Goal: Task Accomplishment & Management: Complete application form

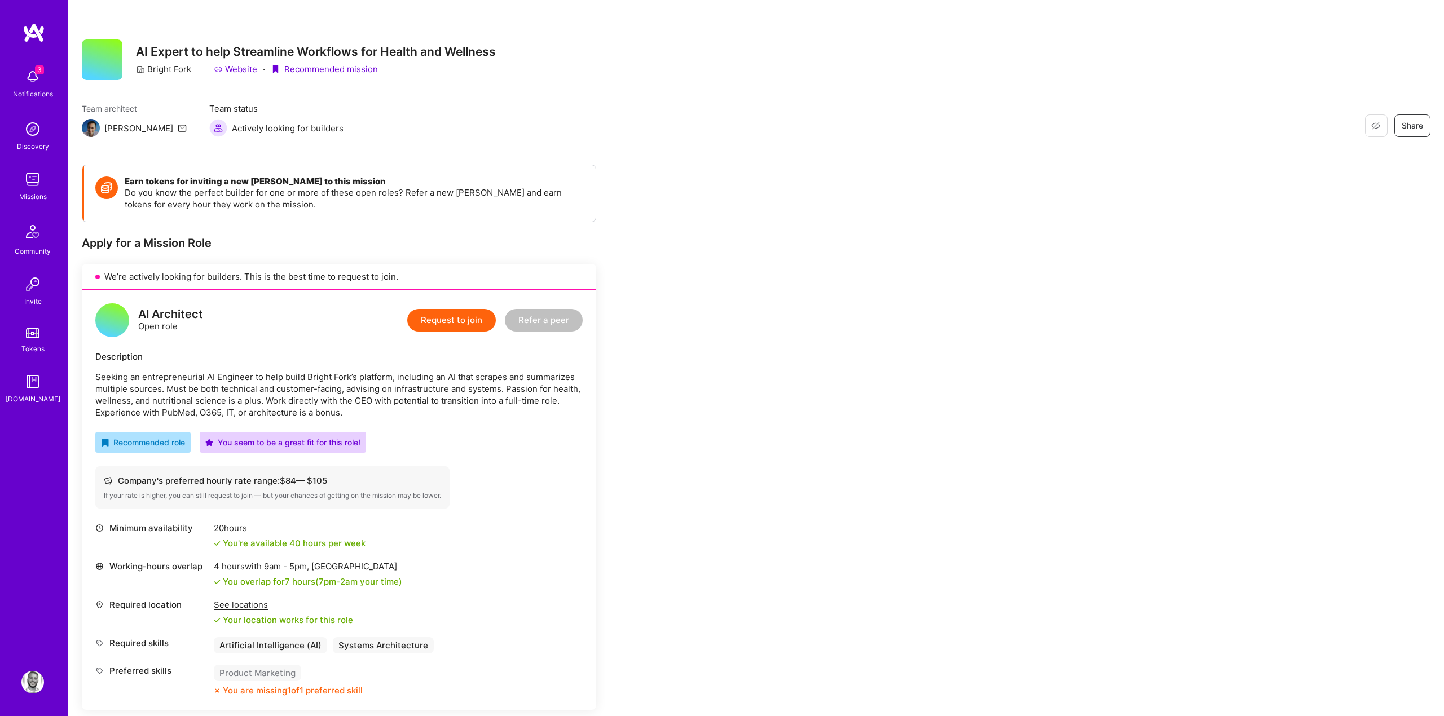
click at [829, 181] on div "Earn tokens for inviting a new A.Teamer to this mission Do you know the perfect…" at bounding box center [756, 526] width 1376 height 750
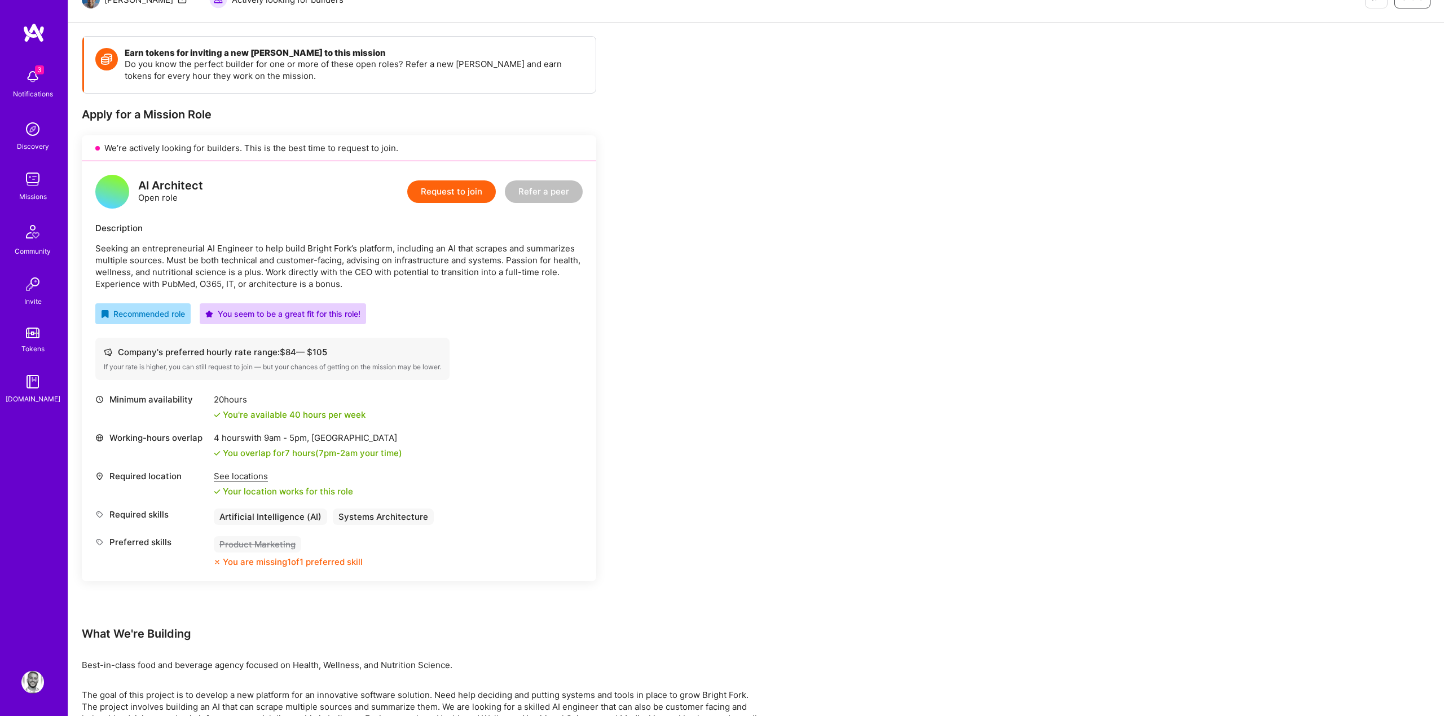
scroll to position [128, 0]
click at [590, 303] on div "AI Architect Open role Request to join Refer a peer Description Seeking an entr…" at bounding box center [339, 372] width 515 height 420
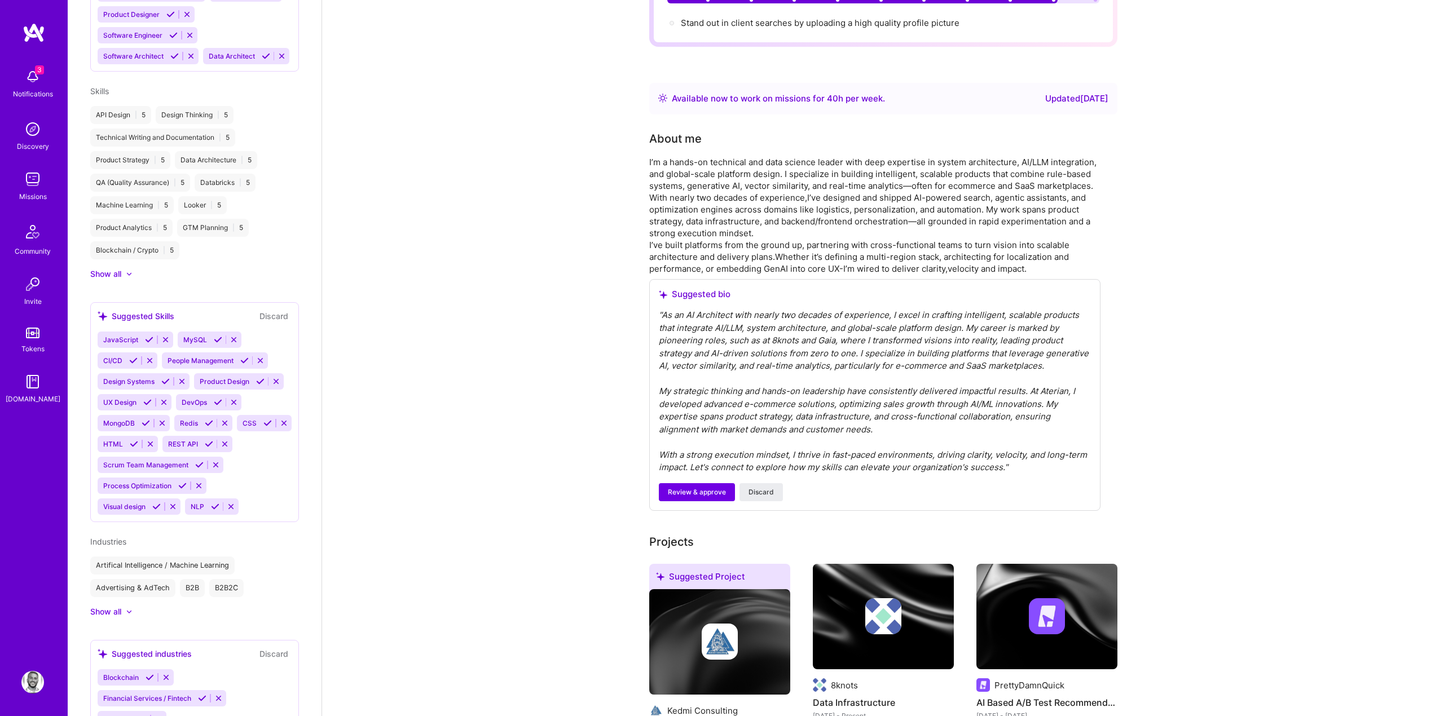
scroll to position [800, 0]
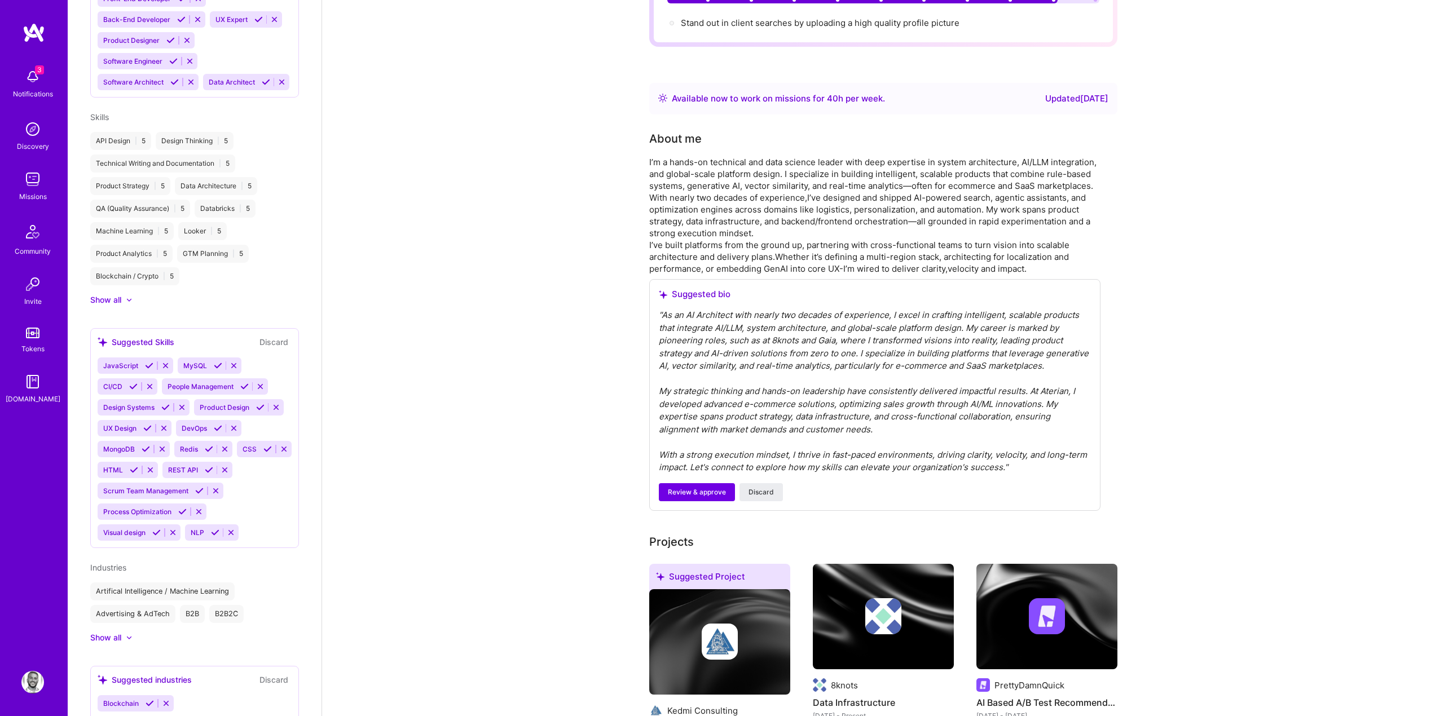
click at [244, 504] on div "JavaScript MySQL CI/CD People Management Design Systems Product Design UX Desig…" at bounding box center [195, 449] width 194 height 183
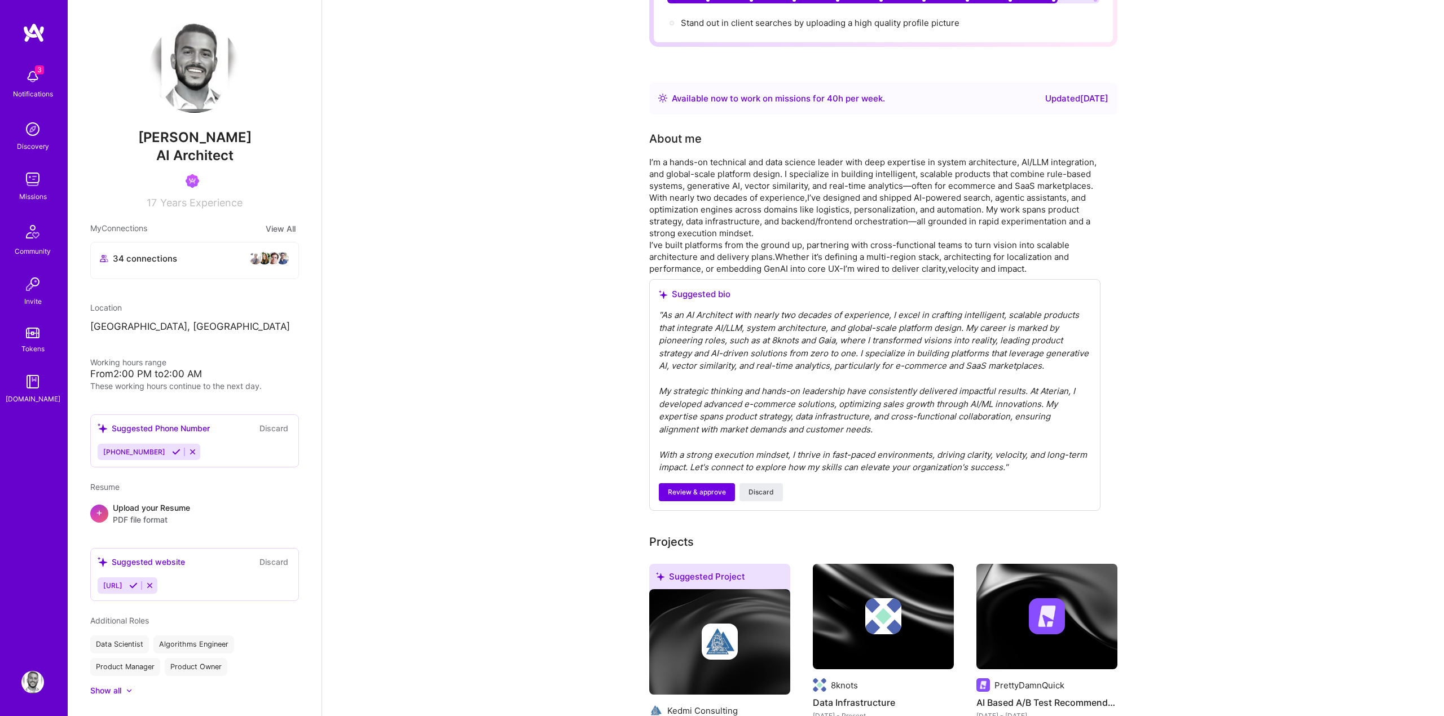
scroll to position [0, 0]
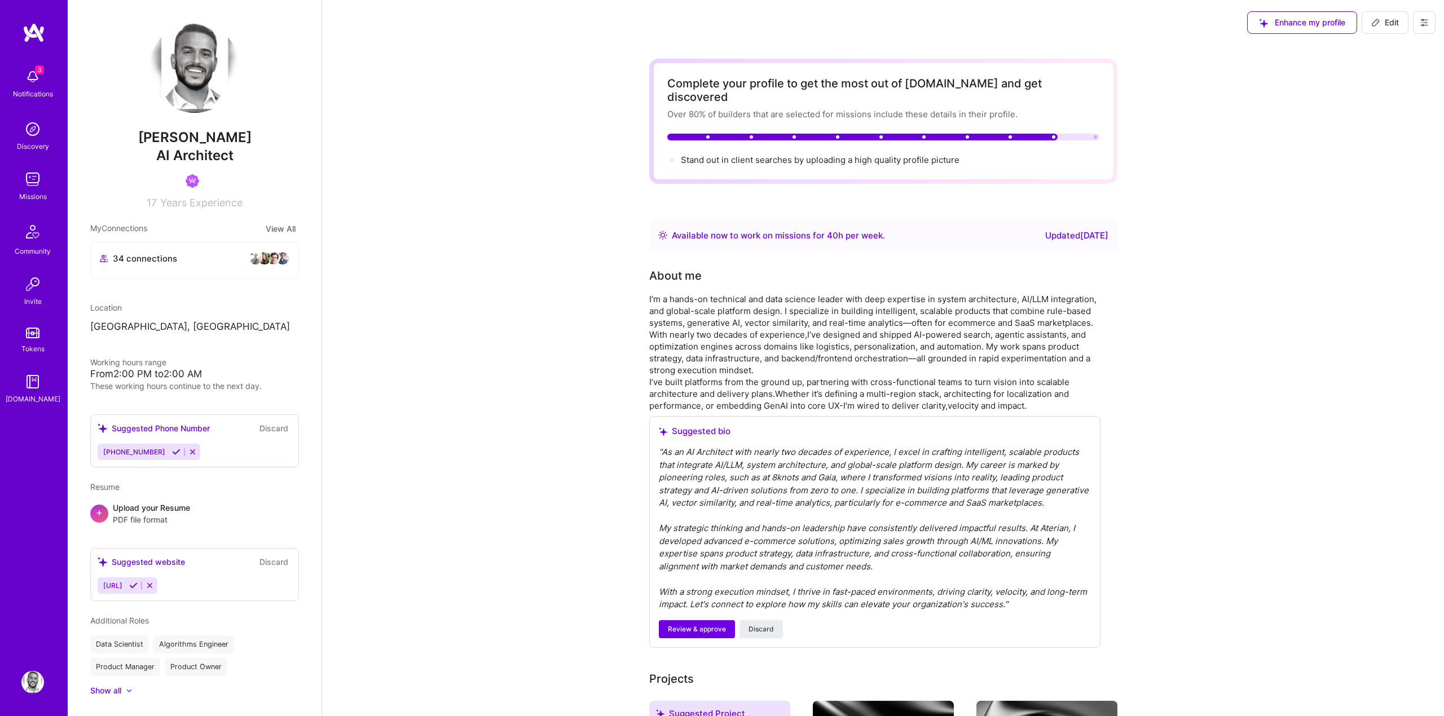
click at [1378, 30] on button "Edit" at bounding box center [1385, 22] width 47 height 23
select select "US"
select select "Right Now"
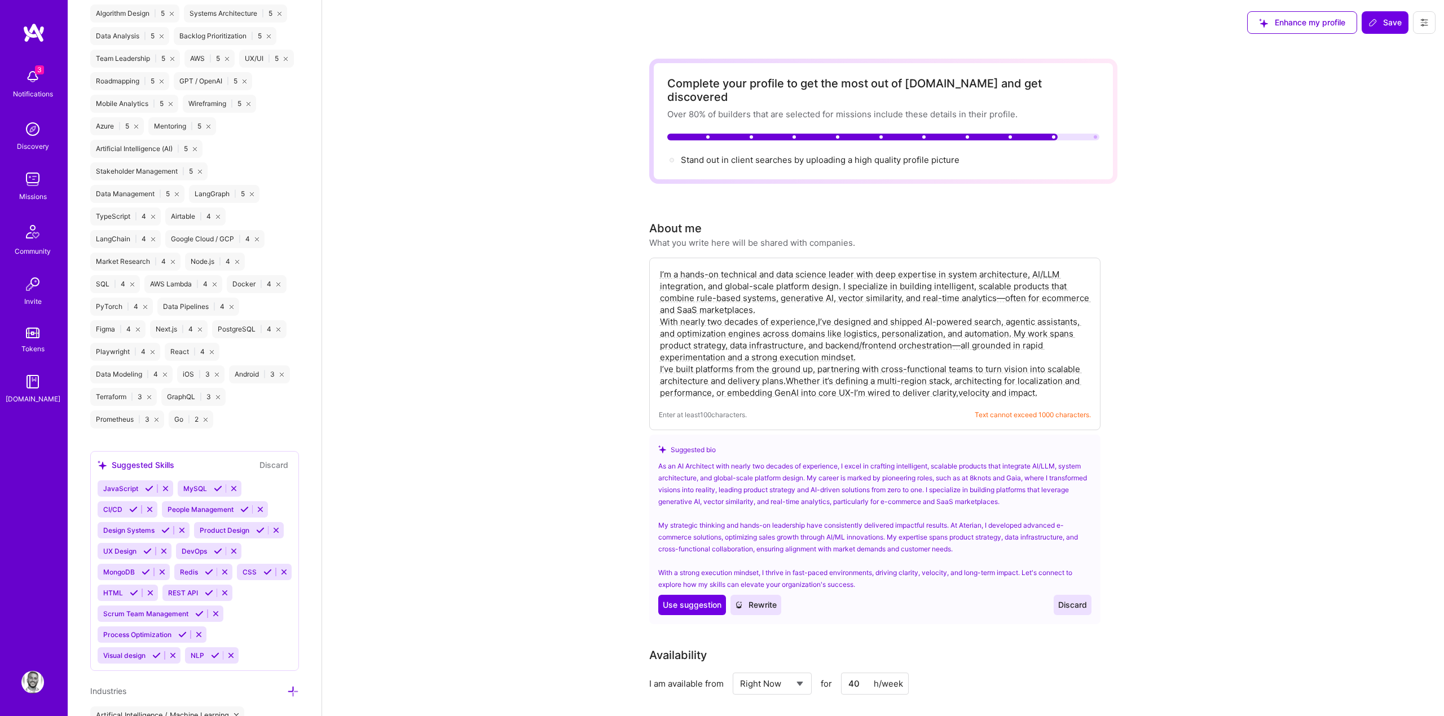
scroll to position [1501, 0]
drag, startPoint x: 252, startPoint y: 619, endPoint x: 232, endPoint y: 696, distance: 79.9
click at [236, 678] on div "Edit photo [PERSON_NAME] AI Architect 17 Years Experience Location This is the …" at bounding box center [195, 358] width 254 height 716
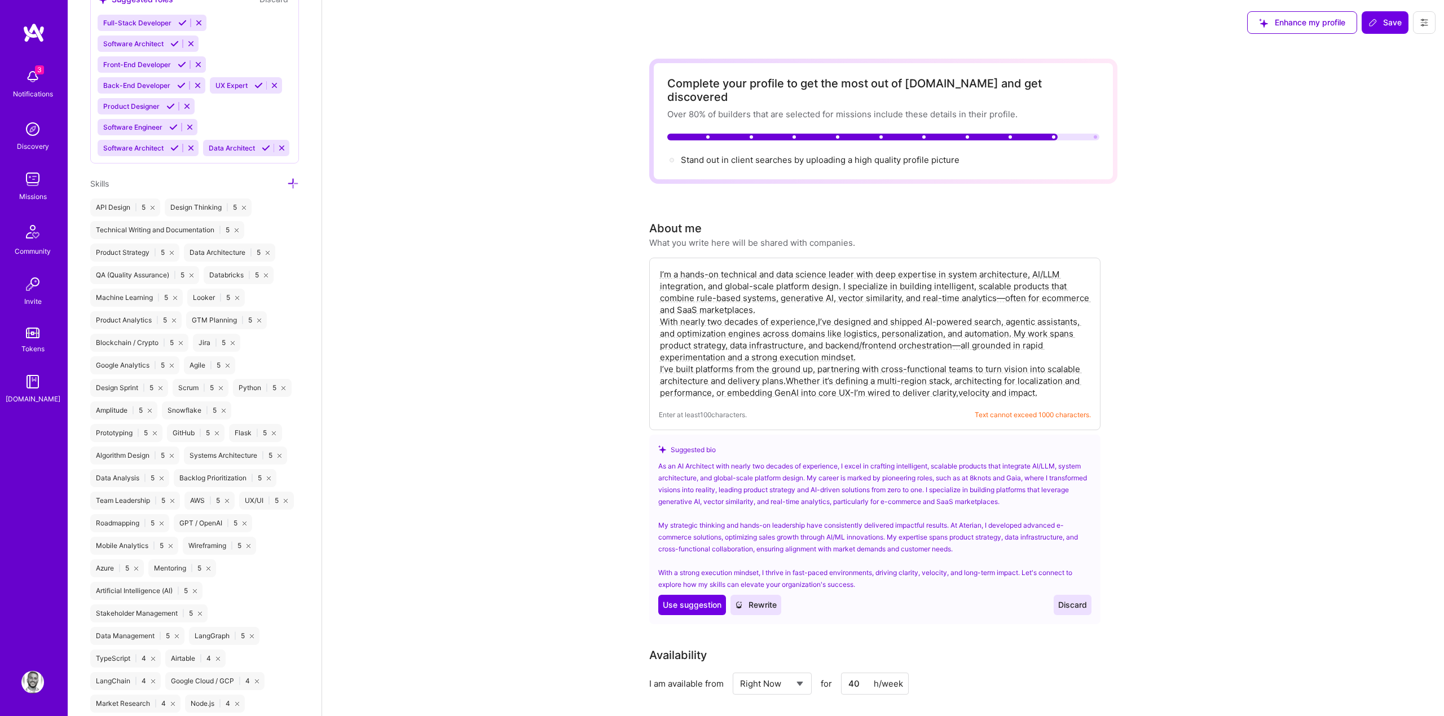
scroll to position [1049, 0]
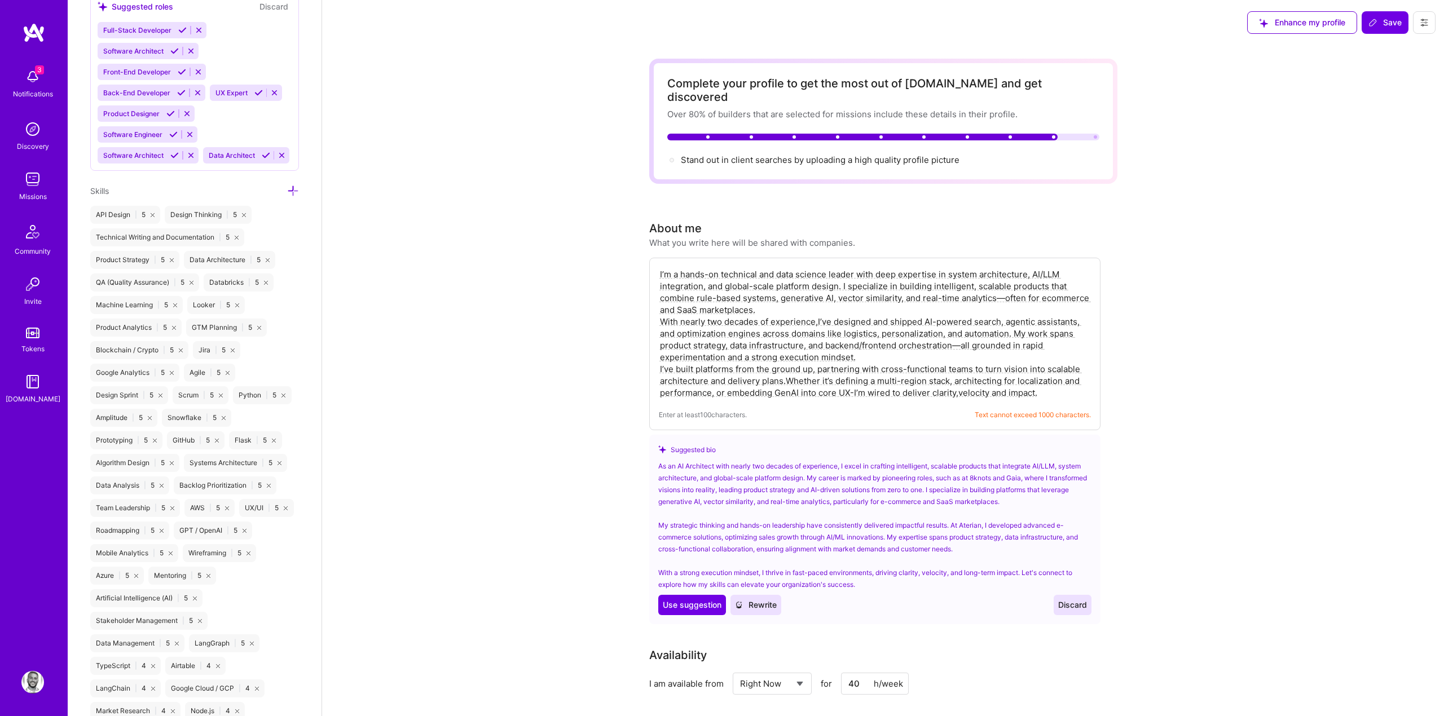
click at [293, 186] on icon at bounding box center [293, 191] width 12 height 12
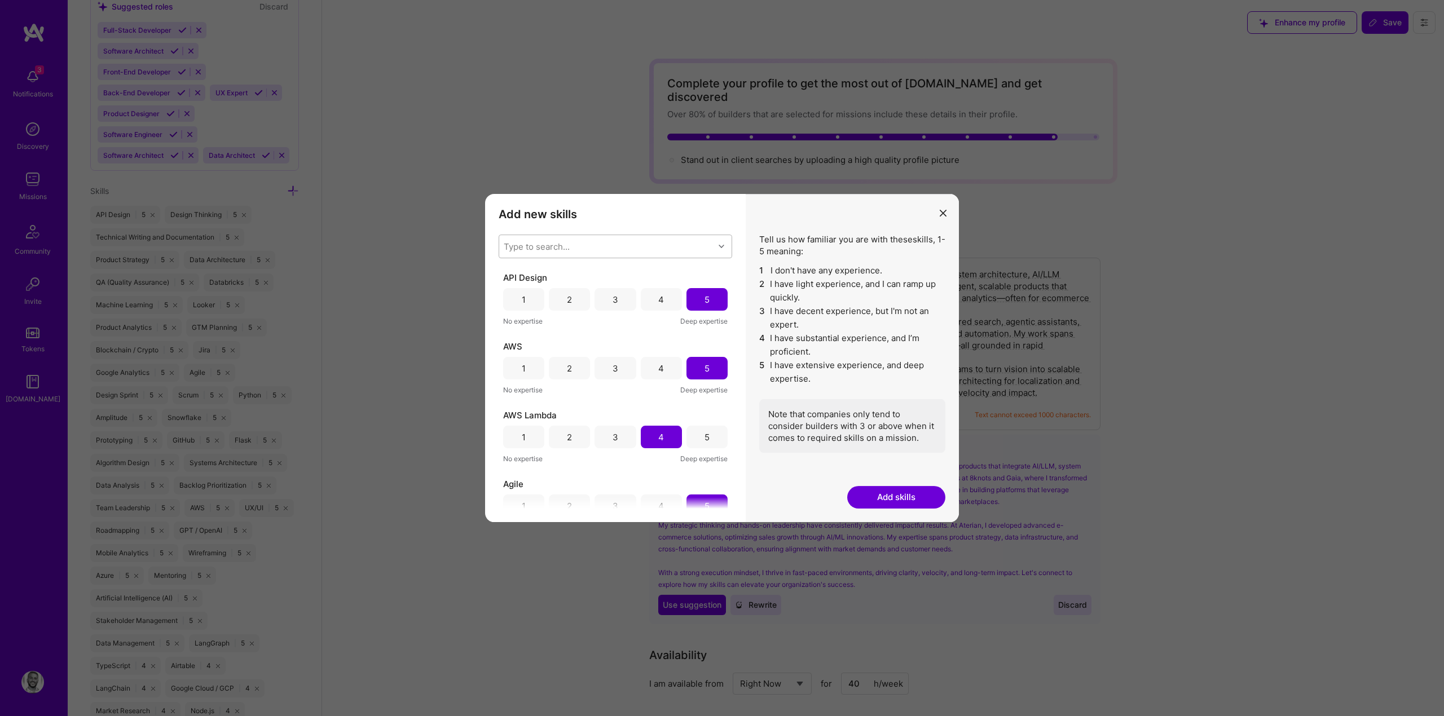
click at [515, 241] on div "Type to search..." at bounding box center [537, 247] width 66 height 12
type input "product marketing"
click at [509, 272] on input "modal" at bounding box center [512, 276] width 8 height 8
checkbox input "false"
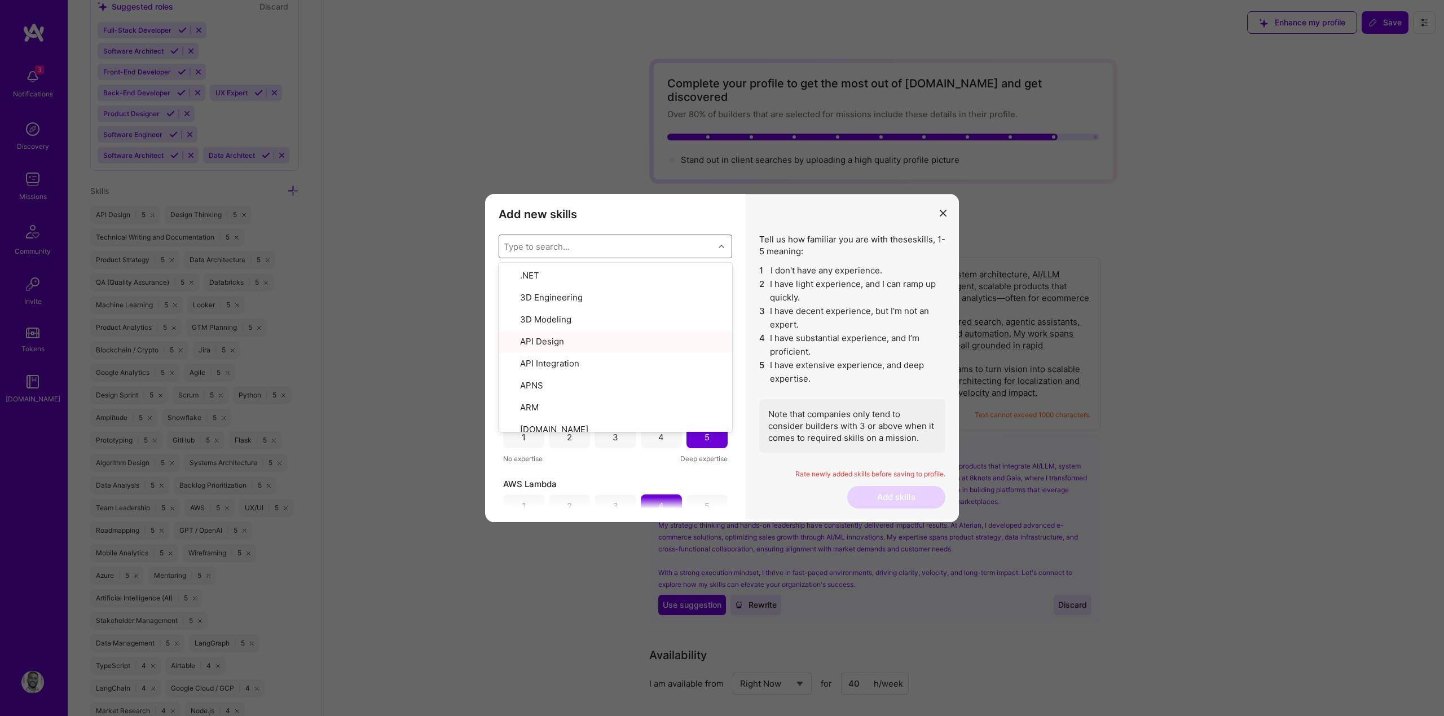
click at [767, 347] on li "4 I have substantial experience, and I’m proficient." at bounding box center [852, 345] width 186 height 27
click at [658, 298] on div "4" at bounding box center [661, 300] width 6 height 12
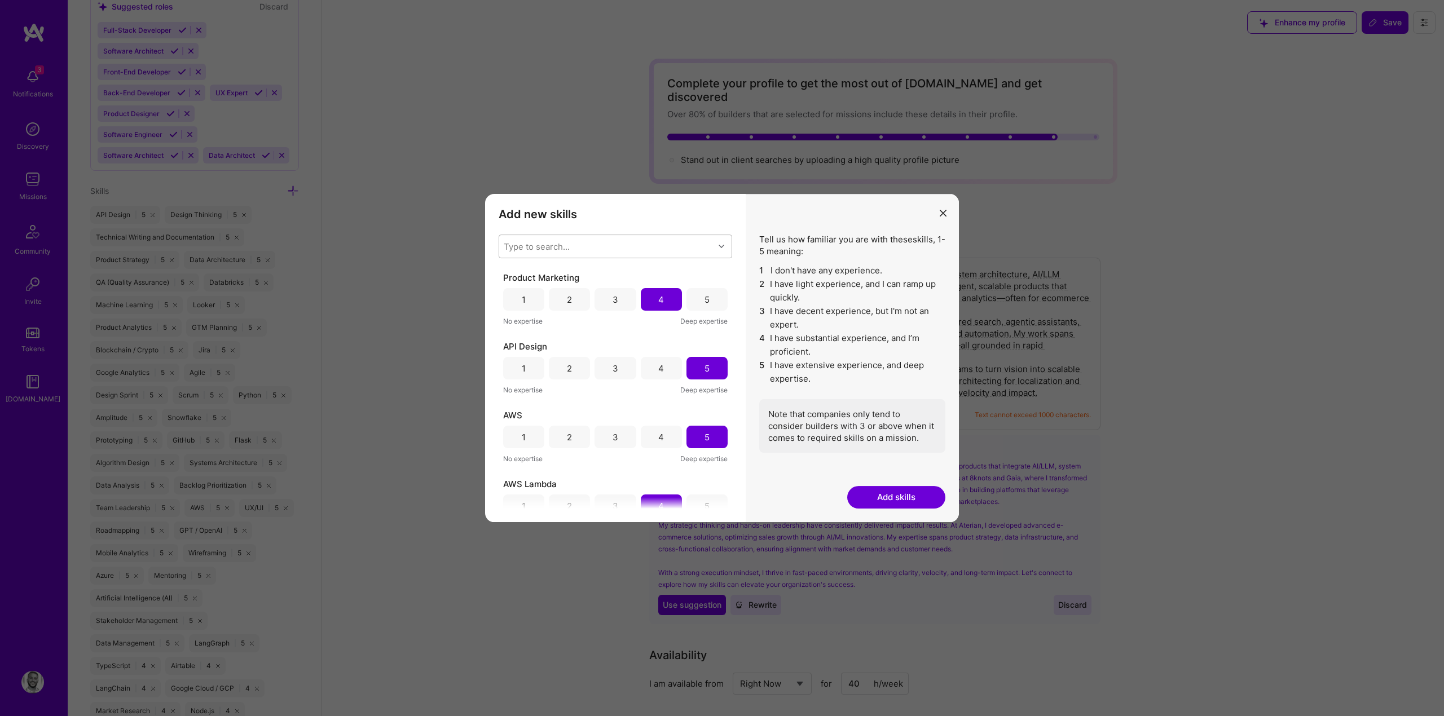
click at [874, 499] on button "Add skills" at bounding box center [896, 497] width 98 height 23
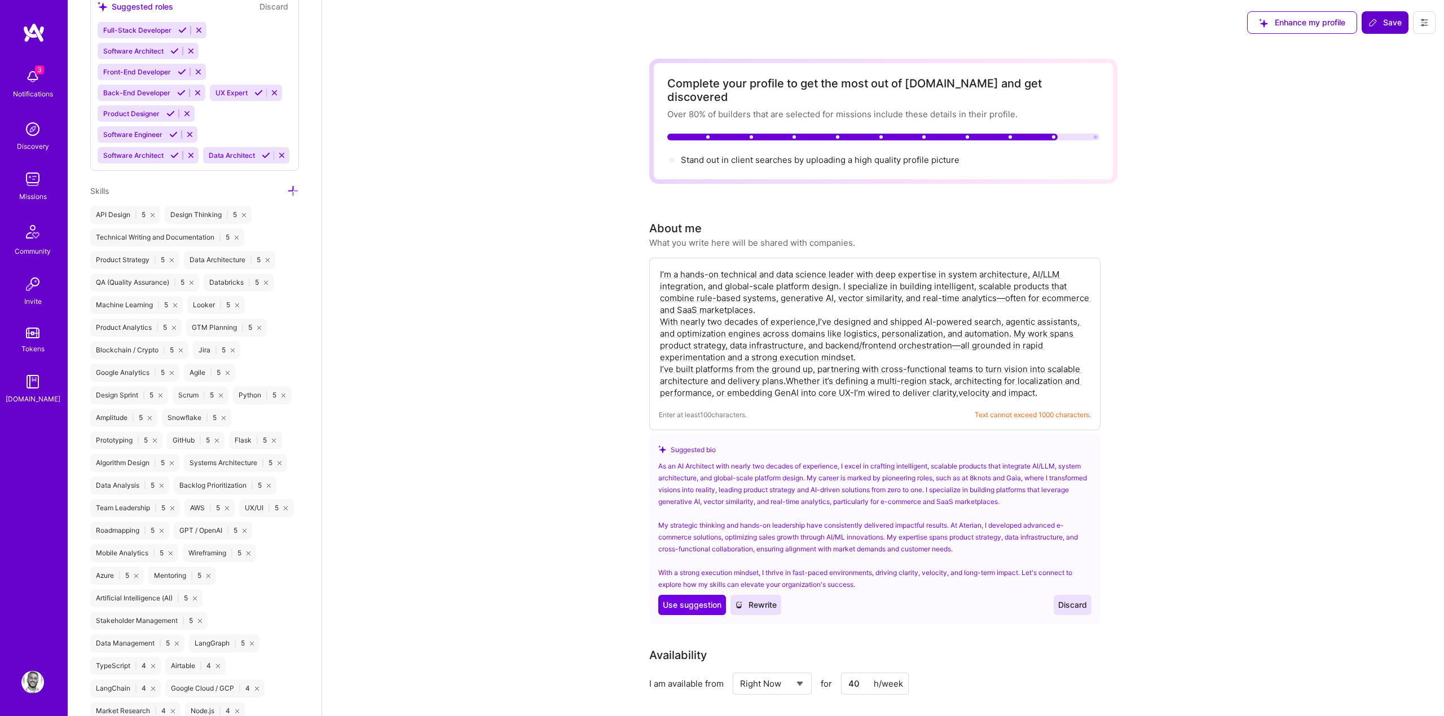
click button "Save"
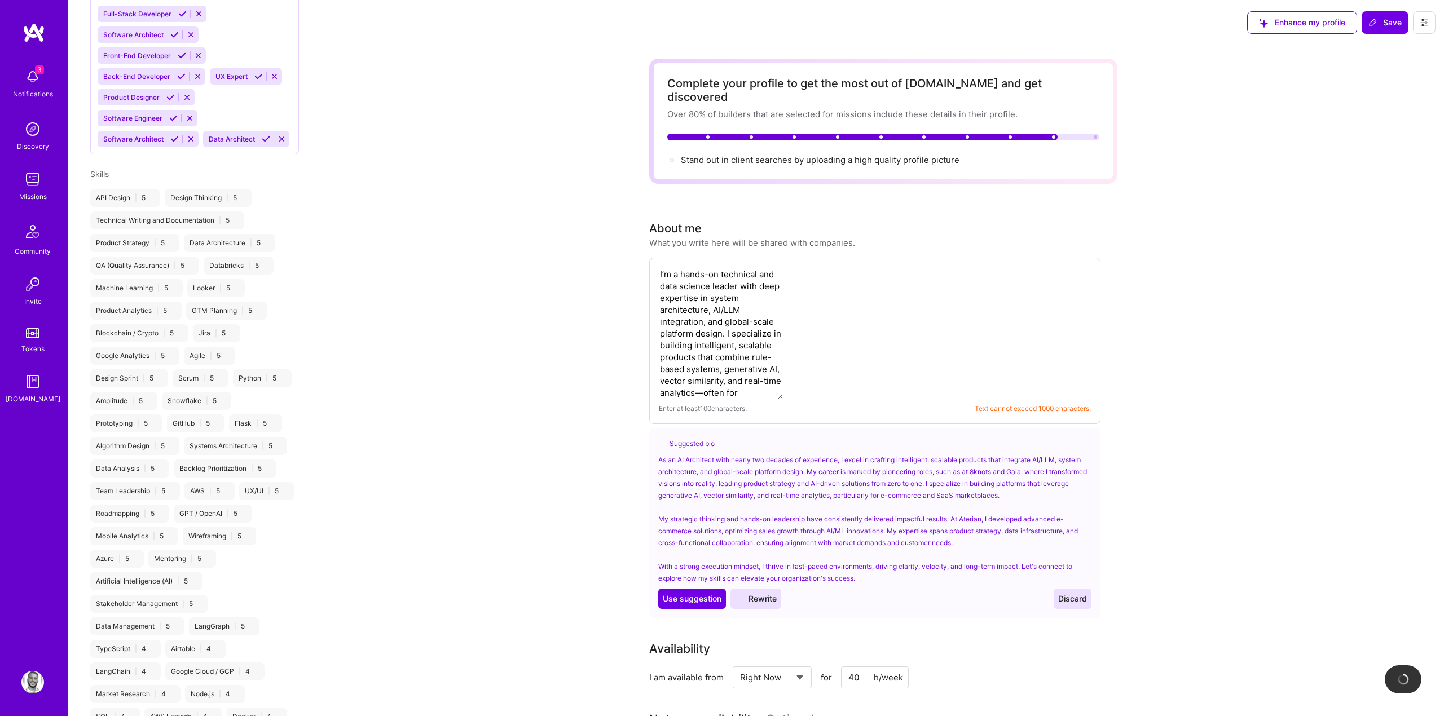
scroll to position [727, 0]
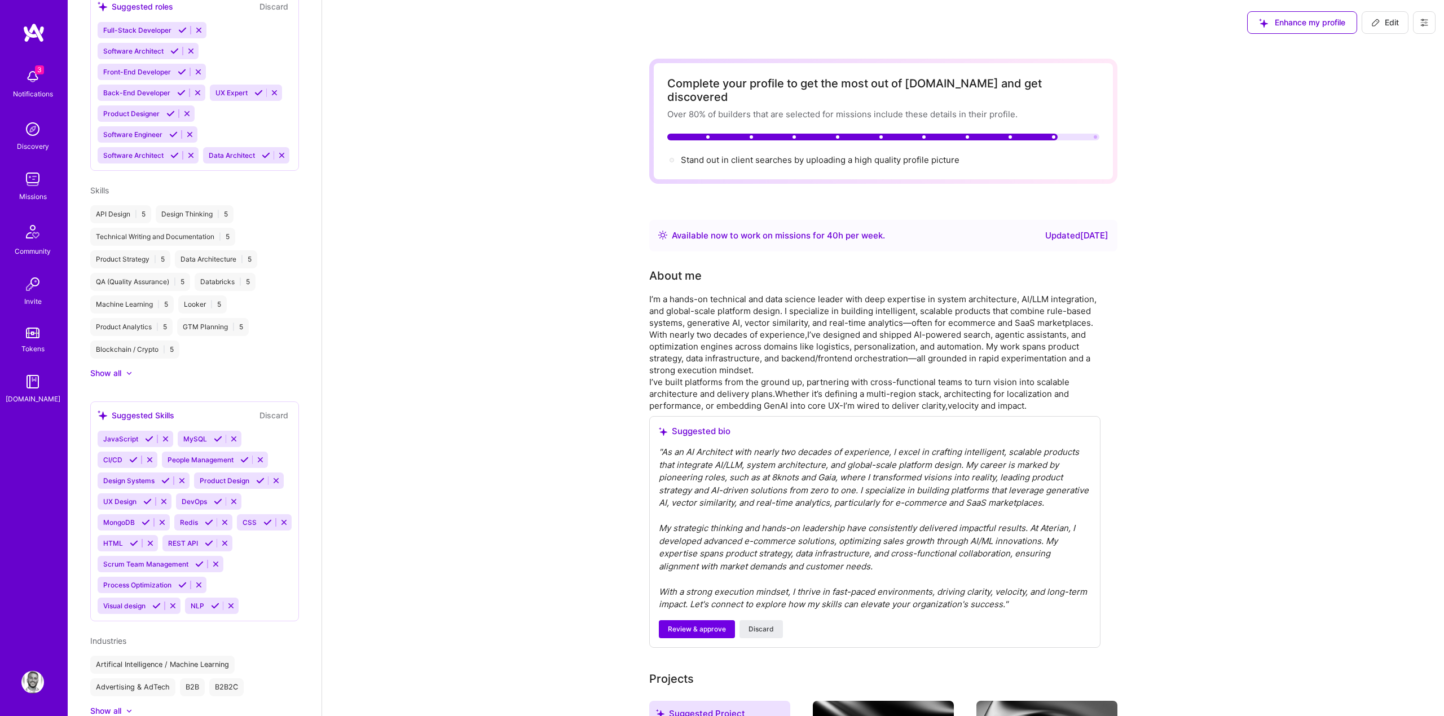
click div "Complete your profile to get the most out of [DOMAIN_NAME] and get discovered O…"
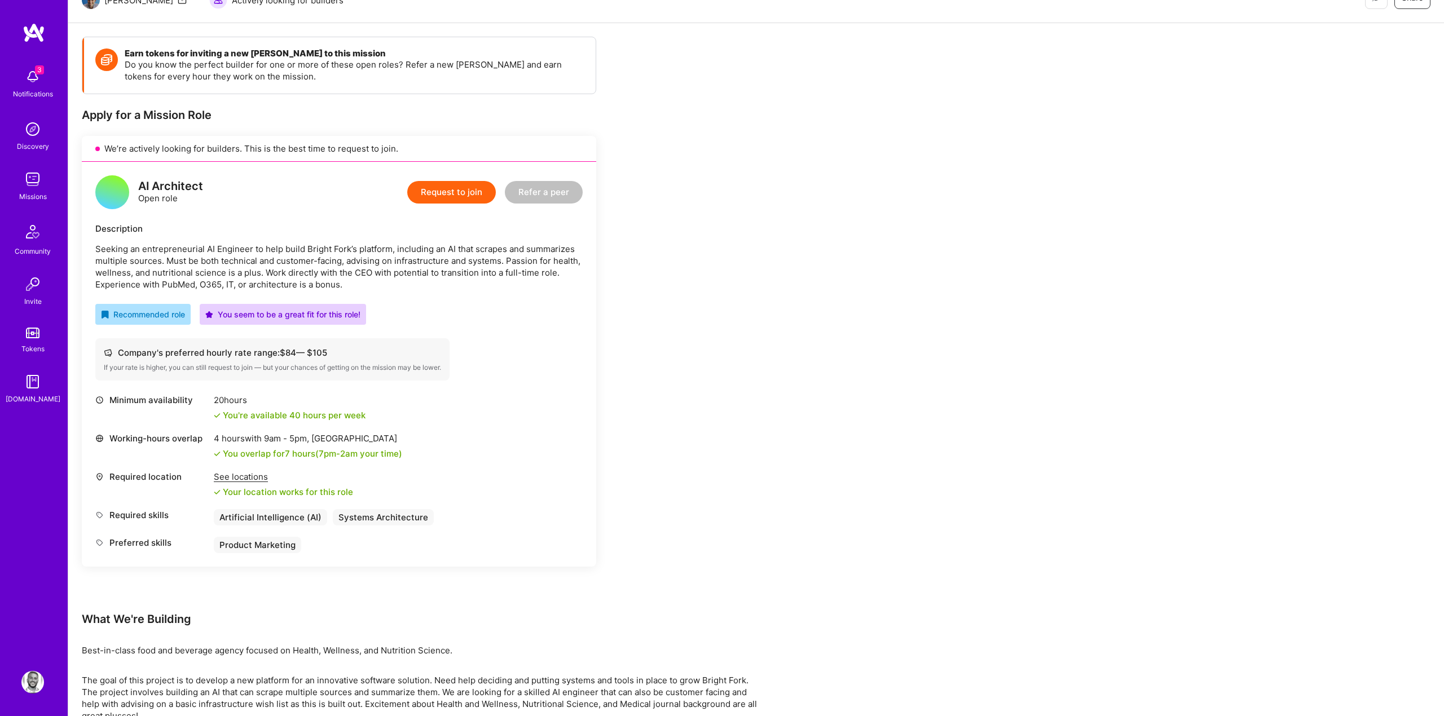
scroll to position [128, 0]
click at [904, 259] on div "Earn tokens for inviting a new [PERSON_NAME] to this mission Do you know the pe…" at bounding box center [756, 390] width 1376 height 735
click at [719, 305] on div "Earn tokens for inviting a new A.Teamer to this mission Do you know the perfect…" at bounding box center [420, 379] width 677 height 685
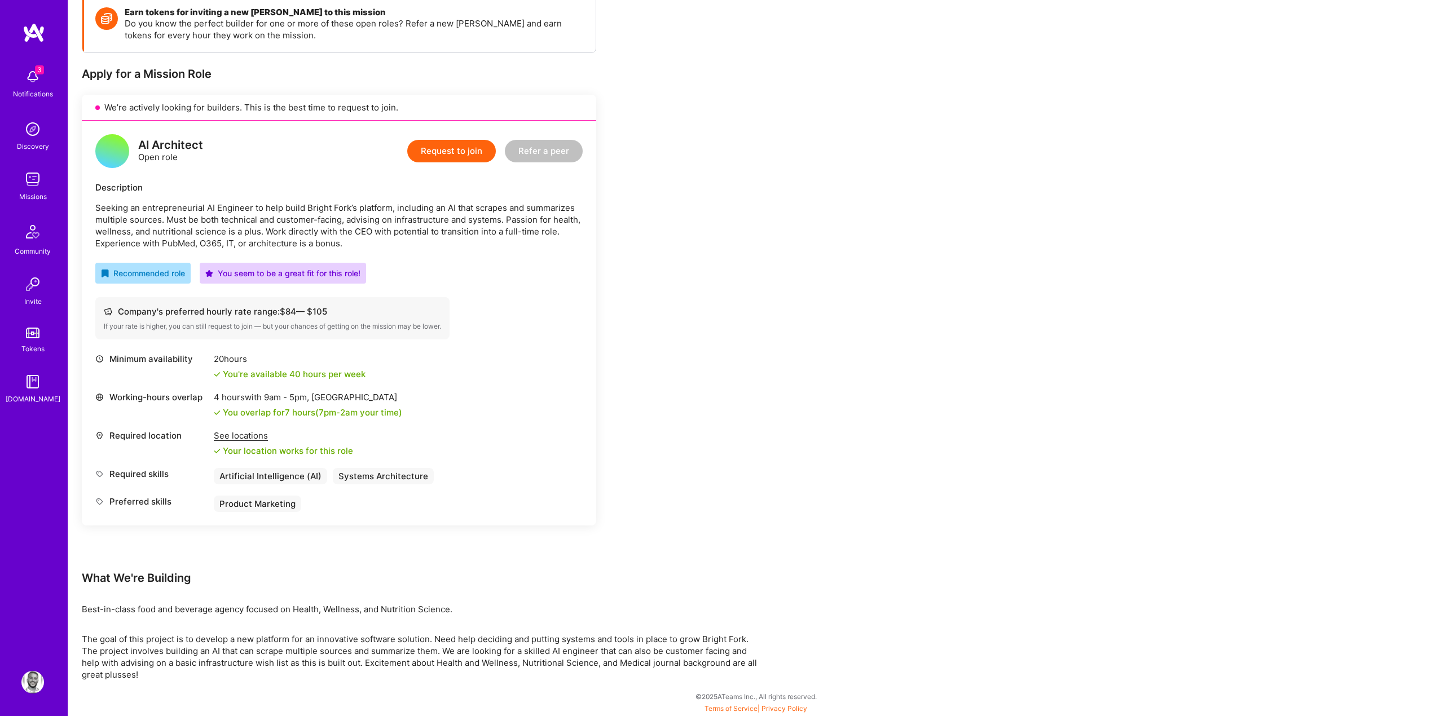
click at [1061, 102] on div "Earn tokens for inviting a new A.Teamer to this mission Do you know the perfect…" at bounding box center [756, 349] width 1376 height 735
click at [452, 153] on button "Request to join" at bounding box center [451, 151] width 89 height 23
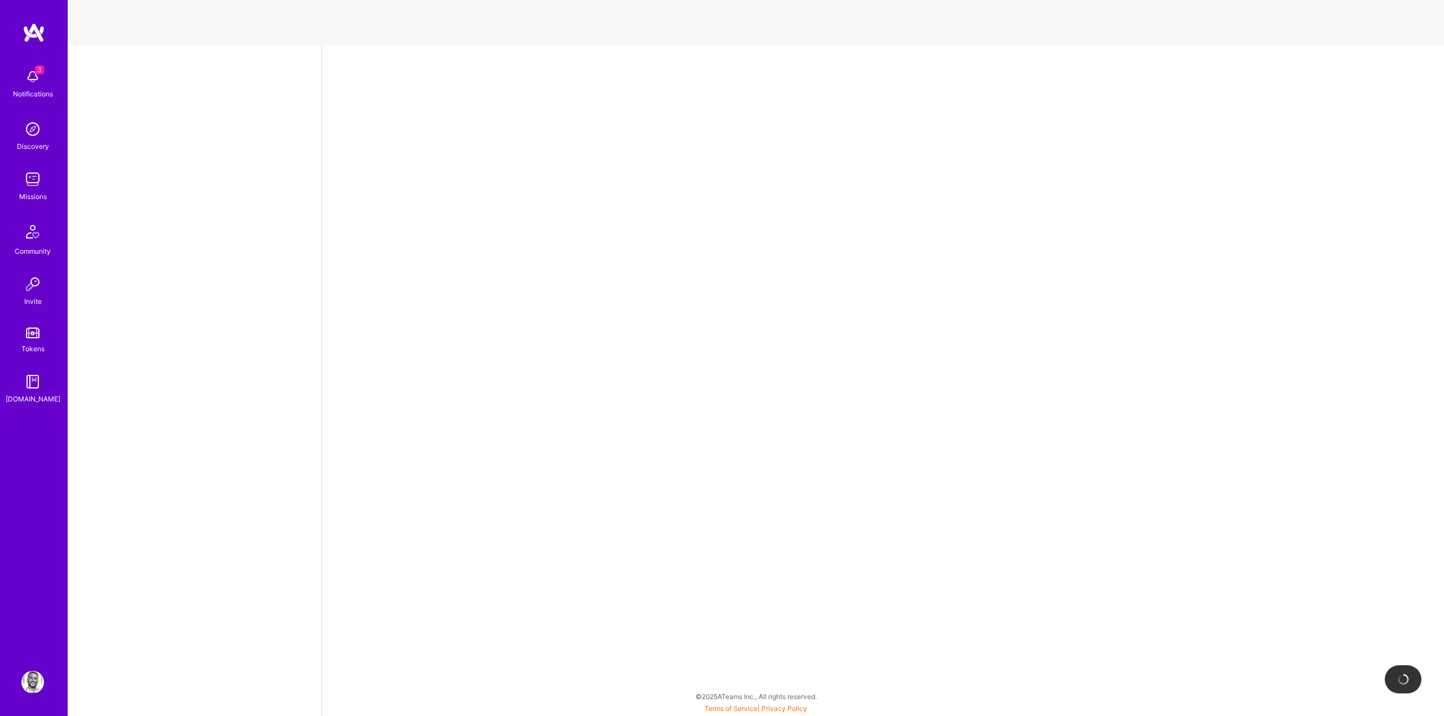
select select "US"
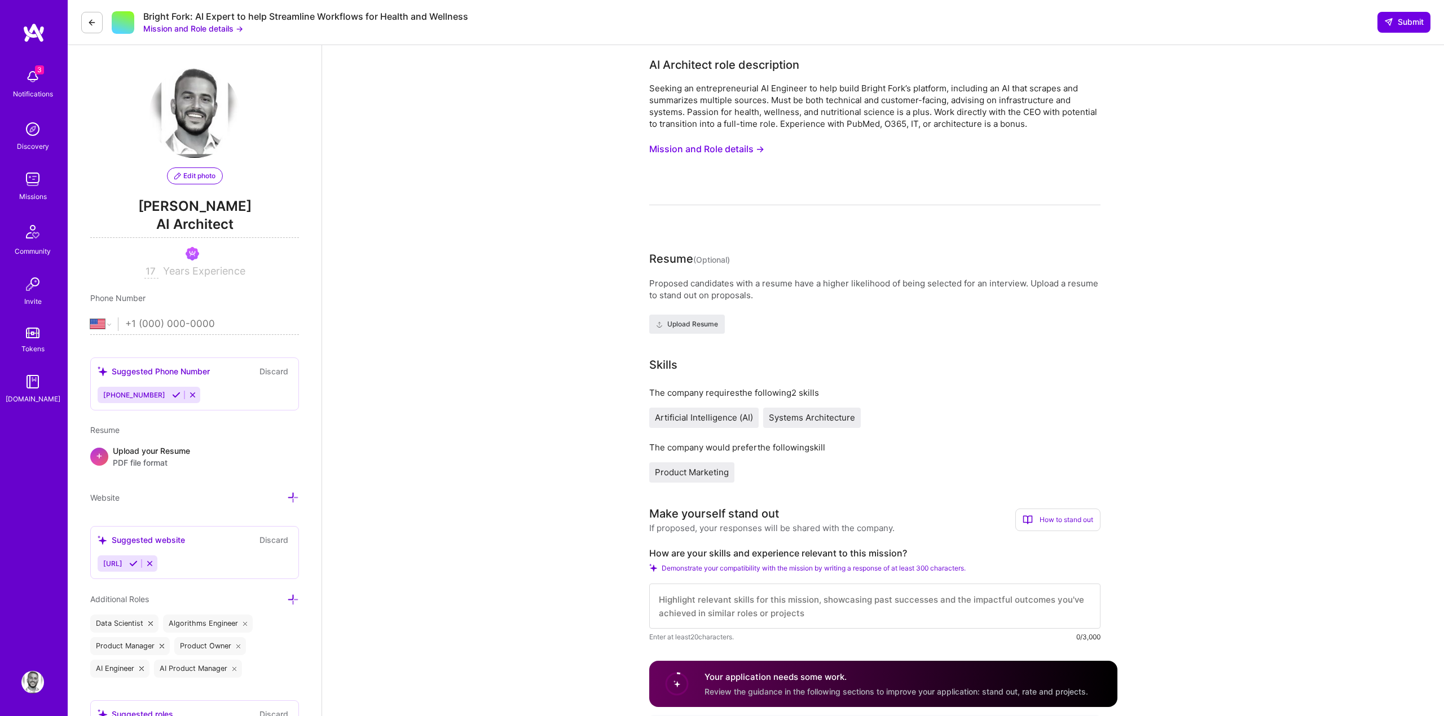
click at [122, 459] on span "PDF file format" at bounding box center [151, 463] width 77 height 12
click at [697, 325] on span "Upload Resume" at bounding box center [687, 324] width 62 height 10
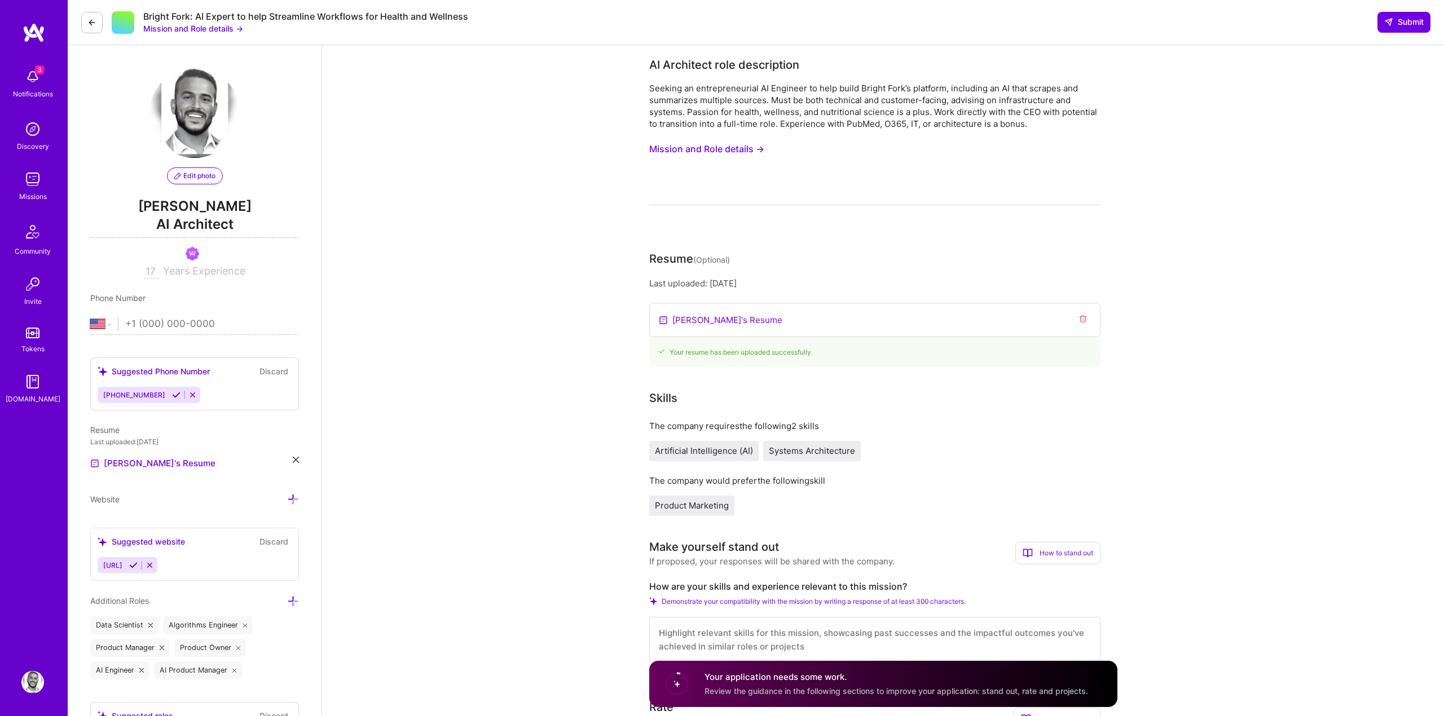
click at [720, 142] on button "Mission and Role details →" at bounding box center [706, 149] width 115 height 21
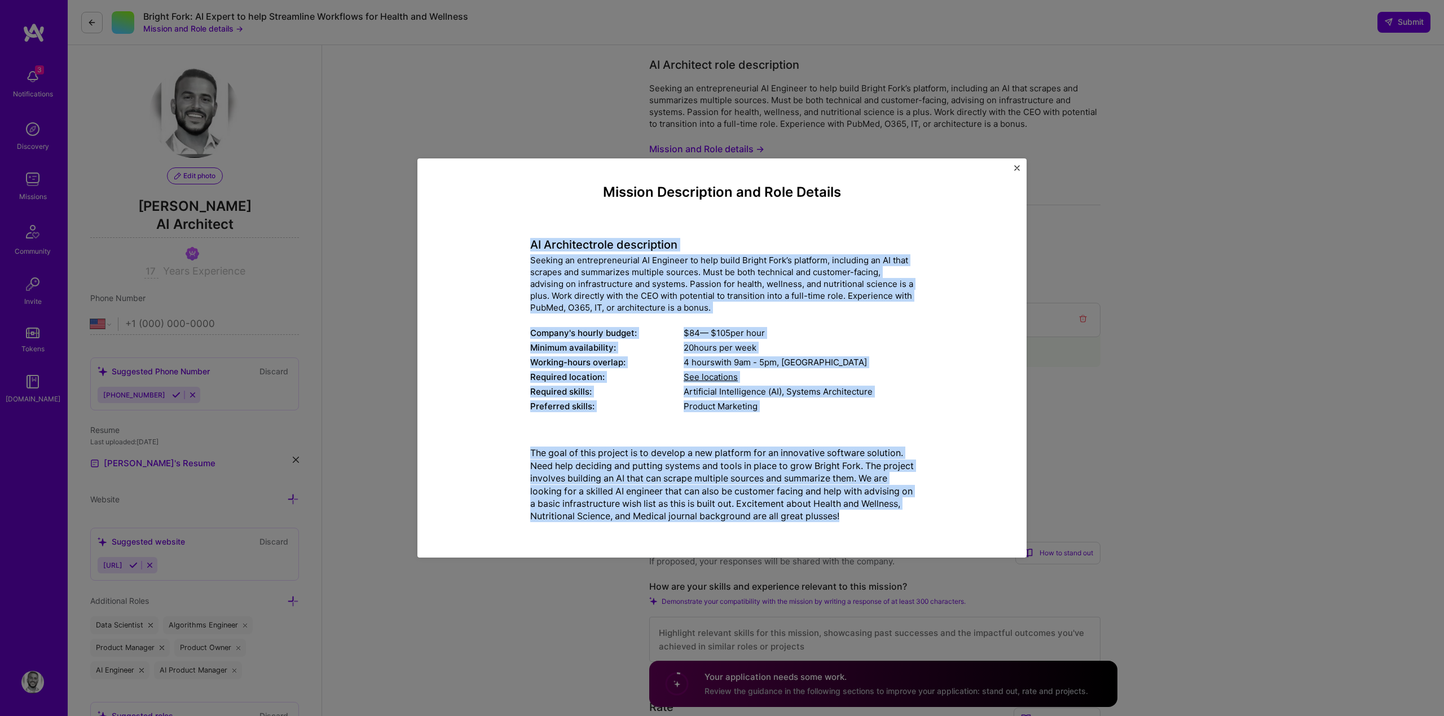
drag, startPoint x: 529, startPoint y: 244, endPoint x: 838, endPoint y: 526, distance: 417.7
click at [838, 526] on div "Mission Description and Role Details AI Architect role description Seeking an e…" at bounding box center [721, 358] width 557 height 348
copy div "AI Architect role description Seeking an entrepreneurial AI Engineer to help bu…"
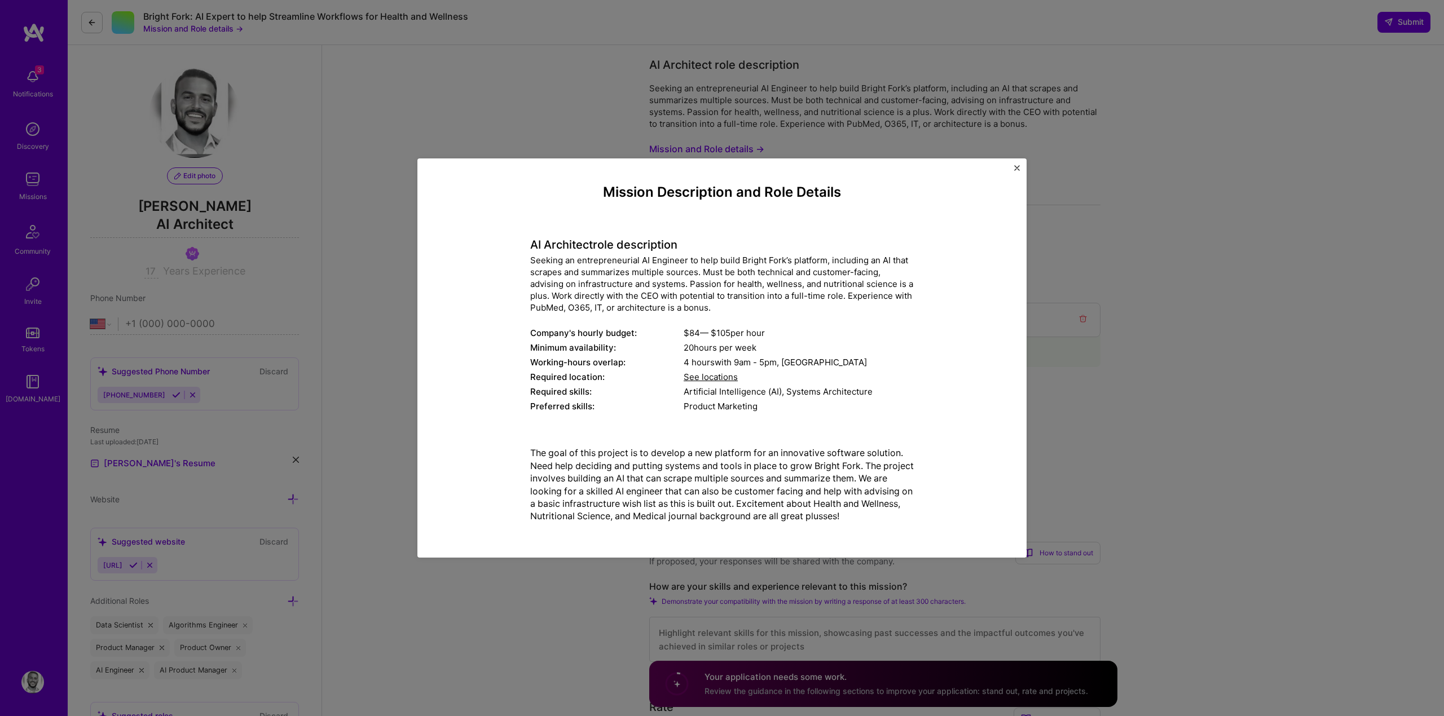
click at [415, 551] on div "Mission Description and Role Details AI Architect role description Seeking an e…" at bounding box center [722, 358] width 1444 height 716
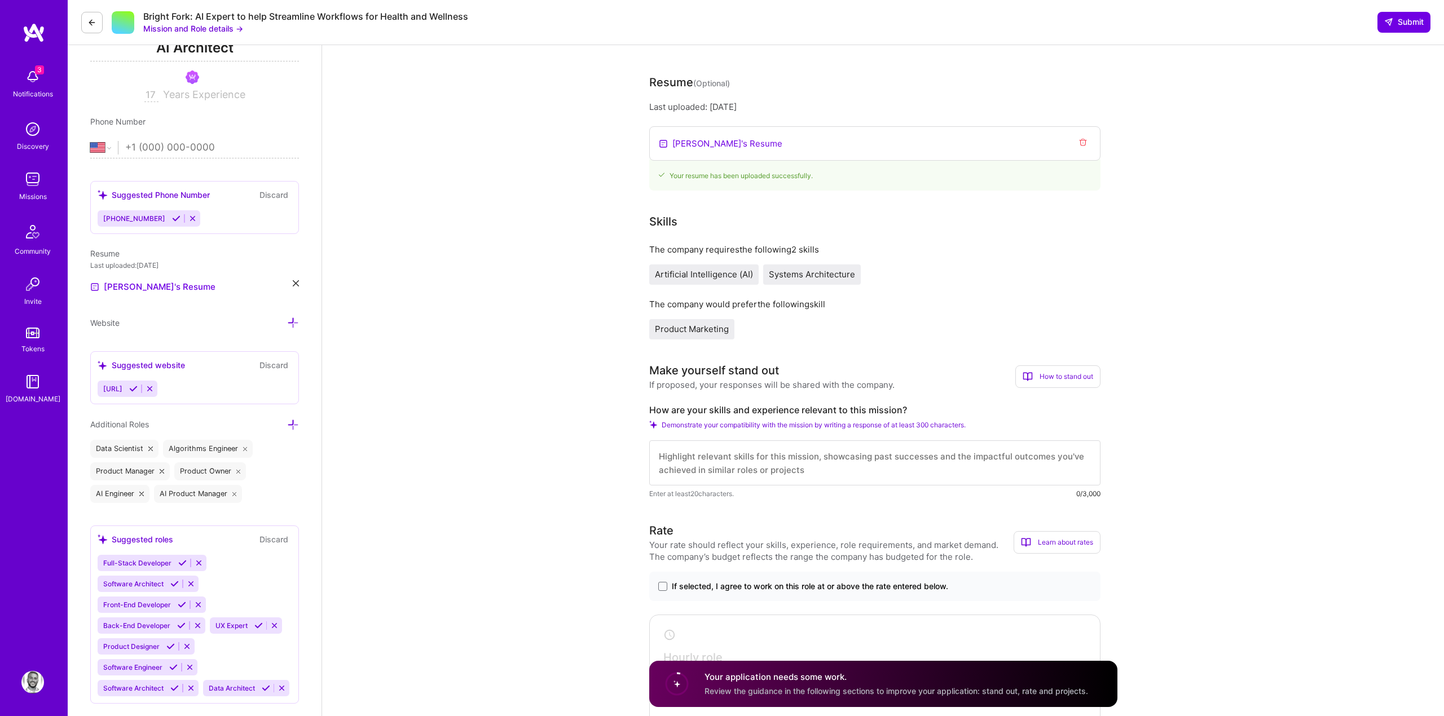
drag, startPoint x: 771, startPoint y: 496, endPoint x: 641, endPoint y: 401, distance: 161.0
copy div "How are your skills and experience relevant to this mission? Demonstrate your c…"
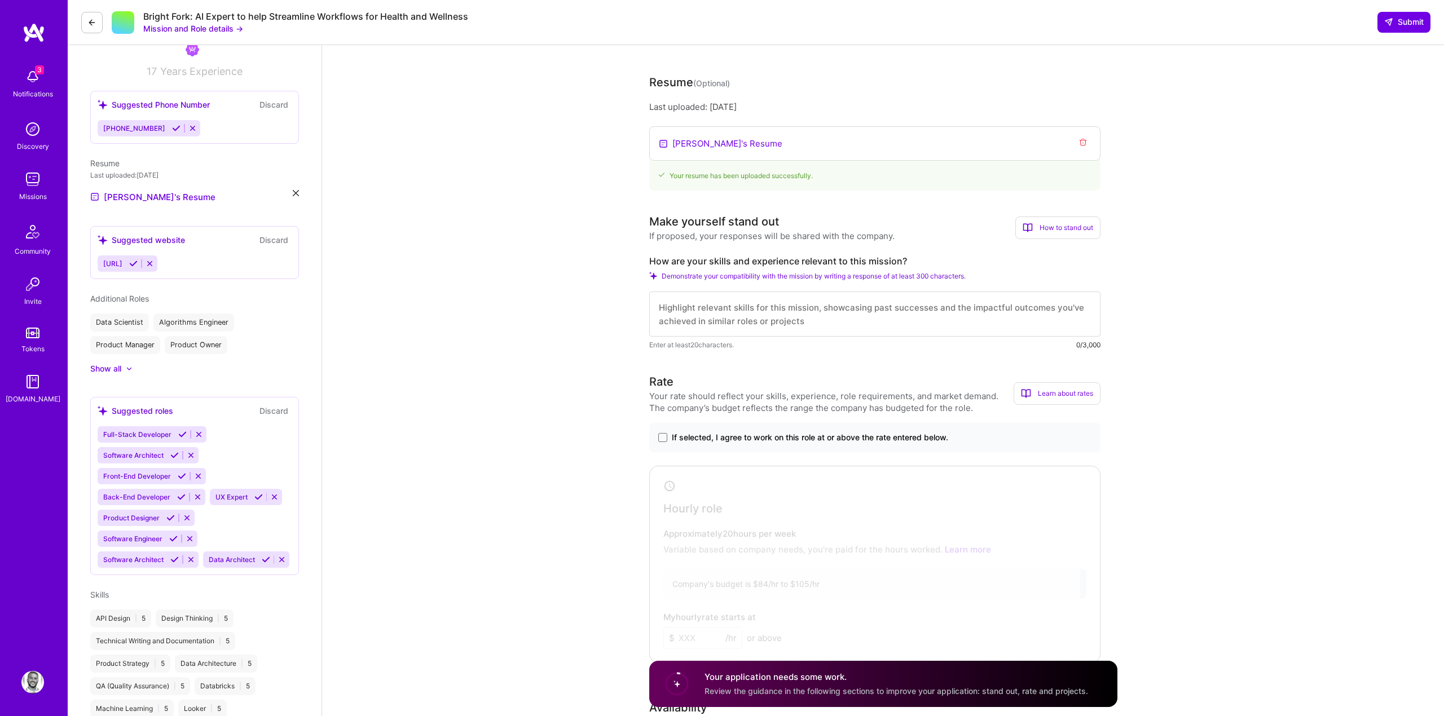
click at [823, 329] on textarea at bounding box center [874, 314] width 451 height 45
paste textarea "My experience spans AI systems architecture, data engineering, and LLM applicat…"
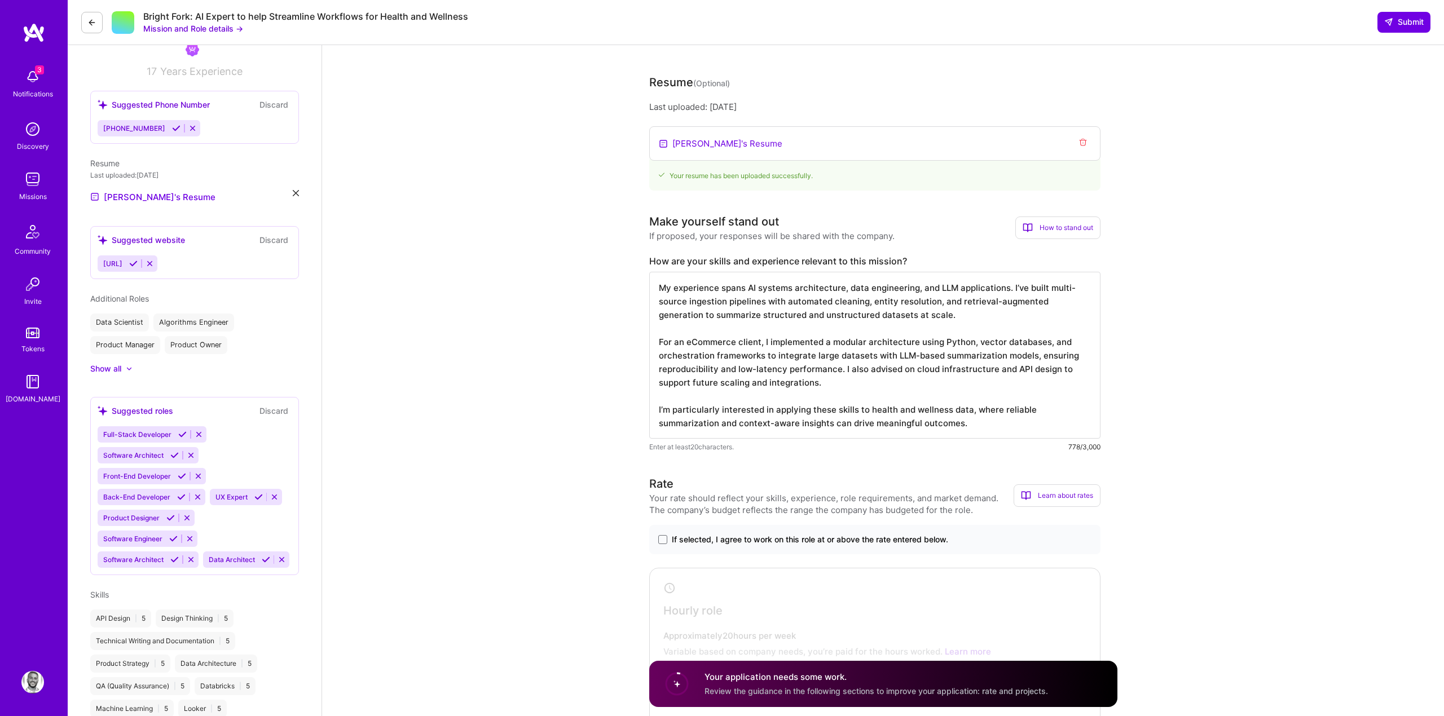
click at [762, 344] on textarea "My experience spans AI systems architecture, data engineering, and LLM applicat…" at bounding box center [874, 355] width 451 height 167
click at [770, 344] on textarea "My experience spans AI systems architecture, data engineering, and LLM applicat…" at bounding box center [874, 355] width 451 height 167
click at [935, 311] on textarea "My experience spans AI systems architecture, data engineering, and LLM applicat…" at bounding box center [874, 355] width 451 height 167
click at [943, 294] on textarea "My experience spans AI systems architecture, data engineering, and LLM applicat…" at bounding box center [874, 355] width 451 height 167
click at [676, 355] on textarea "My experience spans AI systems architecture, data engineering, and LLM applicat…" at bounding box center [874, 355] width 451 height 167
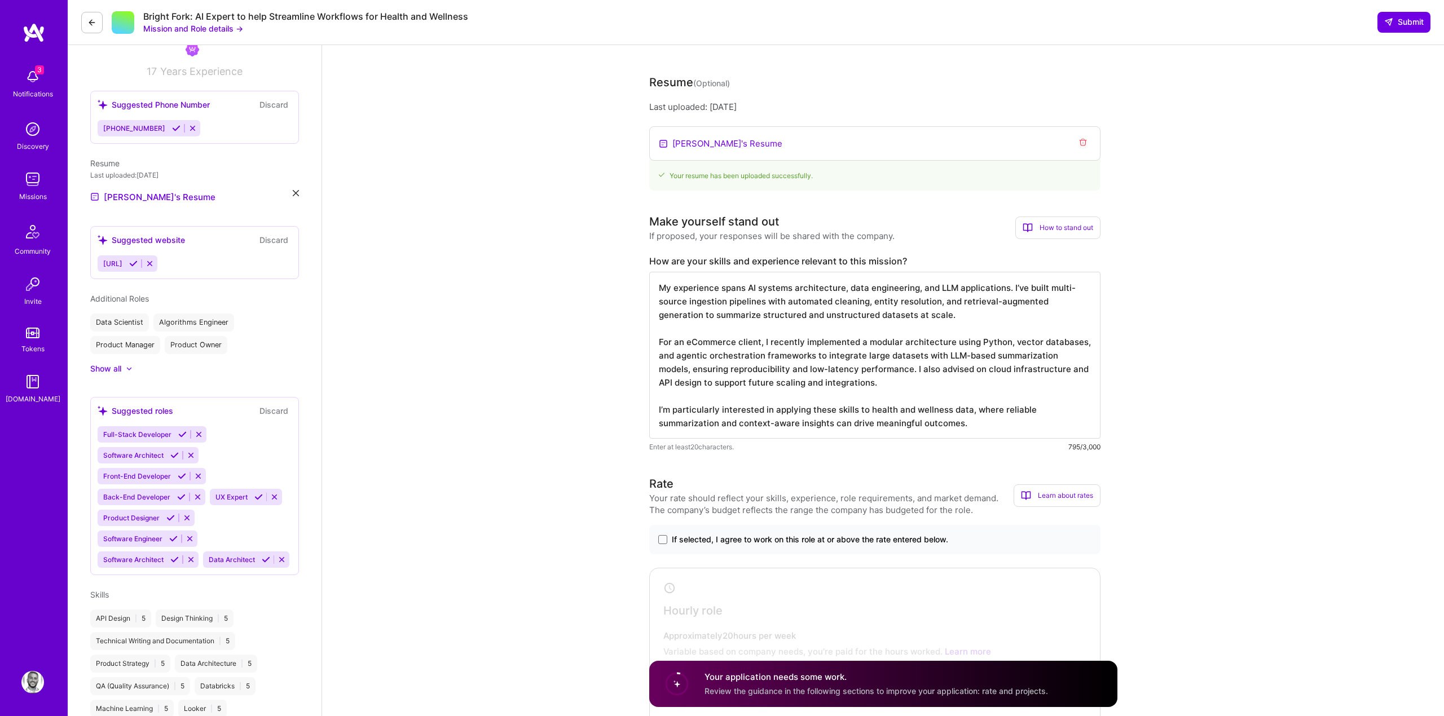
click at [683, 380] on textarea "My experience spans AI systems architecture, data engineering, and LLM applicat…" at bounding box center [874, 355] width 451 height 167
type textarea "My experience spans AI systems architecture, data engineering, and LLM applicat…"
click at [731, 535] on span "If selected, I agree to work on this role at or above the rate entered below." at bounding box center [810, 539] width 276 height 11
click at [0, 0] on input "If selected, I agree to work on this role at or above the rate entered below." at bounding box center [0, 0] width 0 height 0
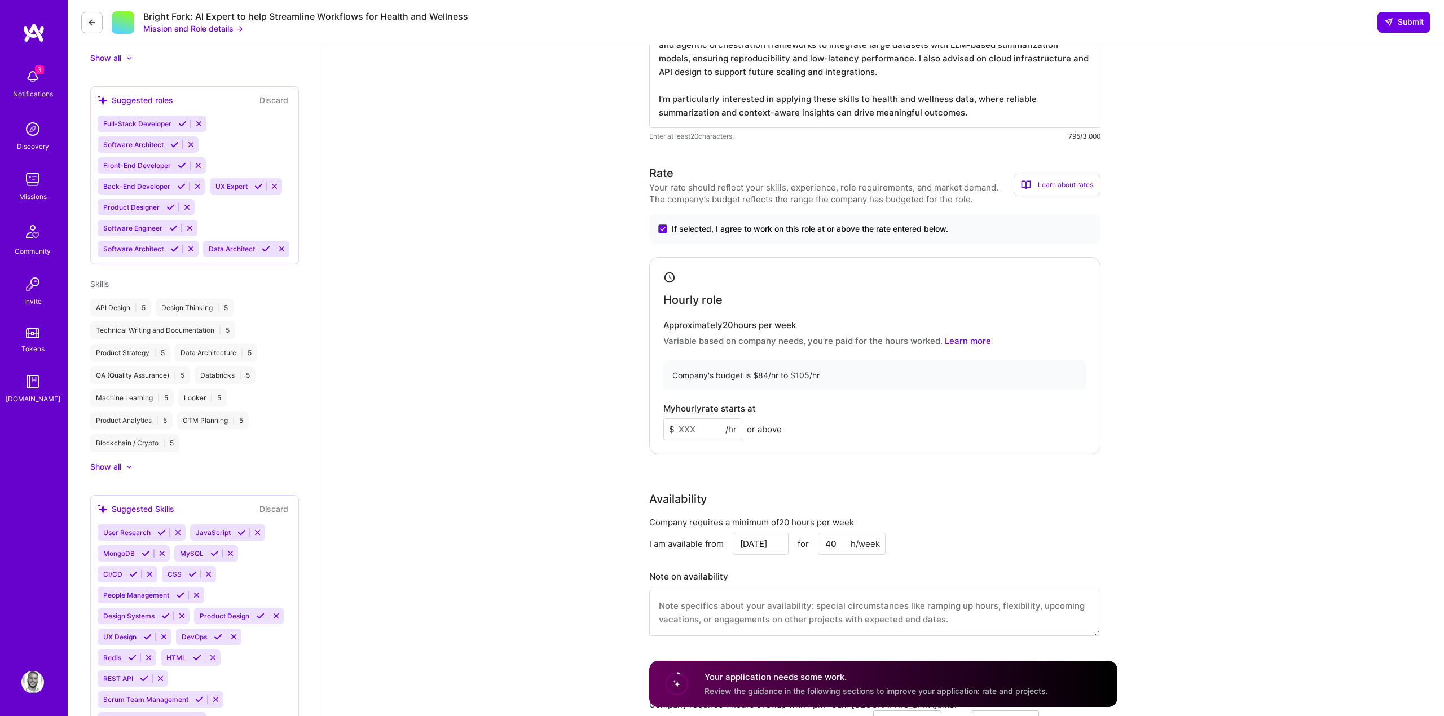
scroll to position [488, 0]
click at [710, 428] on input at bounding box center [702, 429] width 79 height 22
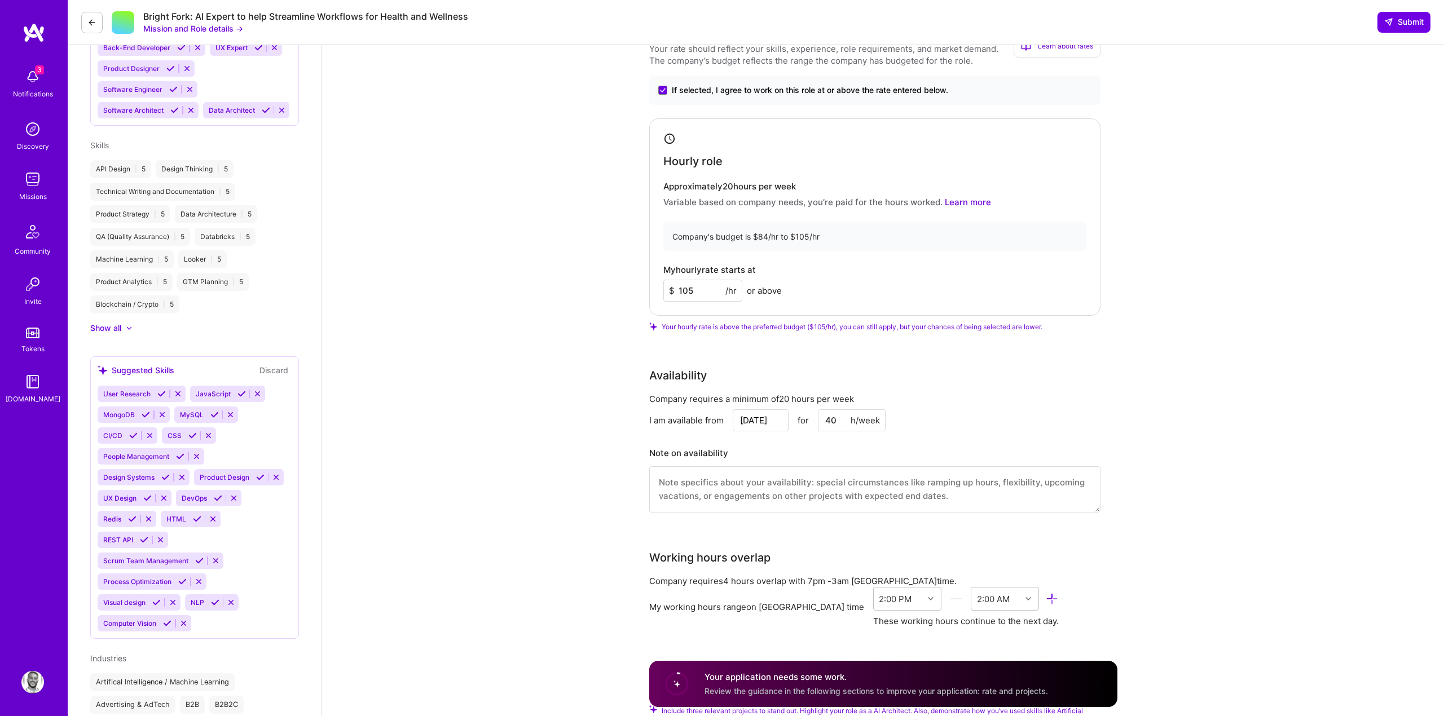
scroll to position [631, 0]
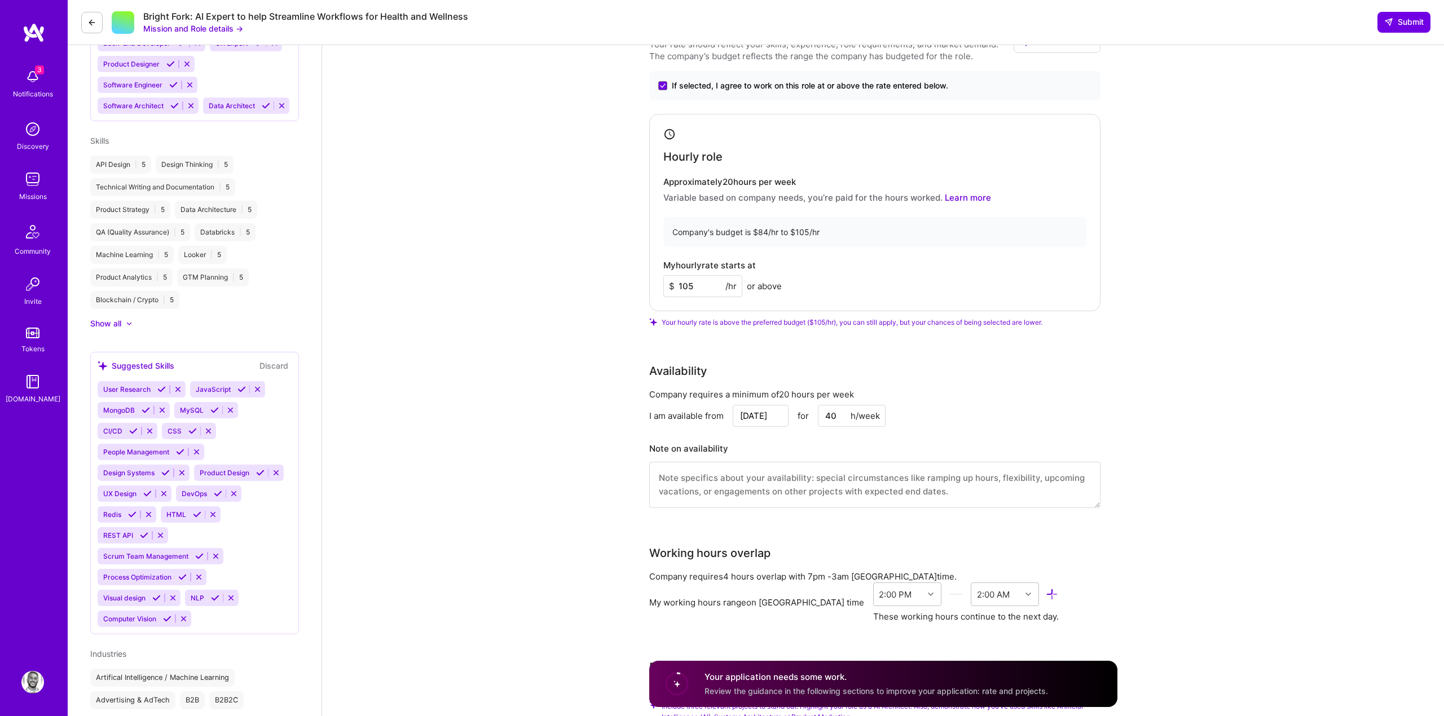
type input "105"
click at [753, 415] on input "Aug 22" at bounding box center [761, 416] width 56 height 22
click at [753, 364] on div "29" at bounding box center [756, 364] width 15 height 15
type input "Aug 29"
click at [771, 492] on textarea at bounding box center [874, 485] width 451 height 46
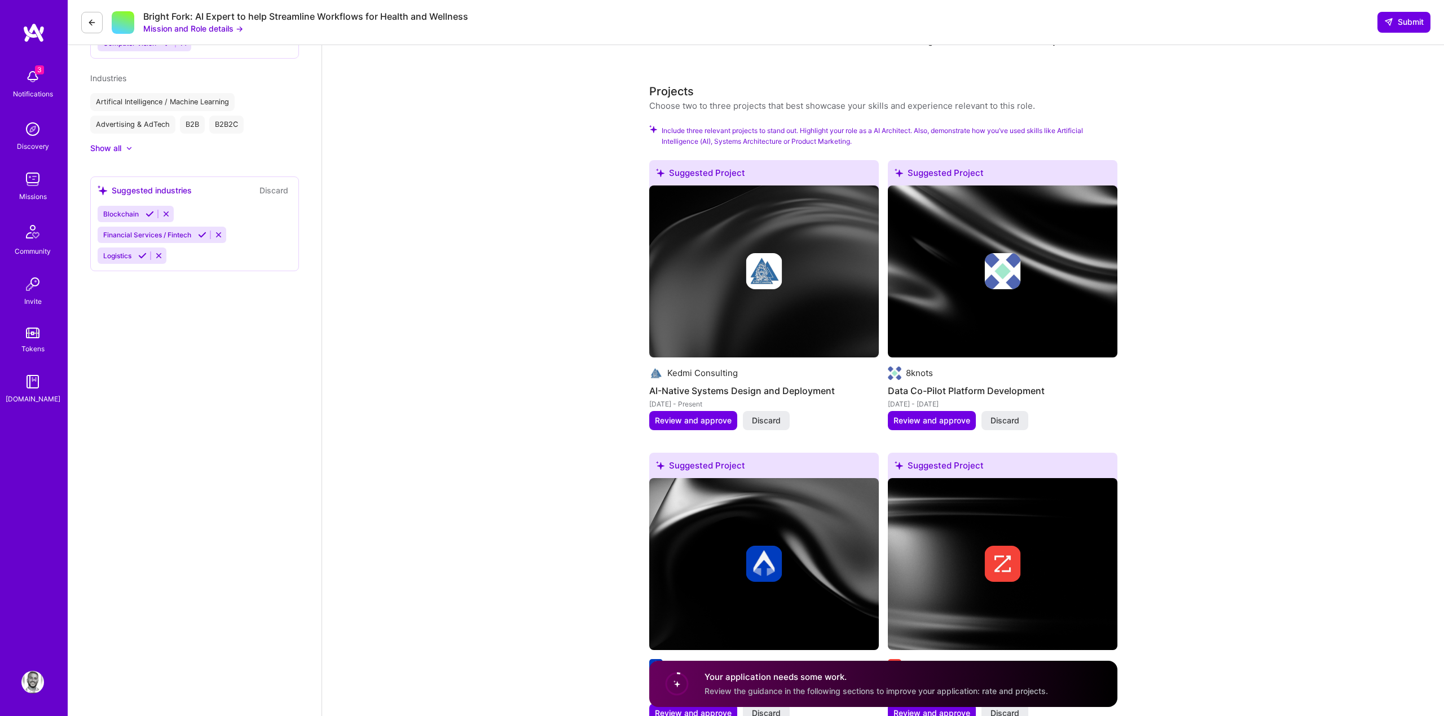
scroll to position [1185, 0]
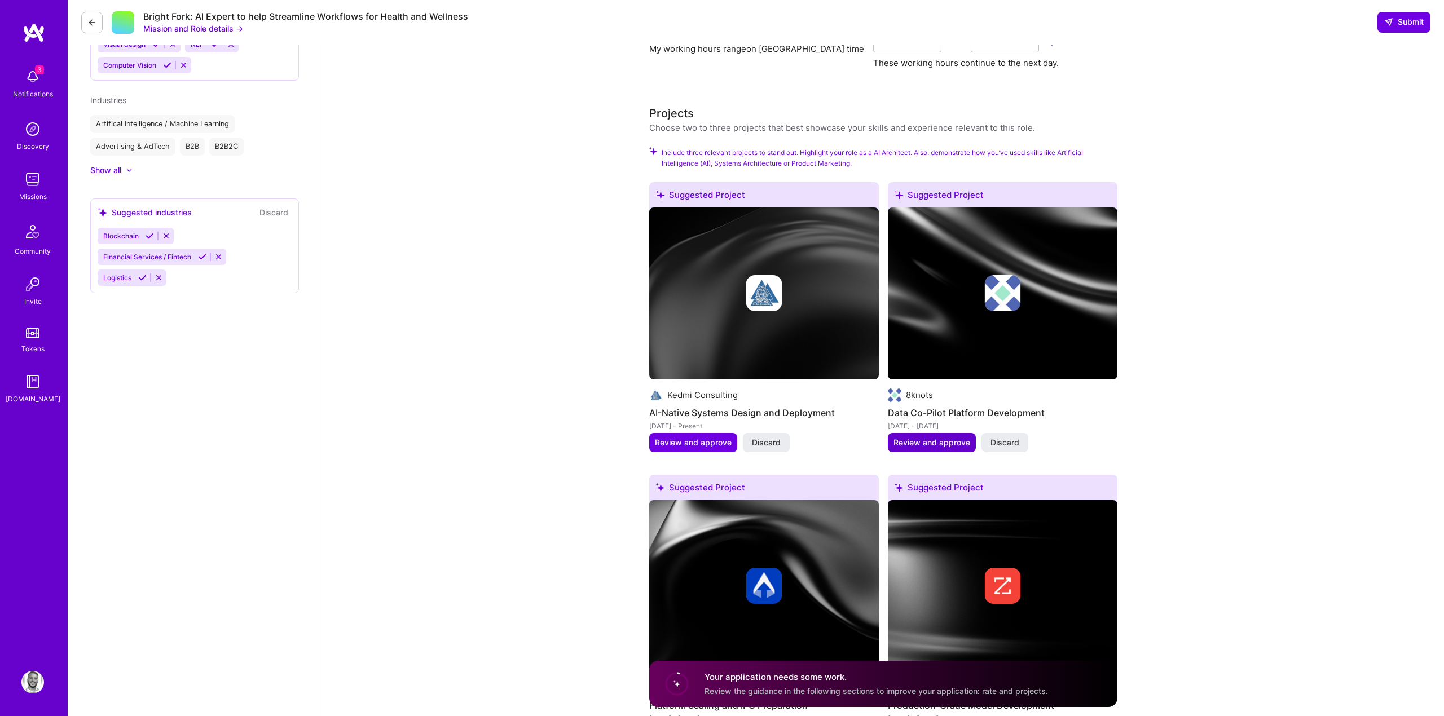
click at [947, 445] on span "Review and approve" at bounding box center [932, 442] width 77 height 11
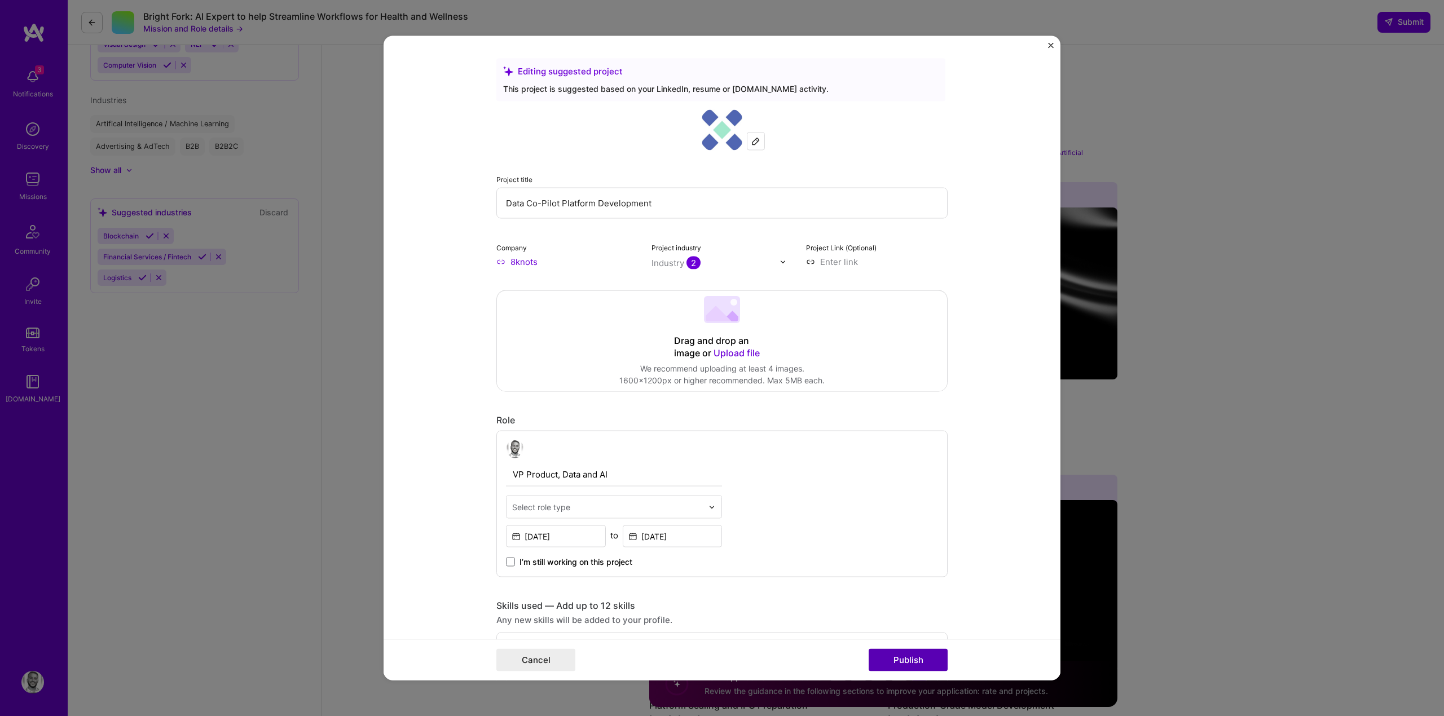
click at [898, 661] on button "Publish" at bounding box center [908, 660] width 79 height 23
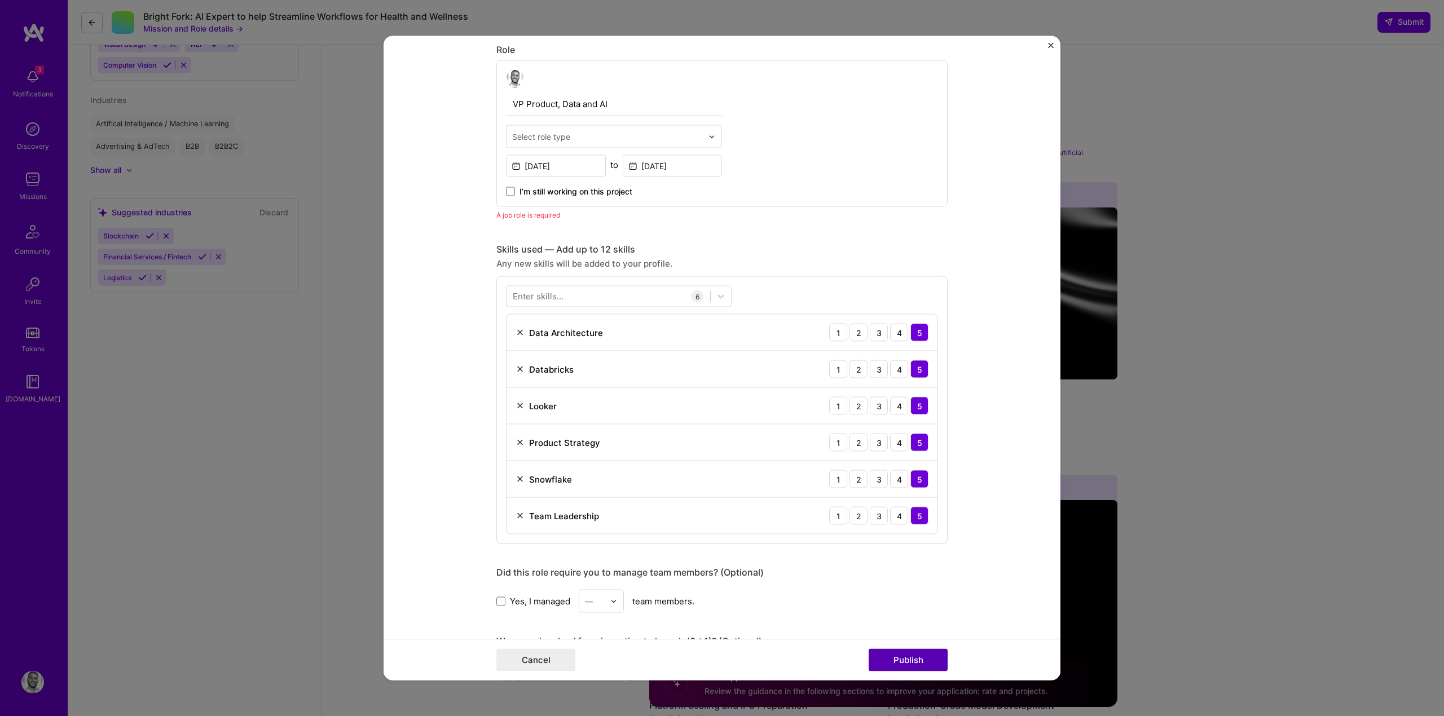
scroll to position [379, 0]
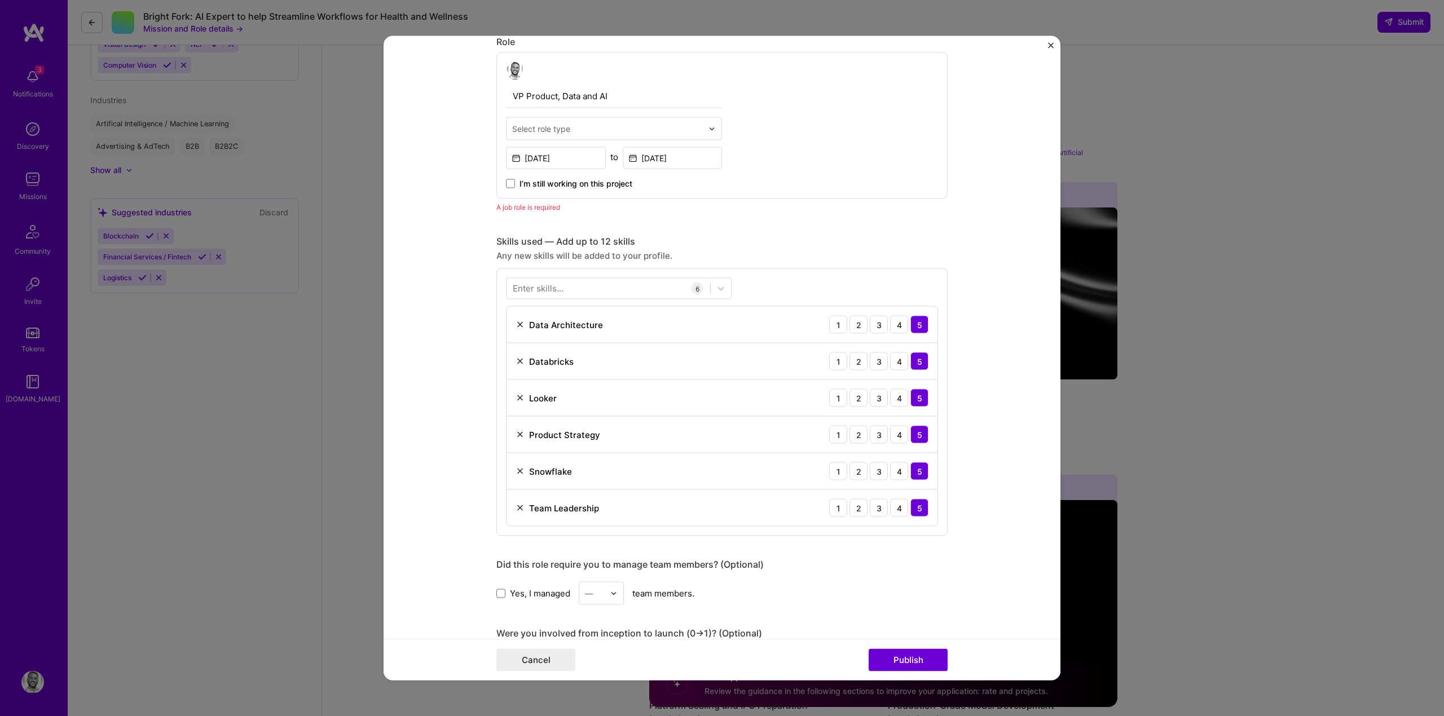
click at [584, 119] on div "Select role type" at bounding box center [608, 129] width 202 height 22
click at [575, 156] on div "AI Architect" at bounding box center [613, 158] width 209 height 21
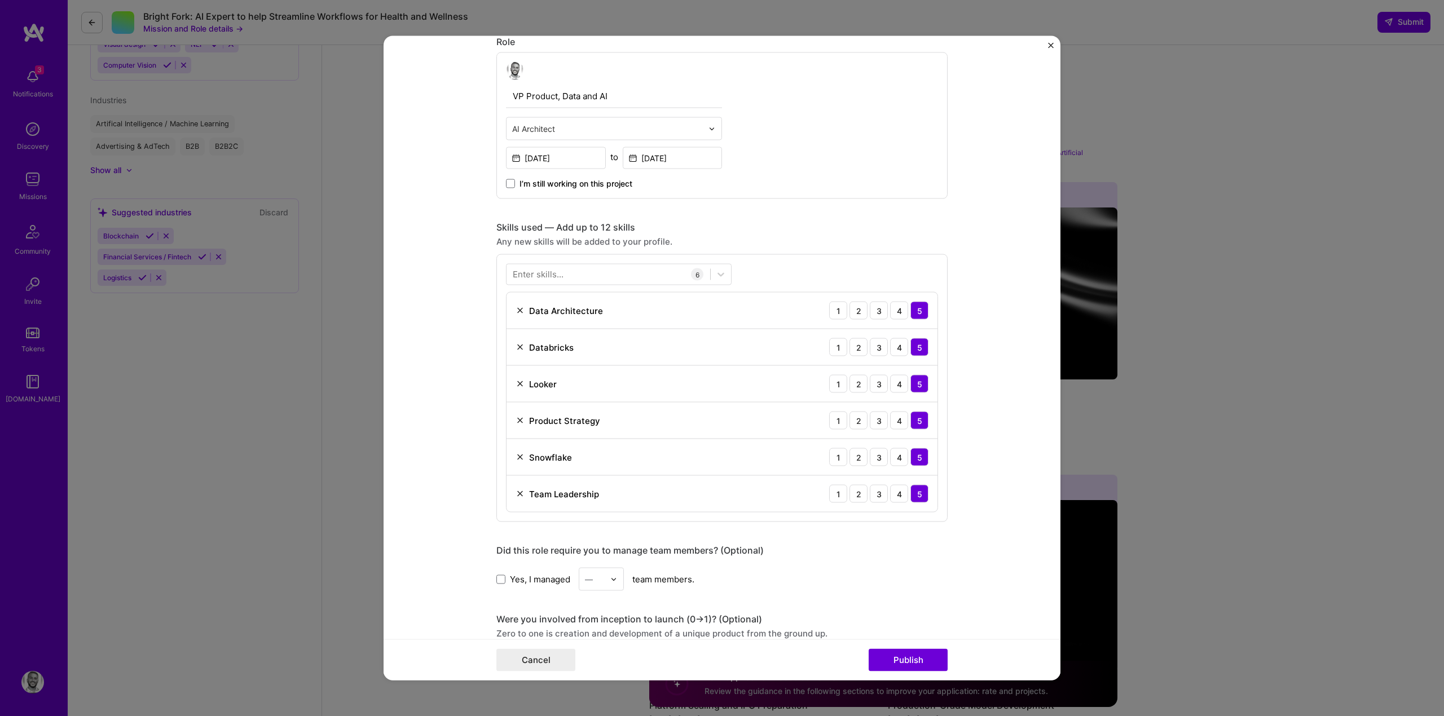
click at [527, 589] on div "Yes, I managed — team members." at bounding box center [721, 579] width 451 height 23
click at [915, 660] on button "Publish" at bounding box center [908, 660] width 79 height 23
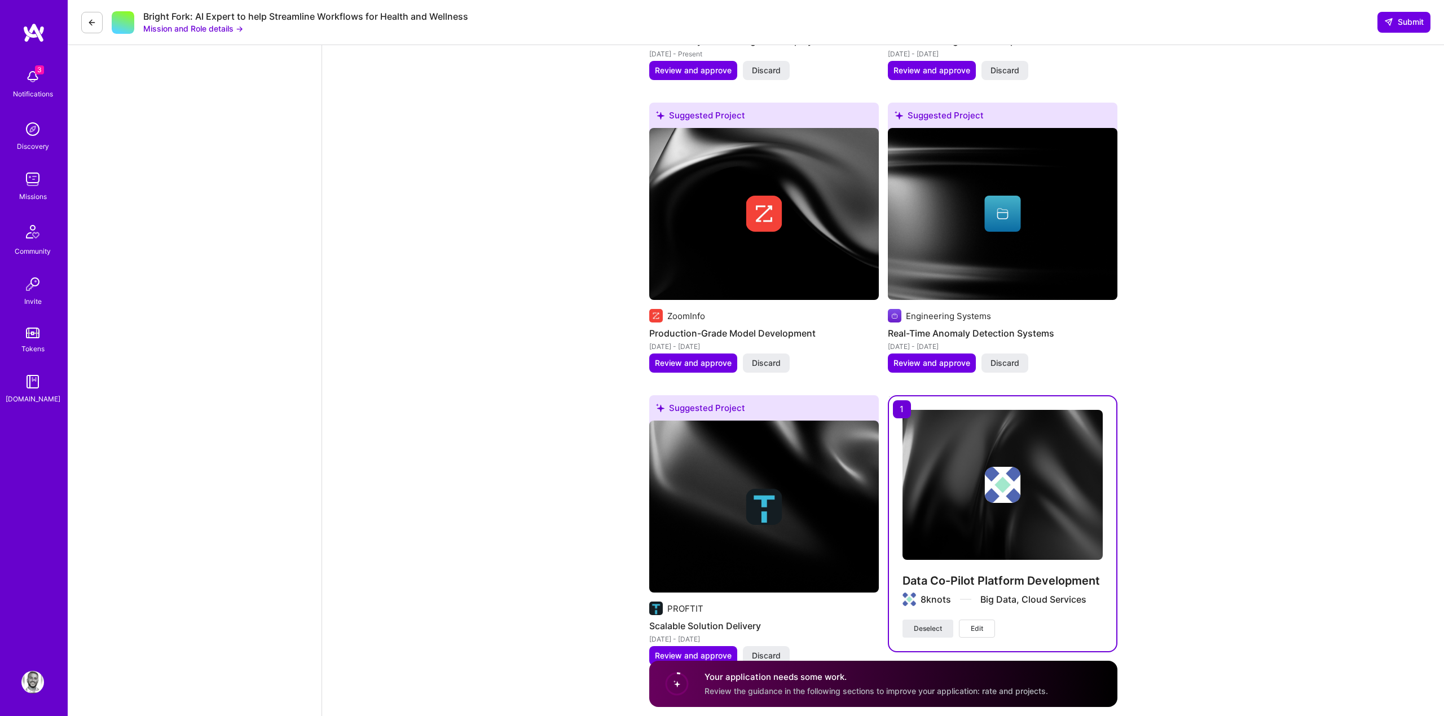
scroll to position [1542, 0]
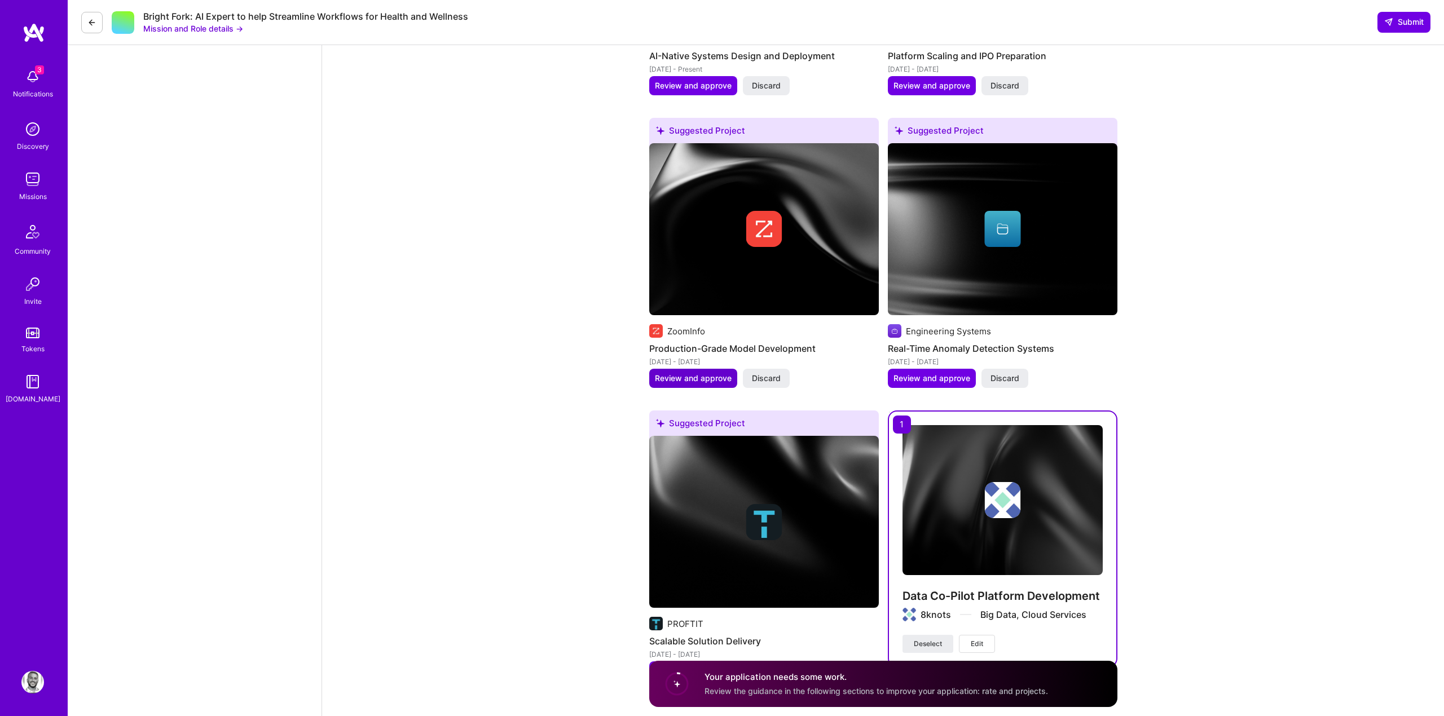
click at [662, 376] on span "Review and approve" at bounding box center [693, 378] width 77 height 11
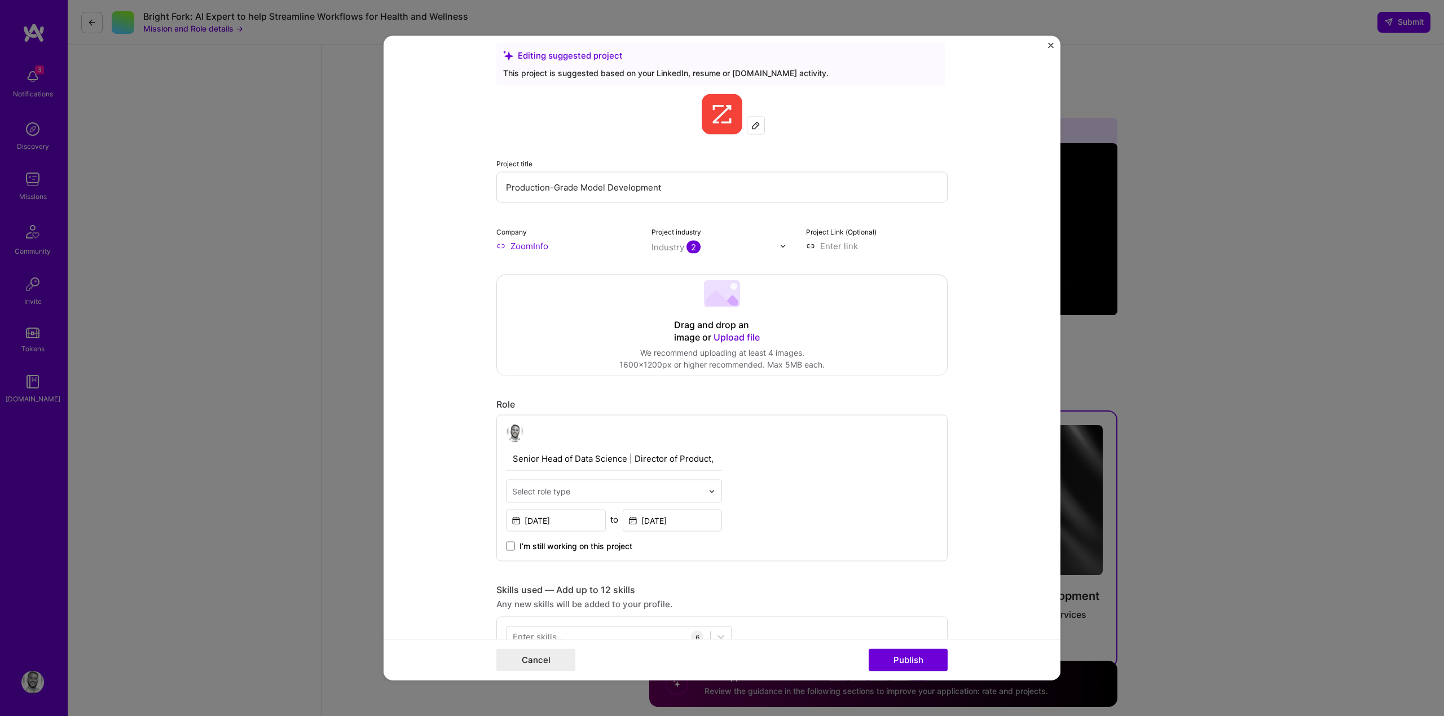
scroll to position [14, 0]
click at [895, 648] on div "Cancel Publish" at bounding box center [722, 660] width 677 height 41
click at [702, 493] on input "text" at bounding box center [607, 494] width 191 height 12
type input "data"
click at [607, 582] on div "Data Scientist" at bounding box center [613, 586] width 209 height 21
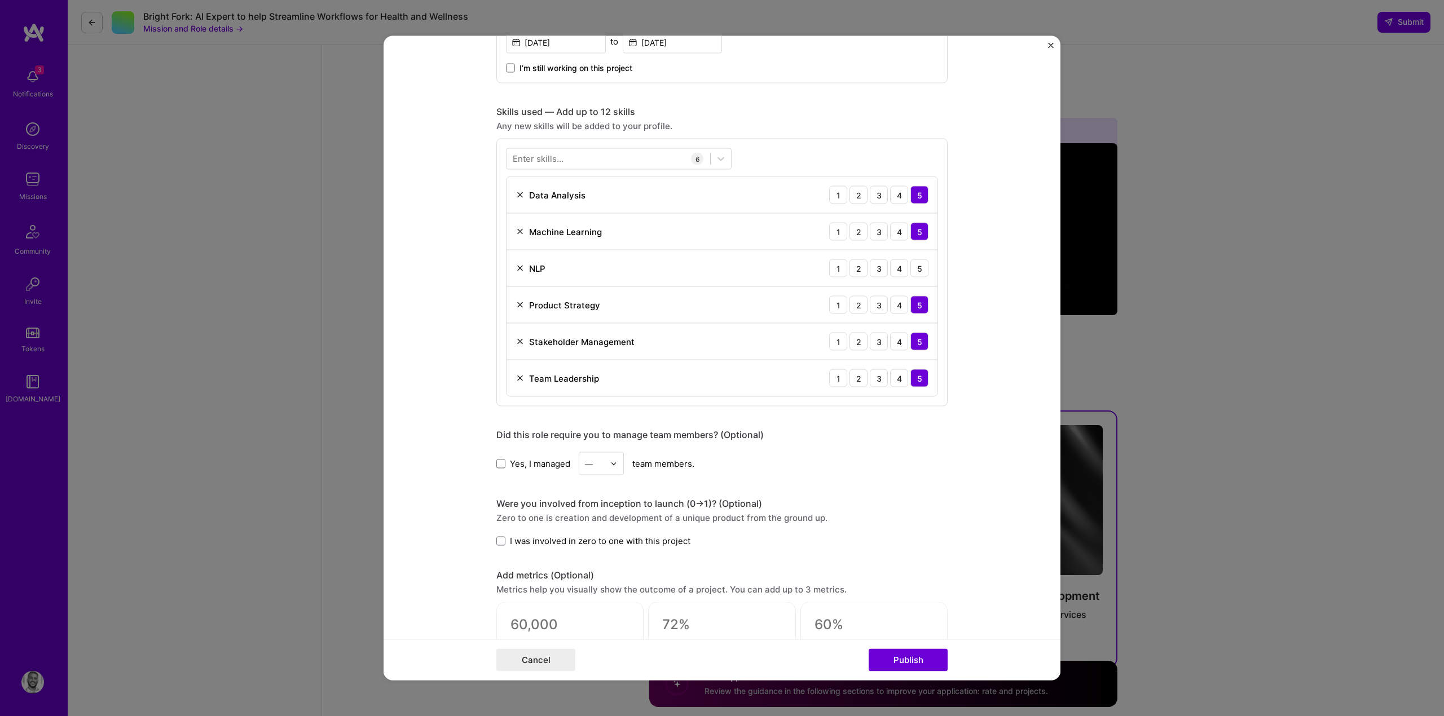
scroll to position [588, 0]
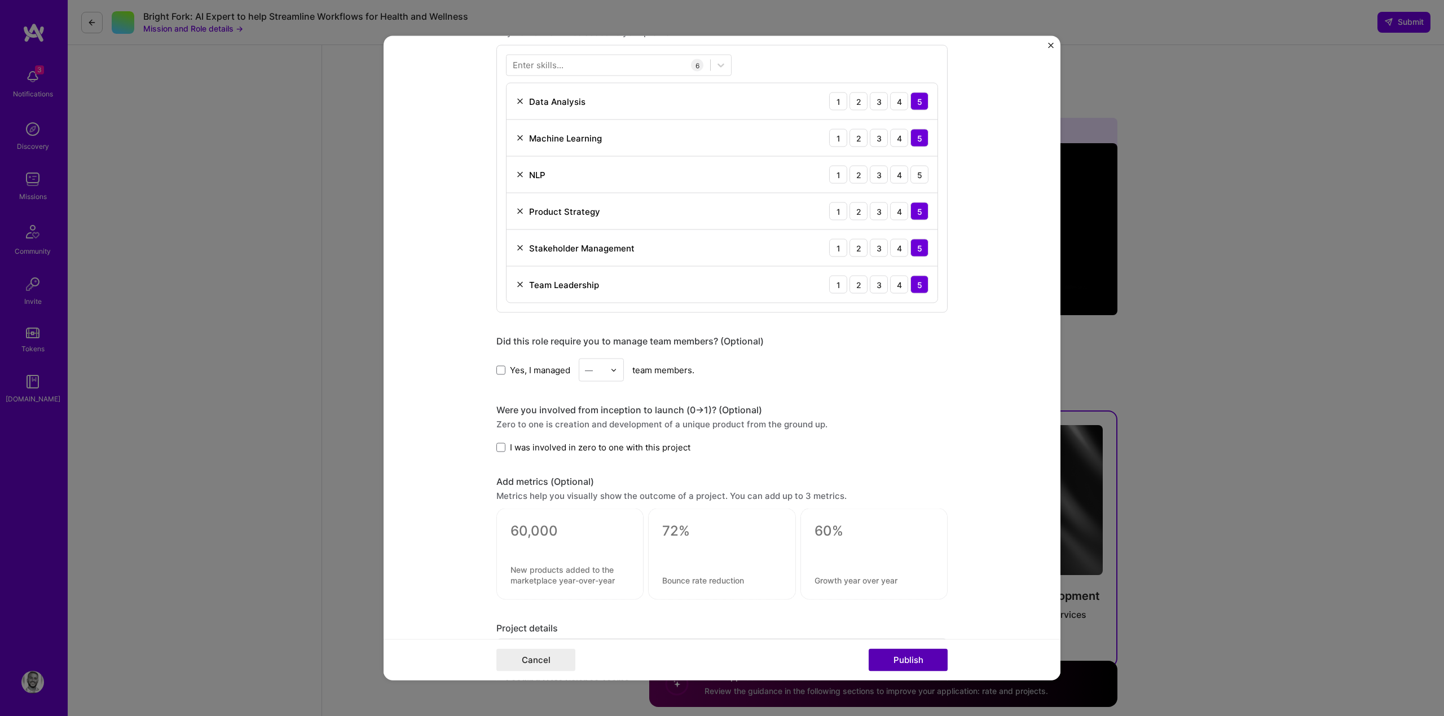
click at [911, 658] on button "Publish" at bounding box center [908, 660] width 79 height 23
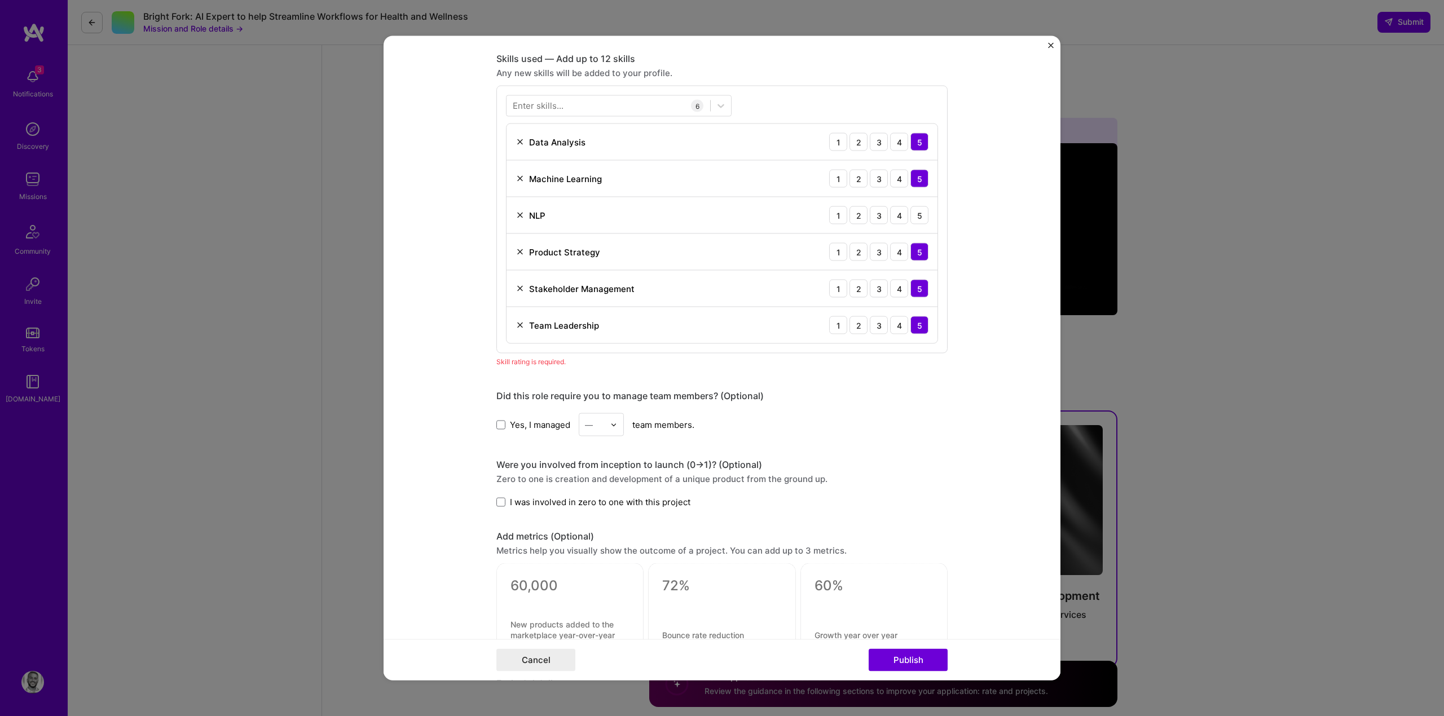
scroll to position [540, 0]
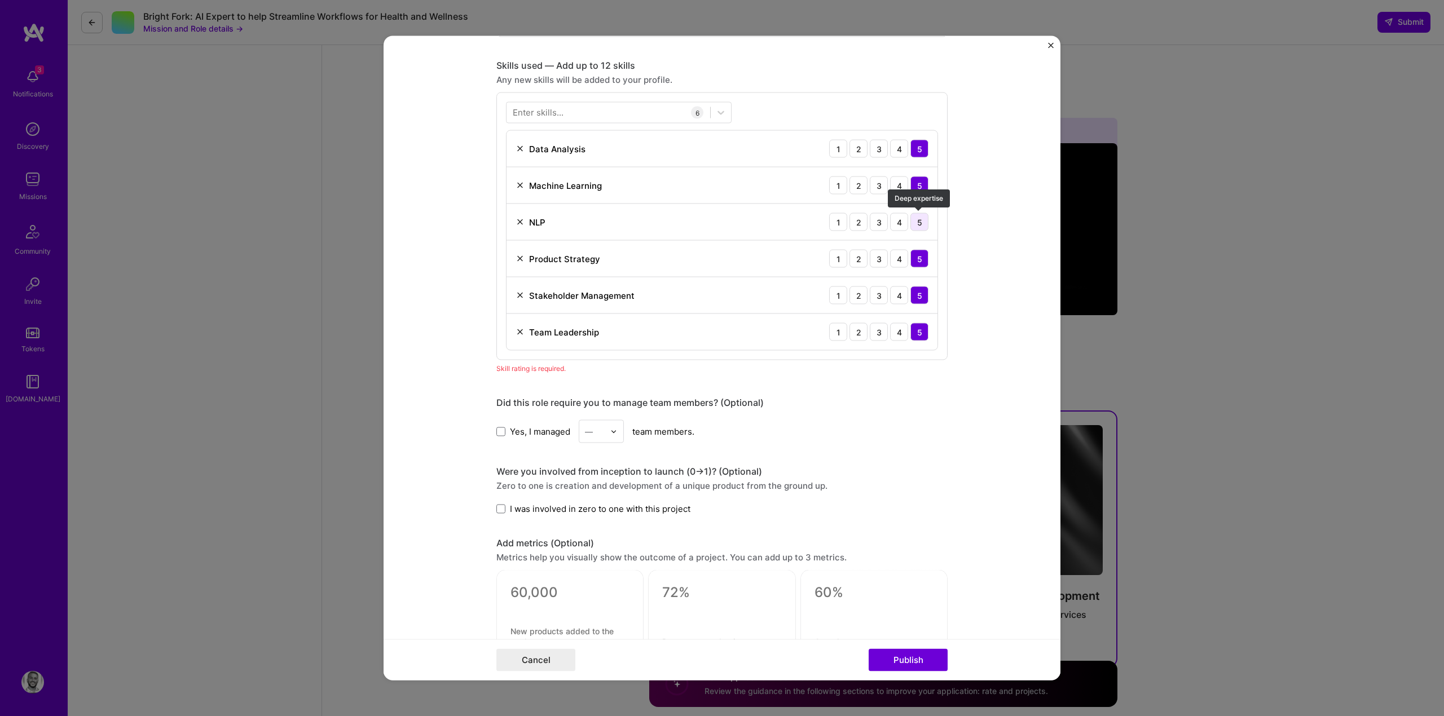
click at [912, 228] on div "5" at bounding box center [920, 222] width 18 height 18
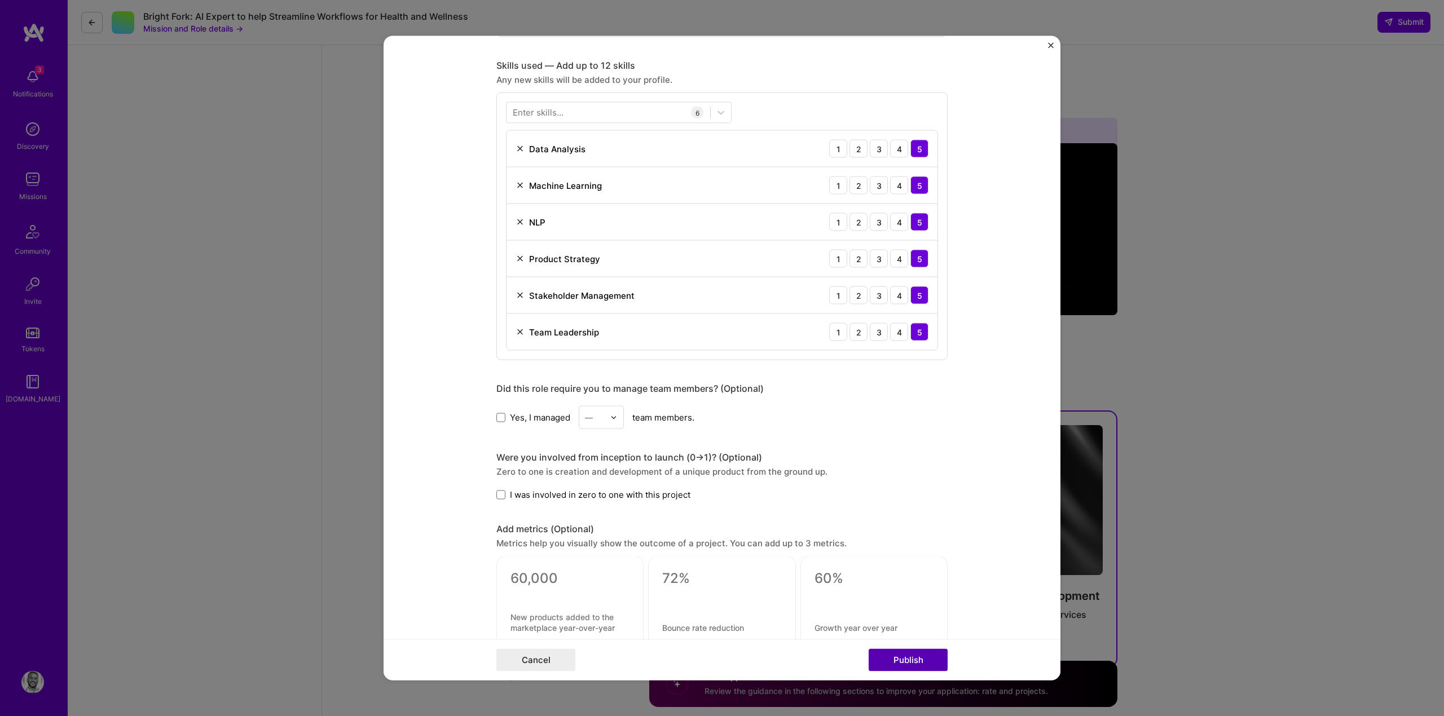
click at [898, 656] on button "Publish" at bounding box center [908, 660] width 79 height 23
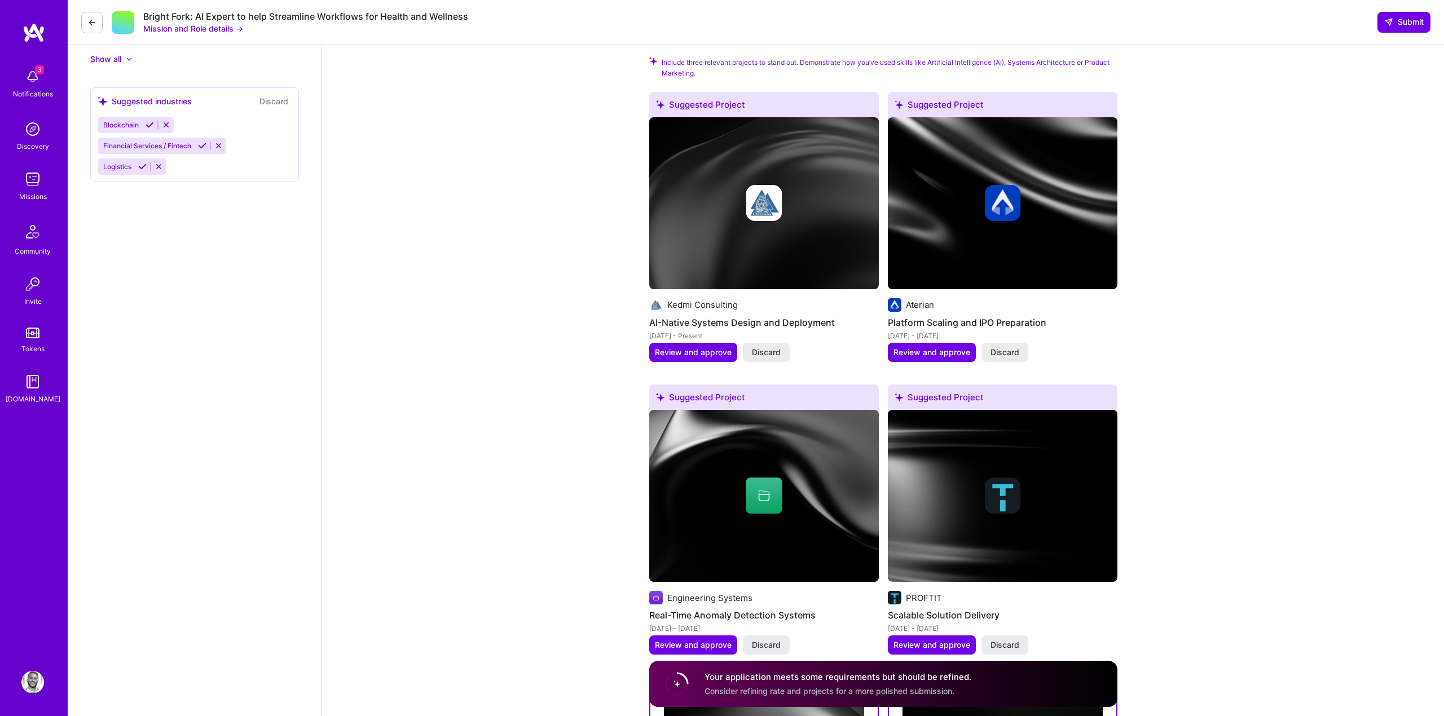
scroll to position [1244, 0]
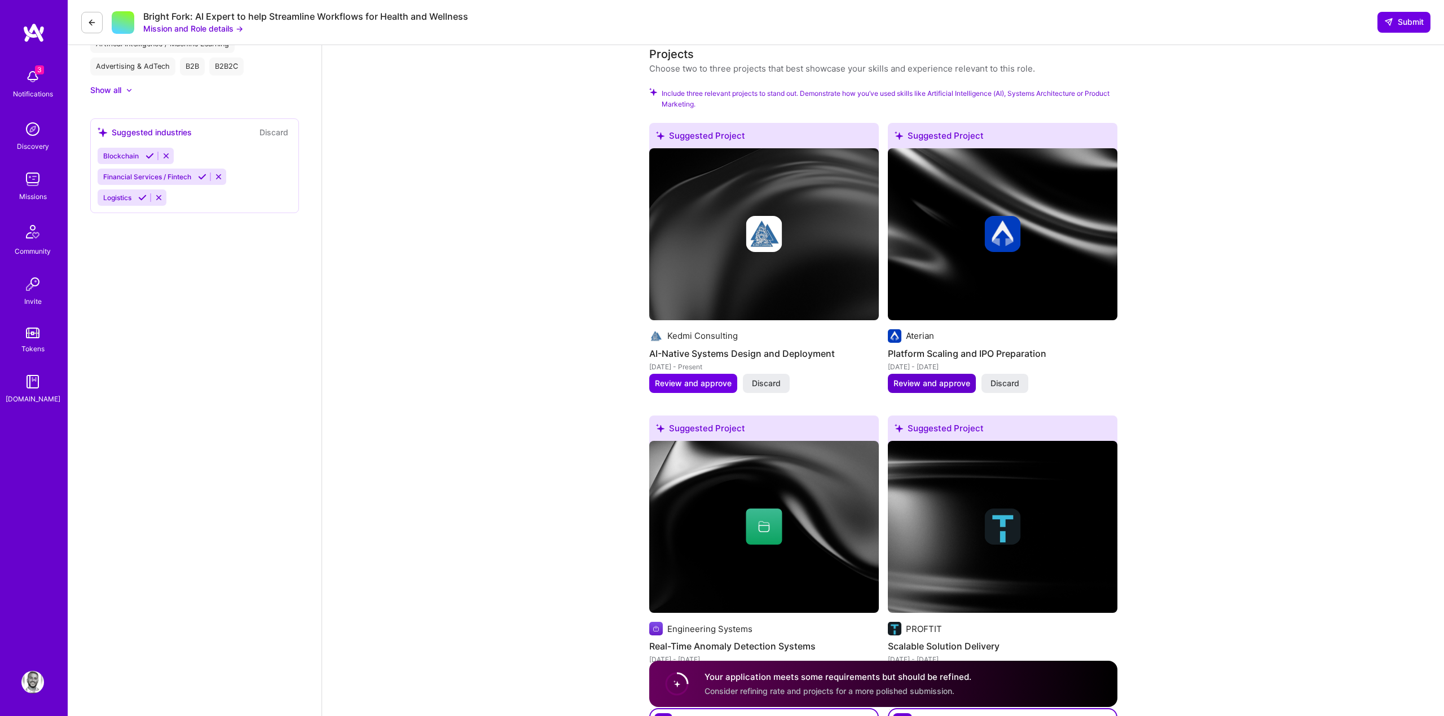
click at [943, 375] on button "Review and approve" at bounding box center [932, 383] width 88 height 19
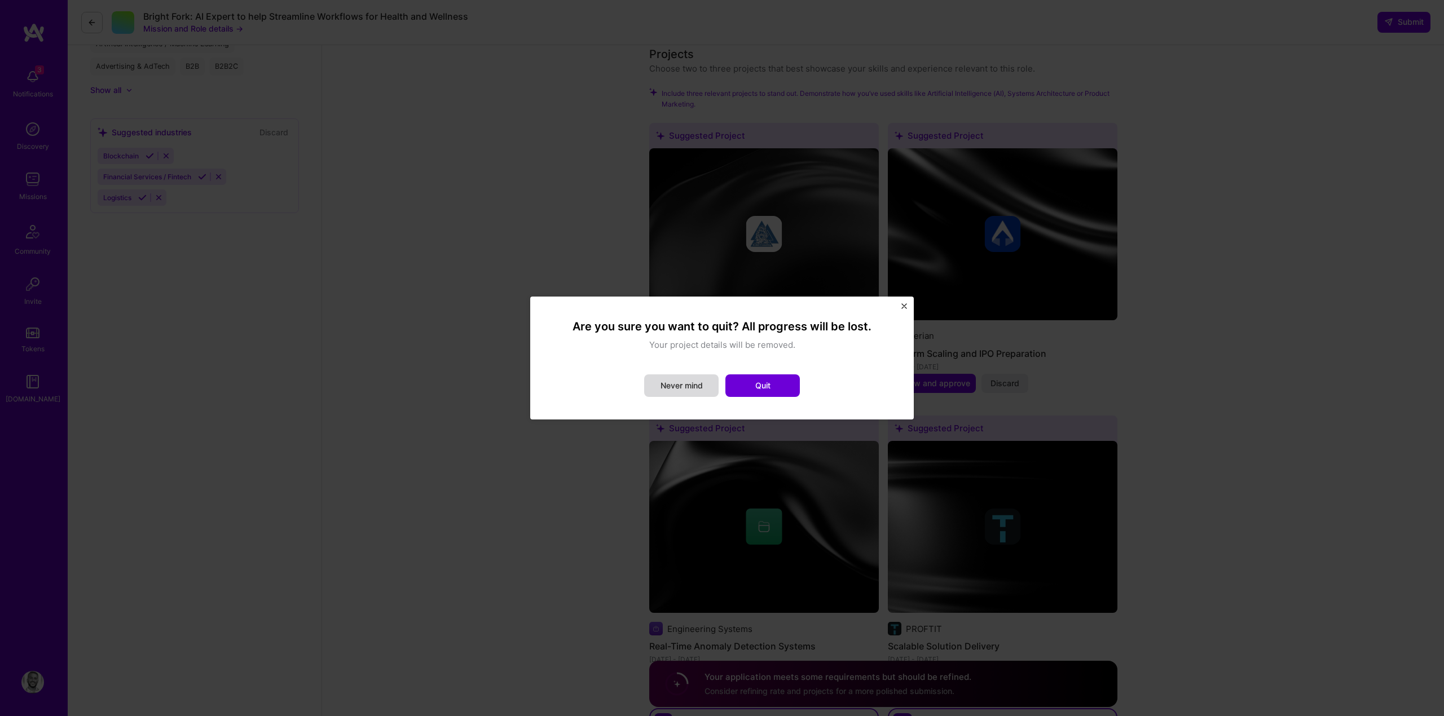
click at [681, 393] on button "Never mind" at bounding box center [681, 386] width 74 height 23
click at [743, 392] on button "Quit" at bounding box center [763, 386] width 74 height 23
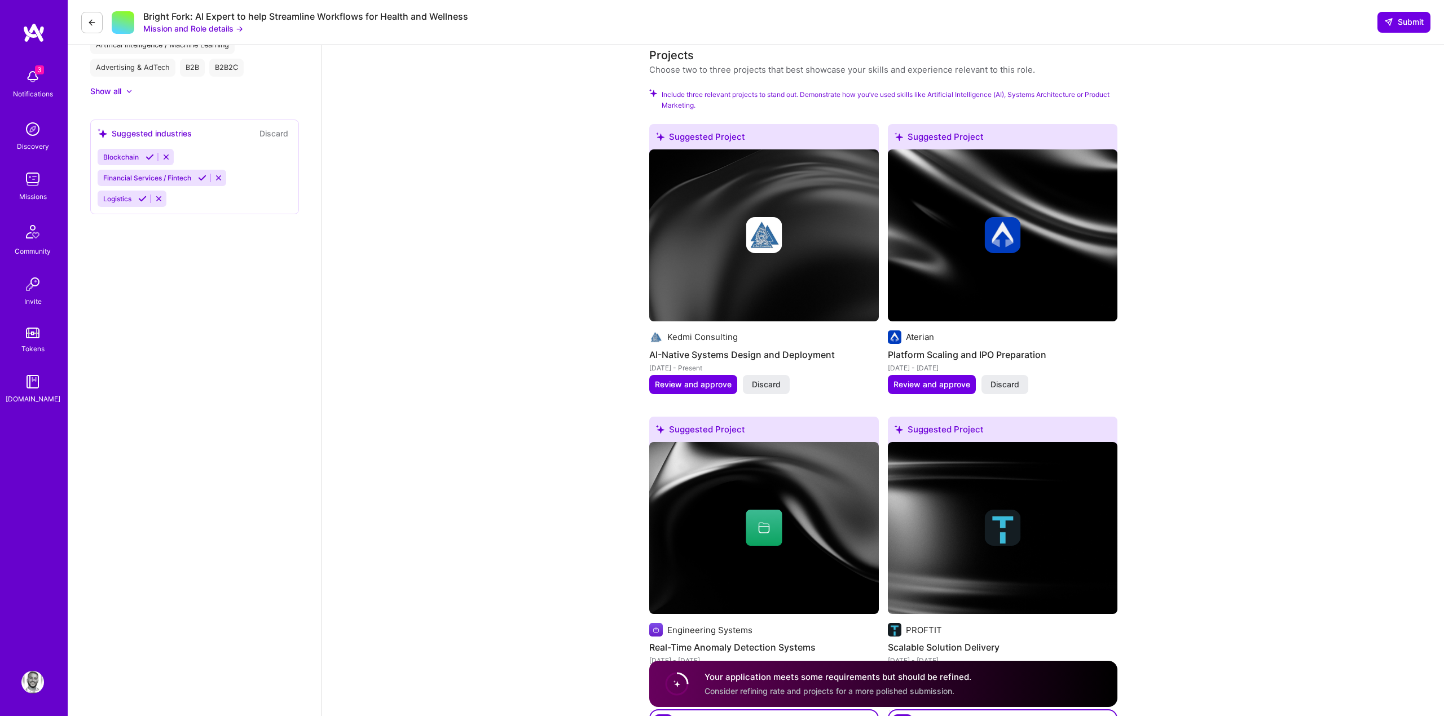
scroll to position [1232, 0]
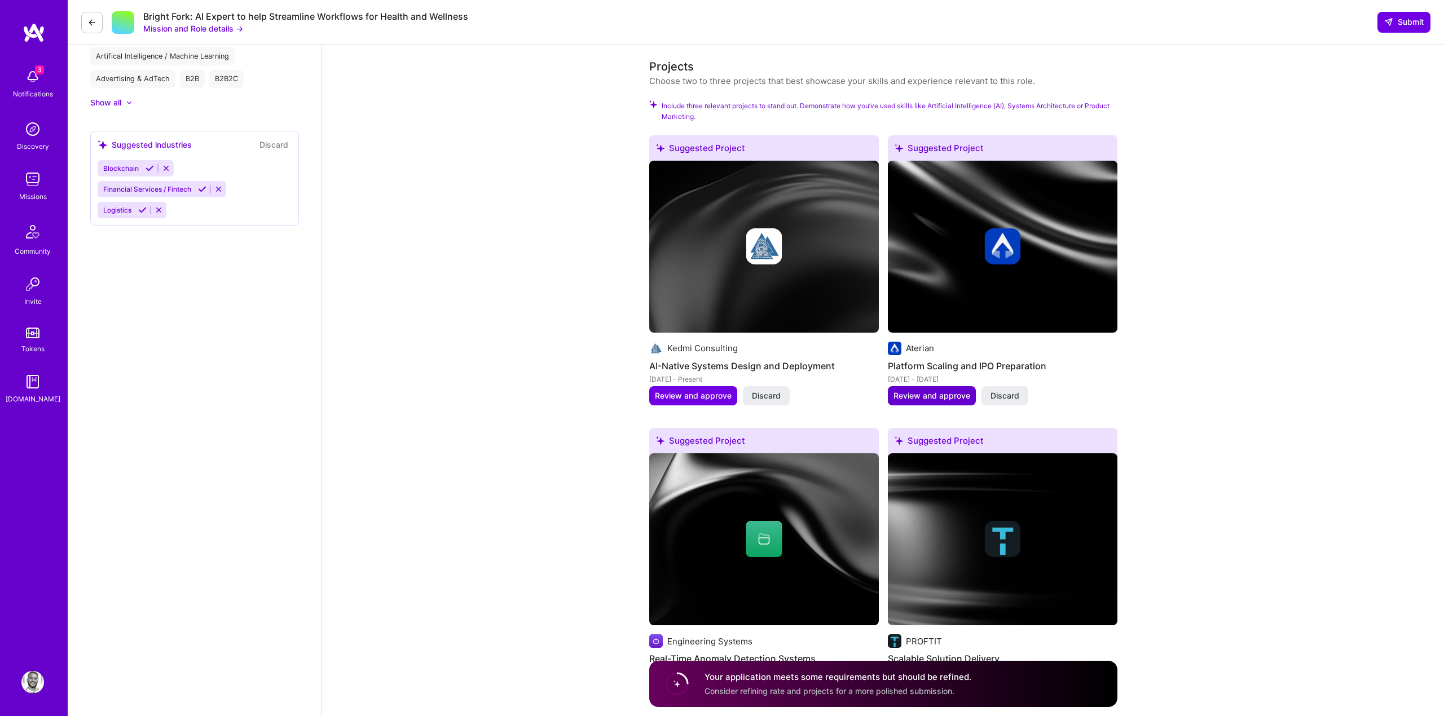
click at [938, 395] on span "Review and approve" at bounding box center [932, 395] width 77 height 11
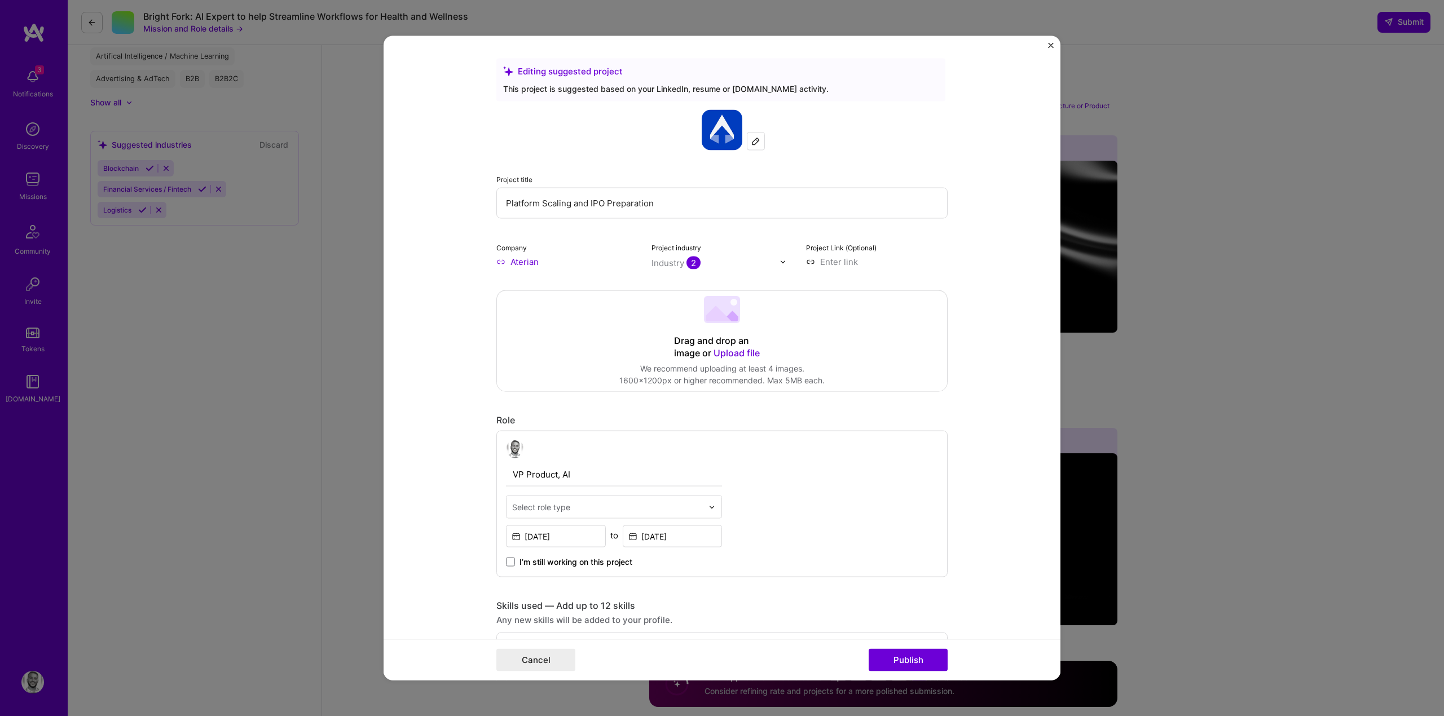
click at [612, 515] on div "Select role type" at bounding box center [608, 507] width 202 height 22
click at [582, 539] on div "AI Architect" at bounding box center [613, 537] width 209 height 21
click at [630, 508] on input "text" at bounding box center [607, 508] width 191 height 12
click at [599, 555] on div "AI Product Manager" at bounding box center [613, 558] width 209 height 21
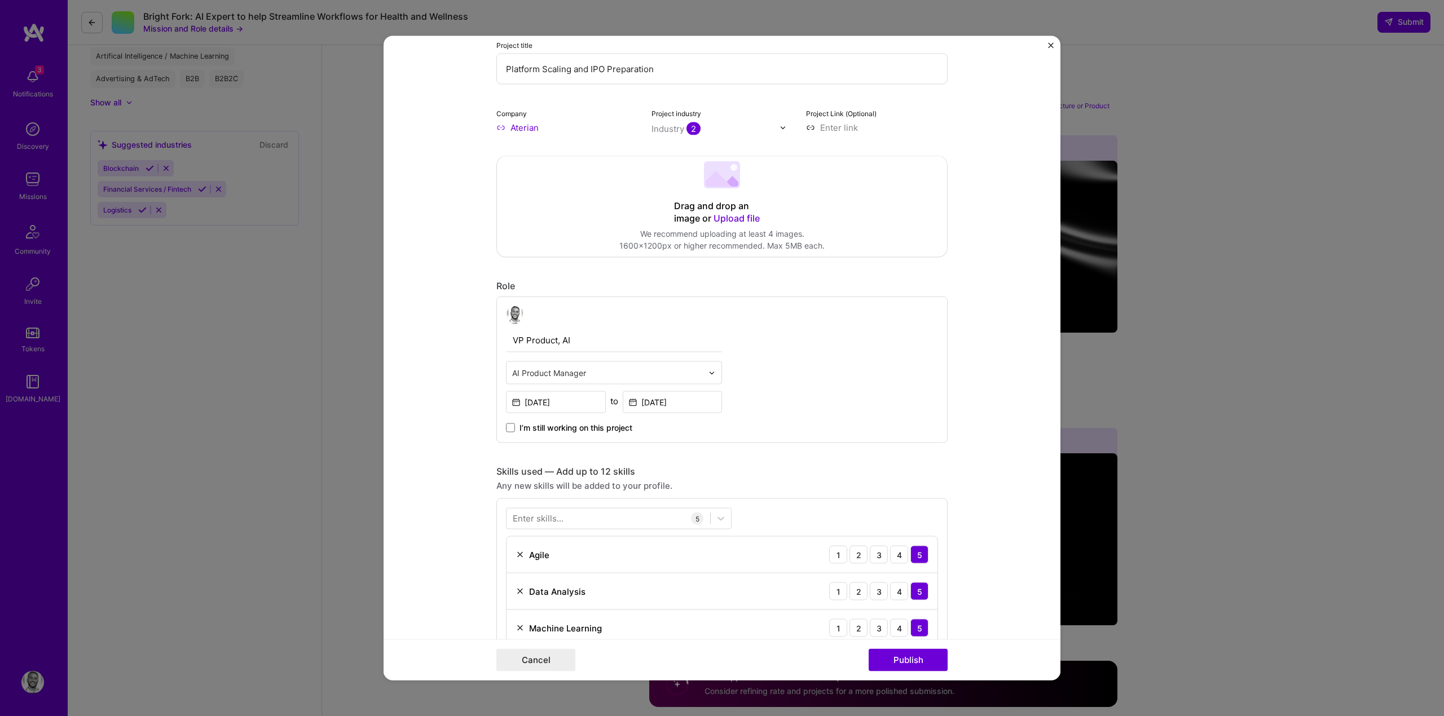
scroll to position [126, 0]
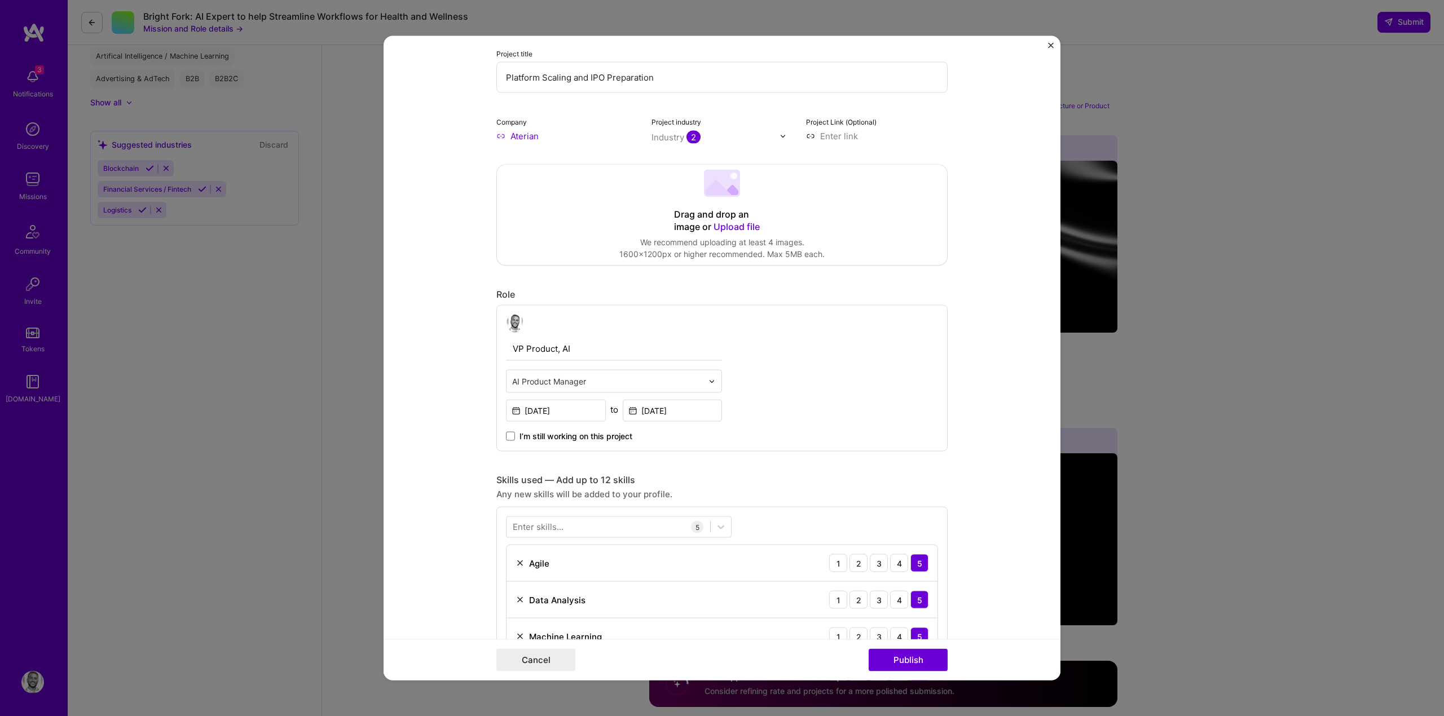
click at [591, 376] on input "text" at bounding box center [607, 382] width 191 height 12
click at [572, 408] on div "AI Architect" at bounding box center [613, 411] width 209 height 21
click at [890, 654] on button "Publish" at bounding box center [908, 660] width 79 height 23
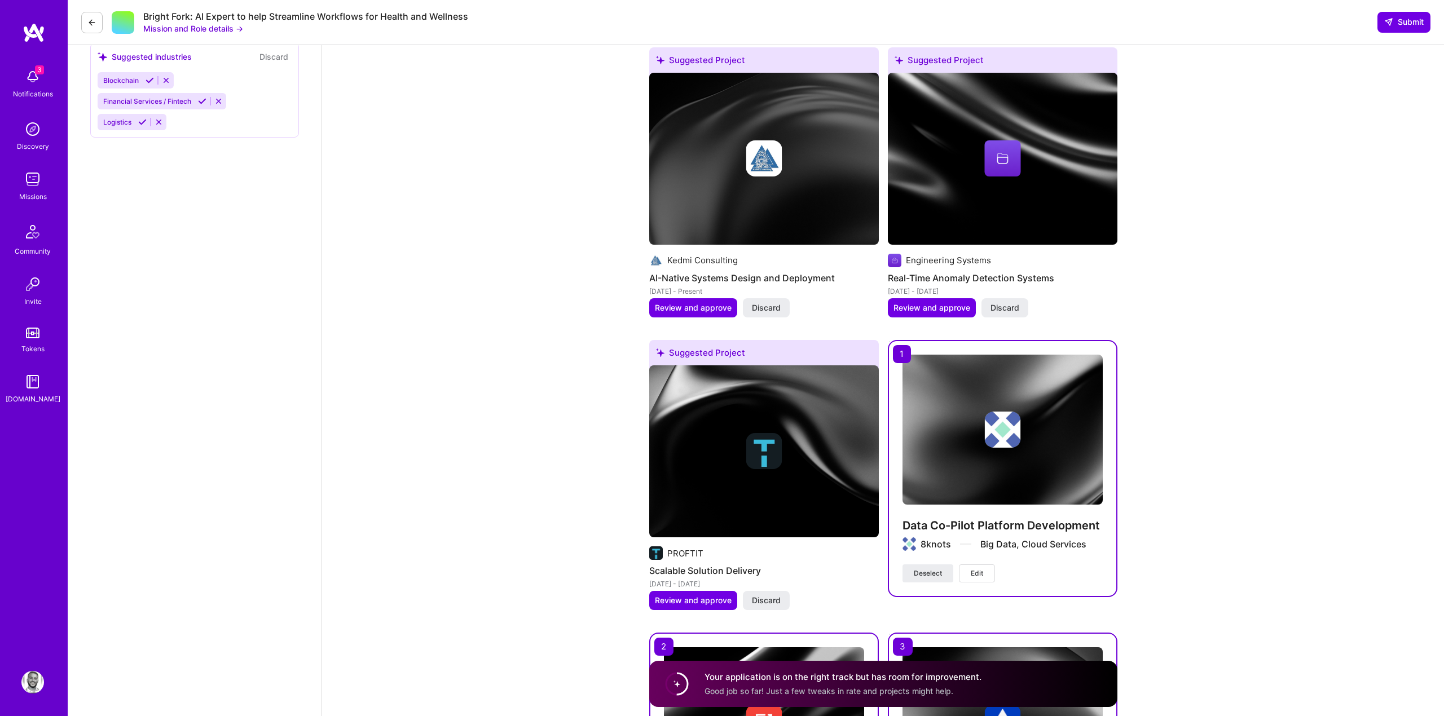
scroll to position [1274, 0]
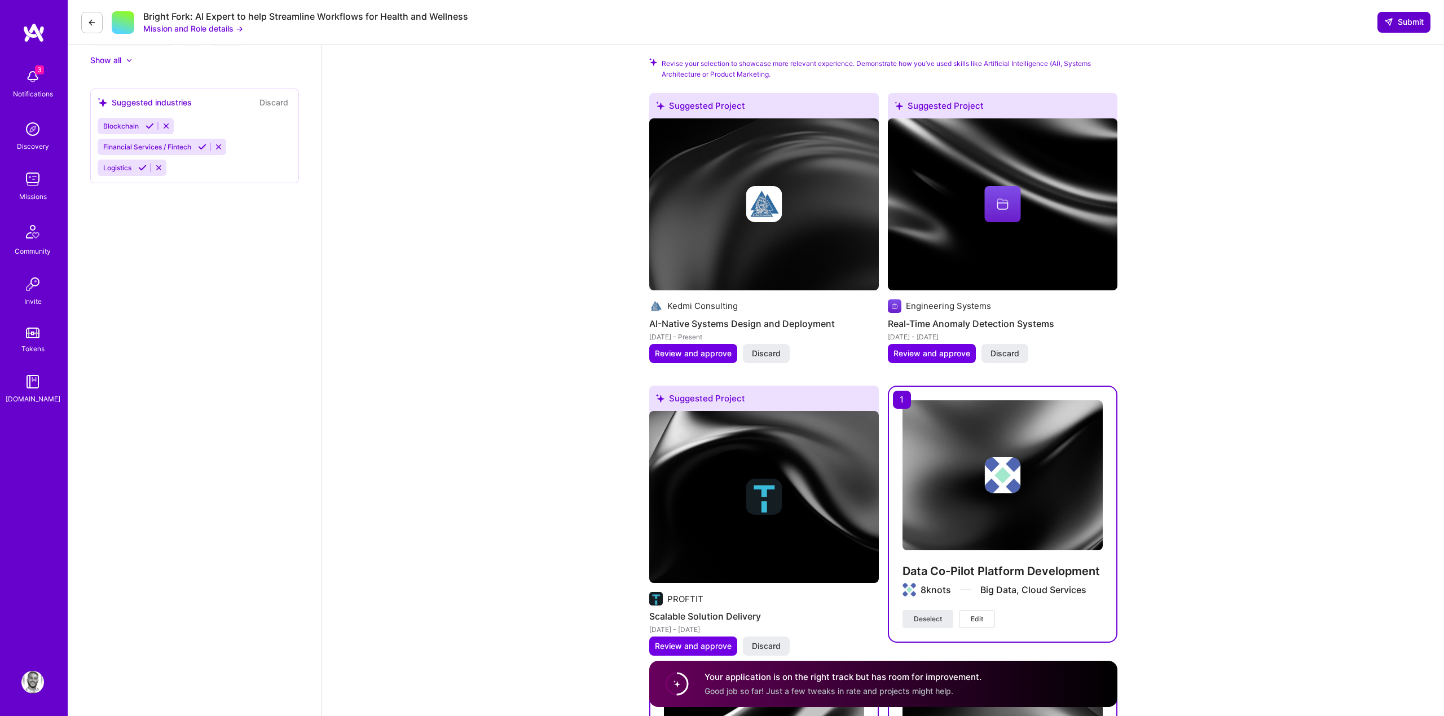
click at [1397, 24] on span "Submit" at bounding box center [1403, 21] width 39 height 11
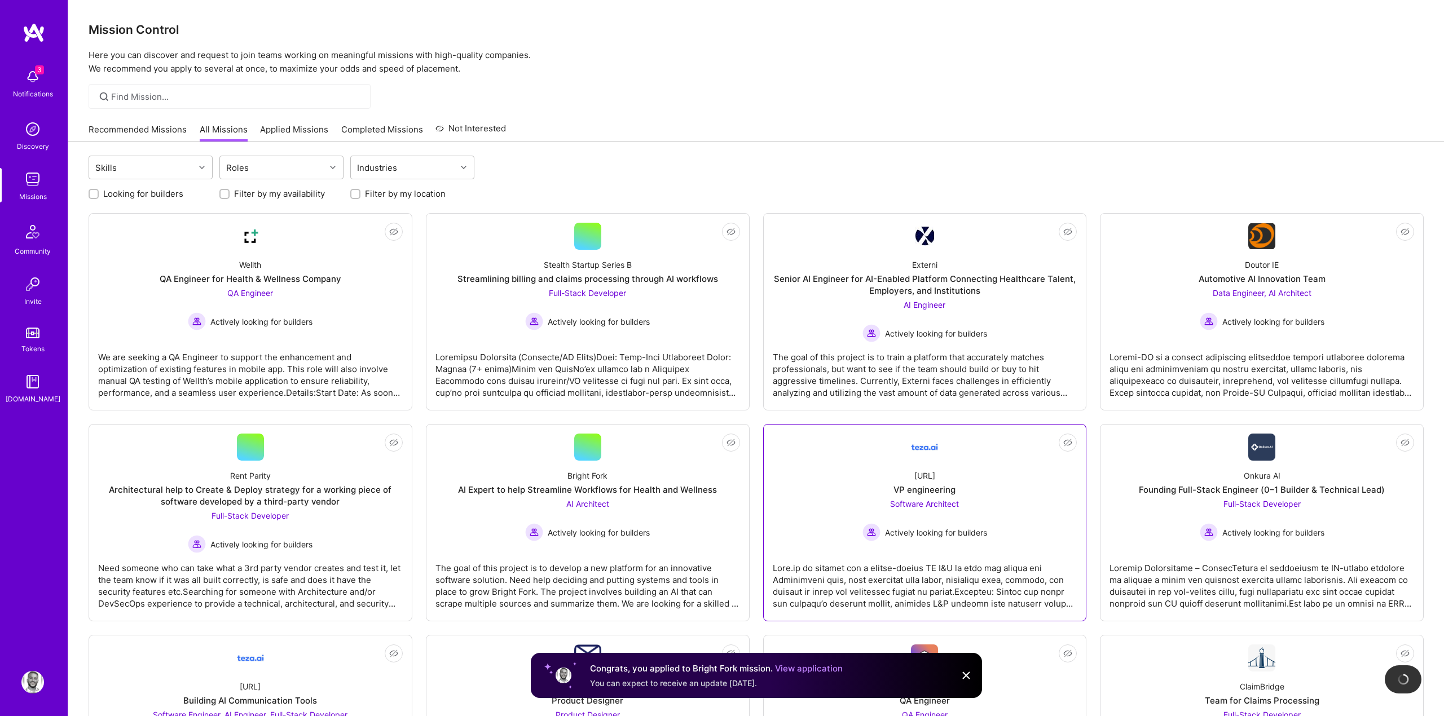
click at [933, 490] on div "VP engineering" at bounding box center [925, 490] width 62 height 12
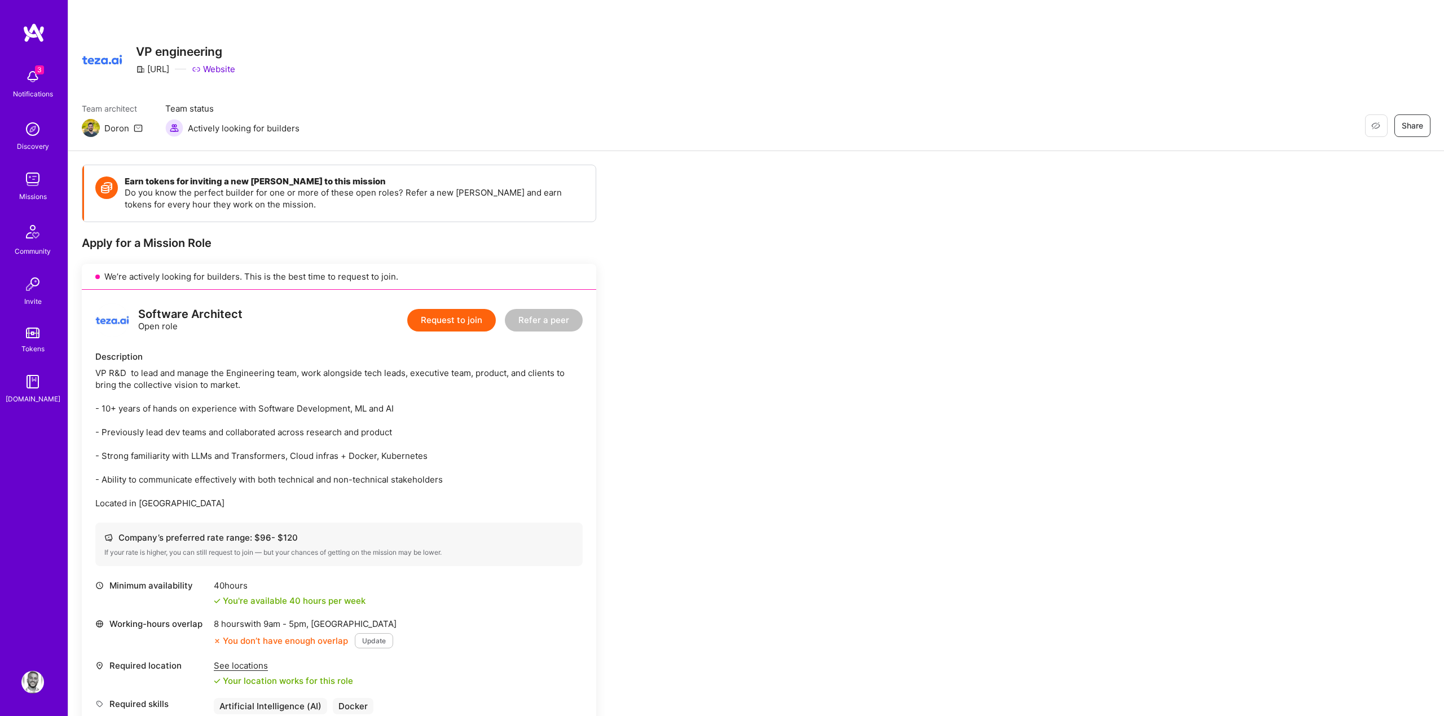
click at [37, 87] on img at bounding box center [32, 76] width 23 height 23
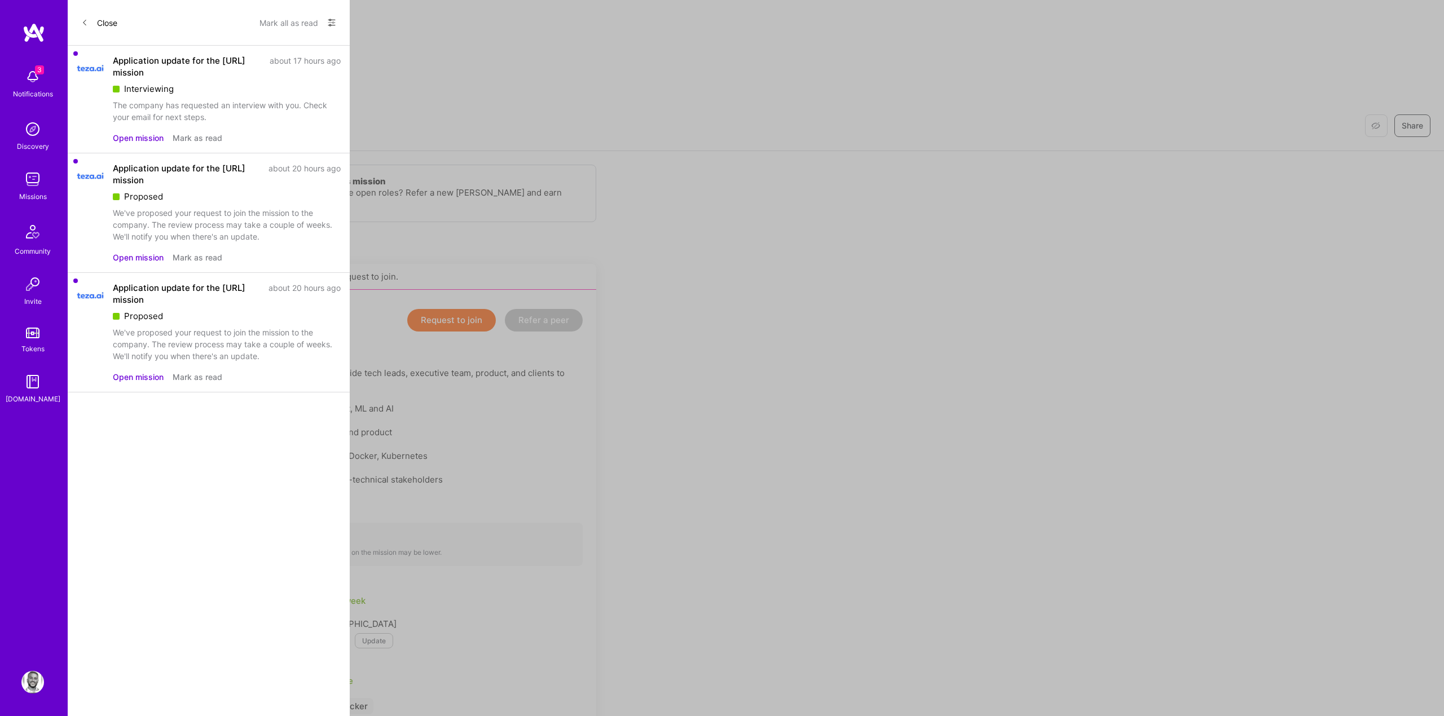
click at [121, 372] on button "Open mission" at bounding box center [138, 377] width 51 height 12
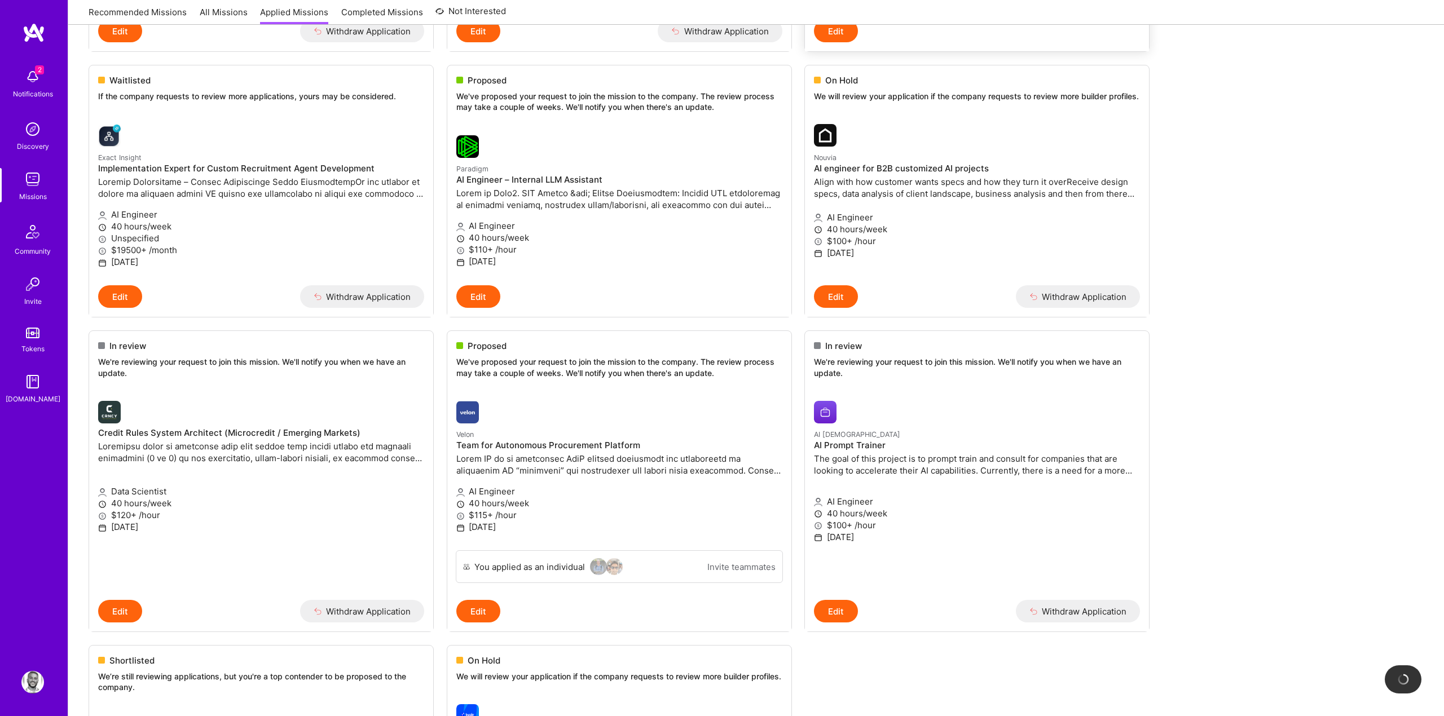
scroll to position [454, 0]
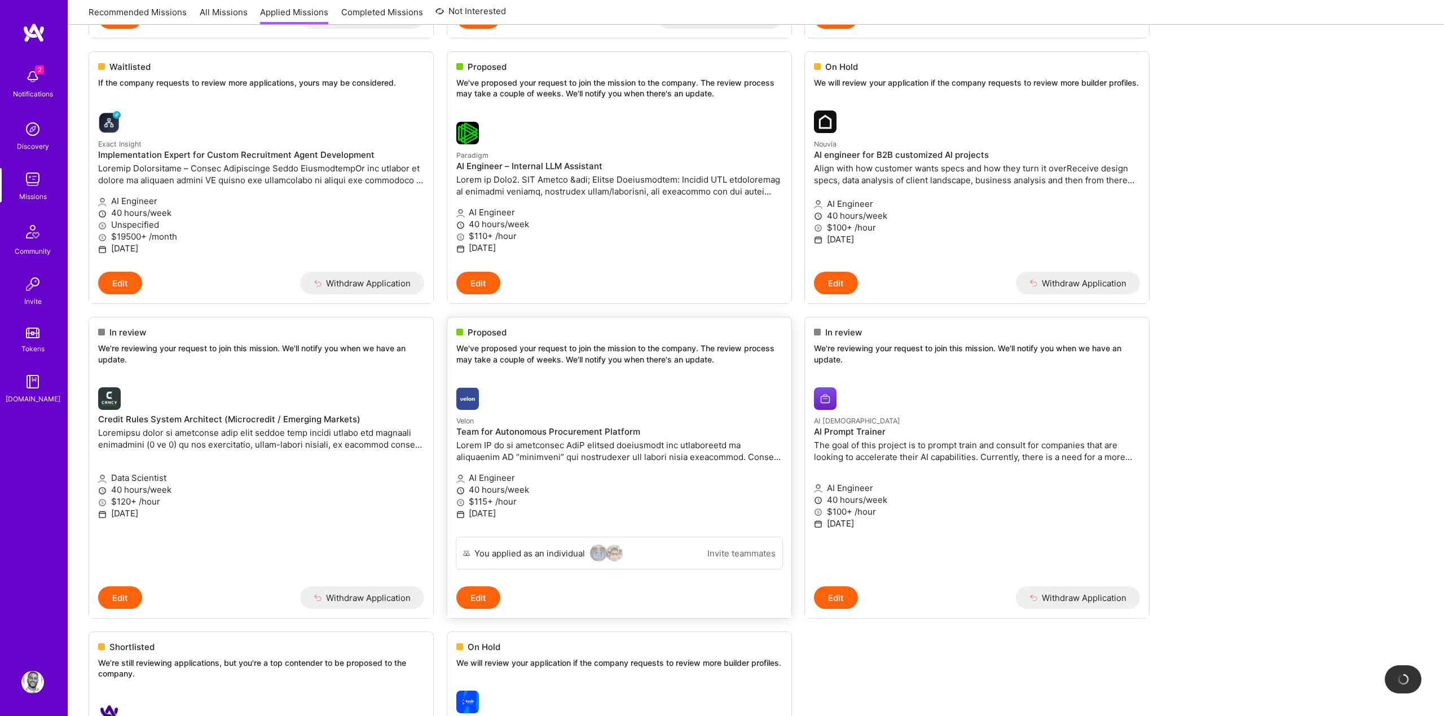
click at [476, 594] on button "Edit" at bounding box center [478, 598] width 44 height 23
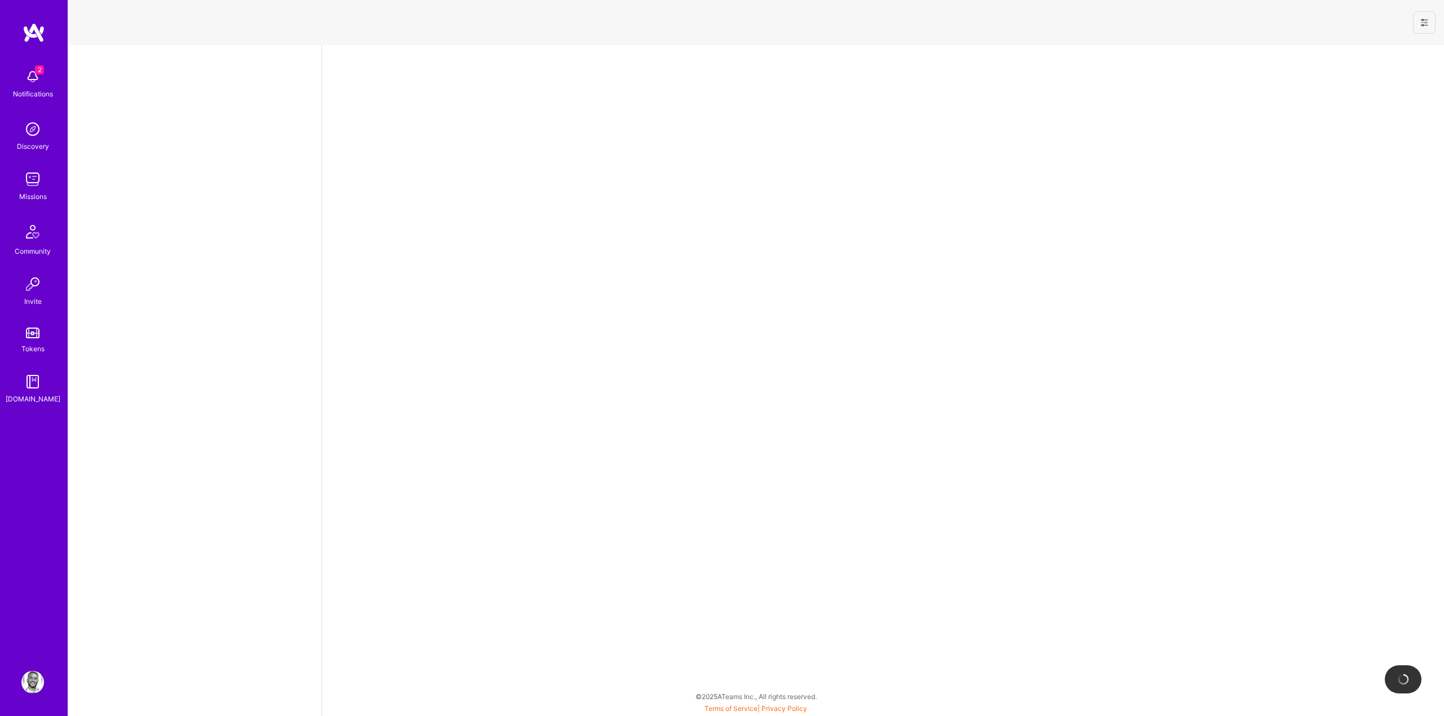
select select "US"
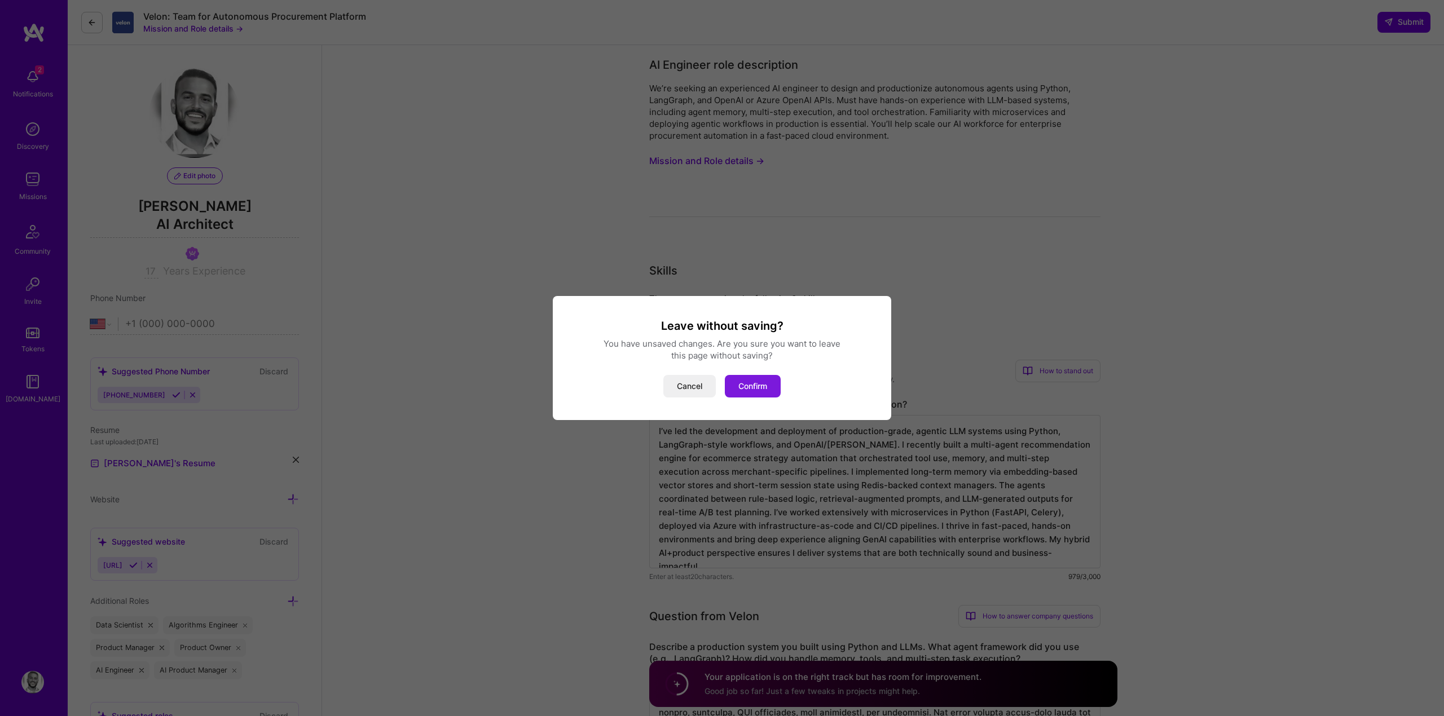
click at [751, 385] on button "Confirm" at bounding box center [753, 386] width 56 height 23
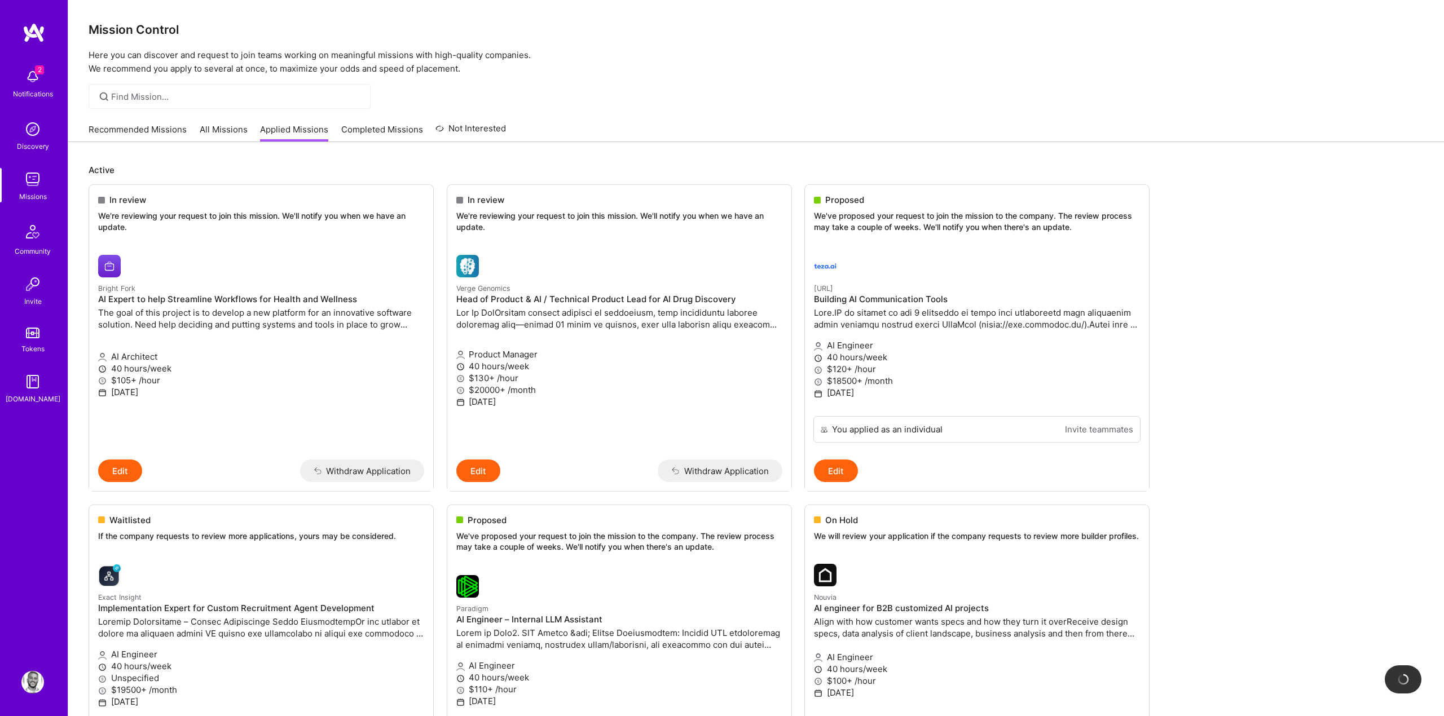
click at [35, 72] on span "2" at bounding box center [39, 69] width 9 height 9
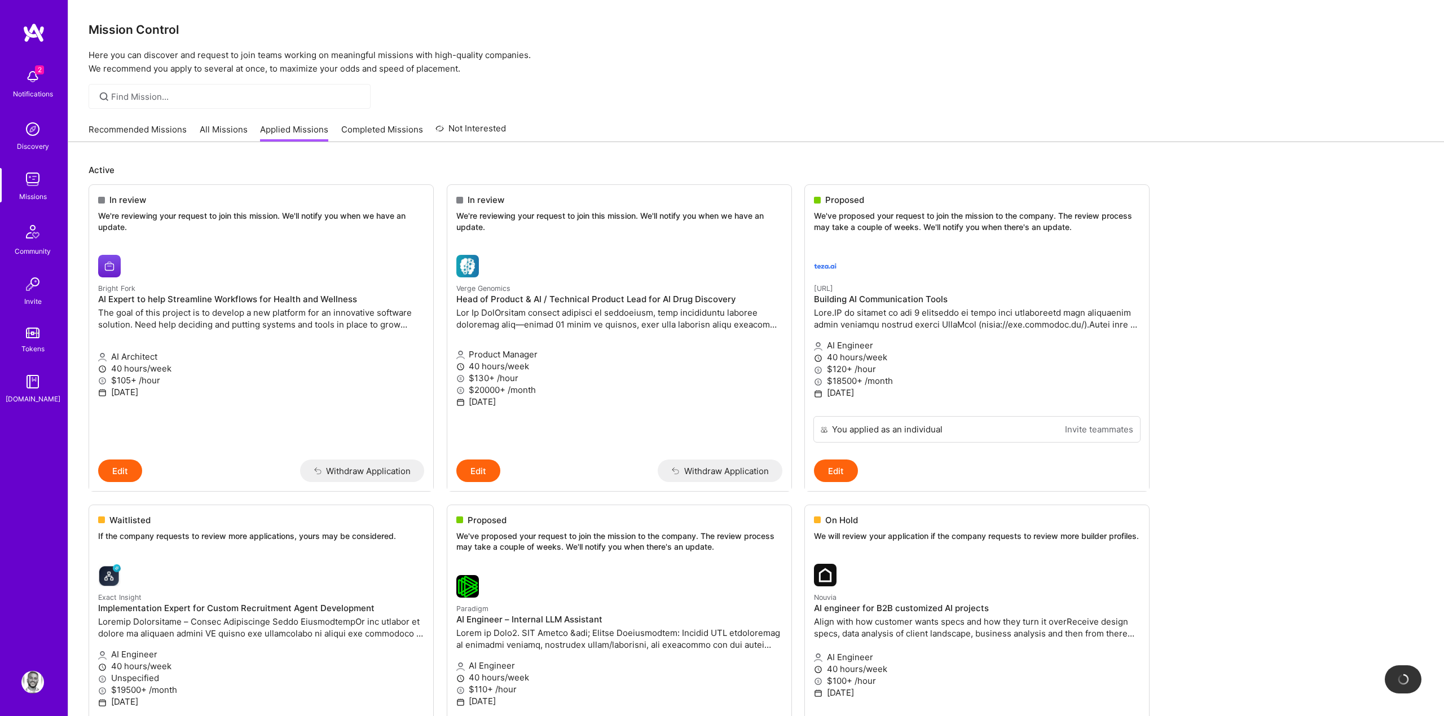
click at [225, 133] on link "All Missions" at bounding box center [224, 133] width 48 height 19
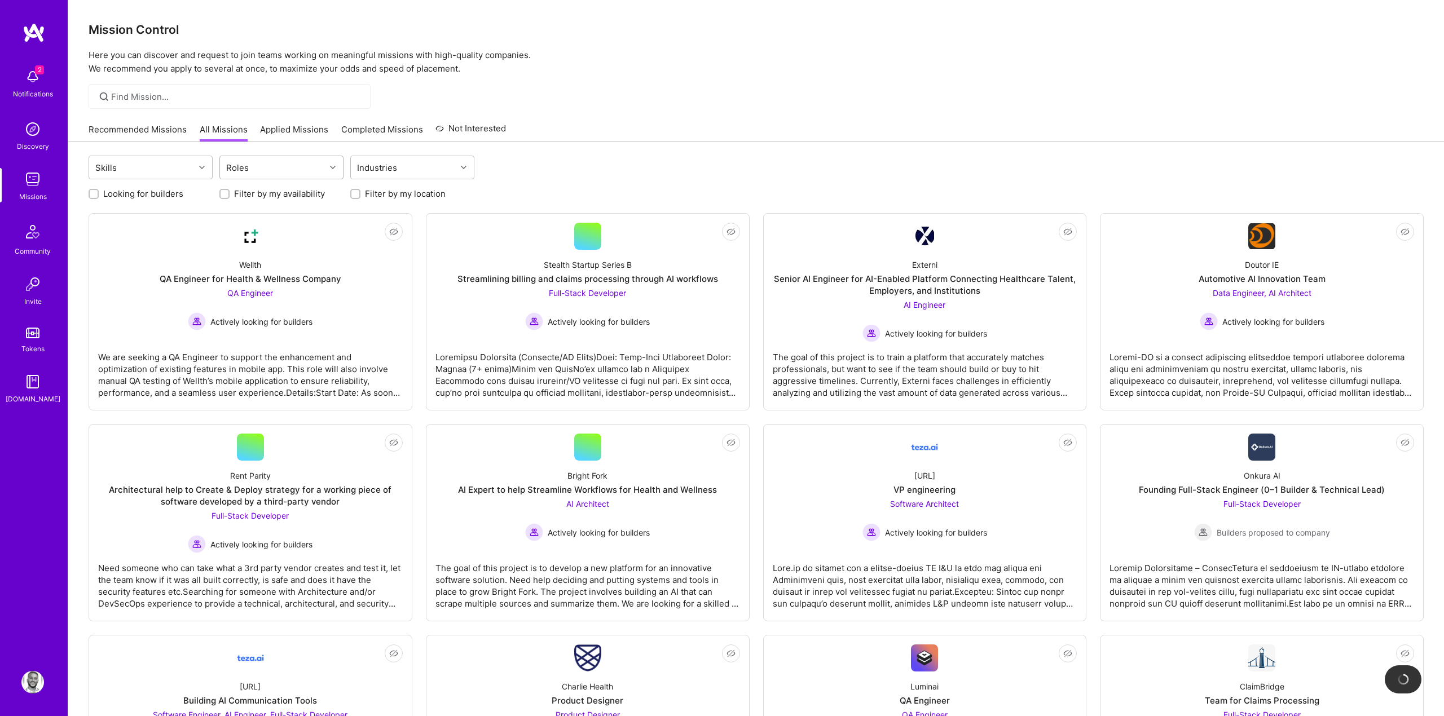
click at [293, 170] on div "Roles" at bounding box center [272, 167] width 105 height 23
click at [252, 237] on div "AI Product Manager" at bounding box center [281, 238] width 111 height 12
checkbox input "true"
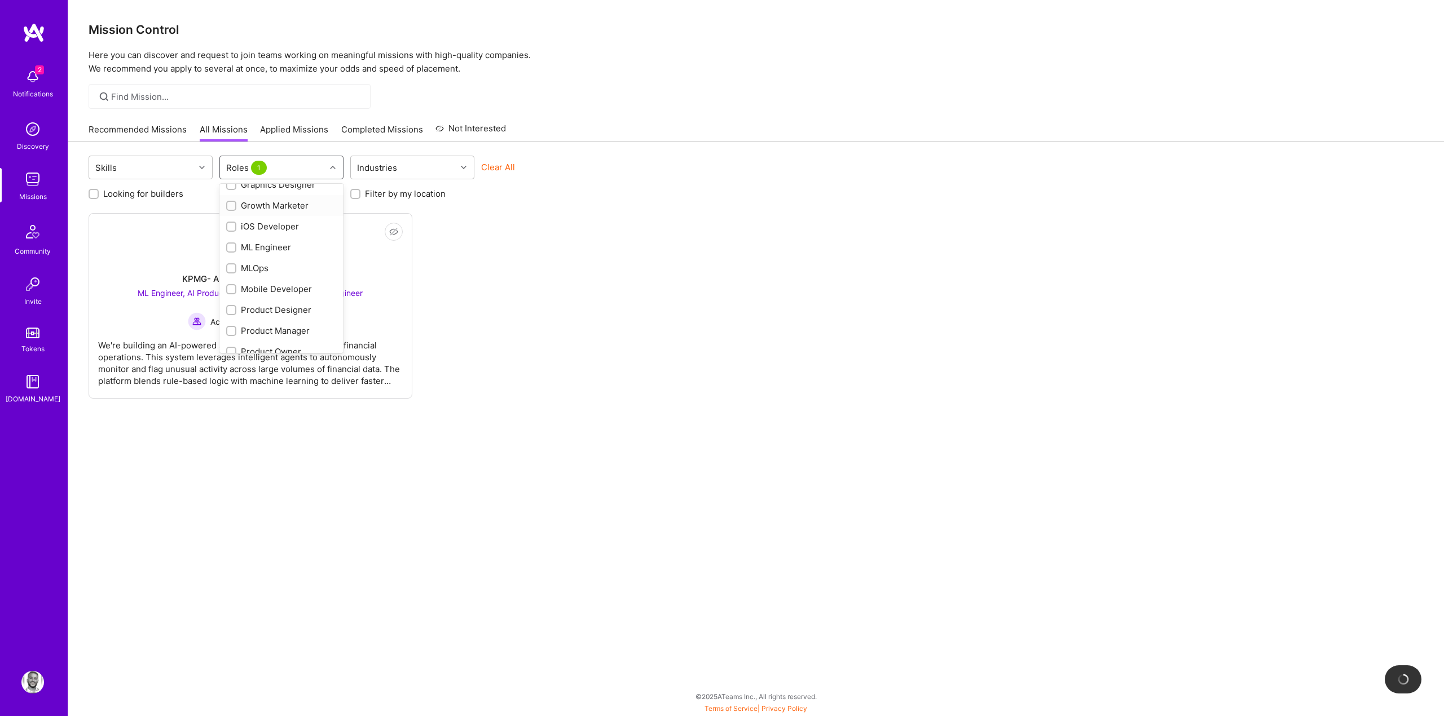
scroll to position [353, 0]
click at [250, 324] on div "Product Manager" at bounding box center [281, 324] width 111 height 12
checkbox input "true"
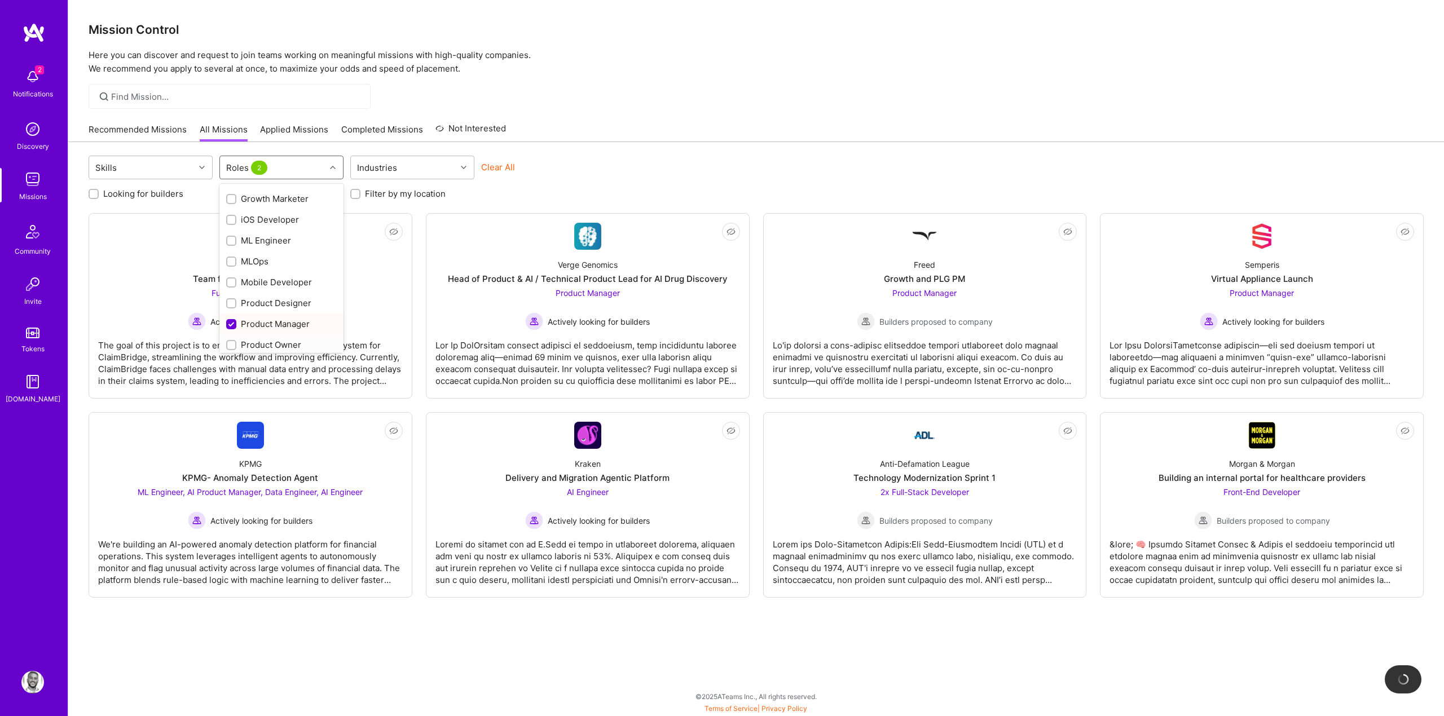
click at [245, 349] on div "Product Owner" at bounding box center [281, 345] width 111 height 12
checkbox input "true"
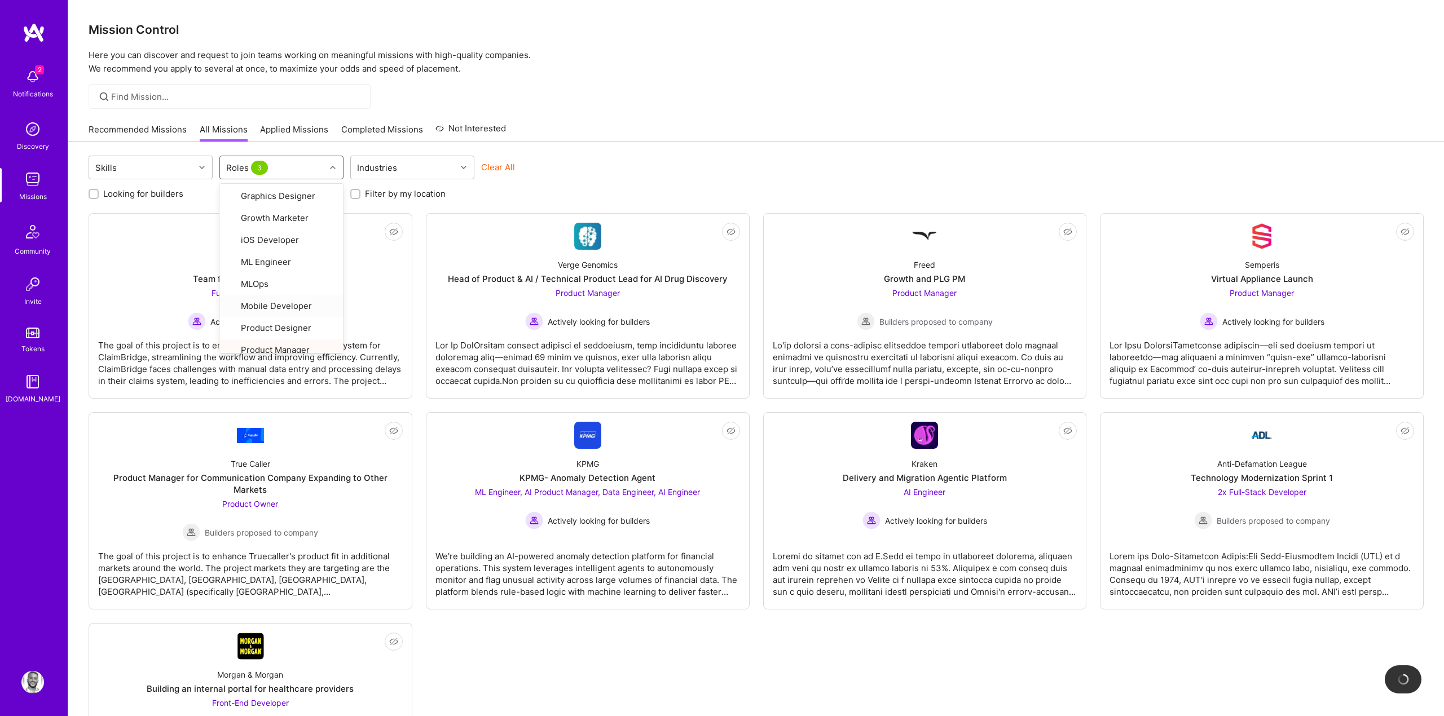
click at [590, 144] on div "Skills option Product Owner, selected. option Mobile Developer focused, 22 of 3…" at bounding box center [756, 489] width 1376 height 694
click at [369, 199] on label "Filter by my location" at bounding box center [405, 194] width 81 height 12
click at [361, 199] on input "Filter by my location" at bounding box center [357, 195] width 8 height 8
checkbox input "true"
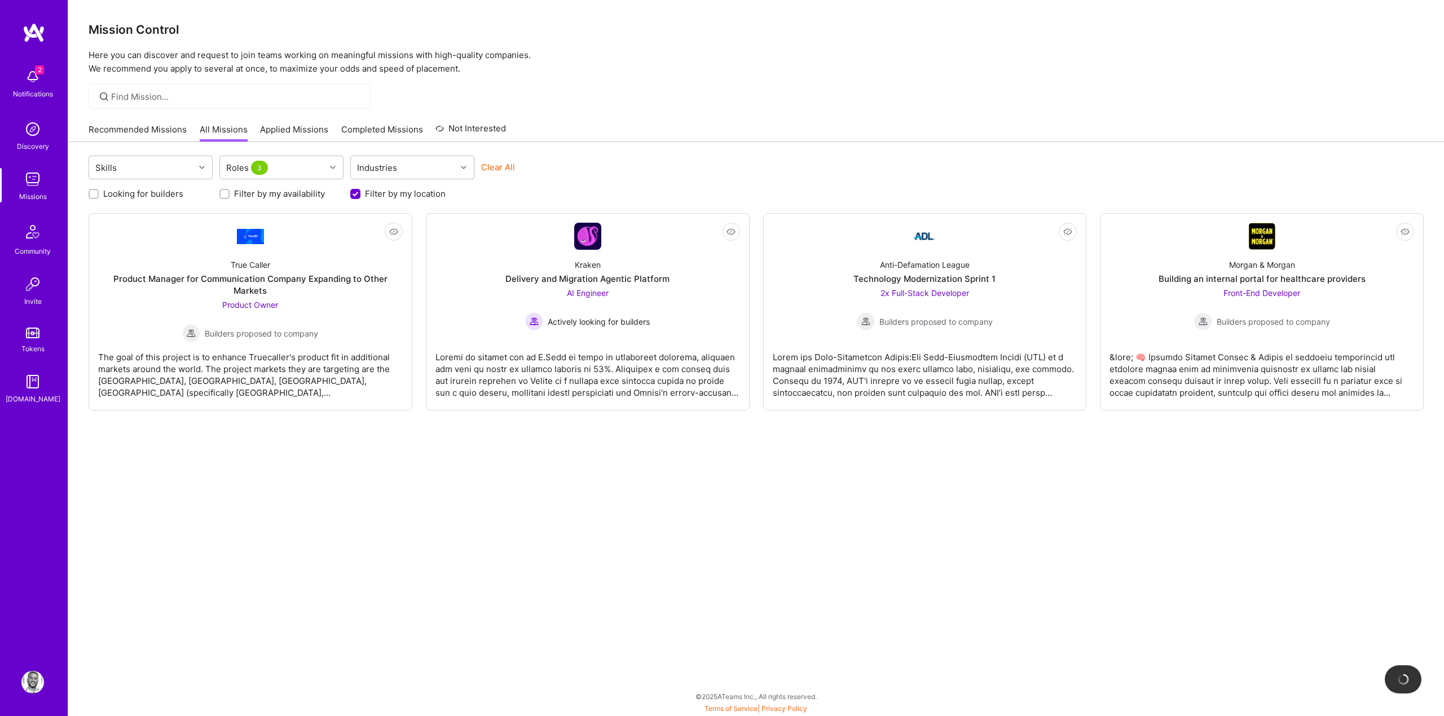
click at [866, 476] on div "Skills Roles 3 Industries Clear All Looking for builders Filter by my availabil…" at bounding box center [756, 428] width 1376 height 573
click at [1231, 358] on div at bounding box center [1262, 370] width 305 height 56
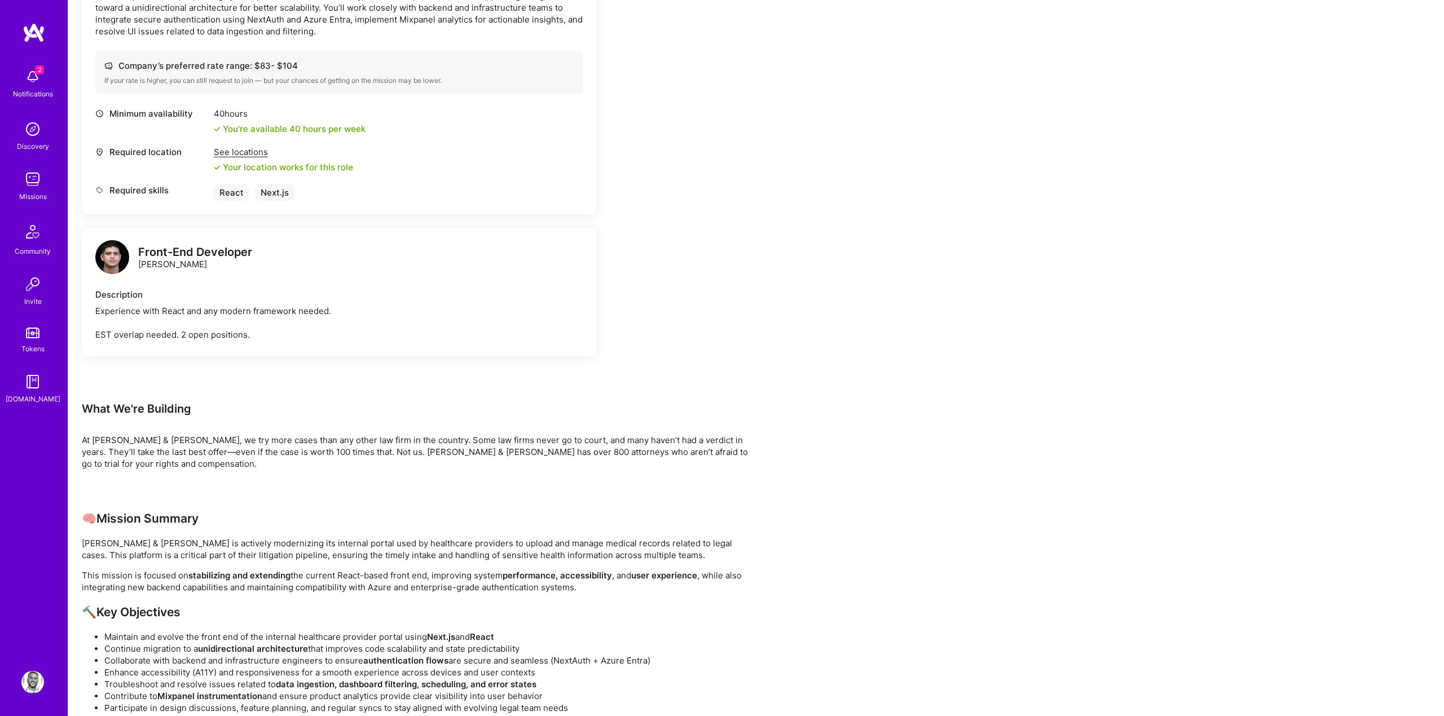
scroll to position [912, 0]
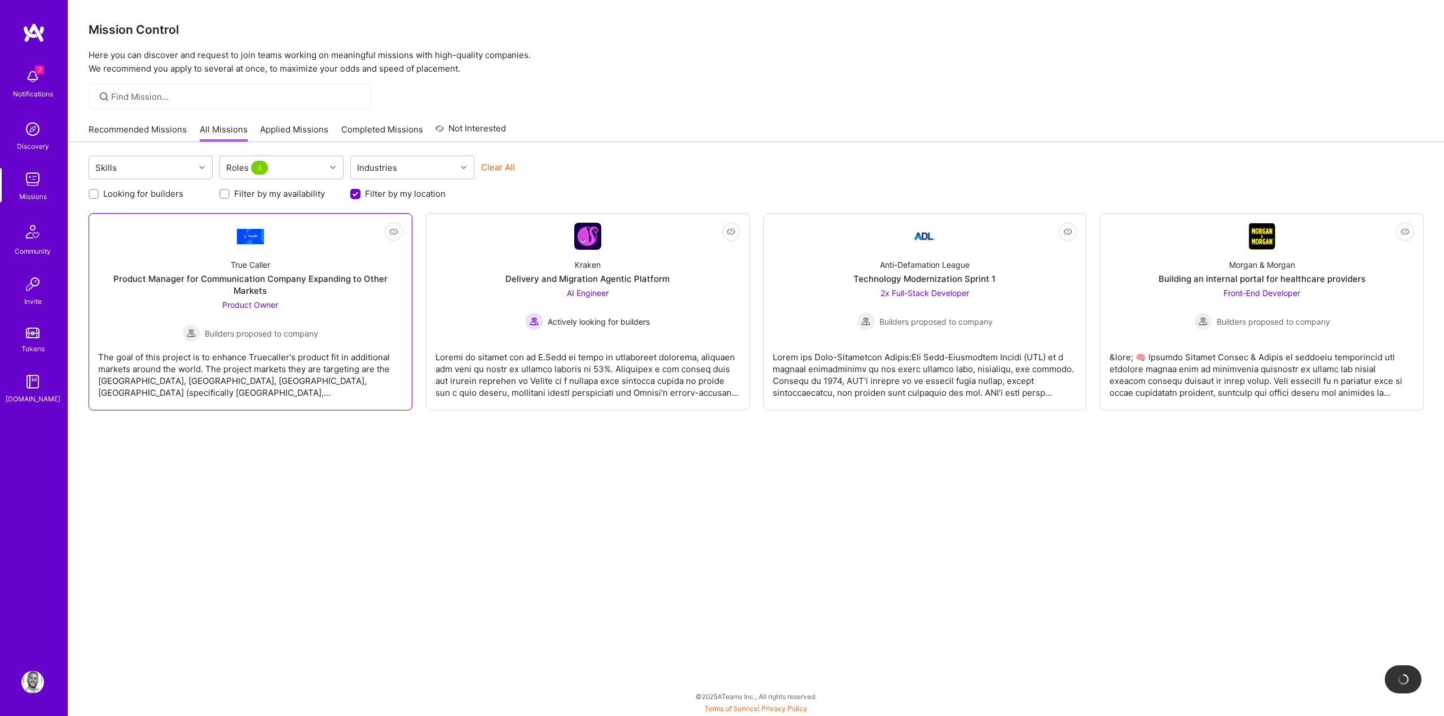
click at [259, 359] on div "The goal of this project is to enhance Truecaller's product fit in additional m…" at bounding box center [250, 370] width 305 height 56
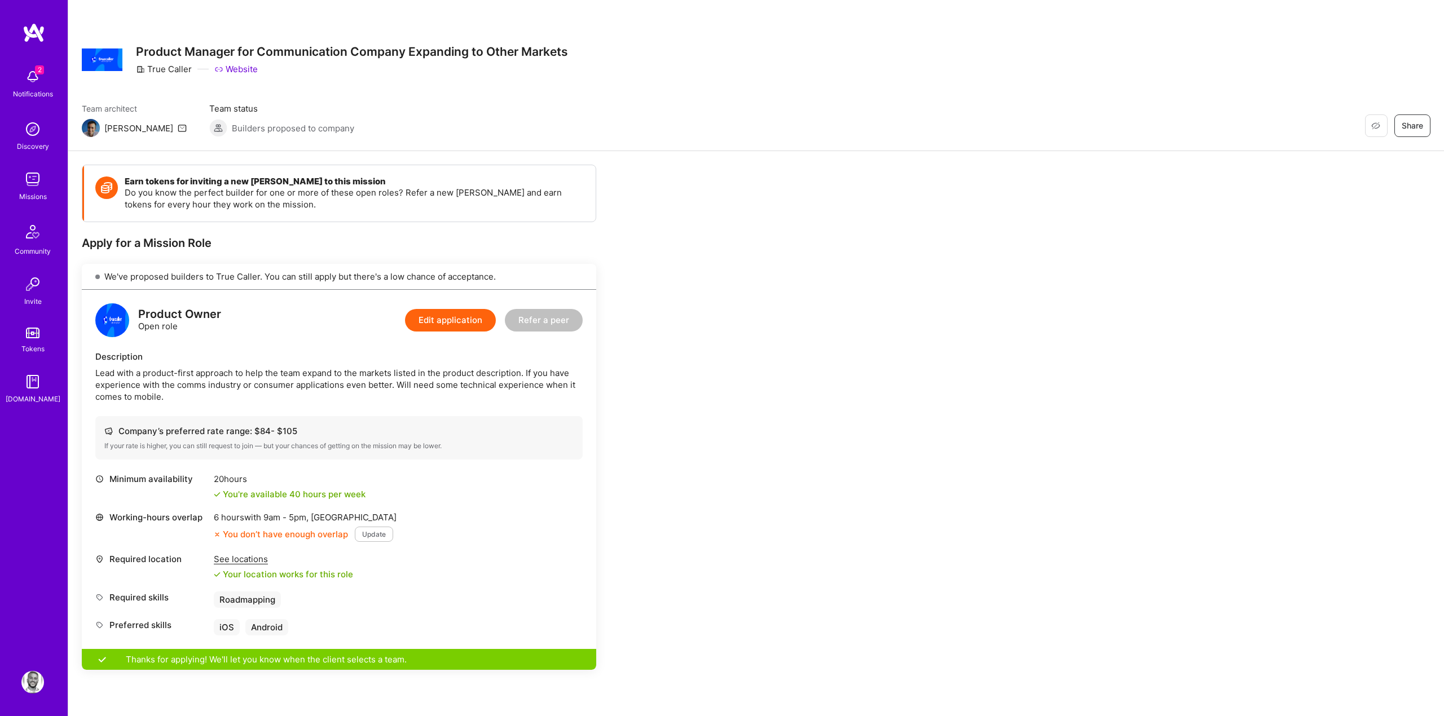
scroll to position [203, 0]
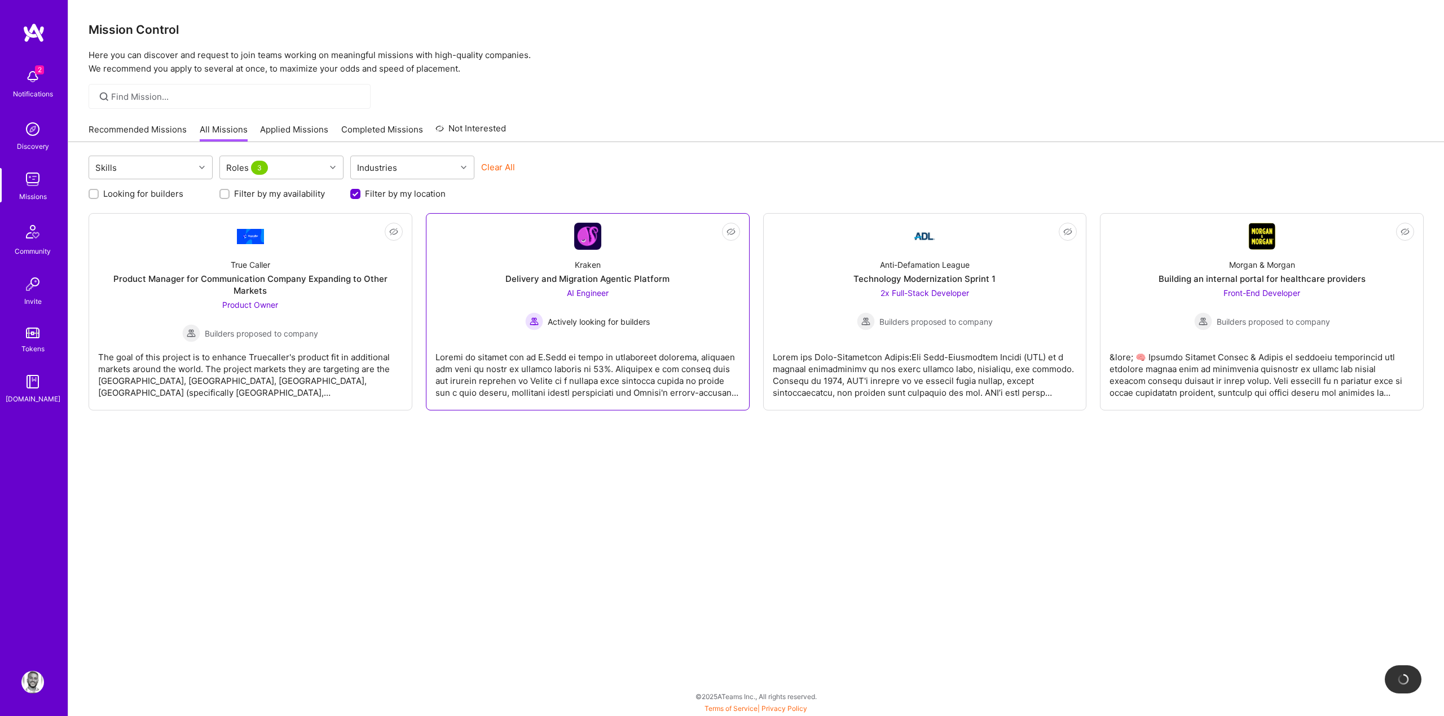
click at [654, 309] on div "Kraken Delivery and Migration Agentic Platform AI Engineer Actively looking for…" at bounding box center [588, 290] width 305 height 81
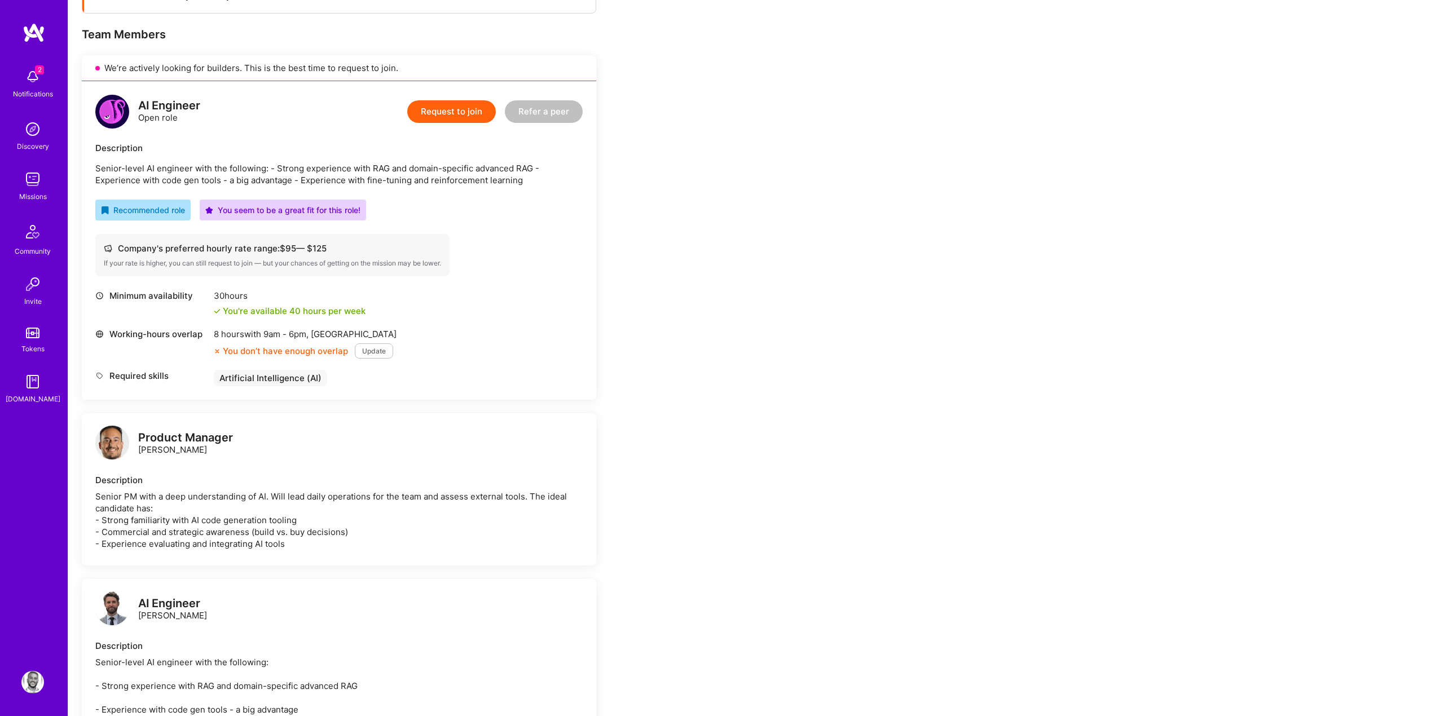
scroll to position [278, 0]
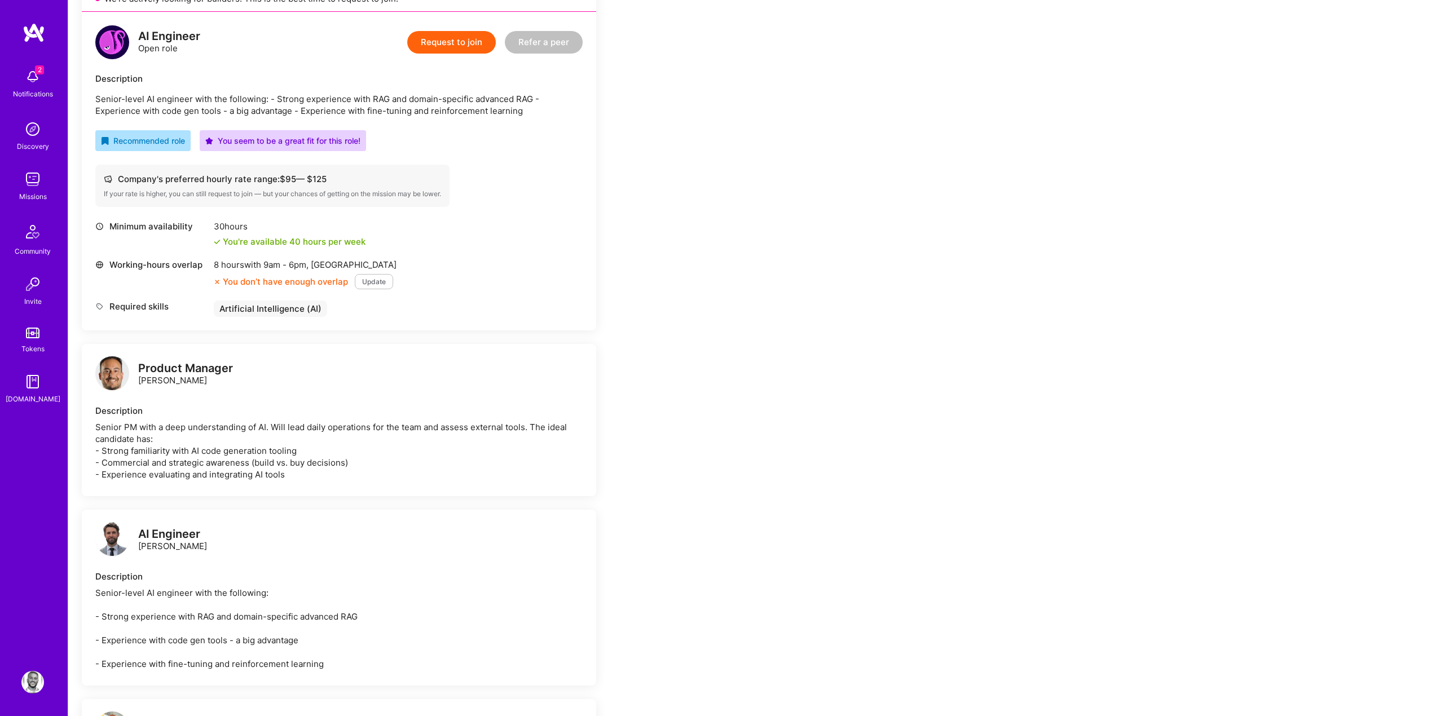
scroll to position [274, 0]
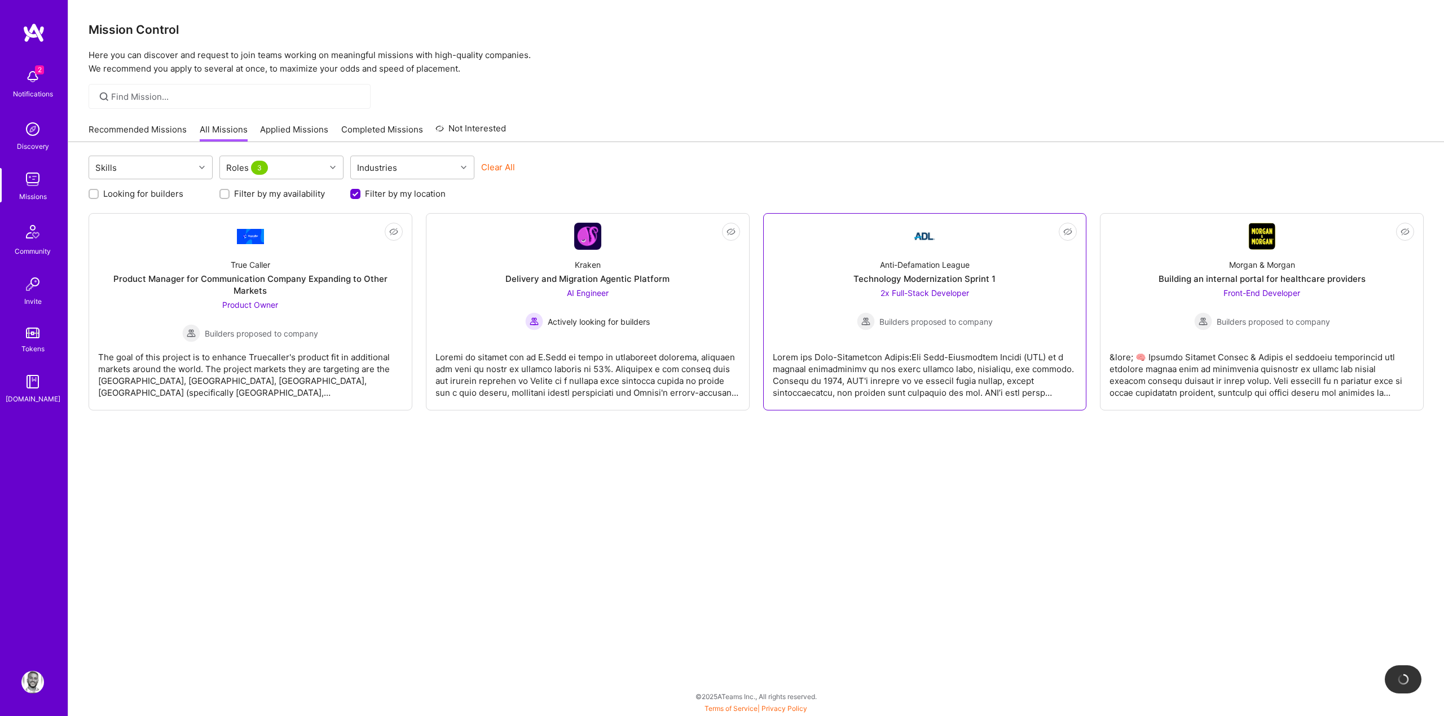
click at [904, 250] on div "Anti-Defamation League Technology Modernization Sprint 1 2x Full-Stack Develope…" at bounding box center [925, 290] width 305 height 81
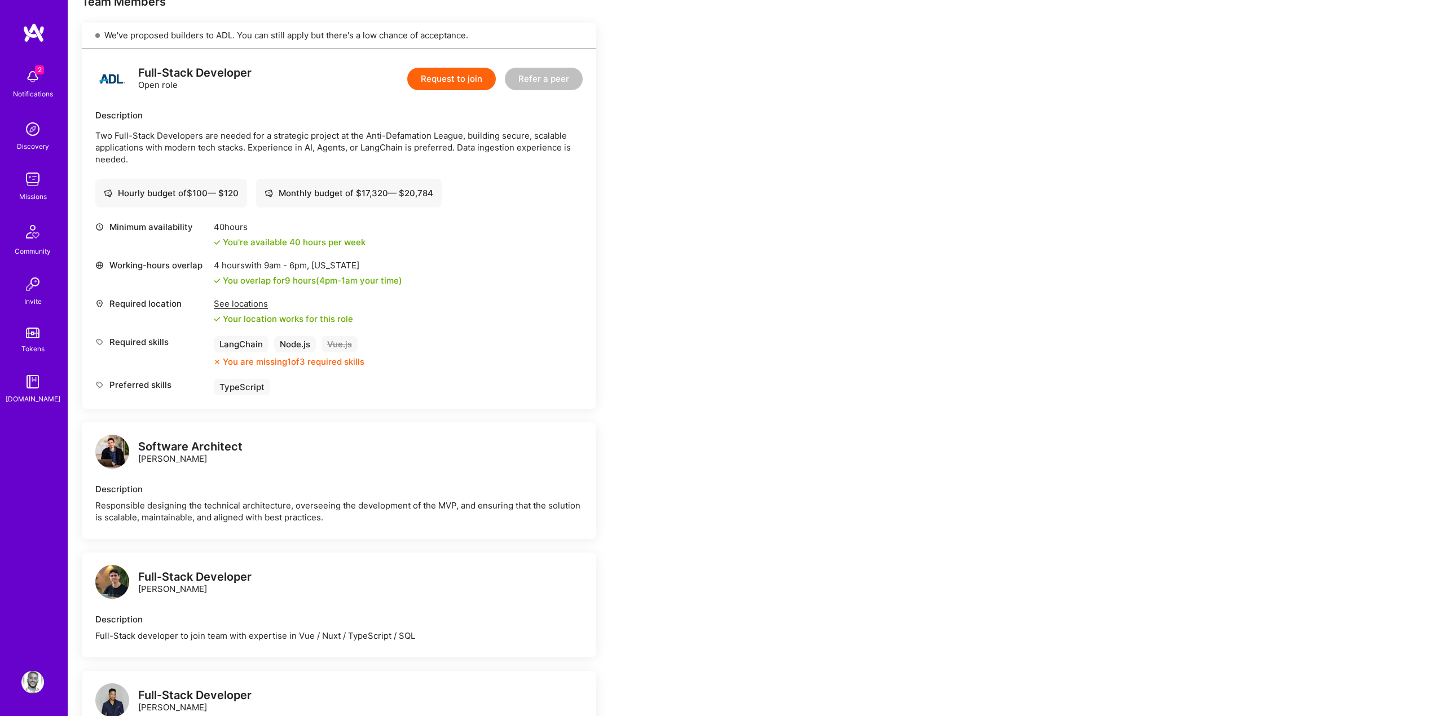
scroll to position [494, 0]
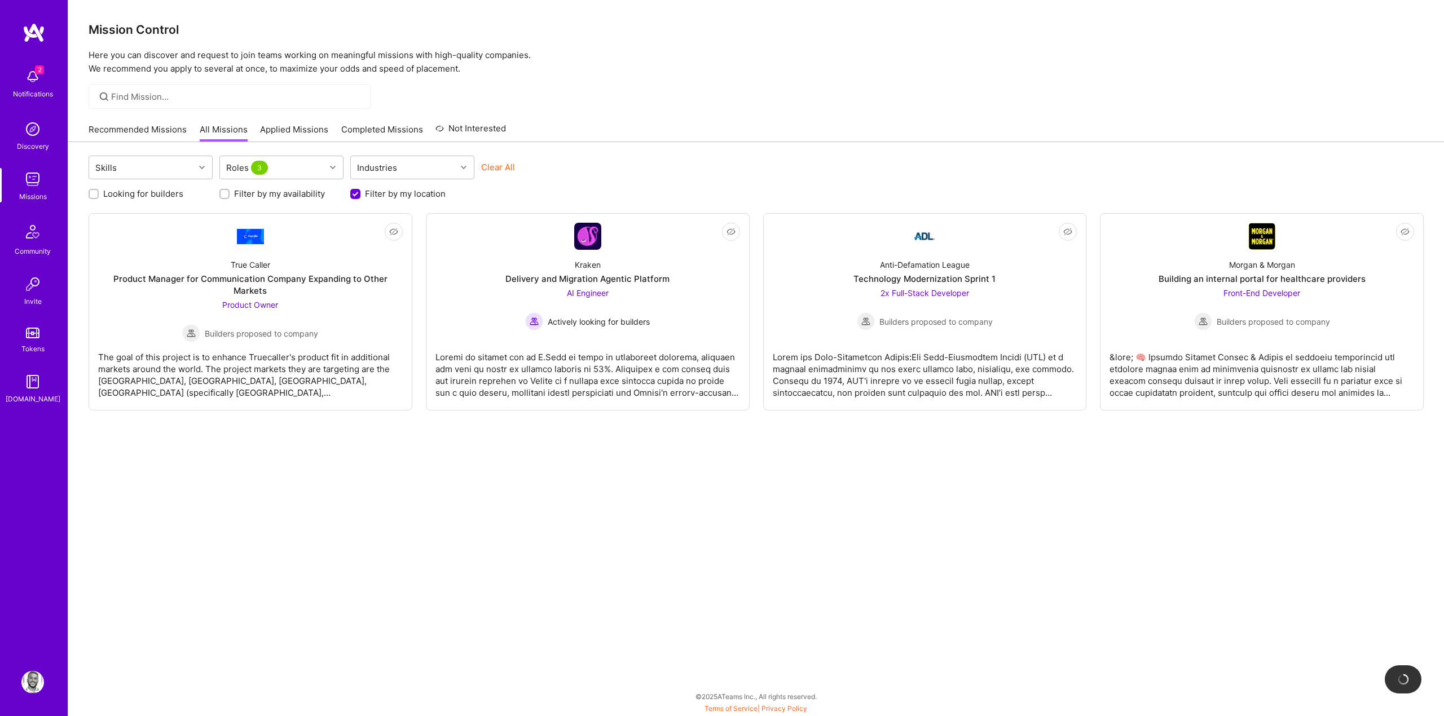
click at [666, 86] on div at bounding box center [756, 96] width 1376 height 25
click at [26, 80] on img at bounding box center [32, 76] width 23 height 23
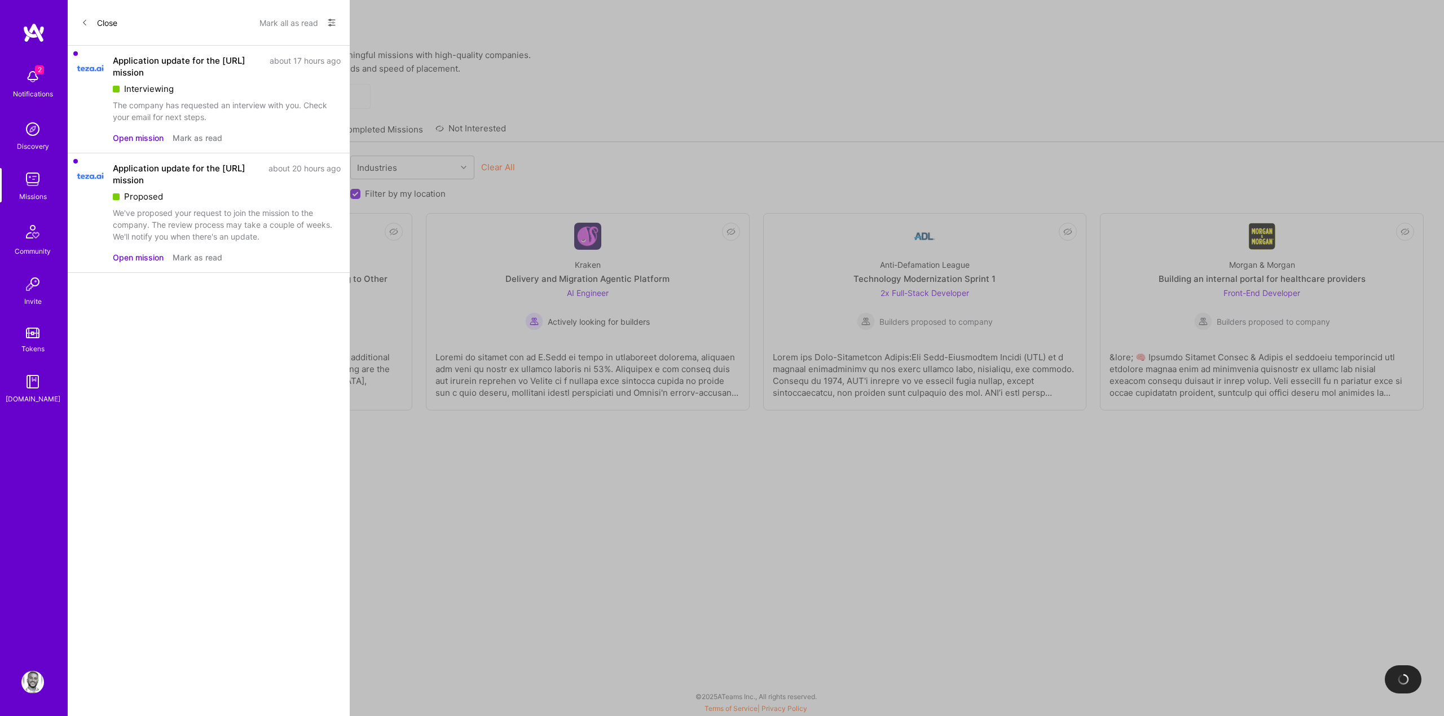
click at [622, 3] on div "2 2 Notifications Discovery Missions Community Invite Tokens A.Guide Profile Cl…" at bounding box center [722, 355] width 1444 height 711
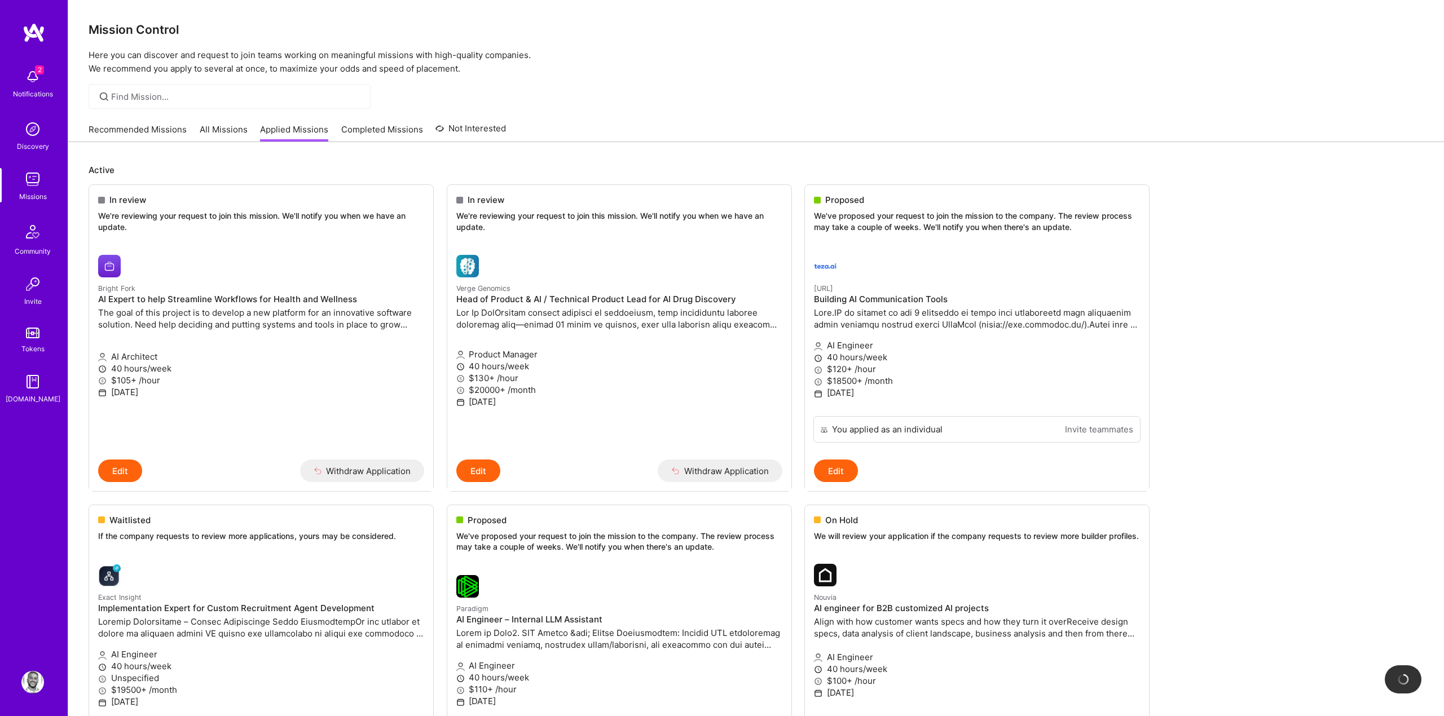
click at [618, 121] on div "Recommended Missions All Missions Applied Missions Completed Missions Not Inter…" at bounding box center [756, 129] width 1335 height 24
click at [710, 85] on div at bounding box center [756, 96] width 1376 height 25
click at [233, 131] on link "All Missions" at bounding box center [224, 133] width 48 height 19
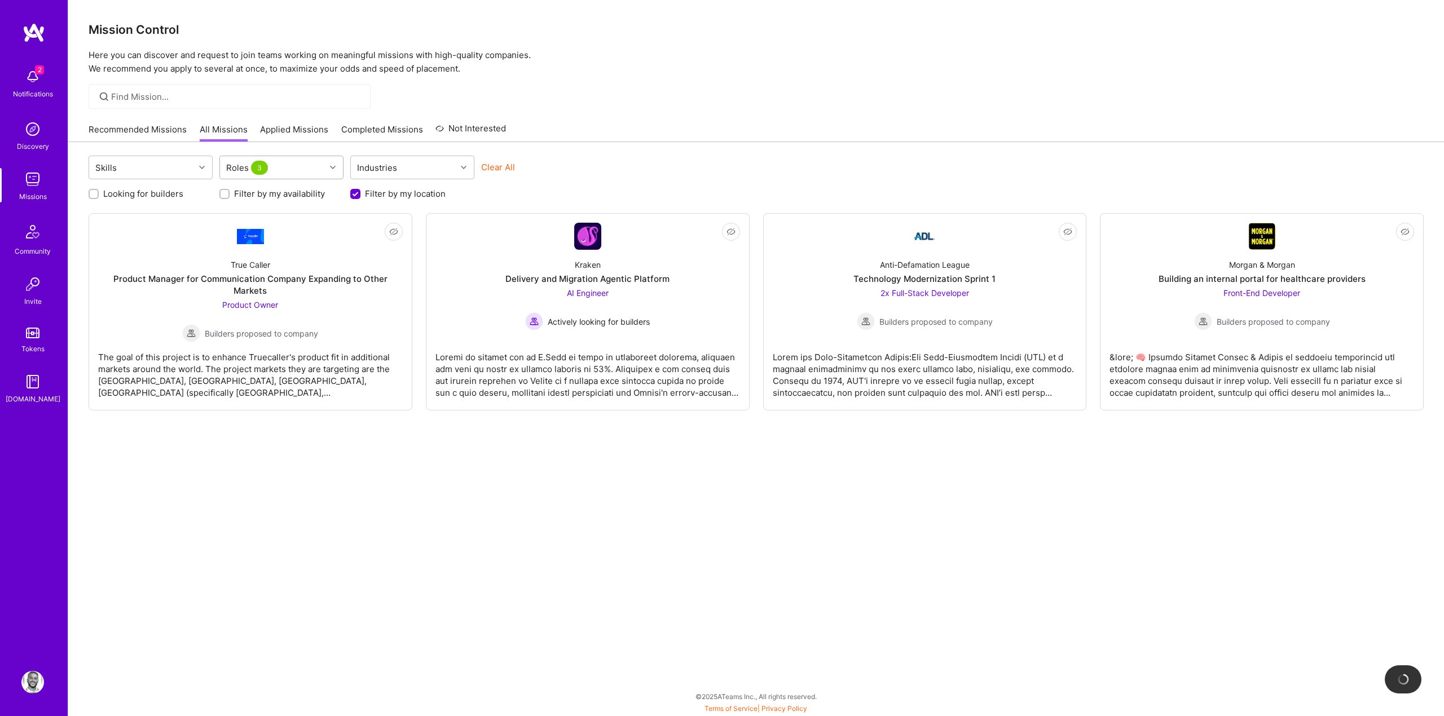
click at [329, 172] on div at bounding box center [334, 167] width 17 height 15
click at [263, 201] on div "AI Architect" at bounding box center [281, 197] width 111 height 12
checkbox input "true"
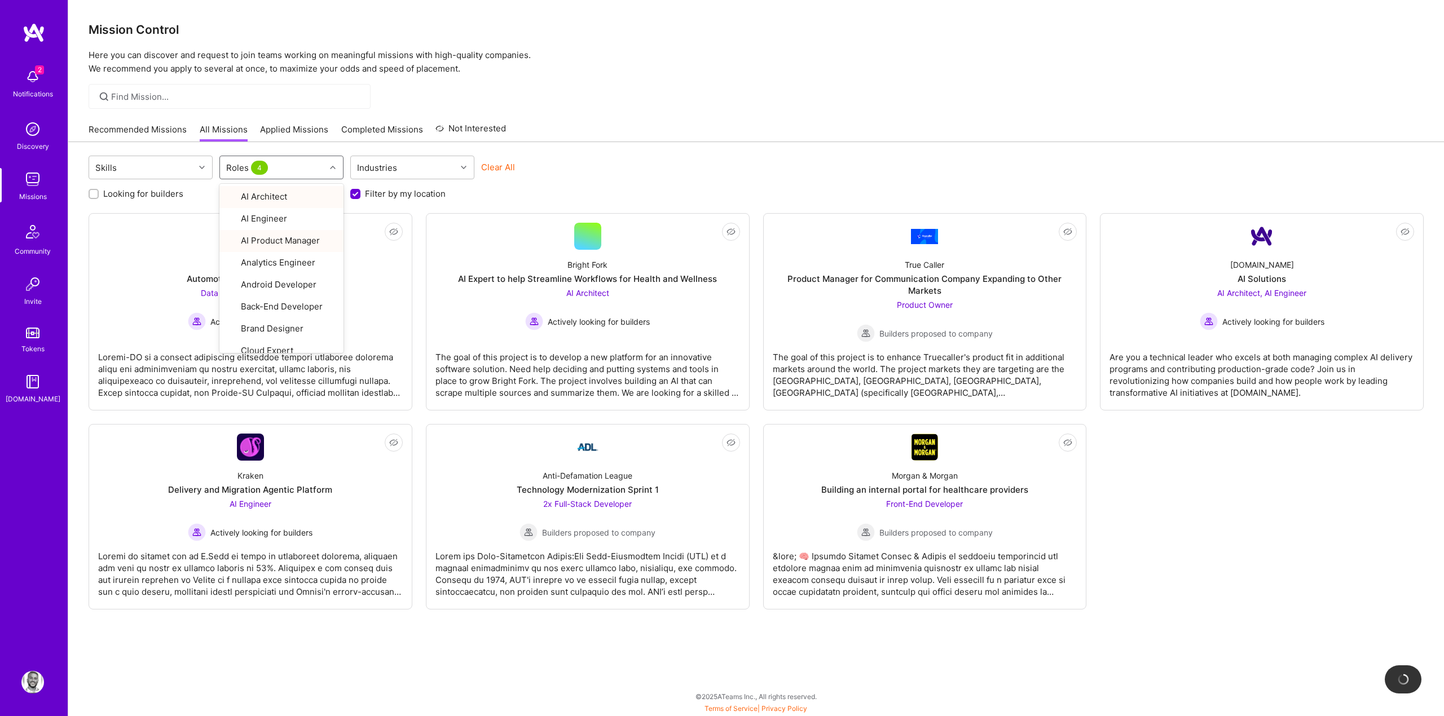
click at [547, 92] on div at bounding box center [756, 96] width 1376 height 25
click at [275, 284] on div "Automotive AI Innovation Team" at bounding box center [250, 279] width 127 height 12
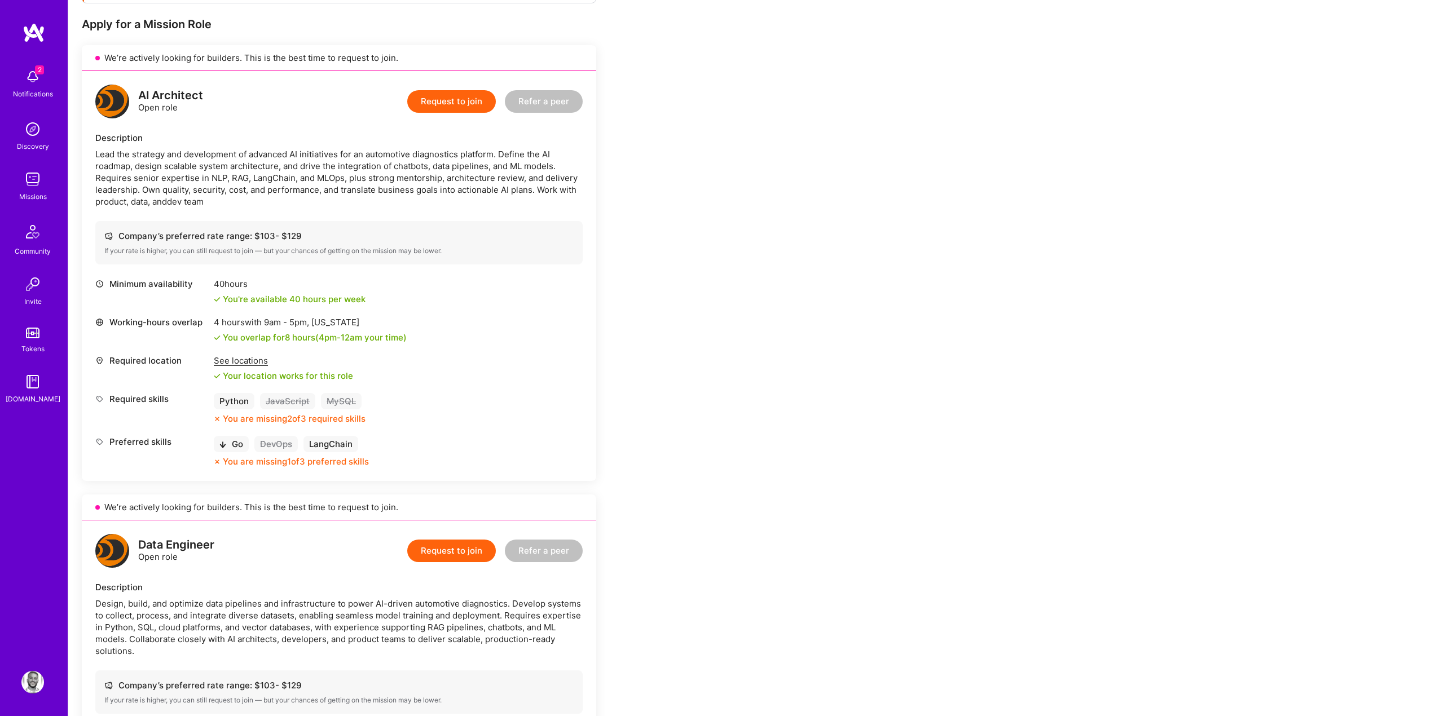
scroll to position [218, 0]
click at [574, 254] on div "Company’s preferred rate range: $ 103 - $ 129 If your rate is higher, you can s…" at bounding box center [338, 243] width 487 height 43
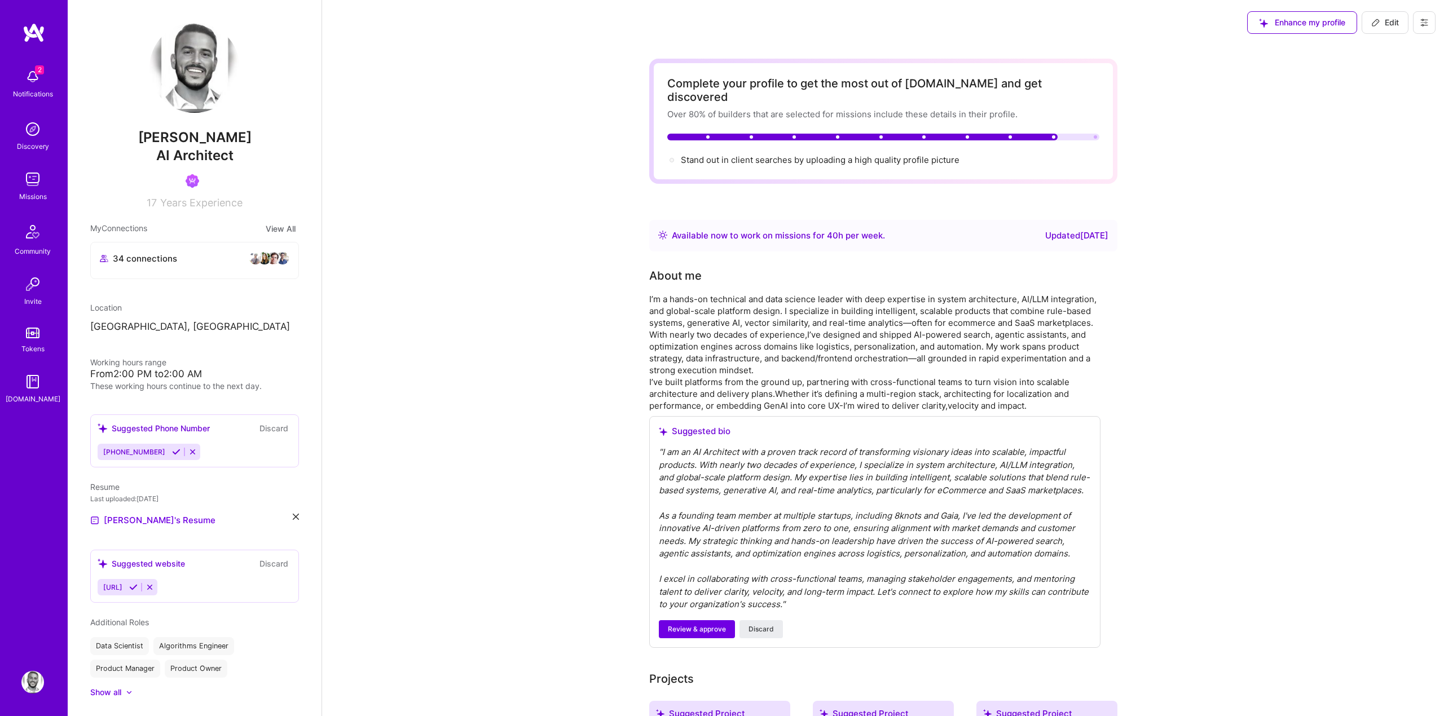
click at [1396, 21] on span "Edit" at bounding box center [1385, 22] width 28 height 11
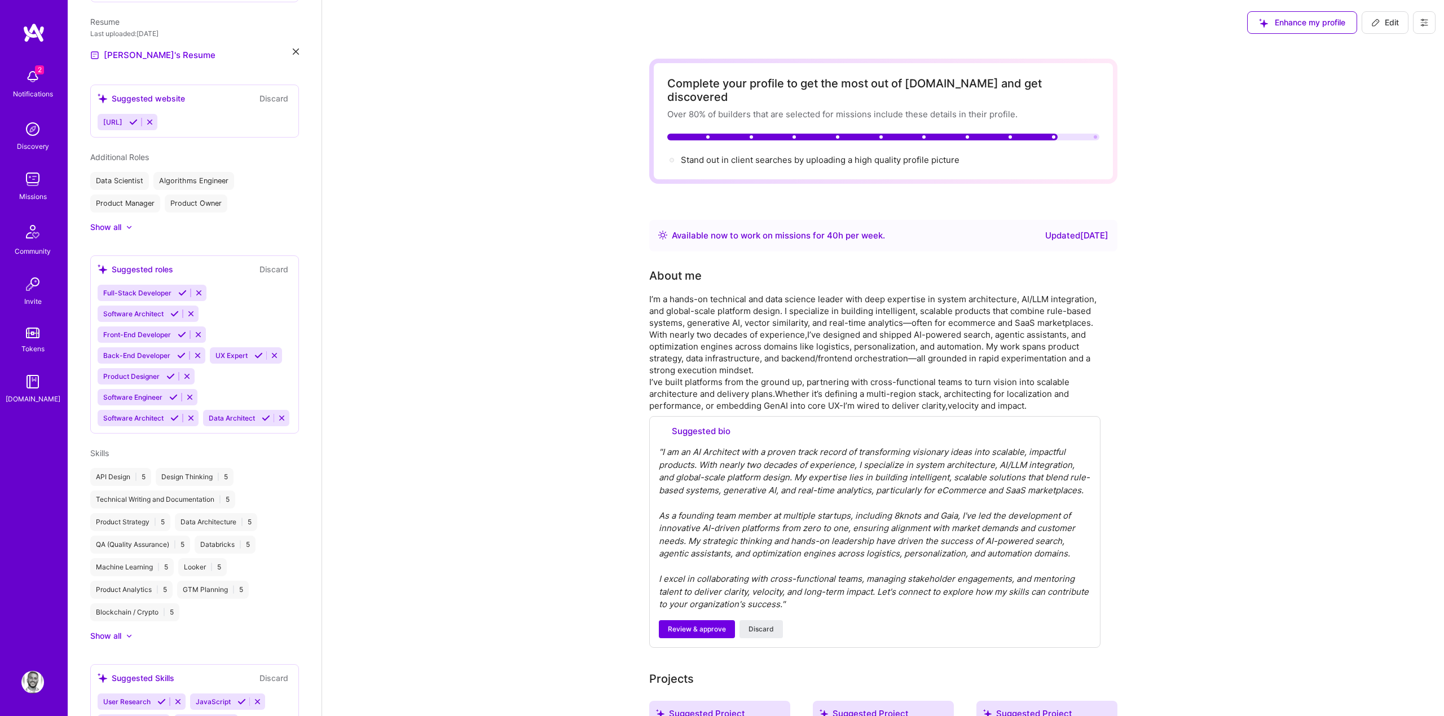
select select "US"
select select "Right Now"
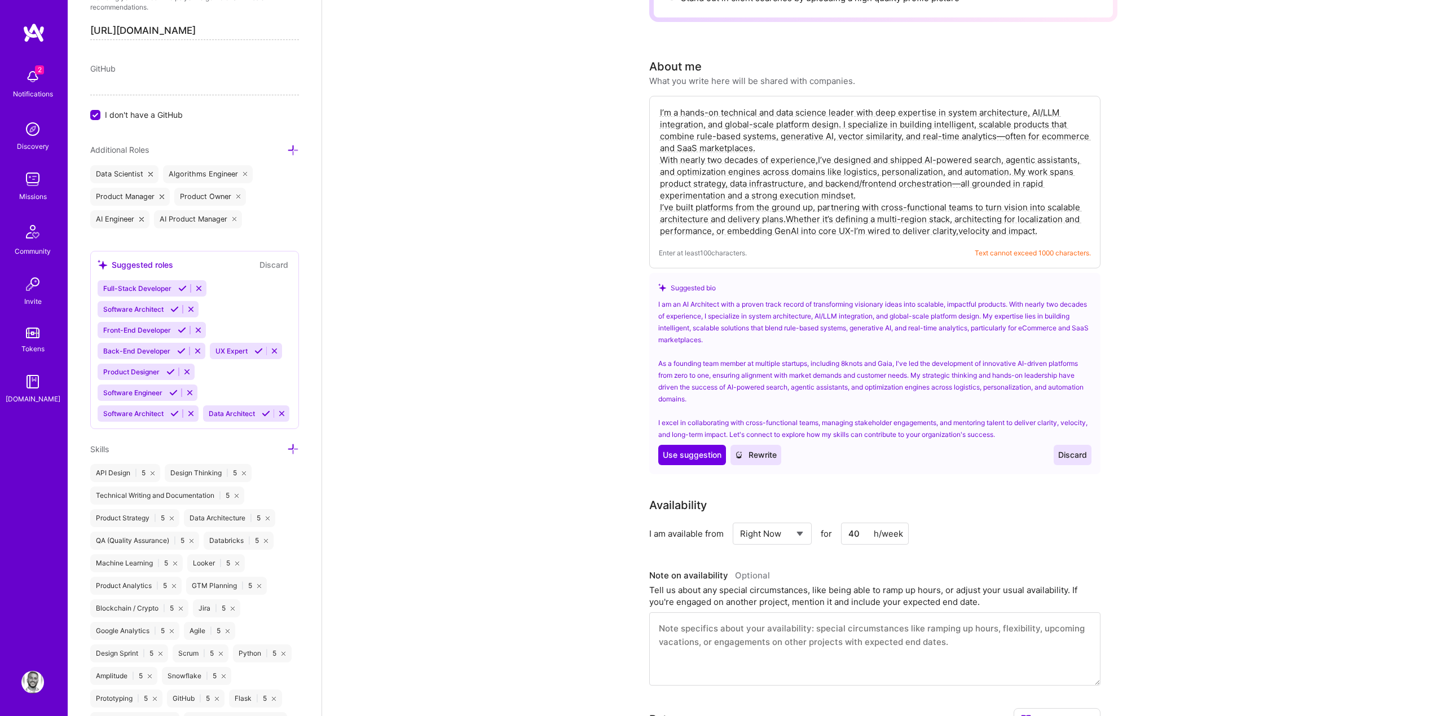
scroll to position [793, 0]
click at [291, 444] on icon at bounding box center [293, 449] width 12 height 12
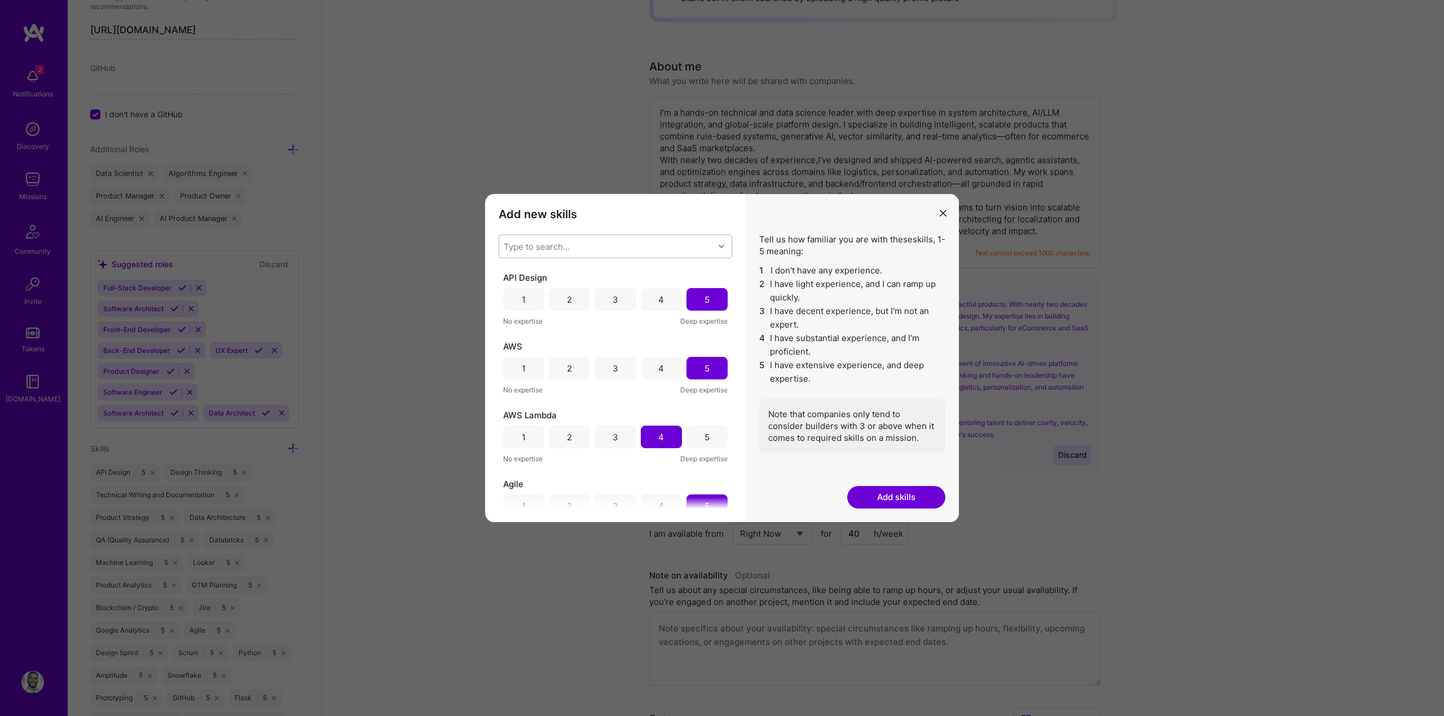
click at [562, 244] on div "Type to search..." at bounding box center [537, 247] width 66 height 12
type input "mysql"
click at [534, 276] on div "MySQL" at bounding box center [615, 276] width 220 height 12
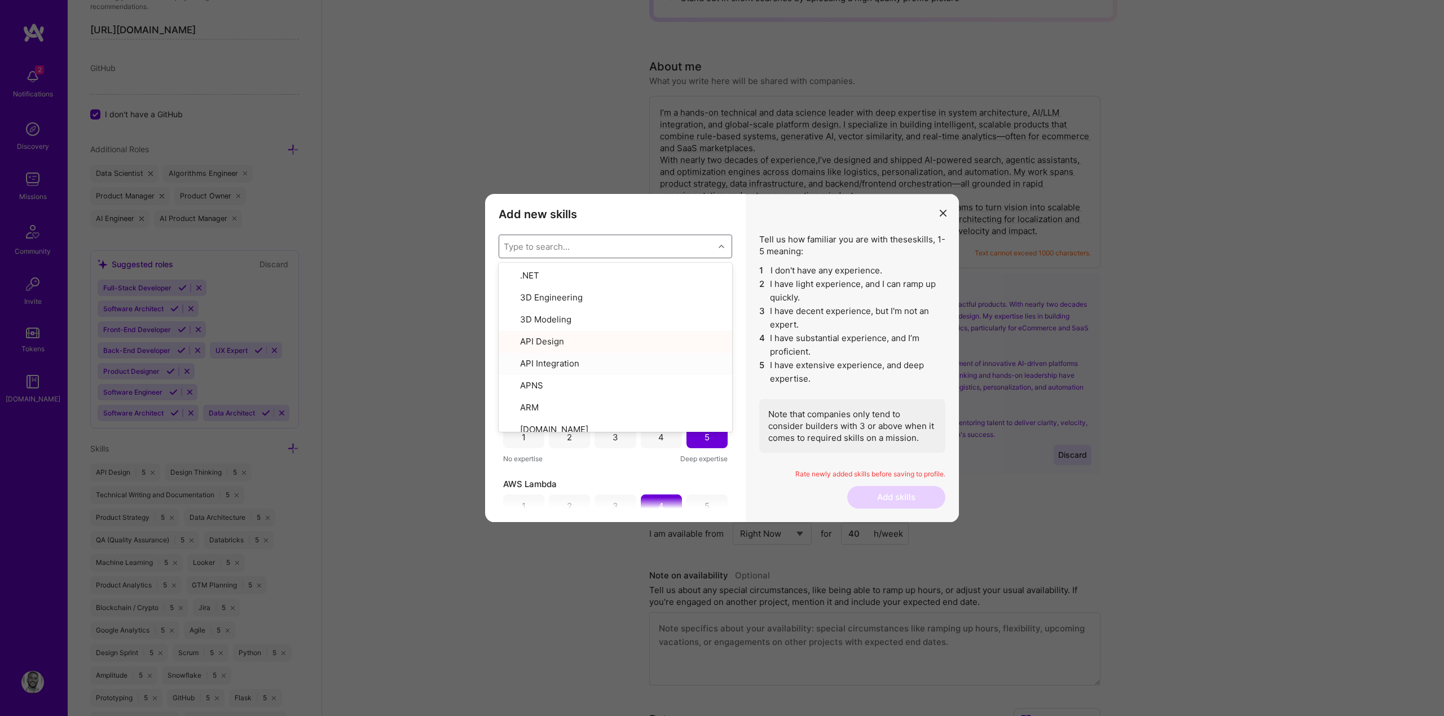
click at [824, 305] on li "3 I have decent experience, but I'm not an expert." at bounding box center [852, 318] width 186 height 27
click at [705, 302] on div "5" at bounding box center [707, 300] width 5 height 12
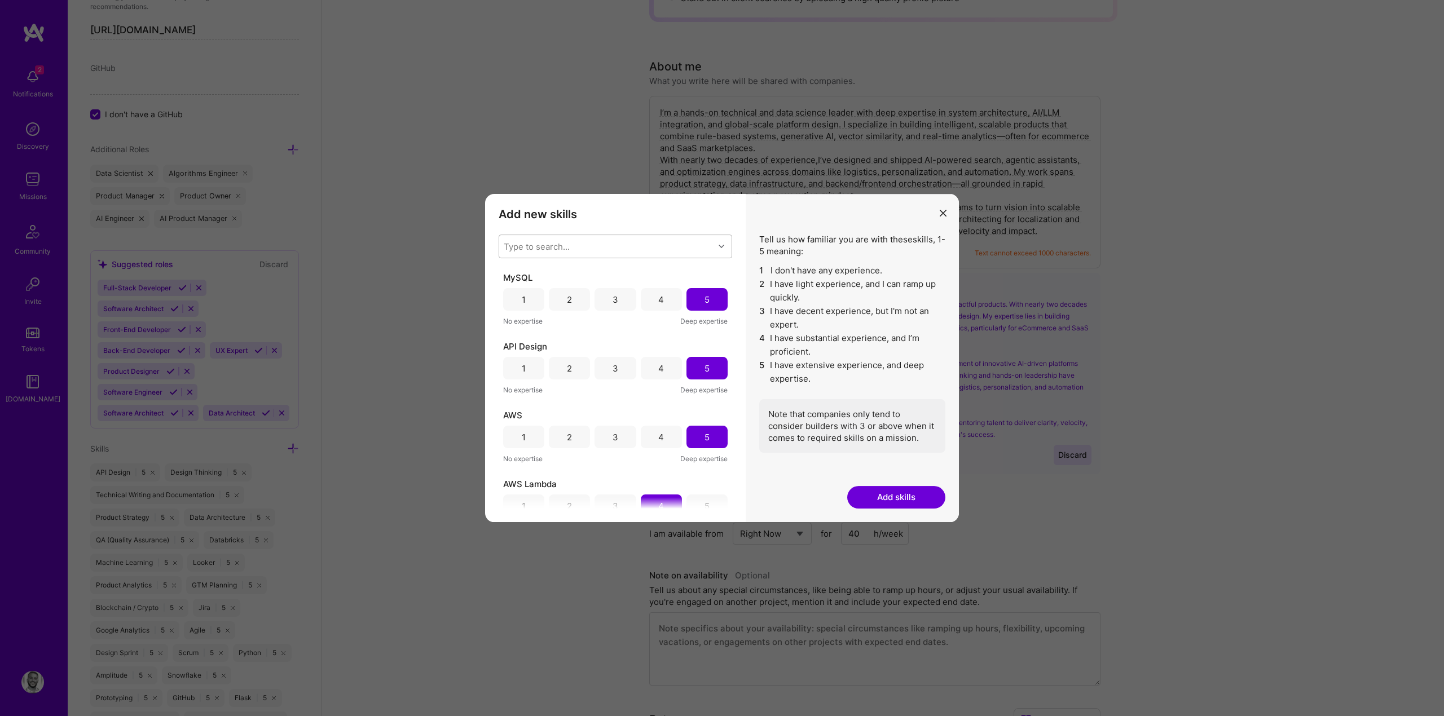
click at [661, 266] on div "Type to search... MySQL 1 2 3 4 5 No expertise Deep expertise API Design 1 2 3 …" at bounding box center [616, 372] width 234 height 274
click at [645, 256] on div "Type to search..." at bounding box center [606, 246] width 215 height 23
type input "java"
click at [586, 296] on div "JavaScript" at bounding box center [615, 297] width 220 height 12
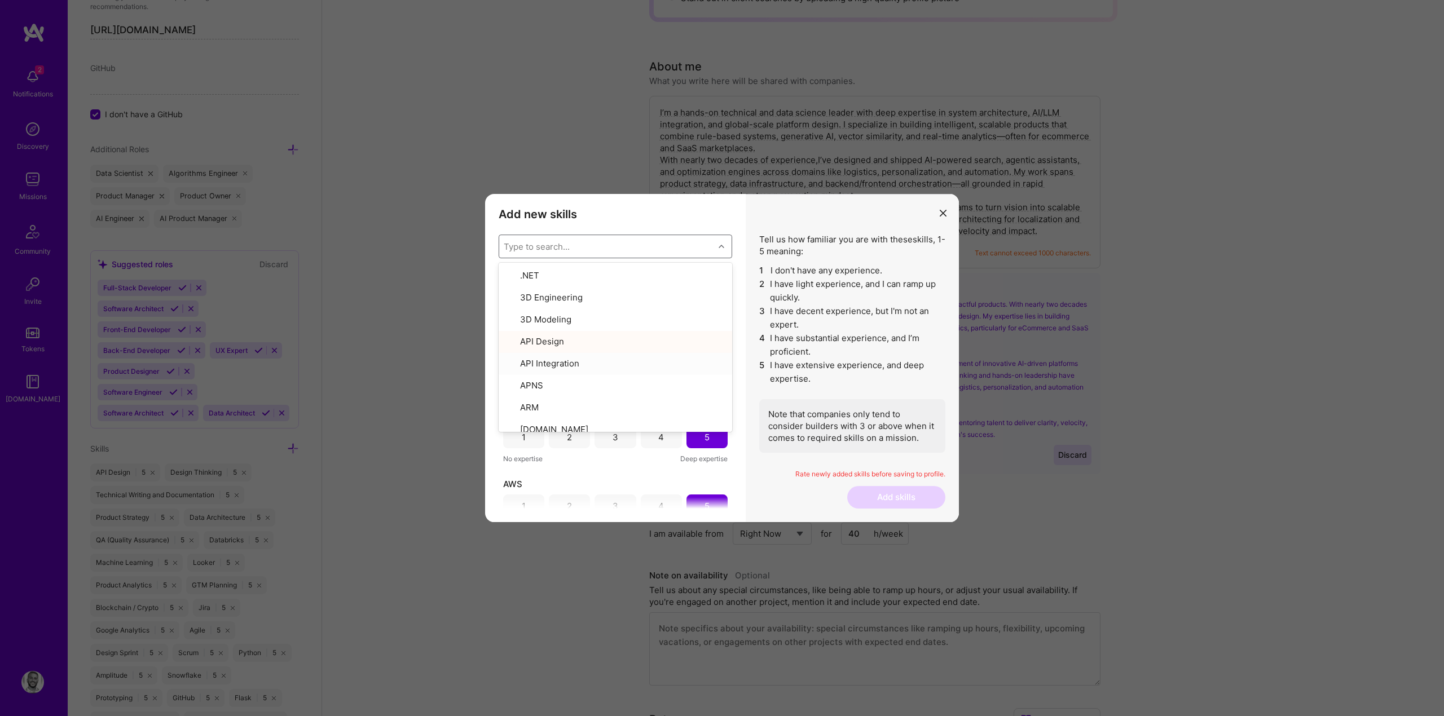
click at [861, 324] on li "3 I have decent experience, but I'm not an expert." at bounding box center [852, 318] width 186 height 27
click at [615, 304] on div "3" at bounding box center [616, 300] width 6 height 12
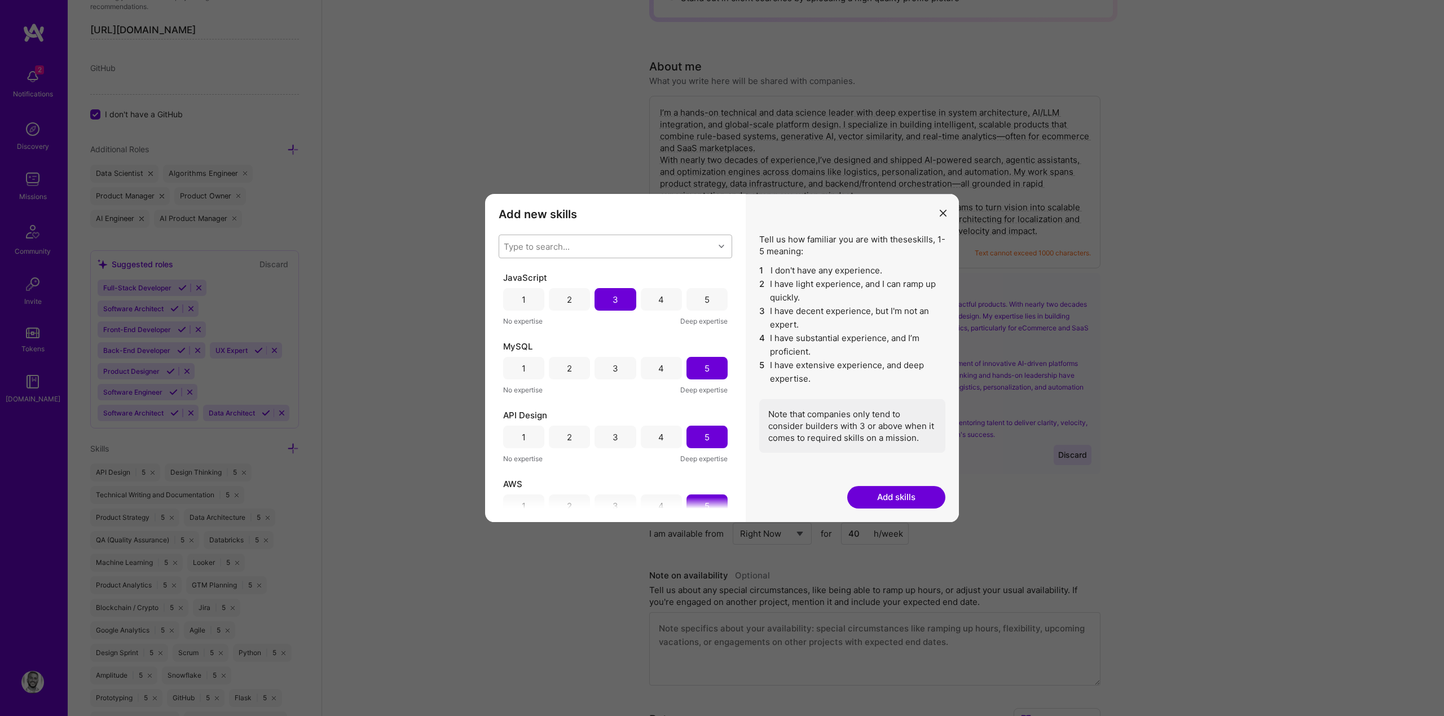
click at [606, 243] on div "Type to search..." at bounding box center [606, 246] width 215 height 23
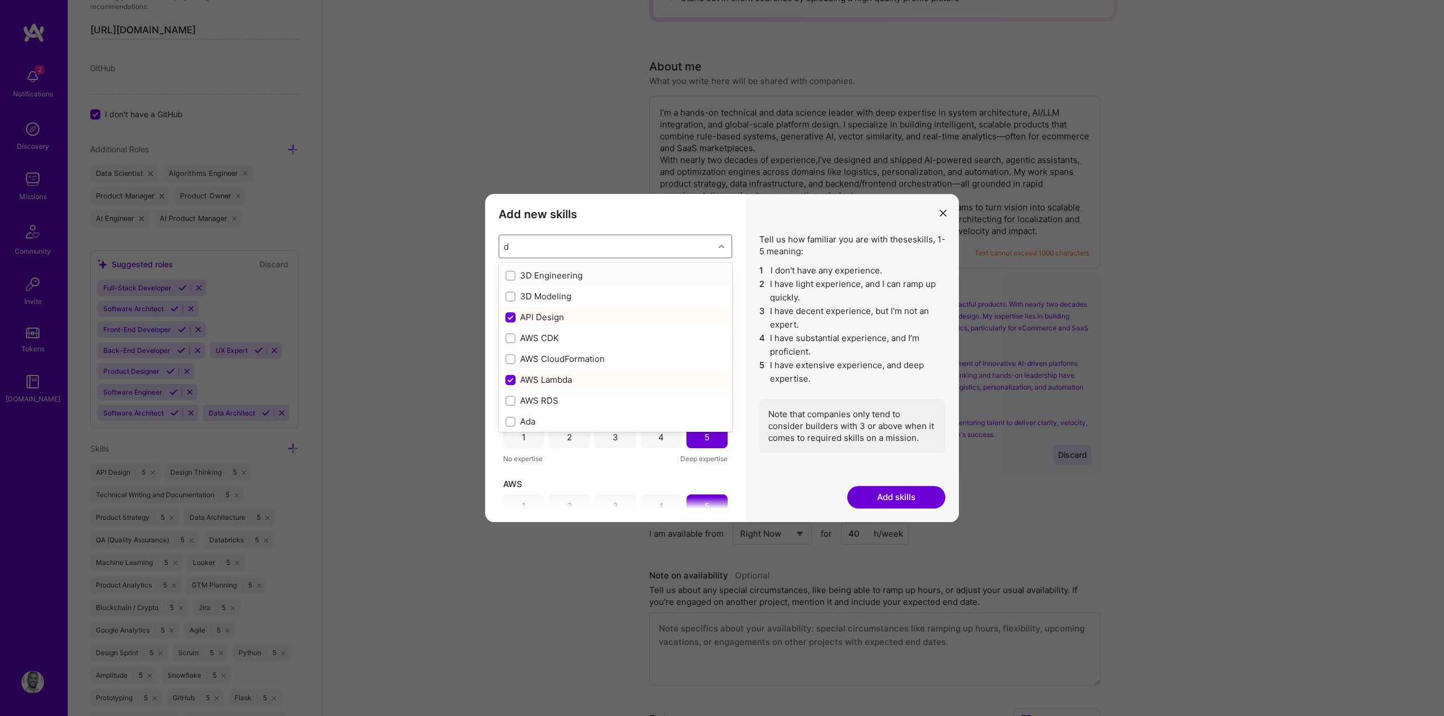
type input "de"
checkbox input "true"
checkbox input "false"
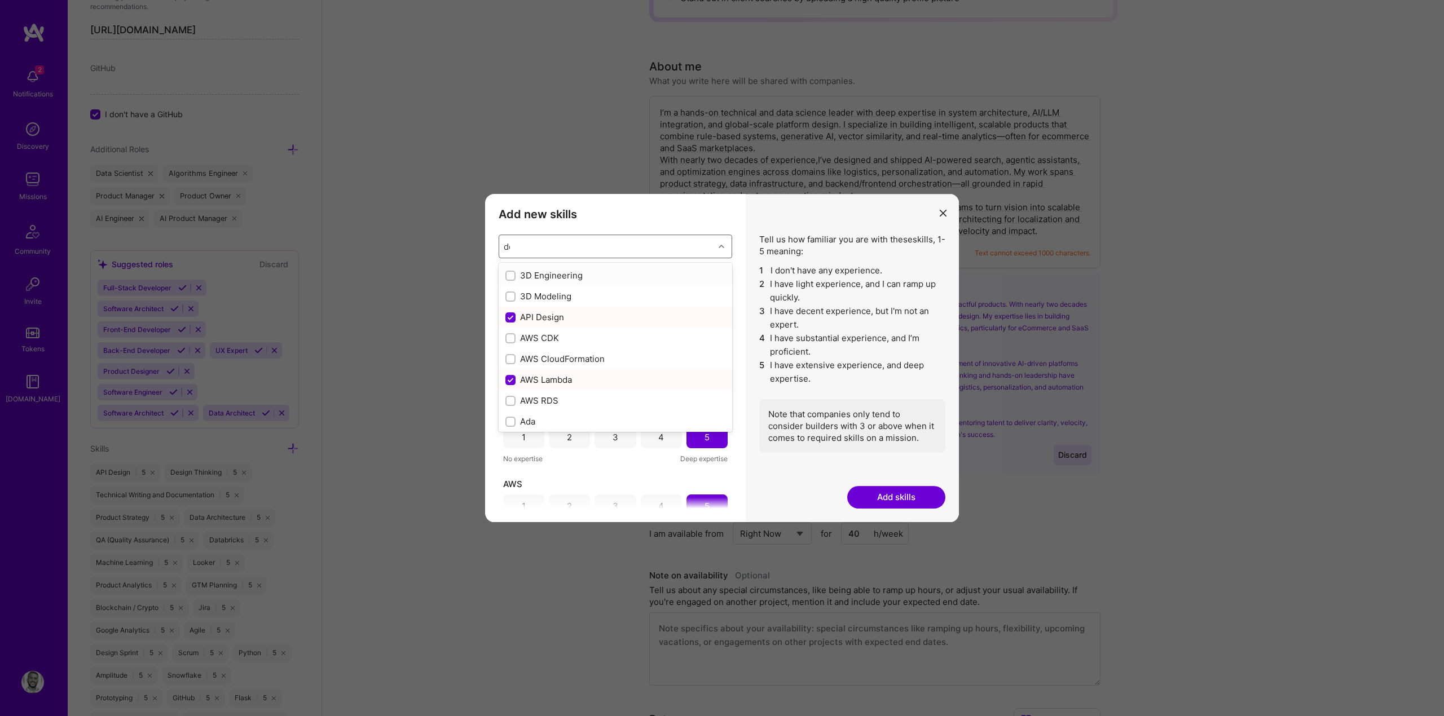
checkbox input "false"
checkbox input "true"
checkbox input "false"
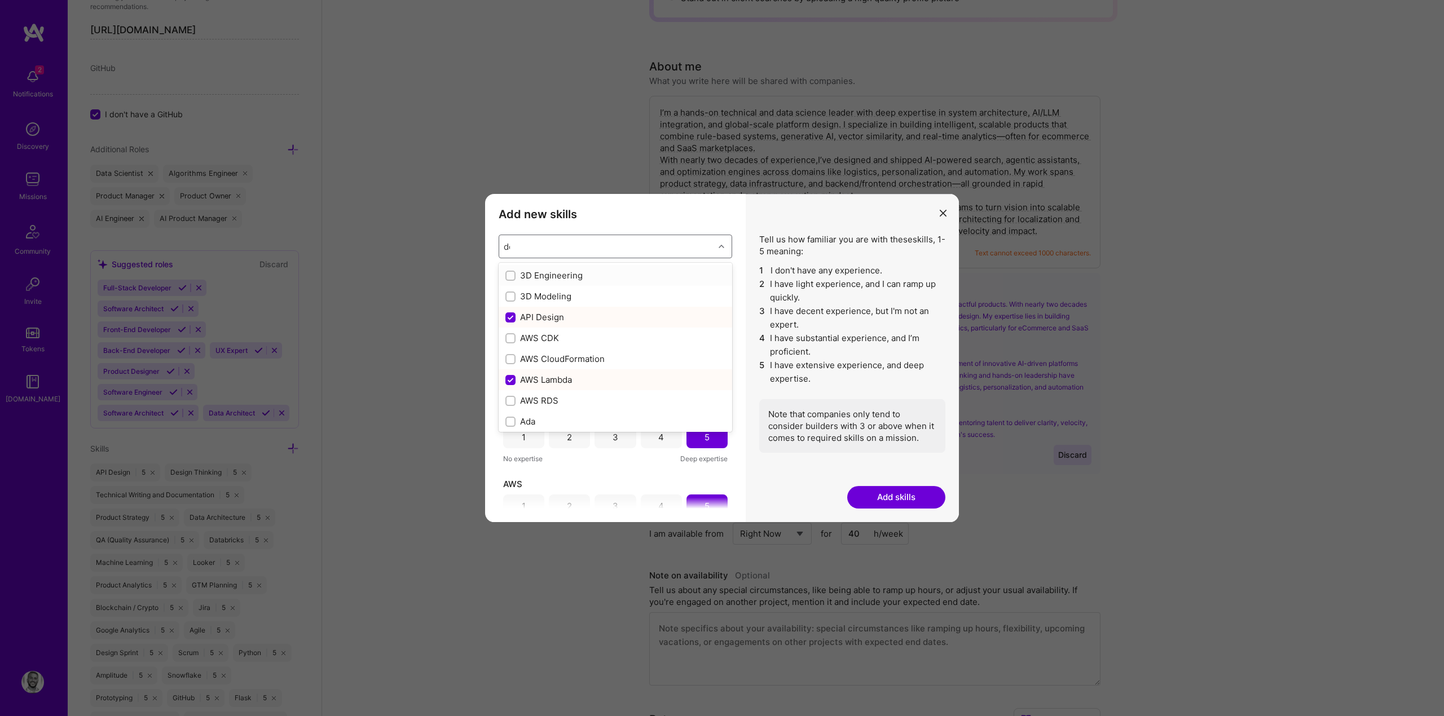
checkbox input "false"
checkbox input "true"
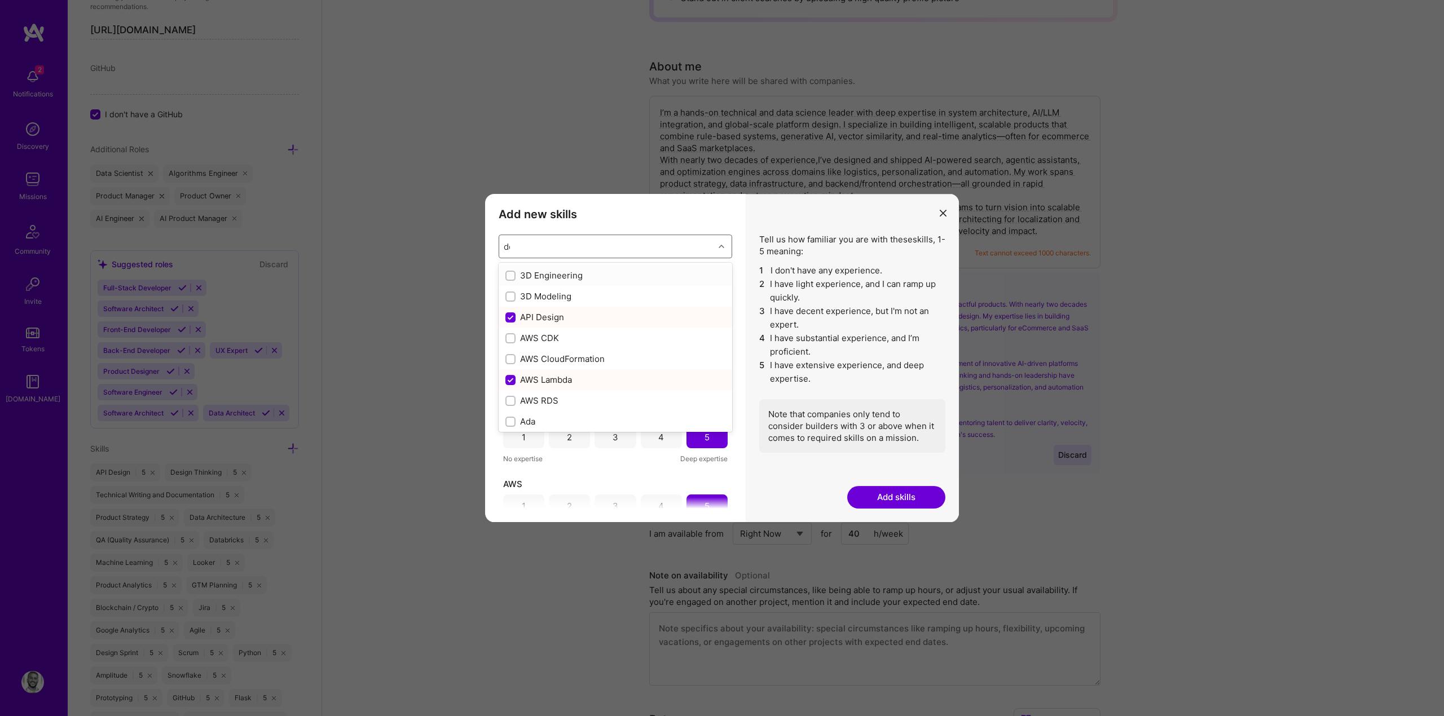
checkbox input "false"
type input "dev"
checkbox input "false"
type input "devop"
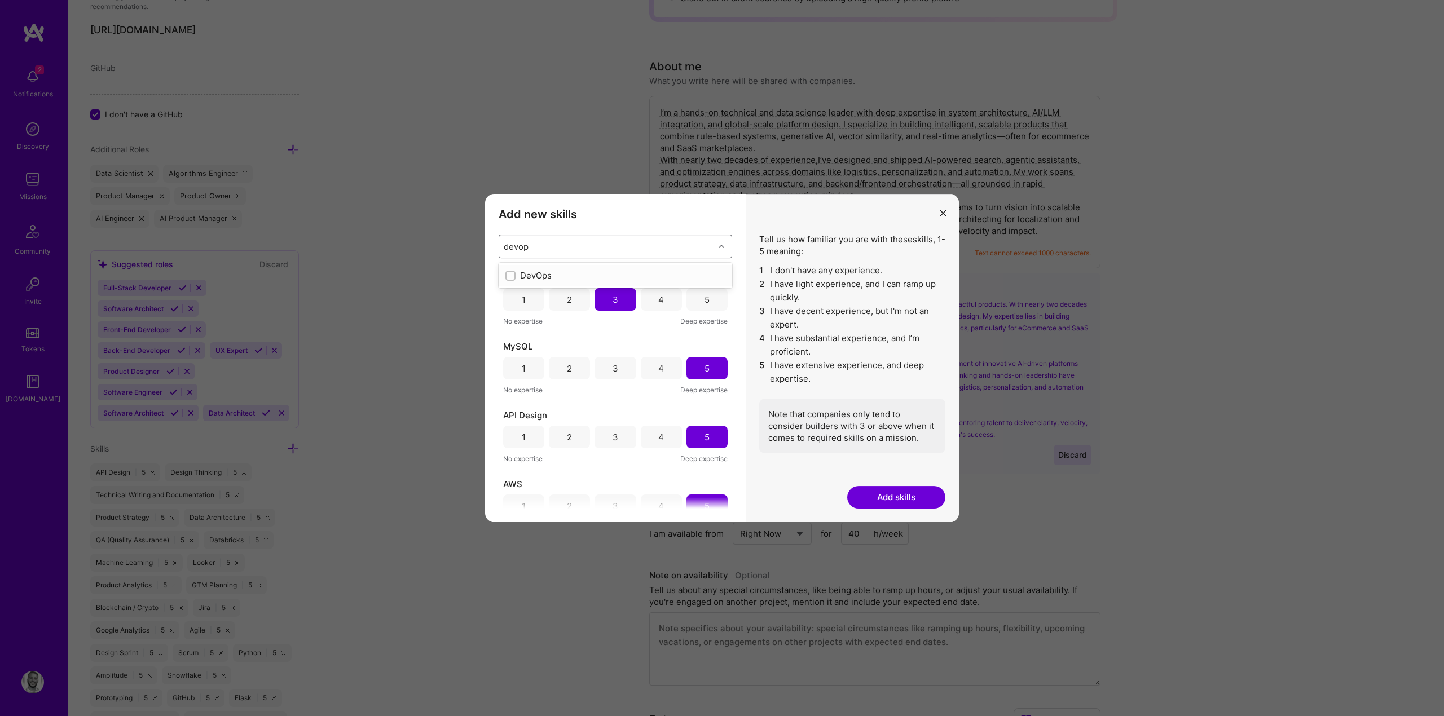
click at [530, 276] on div "DevOps" at bounding box center [615, 276] width 220 height 12
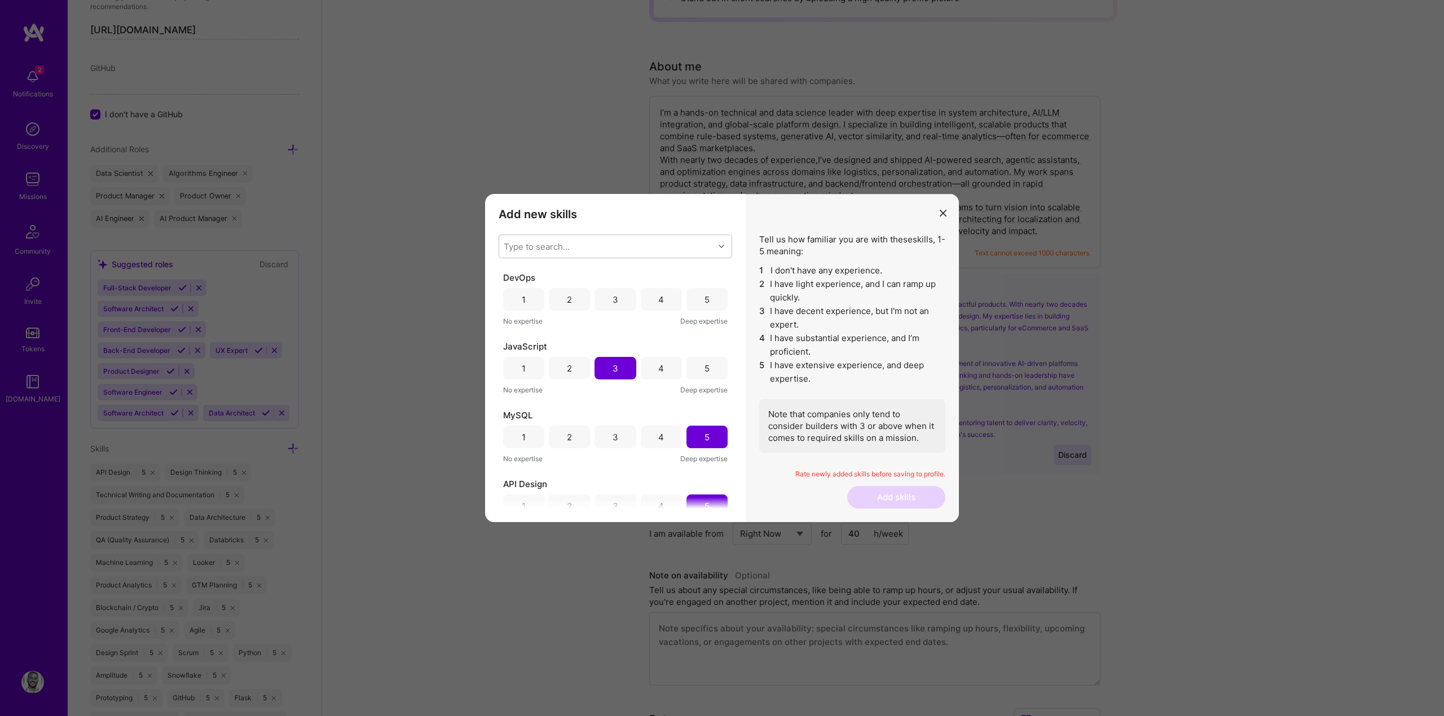
click at [782, 353] on li "4 I have substantial experience, and I’m proficient." at bounding box center [852, 345] width 186 height 27
click at [645, 305] on div "4" at bounding box center [661, 299] width 41 height 23
click at [868, 491] on button "Add skills" at bounding box center [896, 497] width 98 height 23
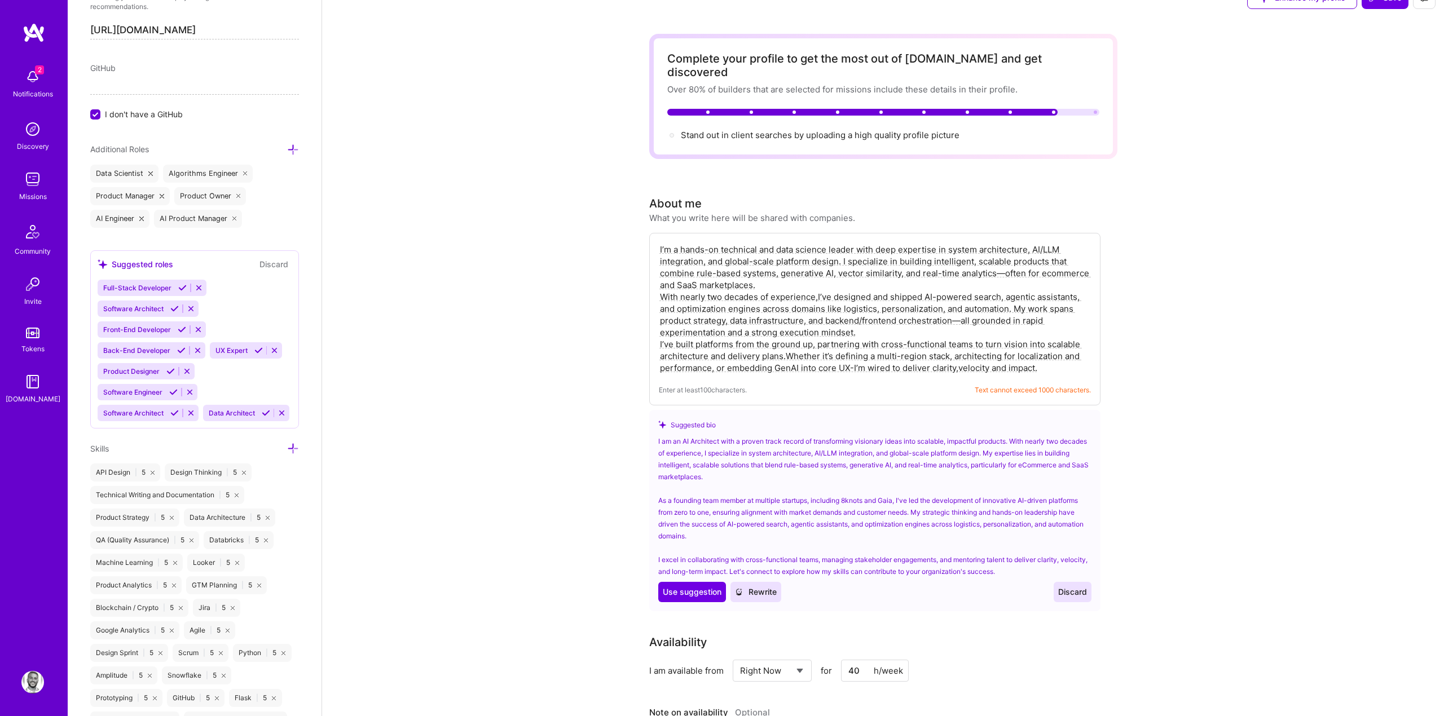
scroll to position [0, 0]
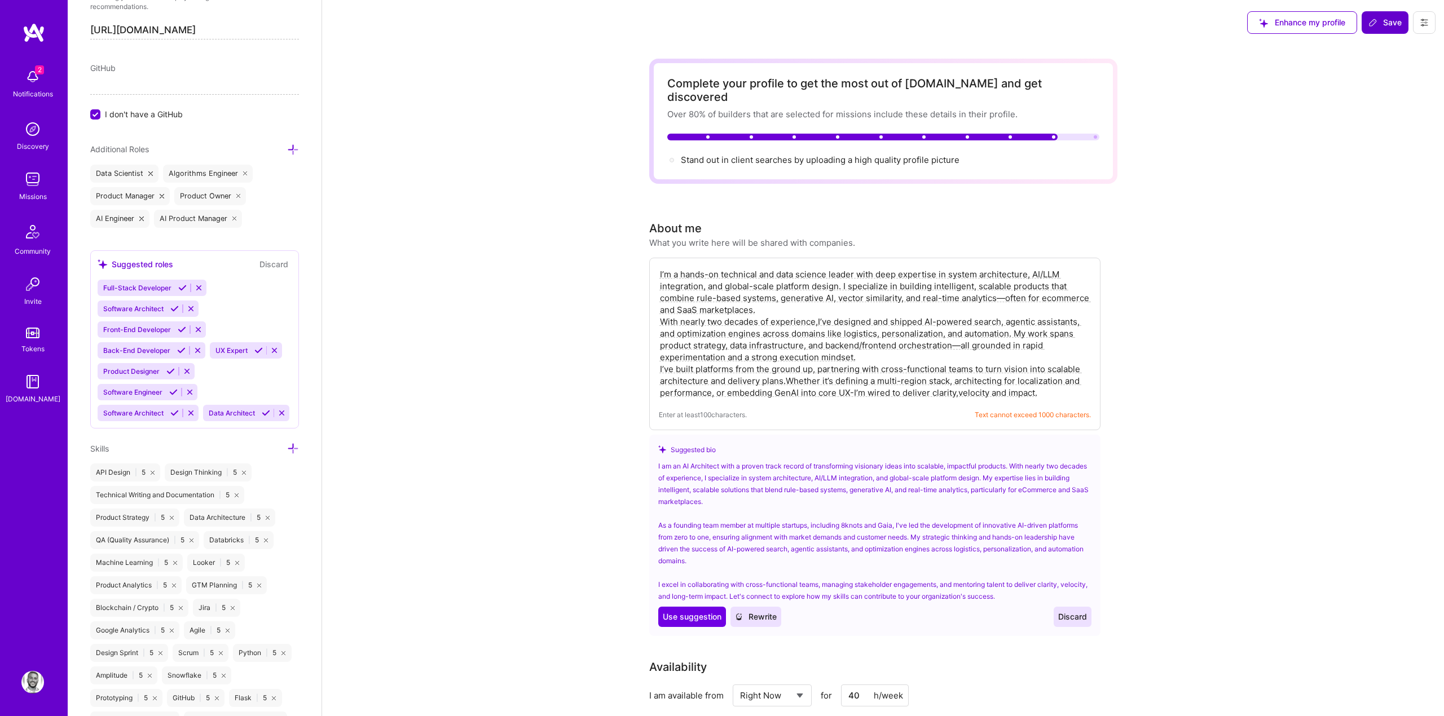
click at [1389, 19] on span "Save" at bounding box center [1385, 22] width 33 height 11
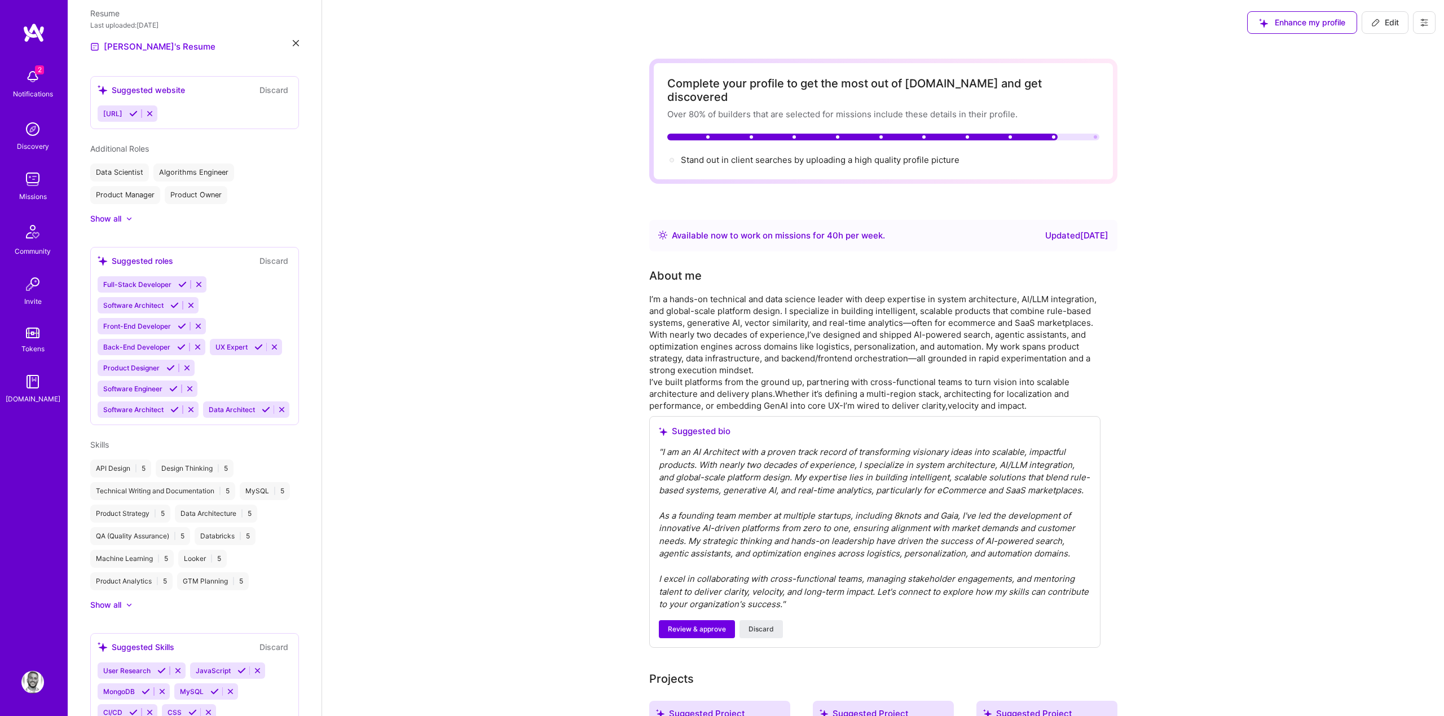
click at [138, 117] on icon at bounding box center [133, 113] width 8 height 8
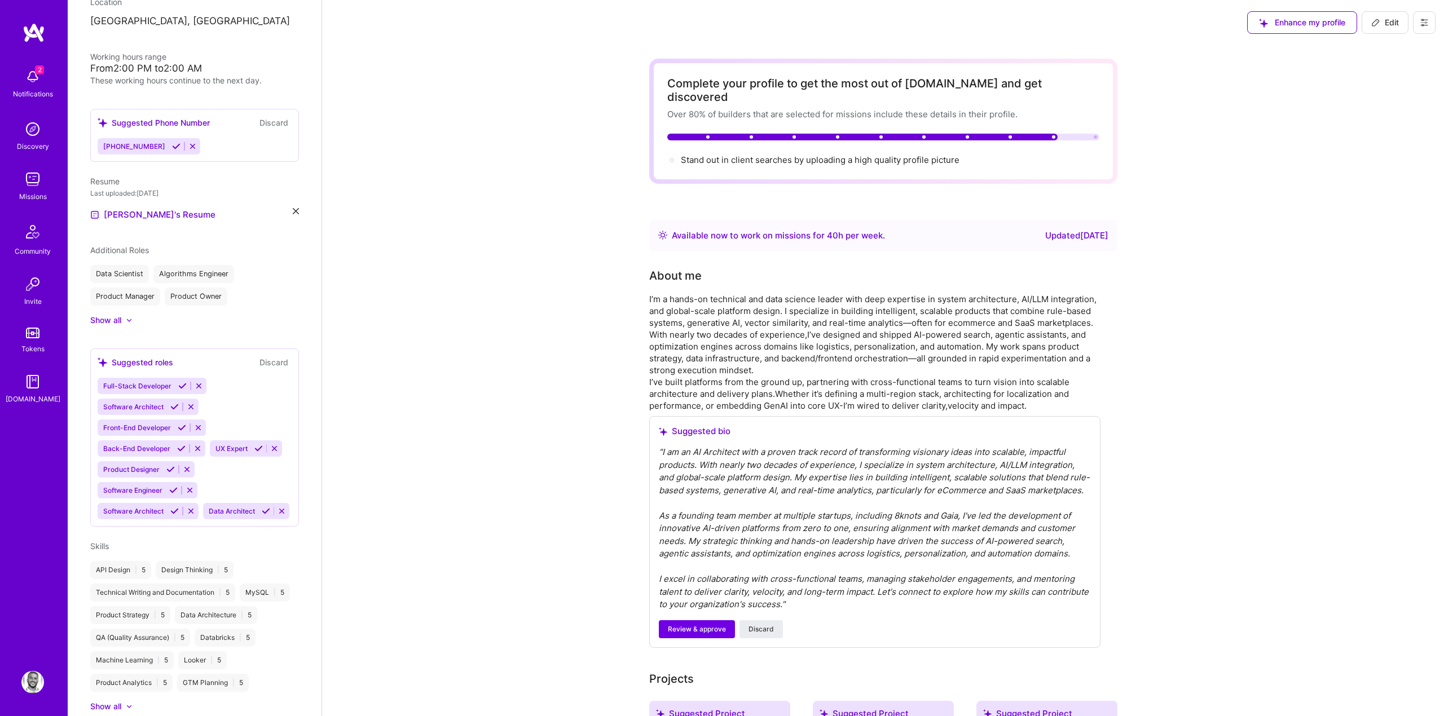
scroll to position [238, 0]
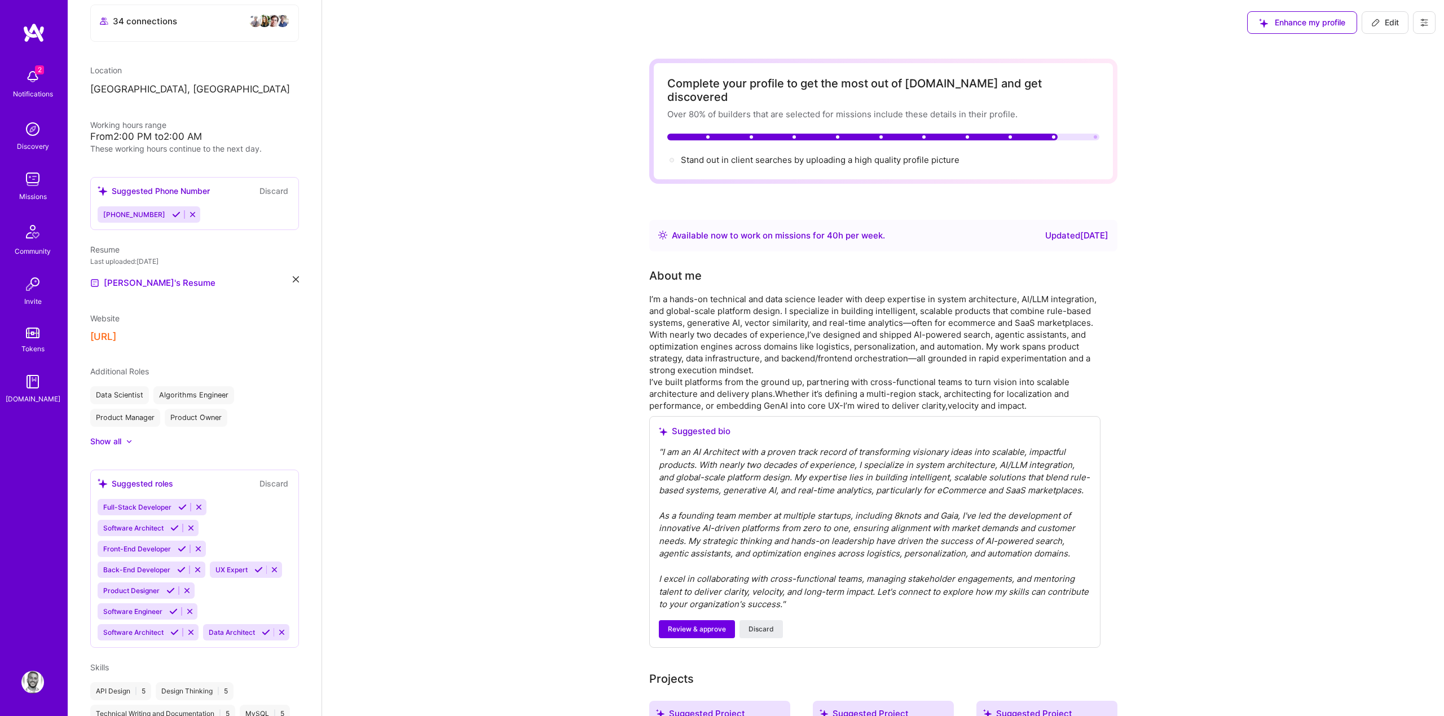
click at [1375, 23] on icon at bounding box center [1375, 22] width 9 height 9
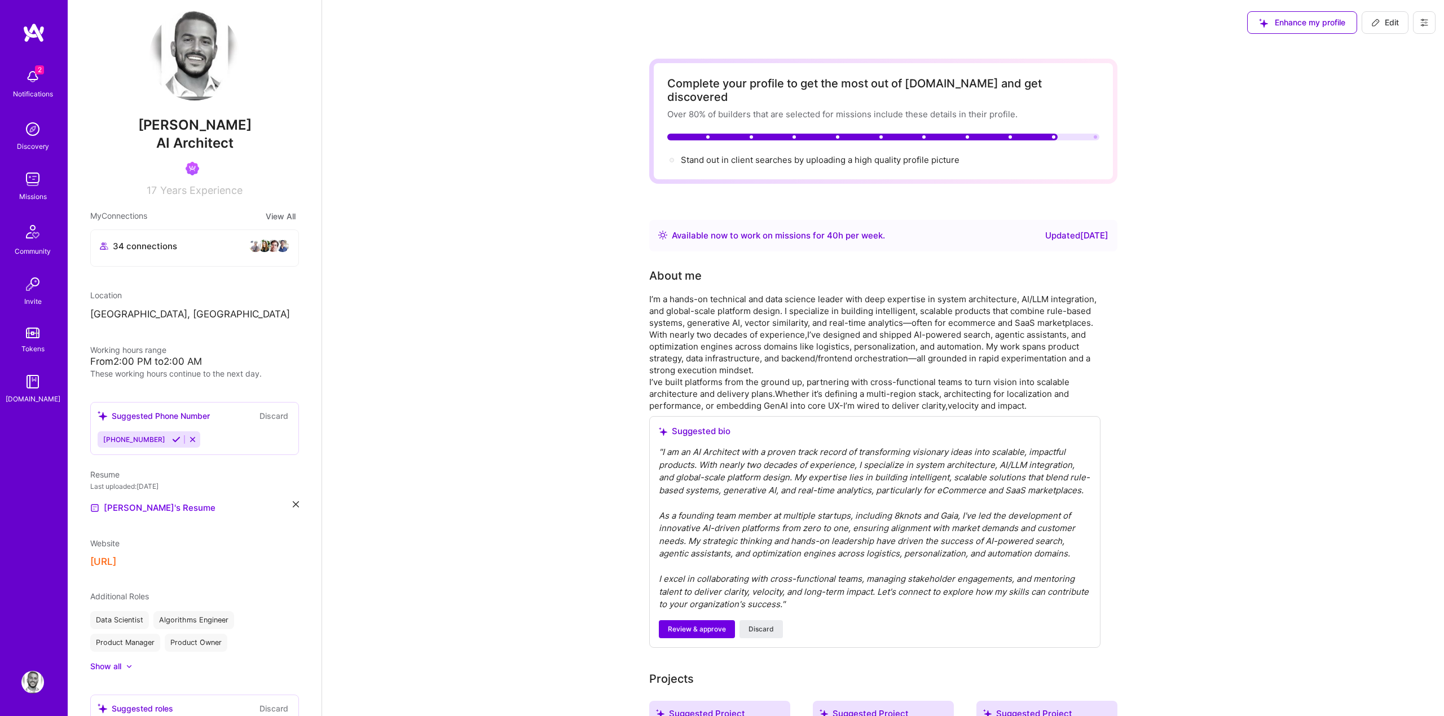
scroll to position [0, 0]
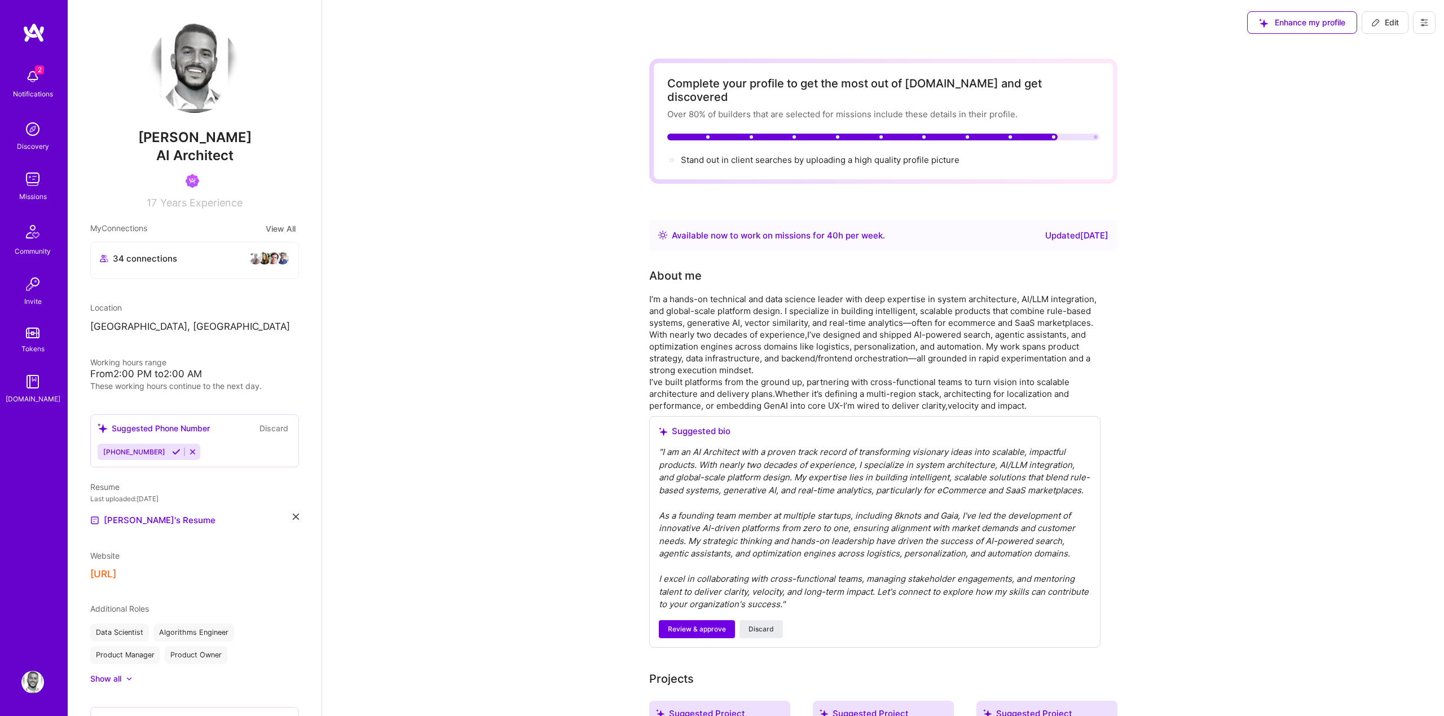
click at [165, 566] on div "Website https://kedmi.ai" at bounding box center [194, 565] width 209 height 30
click at [1379, 20] on icon at bounding box center [1375, 22] width 9 height 9
select select "US"
select select "Right Now"
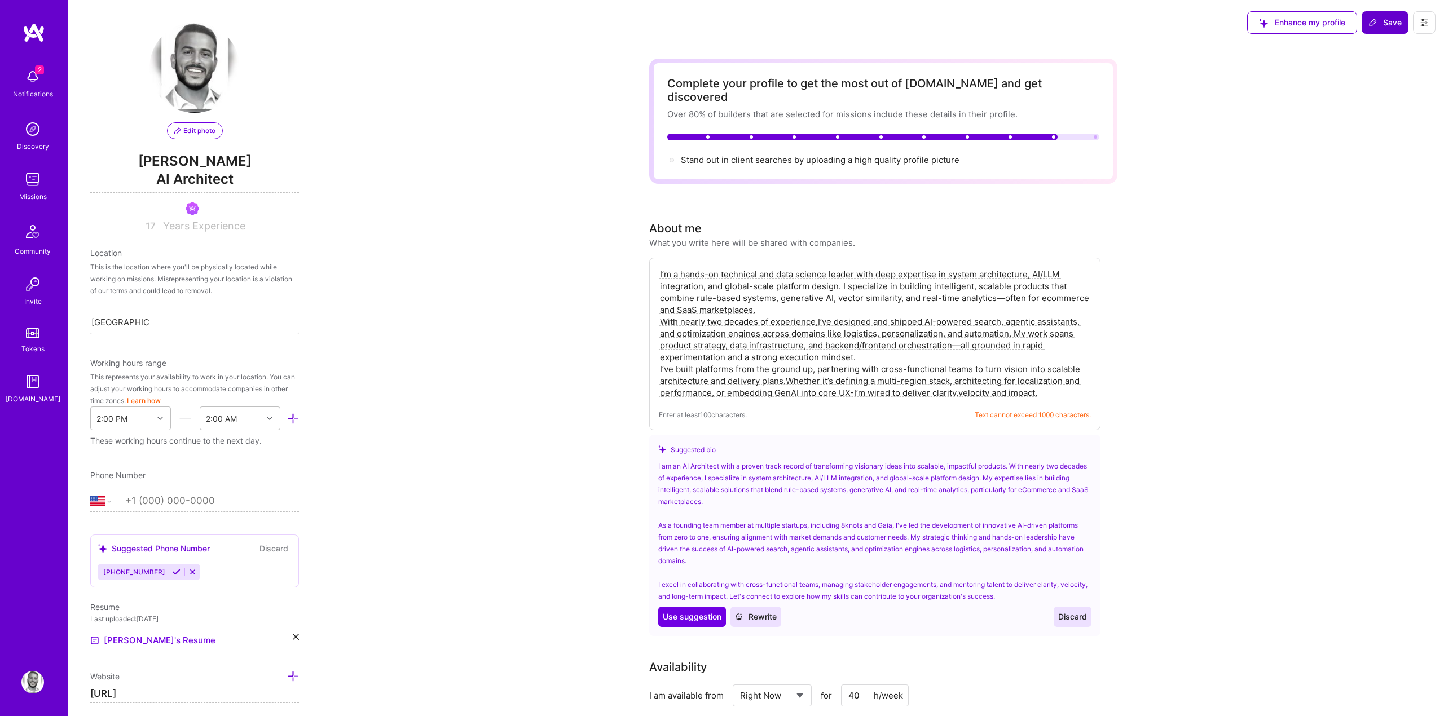
scroll to position [420, 0]
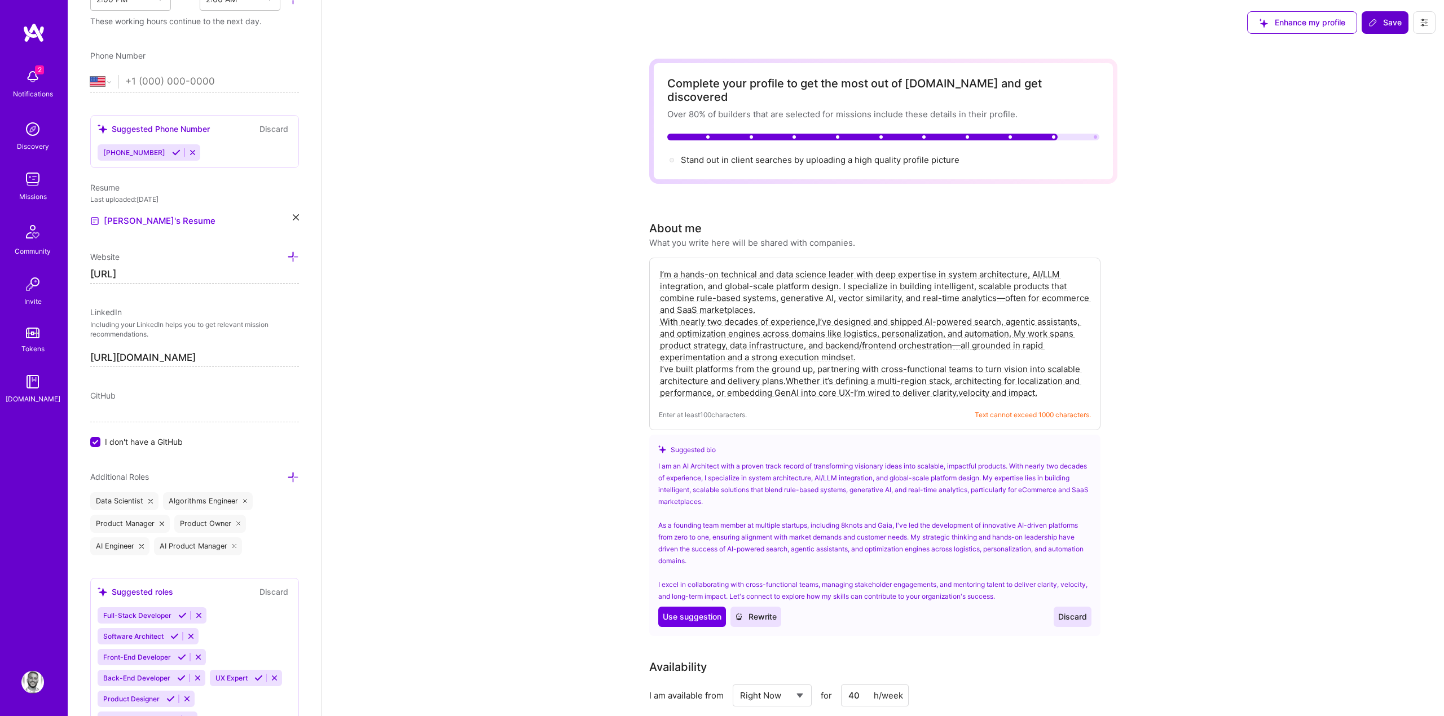
click at [136, 447] on span "I don't have a GitHub" at bounding box center [144, 442] width 78 height 12
click at [102, 447] on input "I don't have a GitHub" at bounding box center [96, 443] width 10 height 10
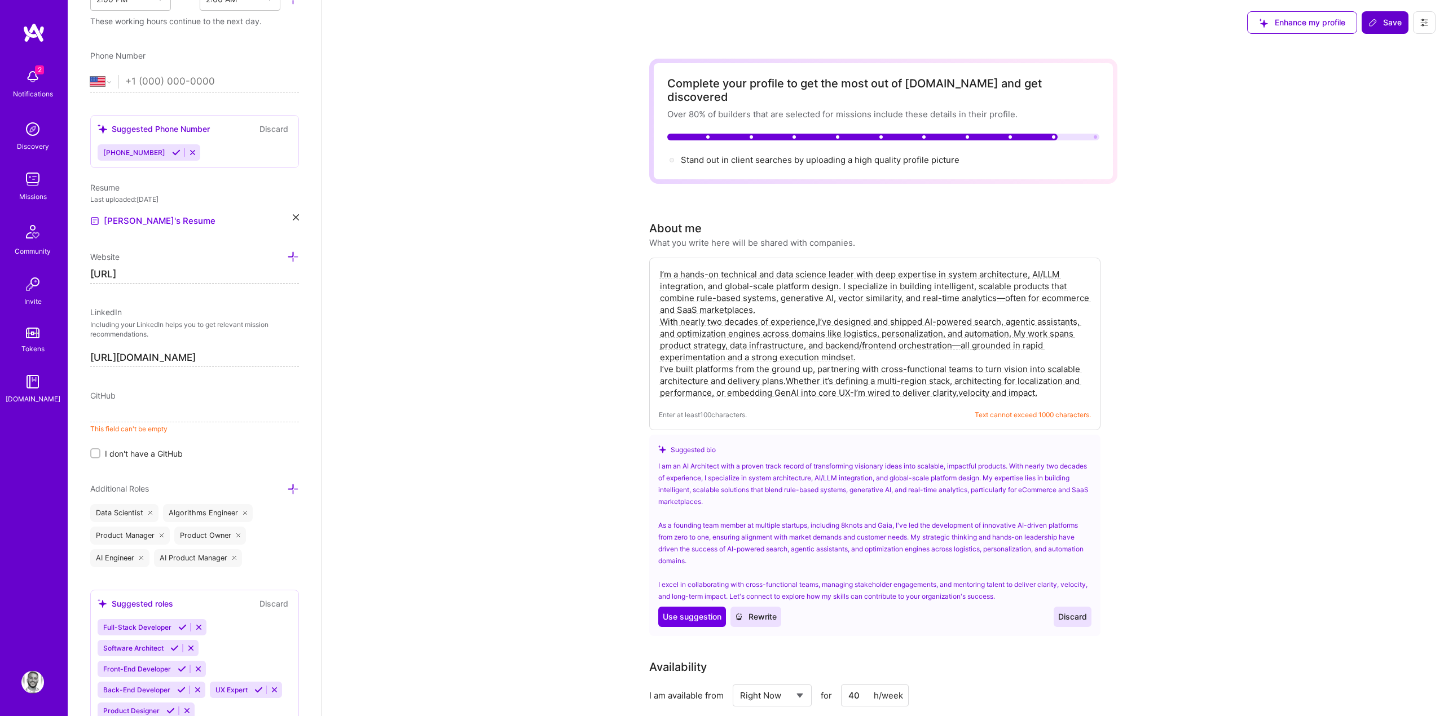
click at [241, 397] on div "GitHub" at bounding box center [194, 396] width 209 height 12
click at [206, 416] on input at bounding box center [194, 414] width 209 height 18
paste input "https://github.com/kedusa"
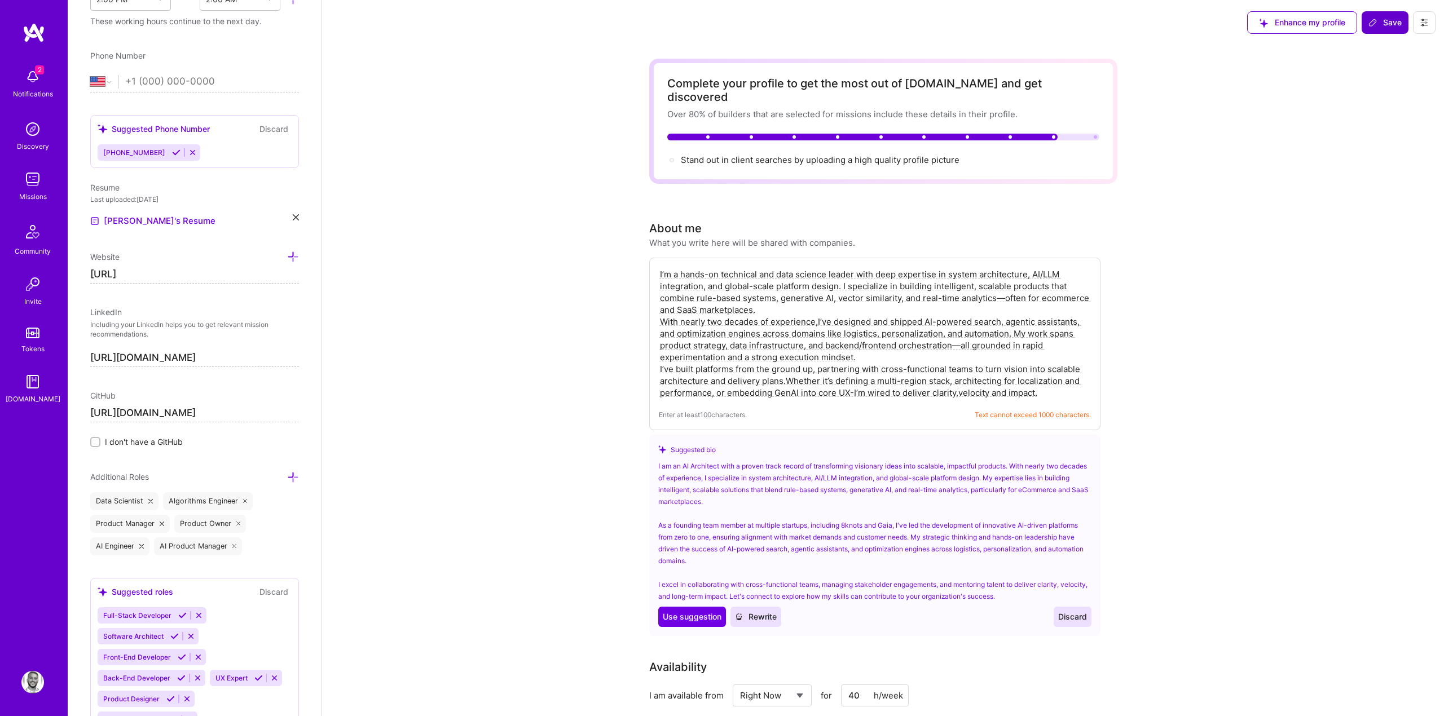
type input "https://github.com/kedusa"
click at [1382, 21] on span "Save" at bounding box center [1385, 22] width 33 height 11
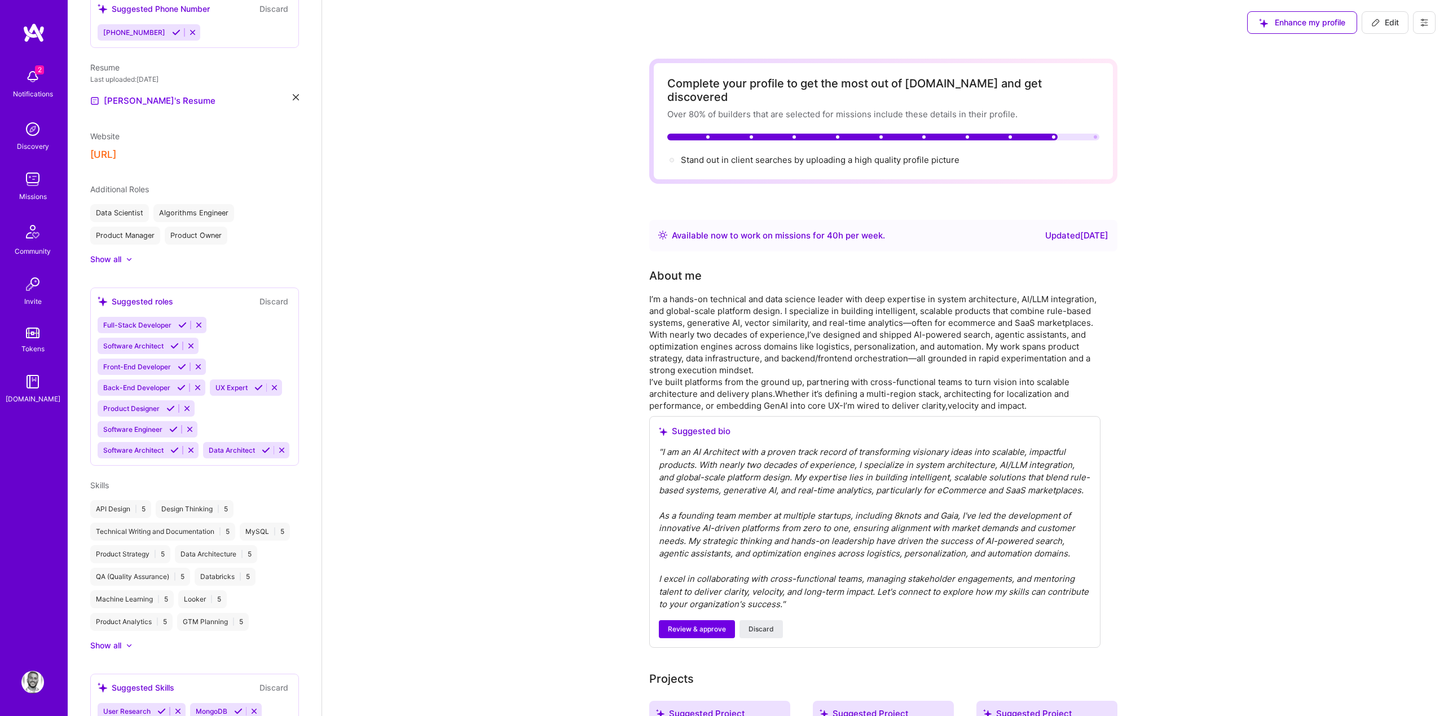
scroll to position [381, 0]
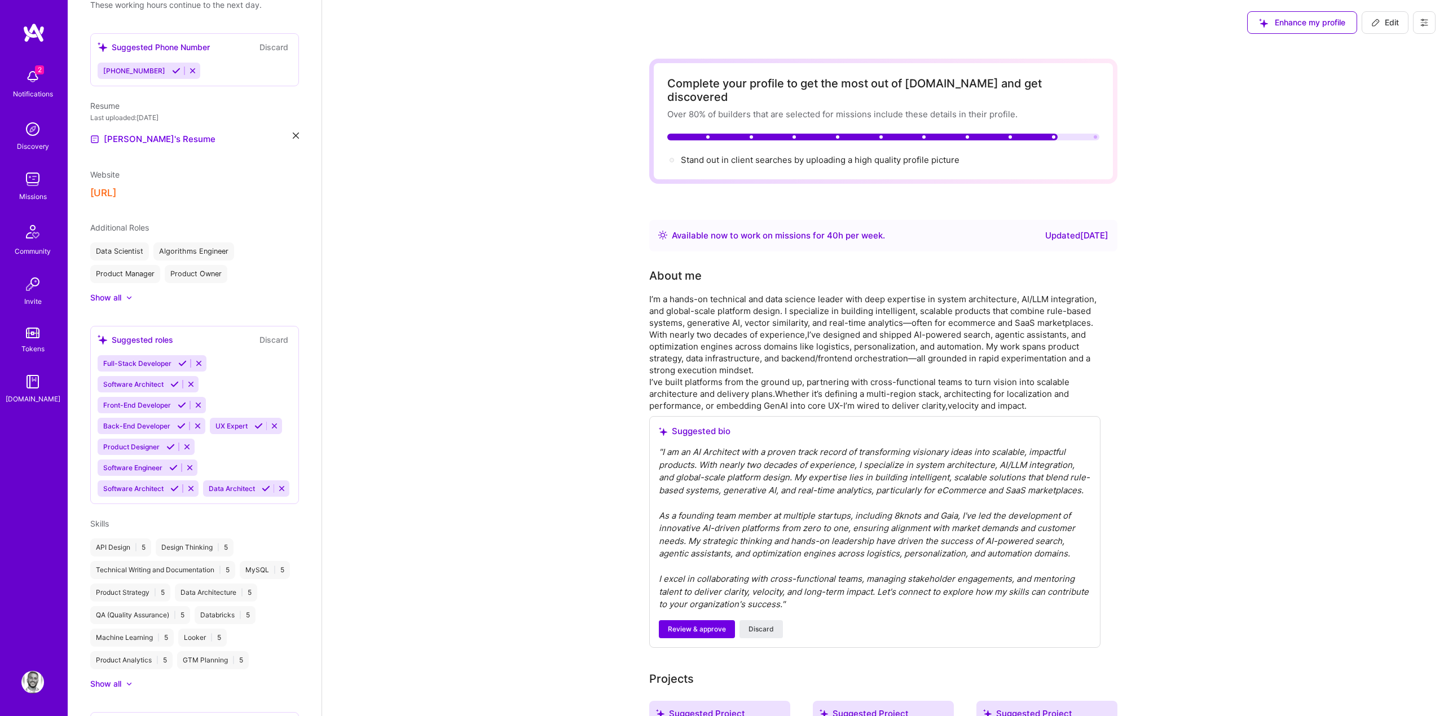
click at [32, 77] on img at bounding box center [32, 76] width 23 height 23
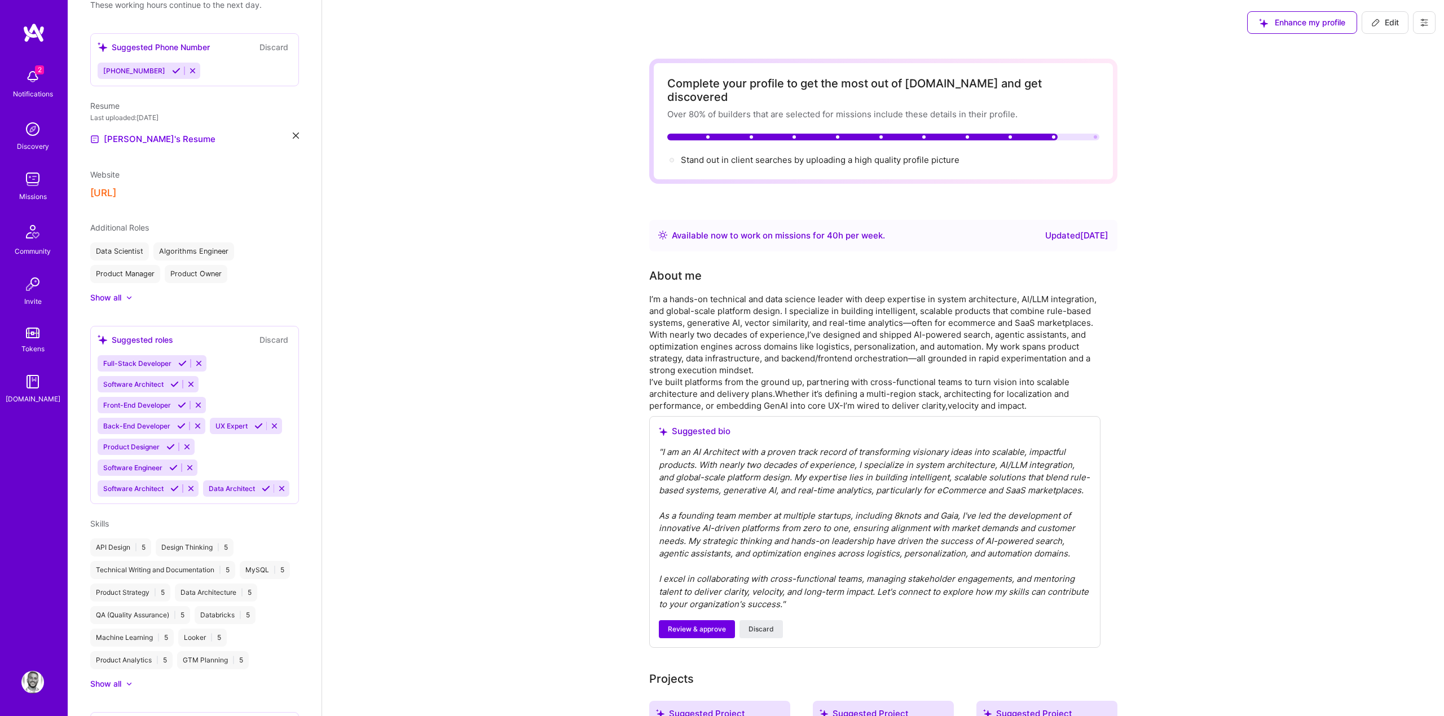
click at [36, 439] on div "2 Notifications Discovery Missions Community Invite Tokens A.Guide" at bounding box center [34, 339] width 68 height 633
click at [45, 174] on link "Missions" at bounding box center [33, 185] width 70 height 34
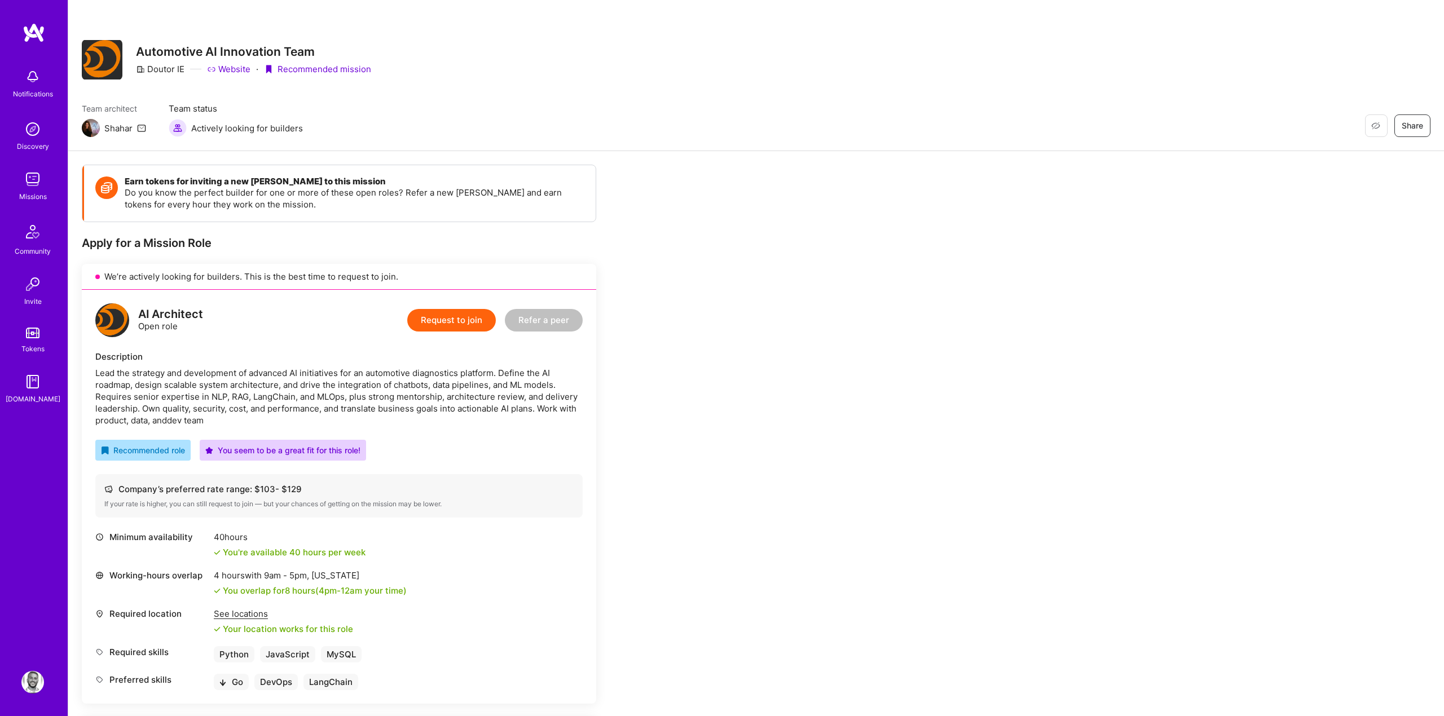
scroll to position [218, 0]
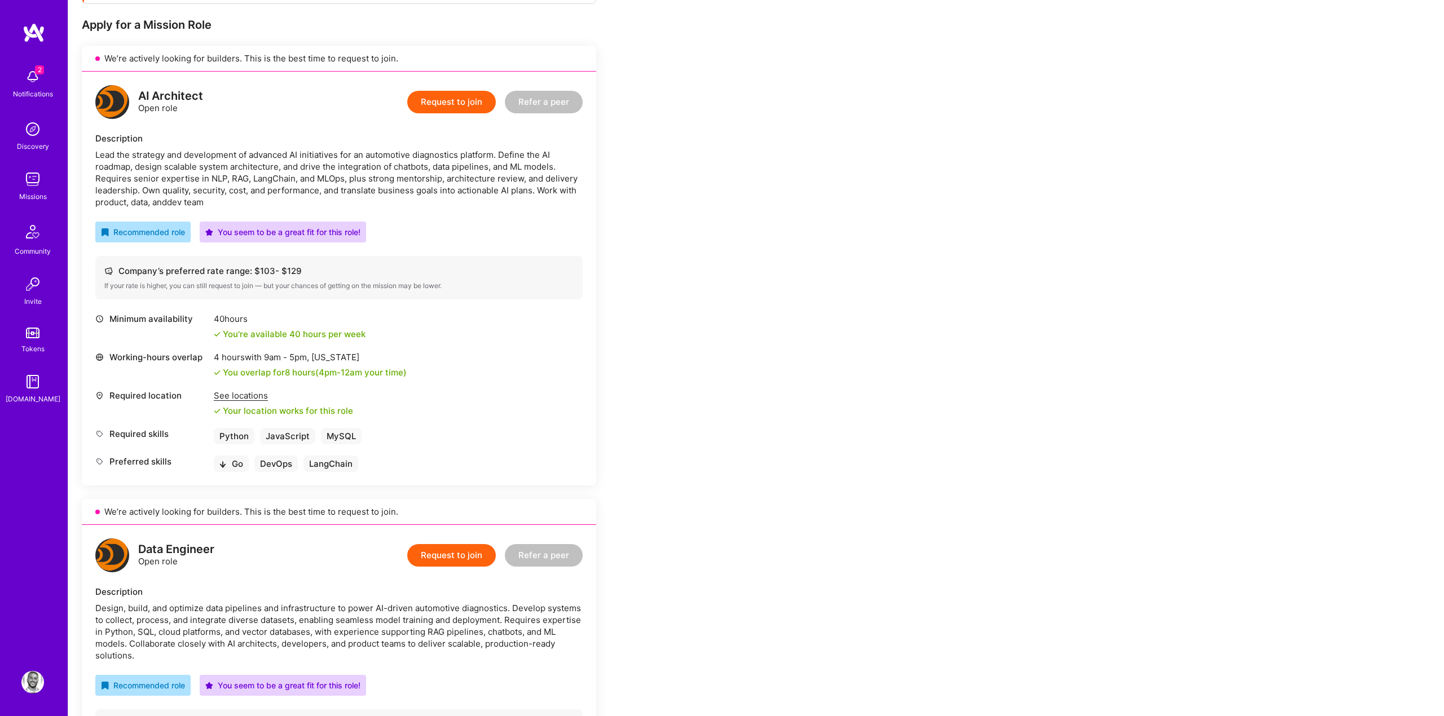
click at [583, 250] on div "AI Architect Open role Request to join Refer a peer Description Lead the strate…" at bounding box center [339, 279] width 515 height 414
click at [445, 111] on button "Request to join" at bounding box center [451, 102] width 89 height 23
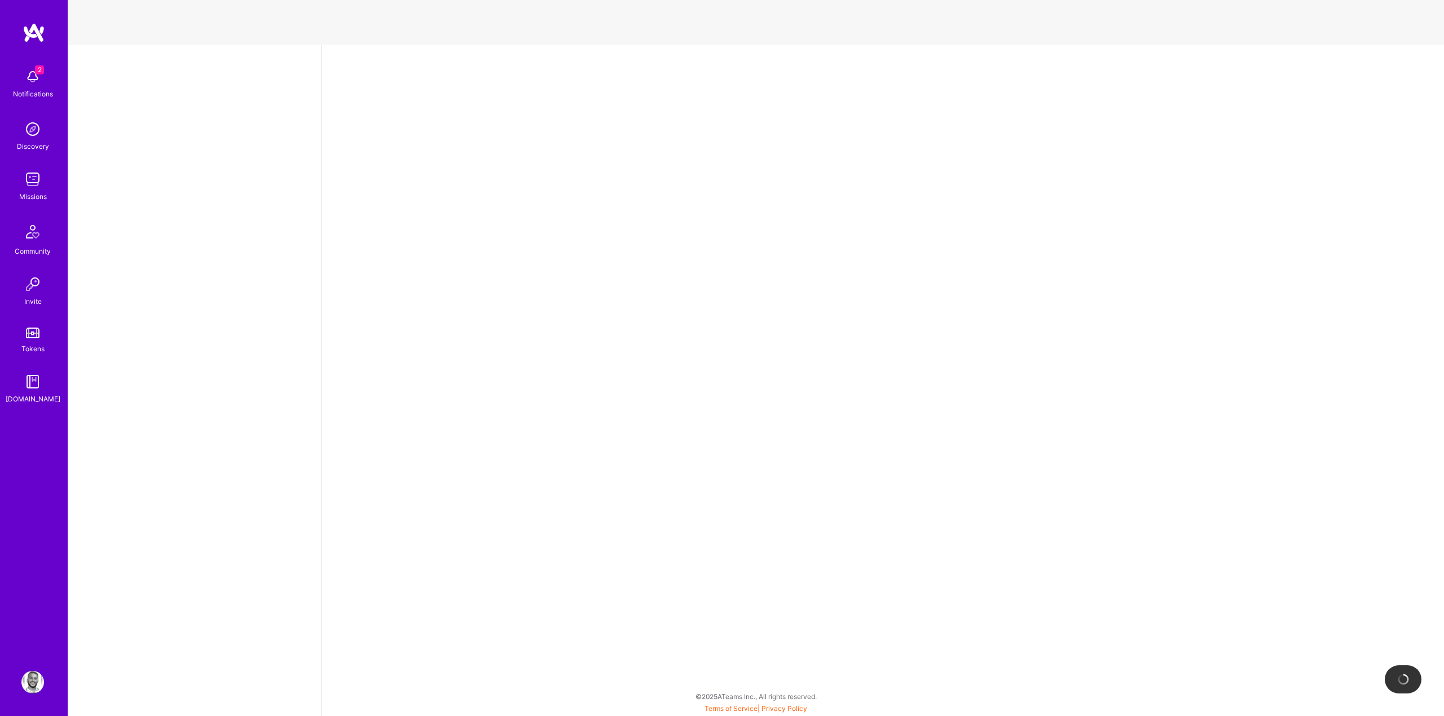
select select "US"
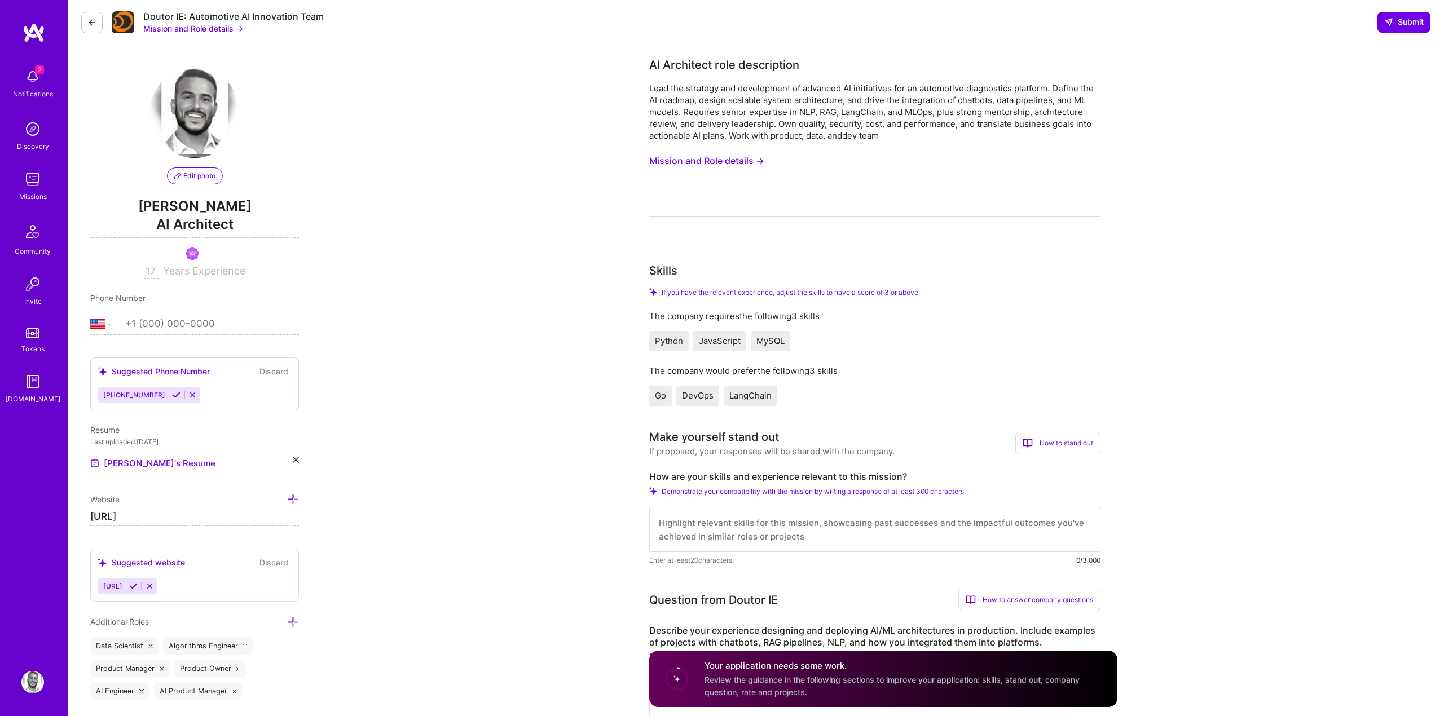
click at [684, 157] on button "Mission and Role details →" at bounding box center [706, 161] width 115 height 21
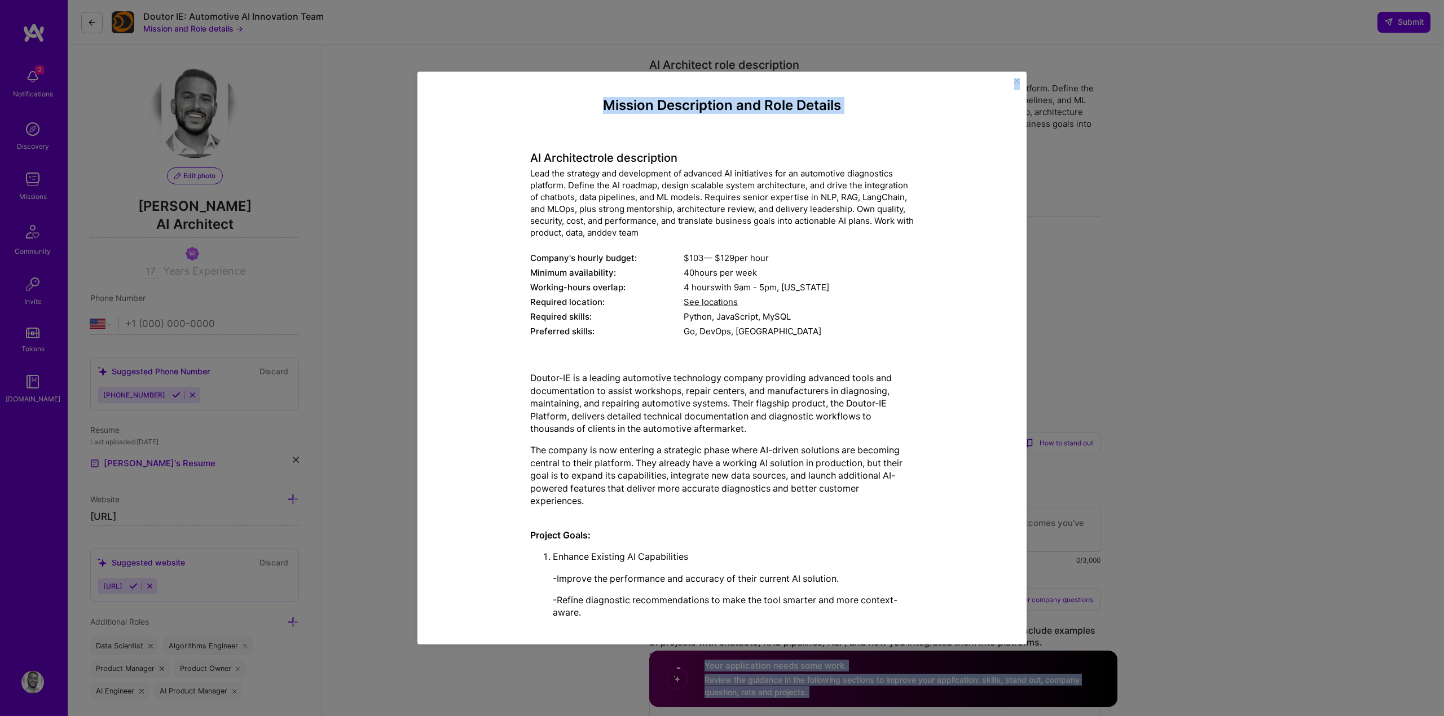
scroll to position [999, 0]
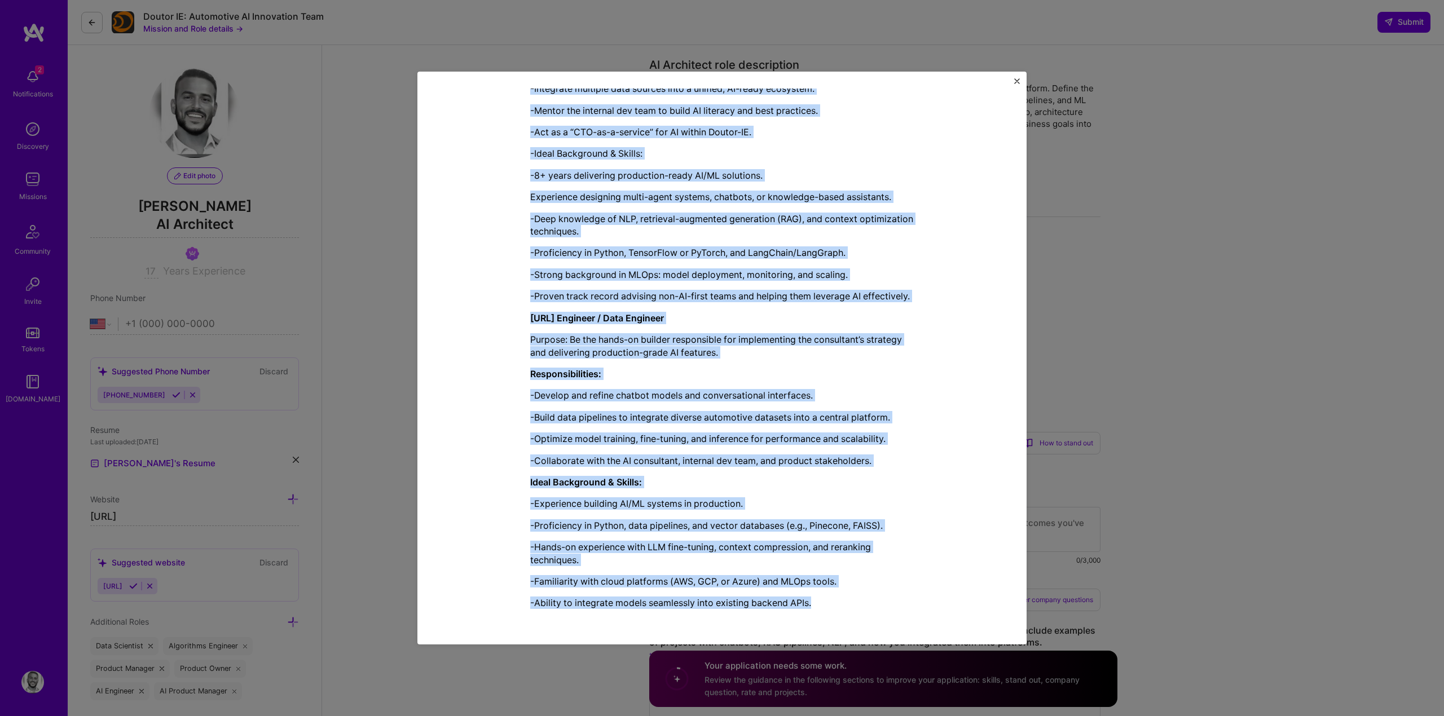
drag, startPoint x: 527, startPoint y: 156, endPoint x: 828, endPoint y: 603, distance: 538.1
copy div "LO Ipsumdolo sita consectetur Adip eli seddoeiu tem incididuntu la etdolore MA …"
click at [1112, 275] on div "Mission Description and Role Details AI Architect role description Lead the str…" at bounding box center [722, 358] width 1444 height 716
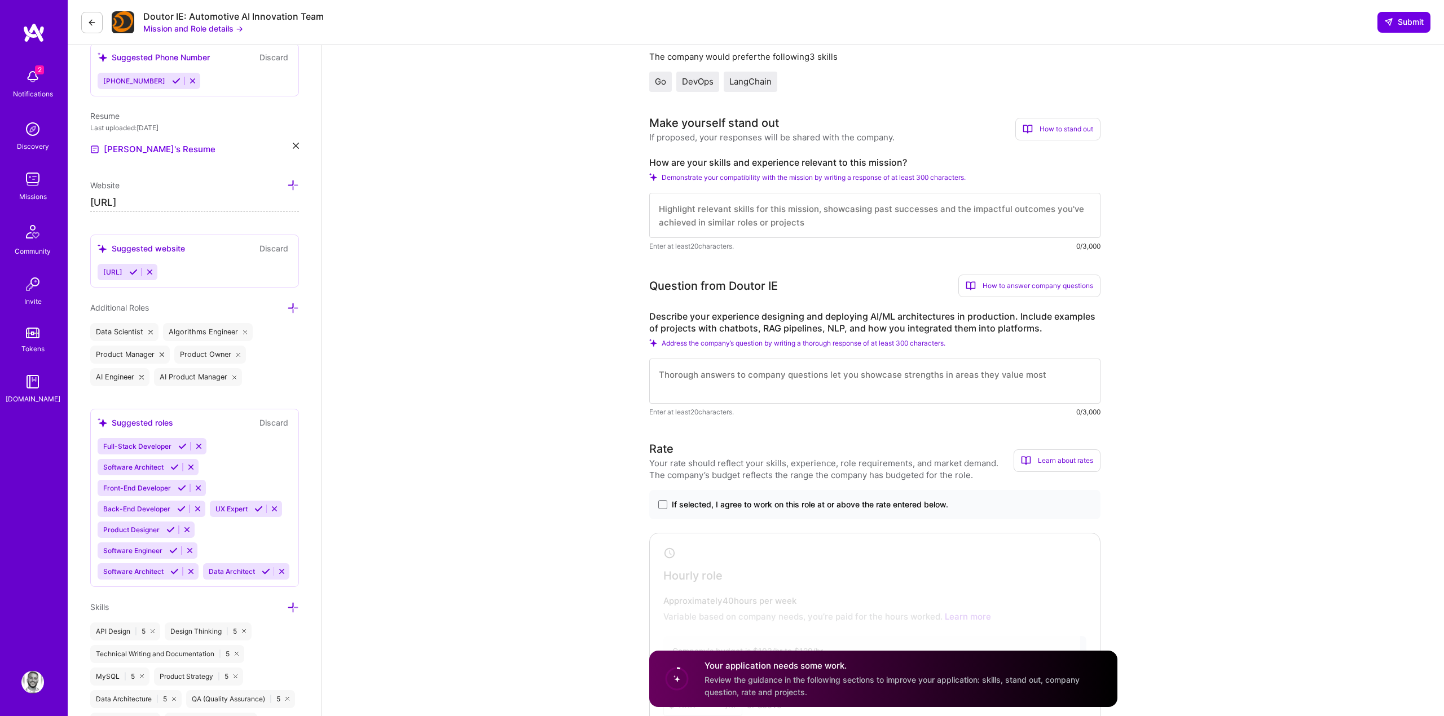
scroll to position [337, 0]
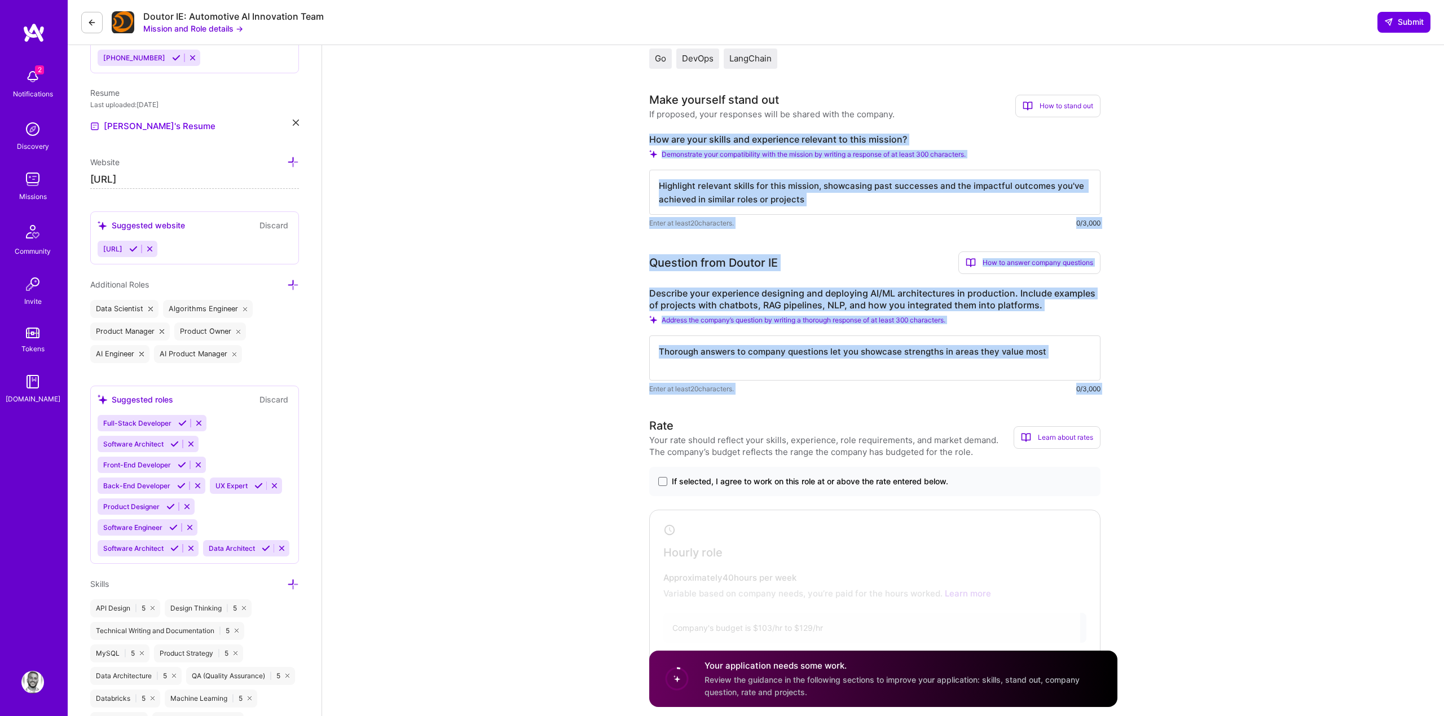
drag, startPoint x: 817, startPoint y: 399, endPoint x: 632, endPoint y: 137, distance: 321.4
copy div "How are your skills and experience relevant to this mission? Demonstrate your c…"
click at [707, 225] on span "Enter at least 20 characters." at bounding box center [691, 223] width 85 height 12
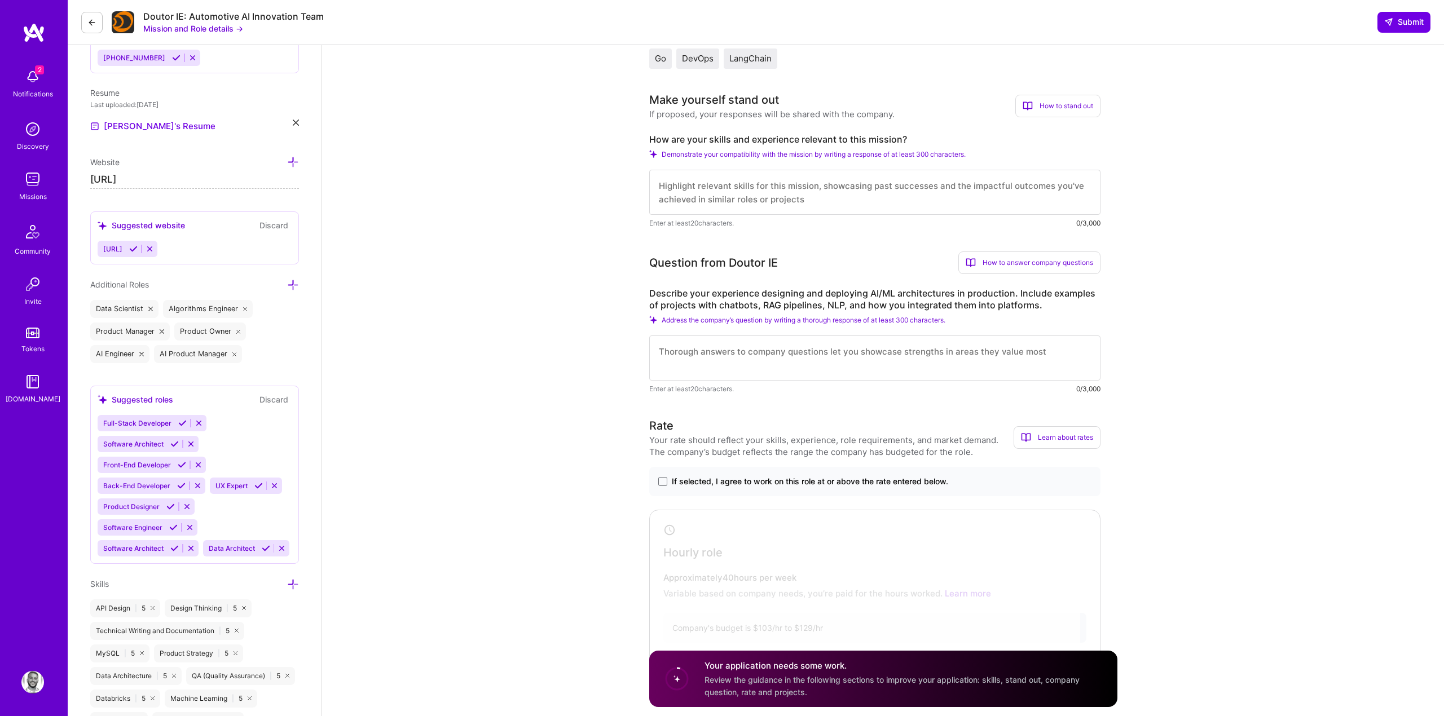
click at [714, 196] on textarea at bounding box center [874, 192] width 451 height 45
paste textarea "I bring over a decade of experience architecting and delivering production-grad…"
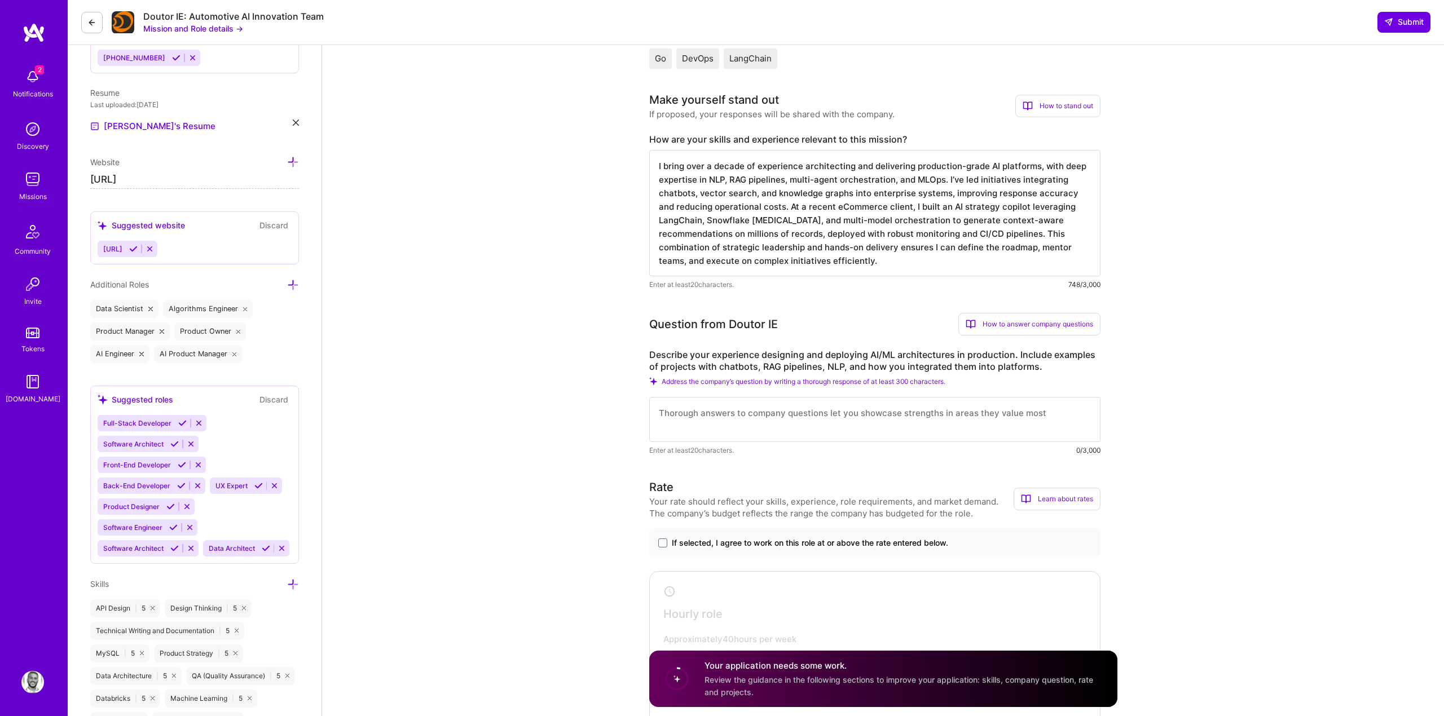
type textarea "I bring over a decade of experience architecting and delivering production-grad…"
click at [783, 416] on textarea at bounding box center [874, 419] width 451 height 45
paste textarea "I’ve repeatedly taken AI initiatives from whiteboard to production across indus…"
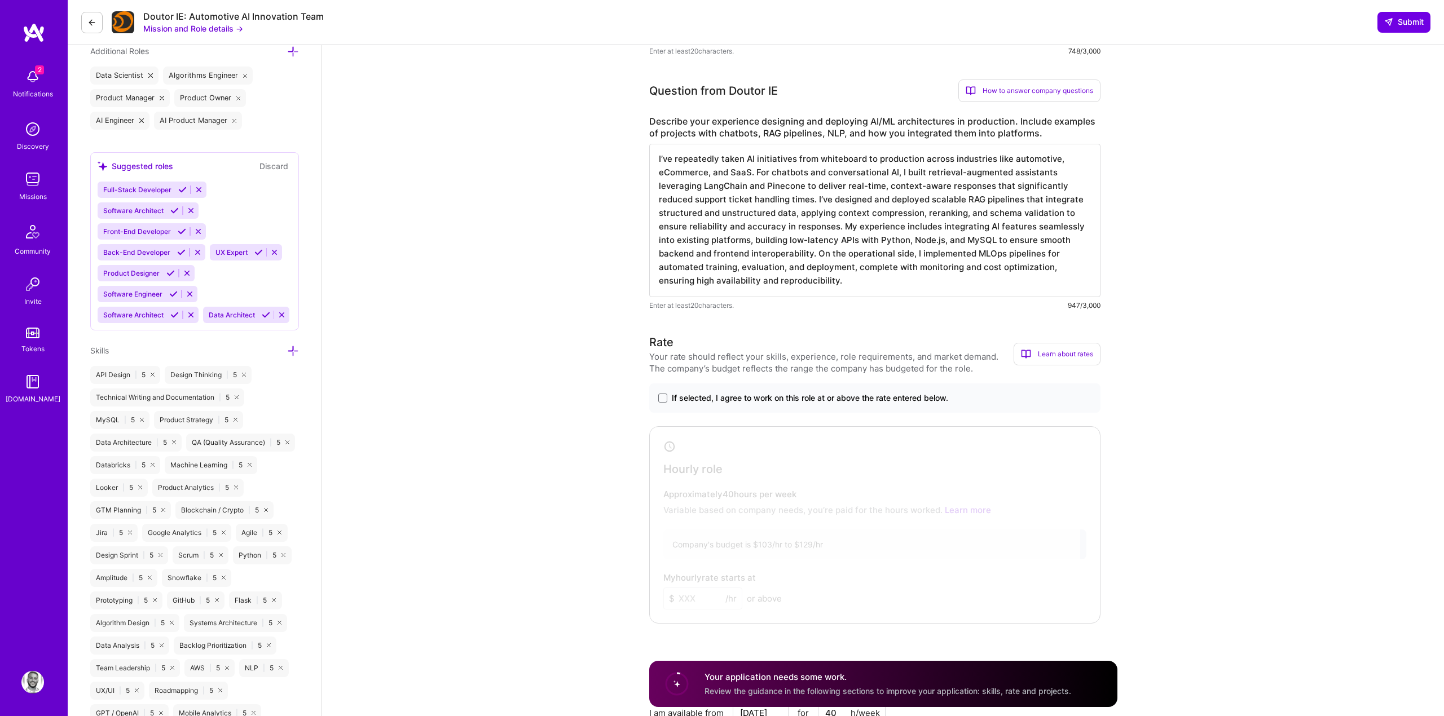
scroll to position [591, 0]
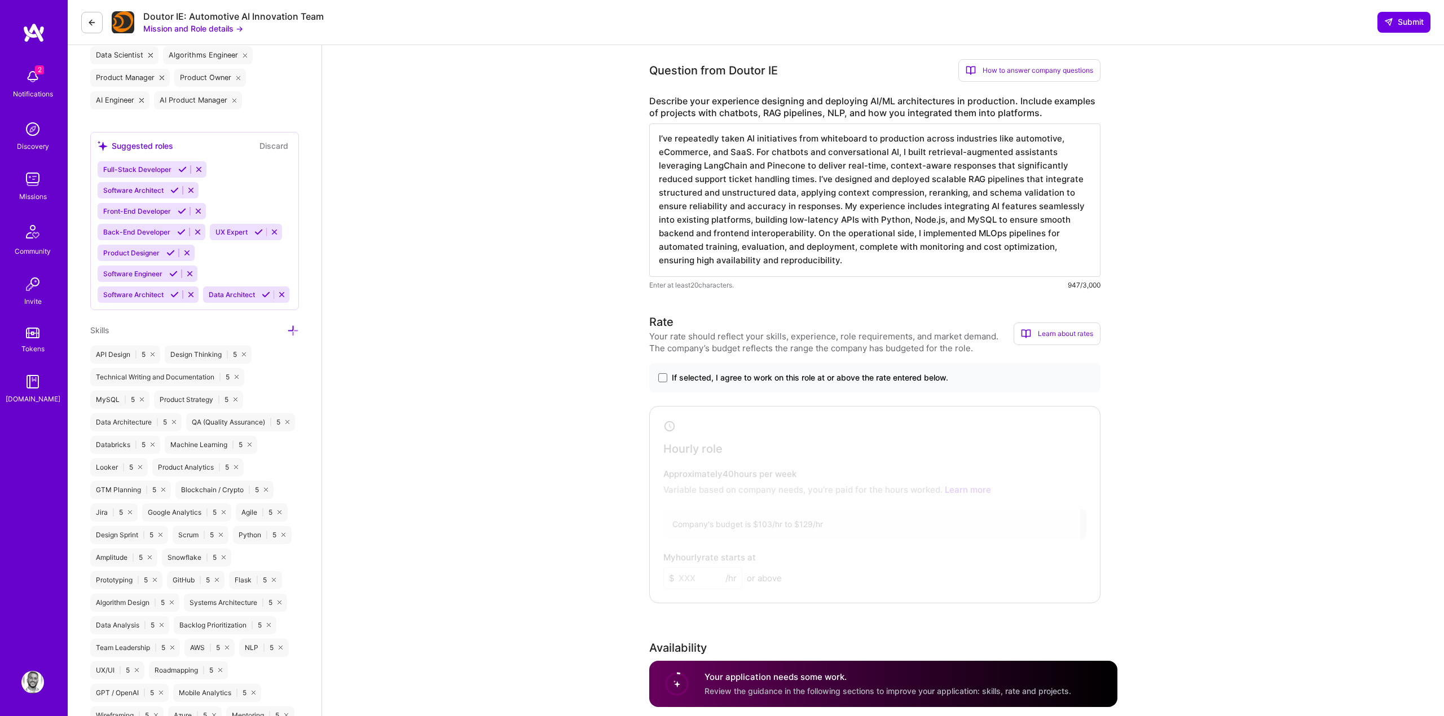
type textarea "I’ve repeatedly taken AI initiatives from whiteboard to production across indus…"
click at [745, 380] on span "If selected, I agree to work on this role at or above the rate entered below." at bounding box center [810, 377] width 276 height 11
click at [0, 0] on input "If selected, I agree to work on this role at or above the rate entered below." at bounding box center [0, 0] width 0 height 0
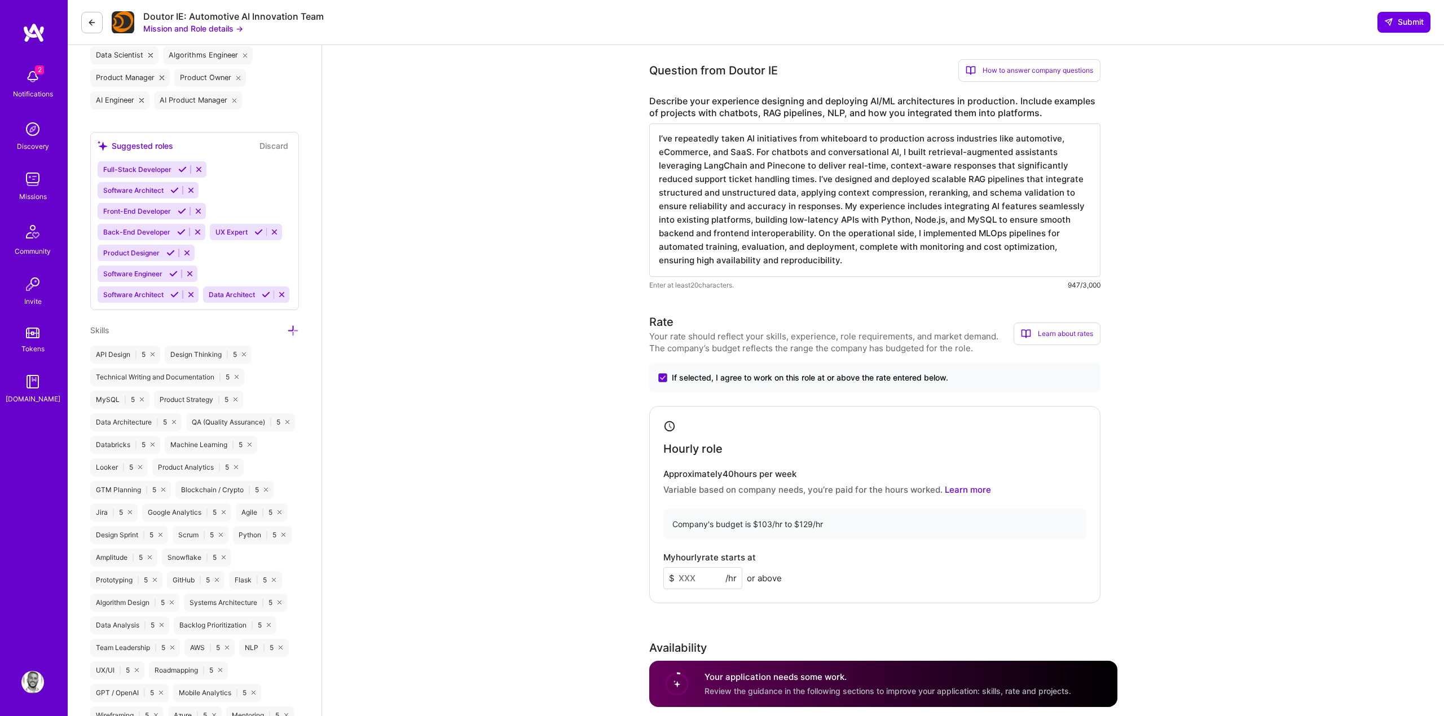
click at [704, 572] on input at bounding box center [702, 579] width 79 height 22
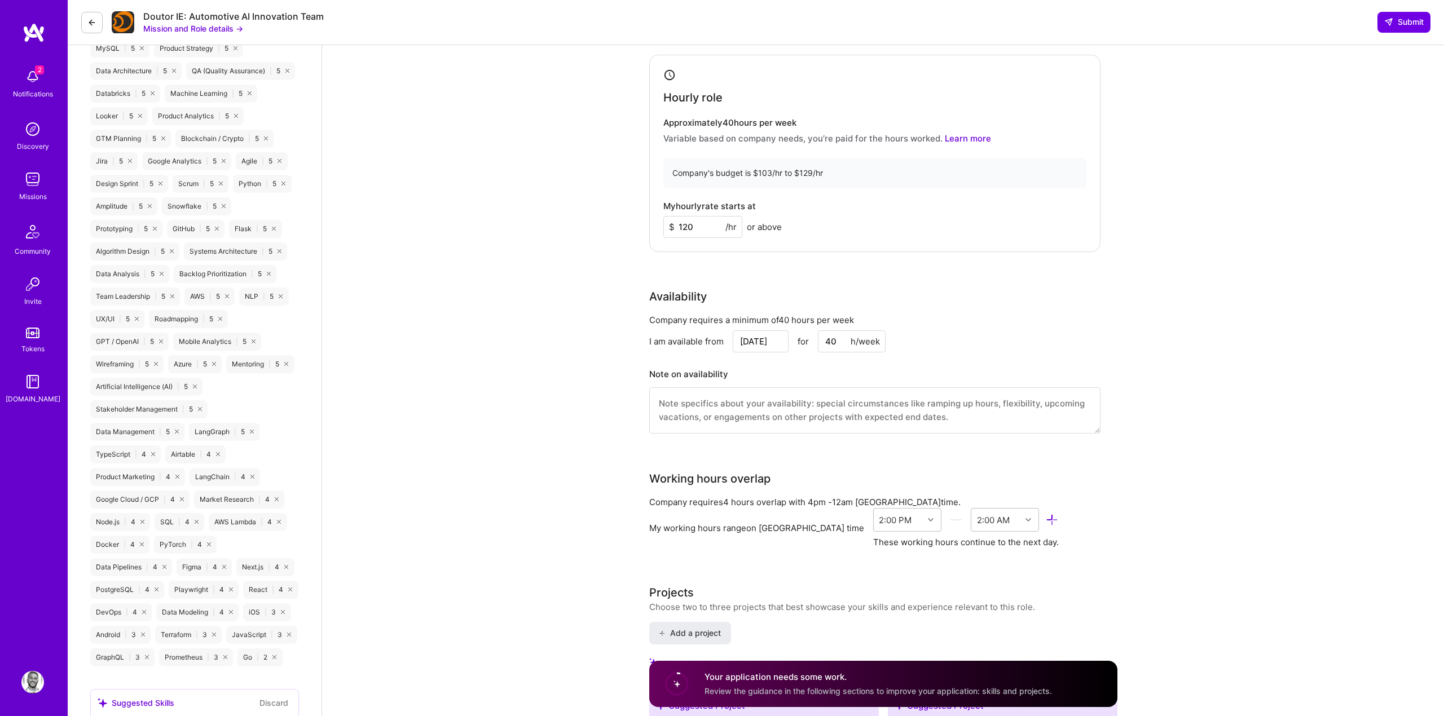
scroll to position [970, 0]
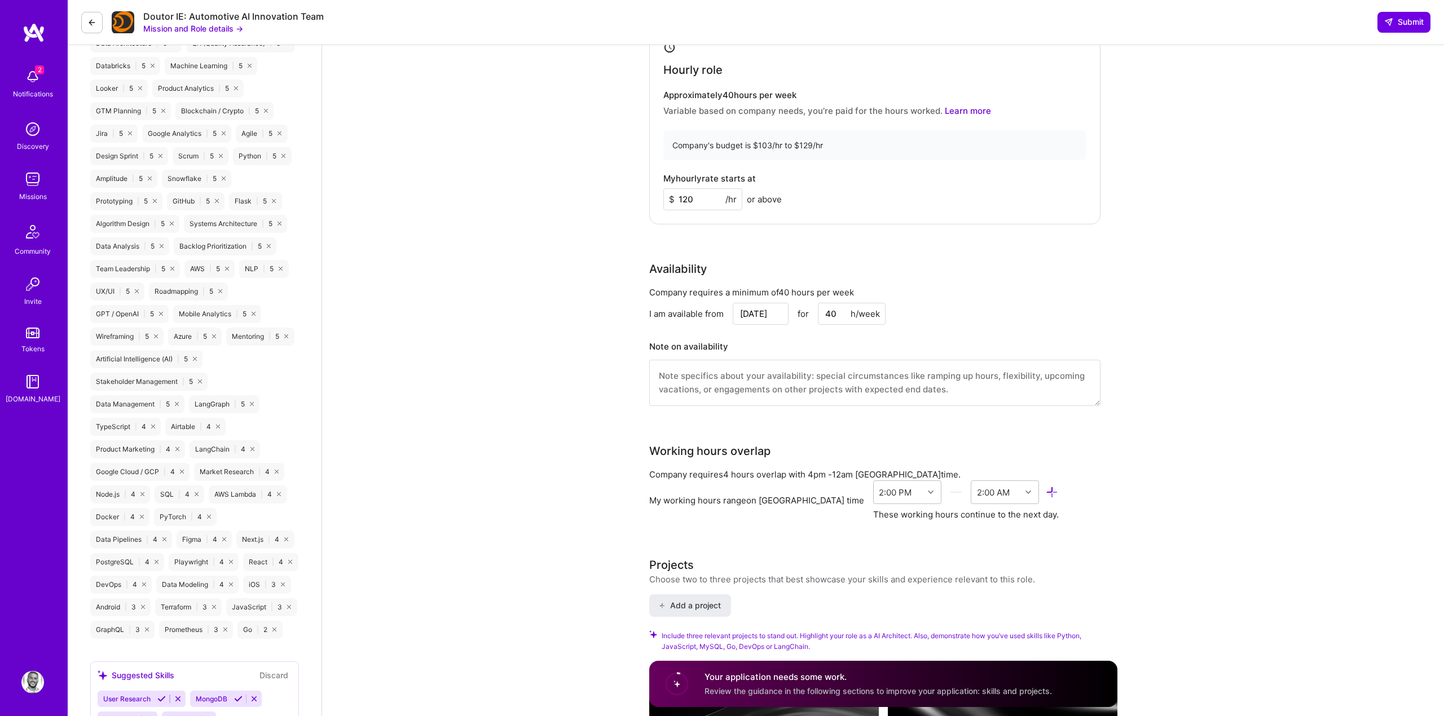
type input "120"
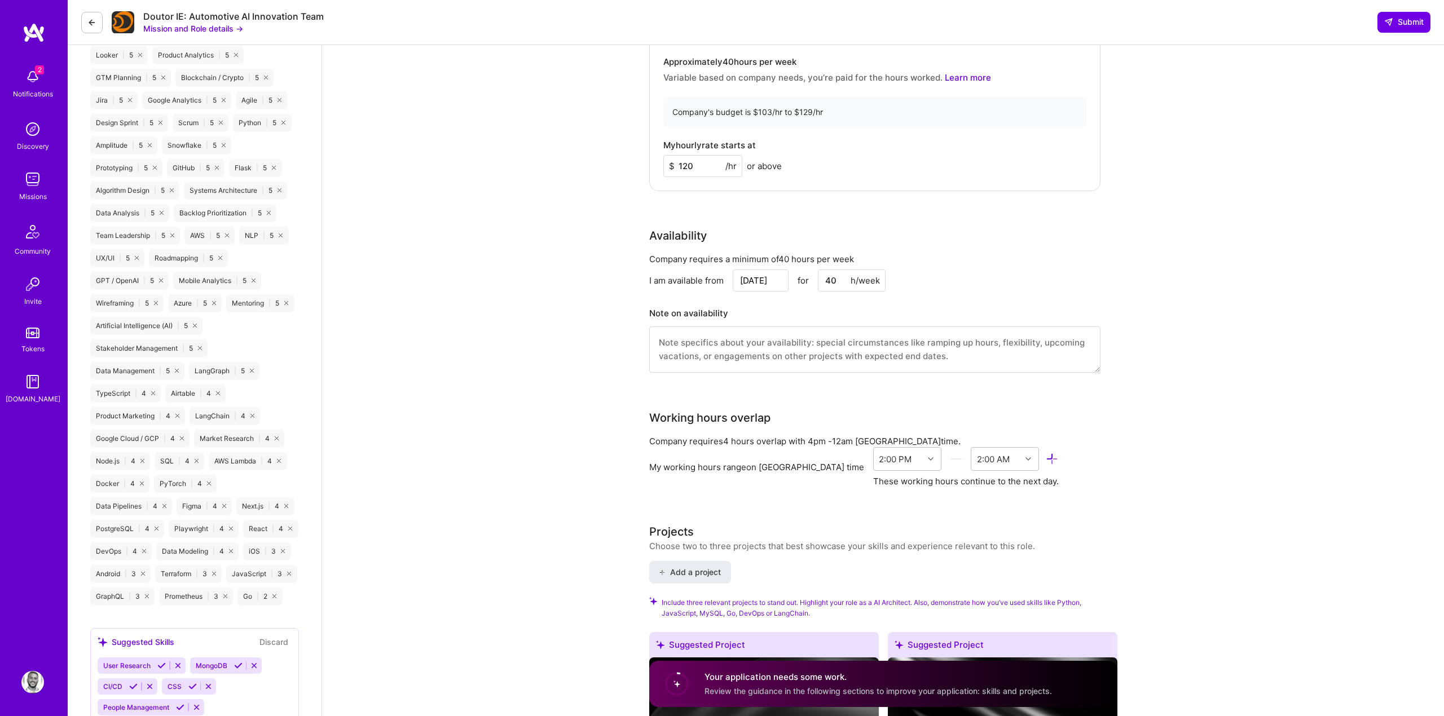
scroll to position [1008, 0]
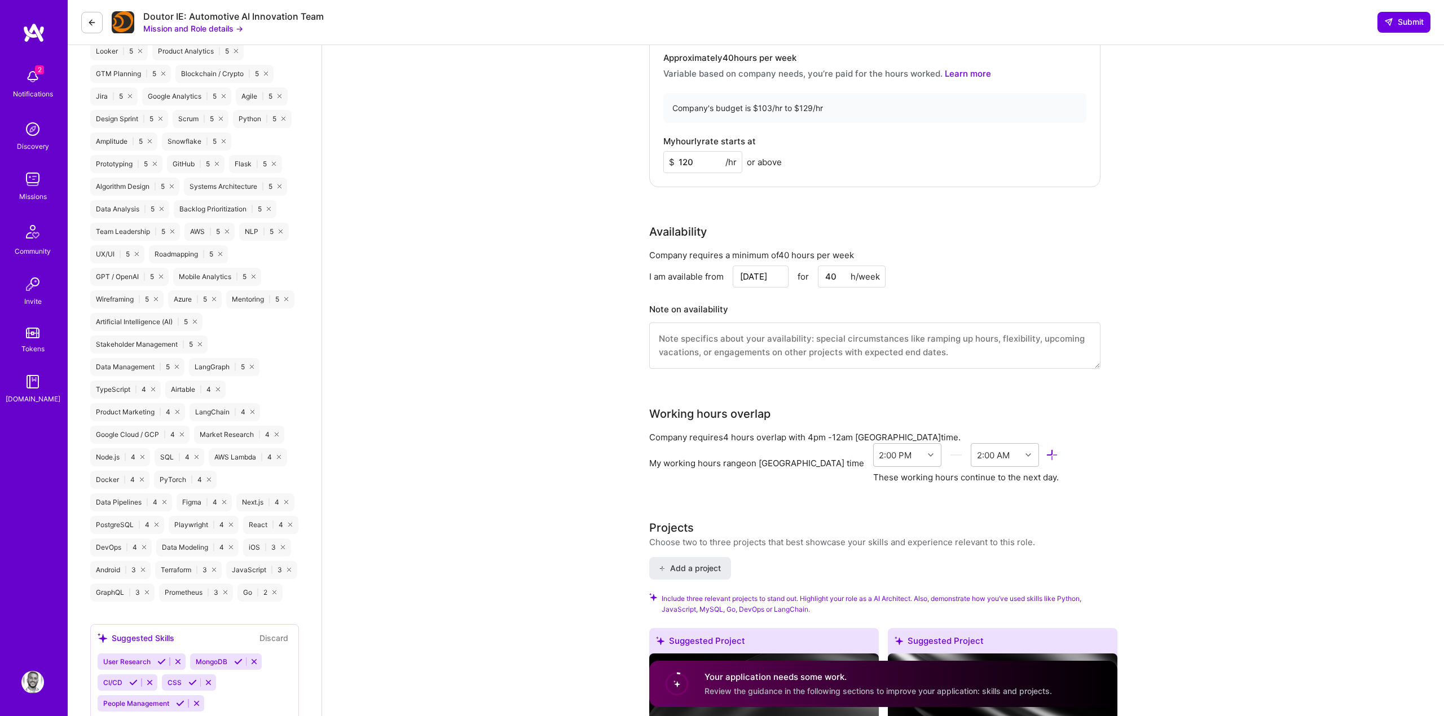
click at [766, 276] on input "Aug 22" at bounding box center [761, 277] width 56 height 22
click at [761, 226] on div "29" at bounding box center [756, 225] width 15 height 15
type input "Aug 29"
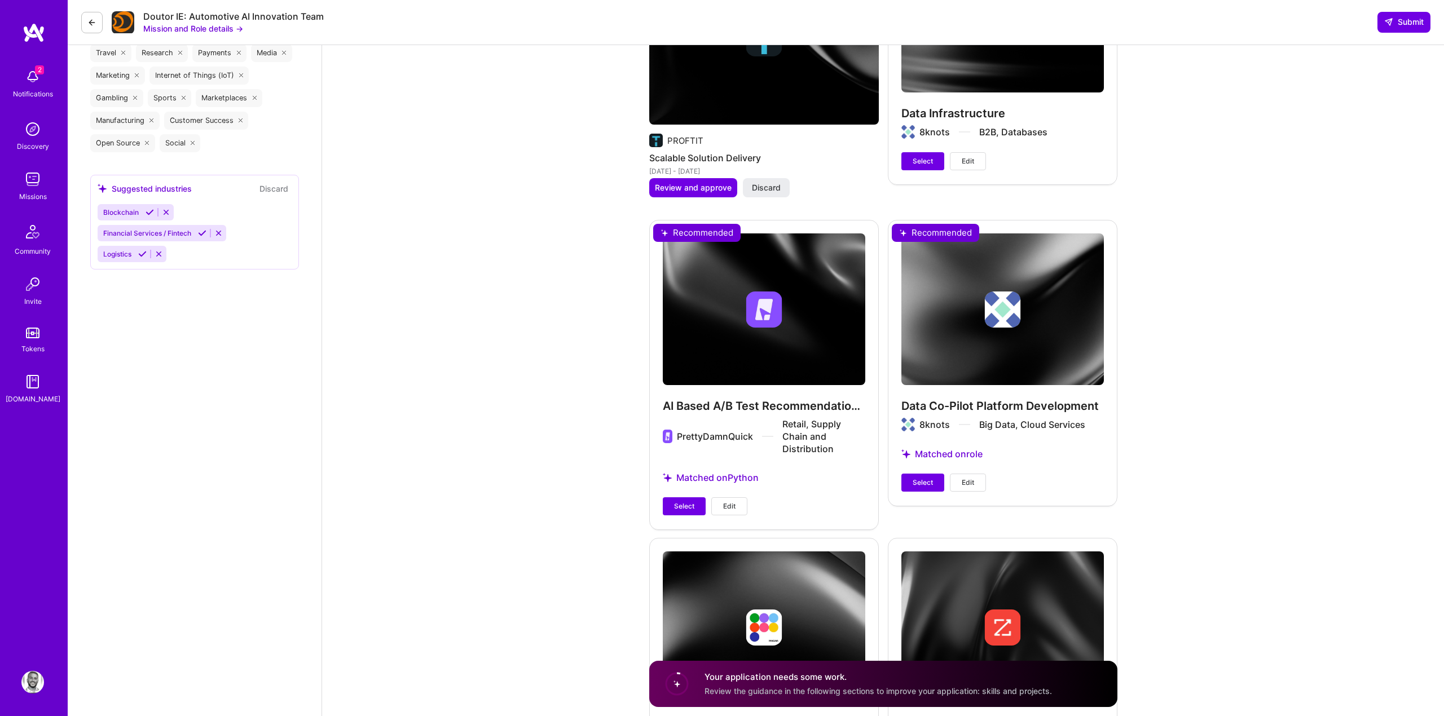
scroll to position [2029, 0]
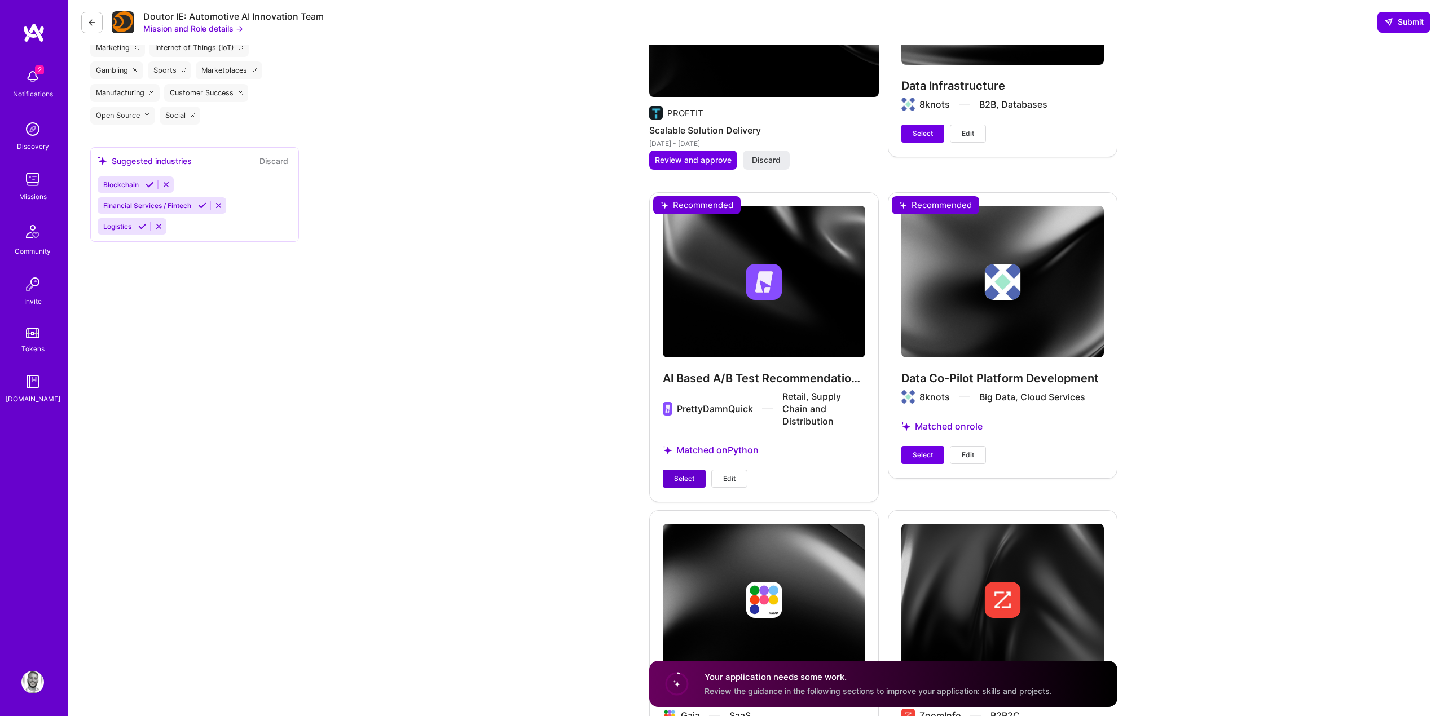
click at [678, 476] on span "Select" at bounding box center [684, 479] width 20 height 10
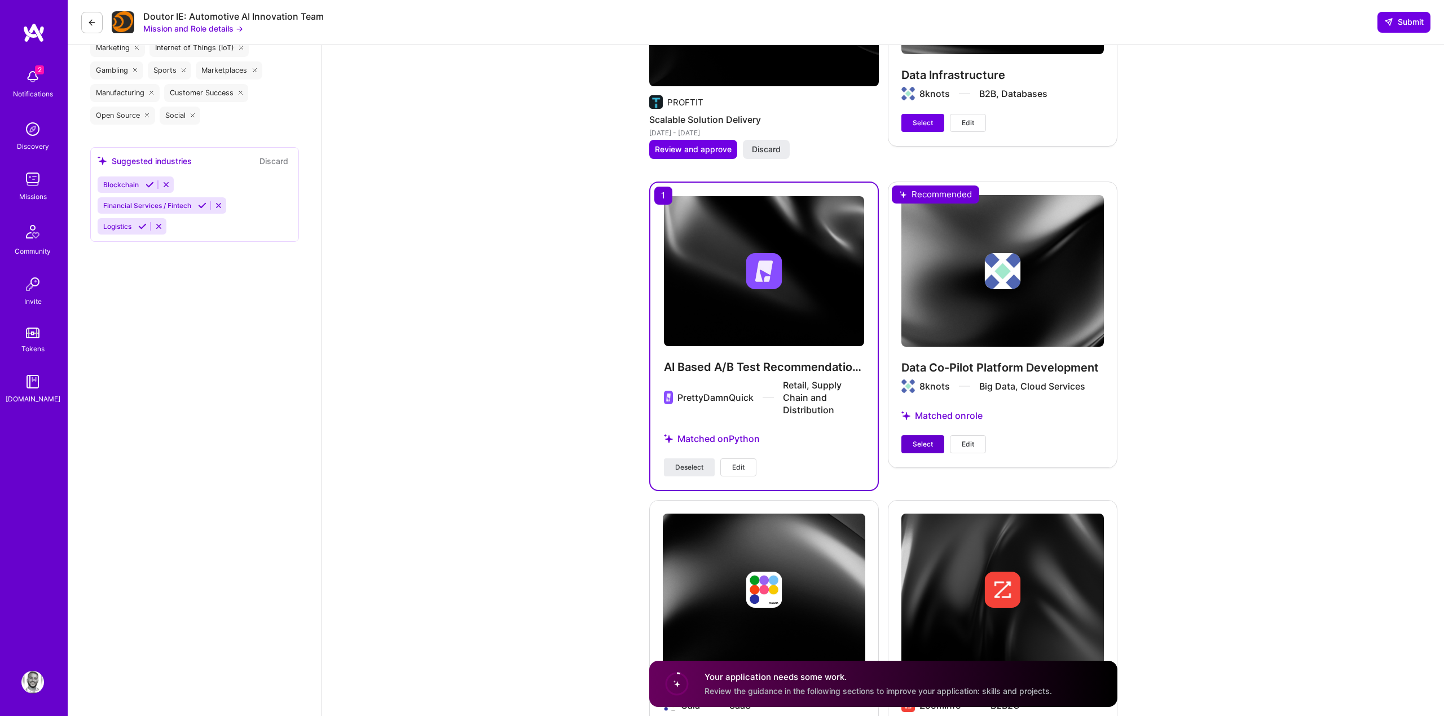
click at [926, 439] on span "Select" at bounding box center [923, 444] width 20 height 10
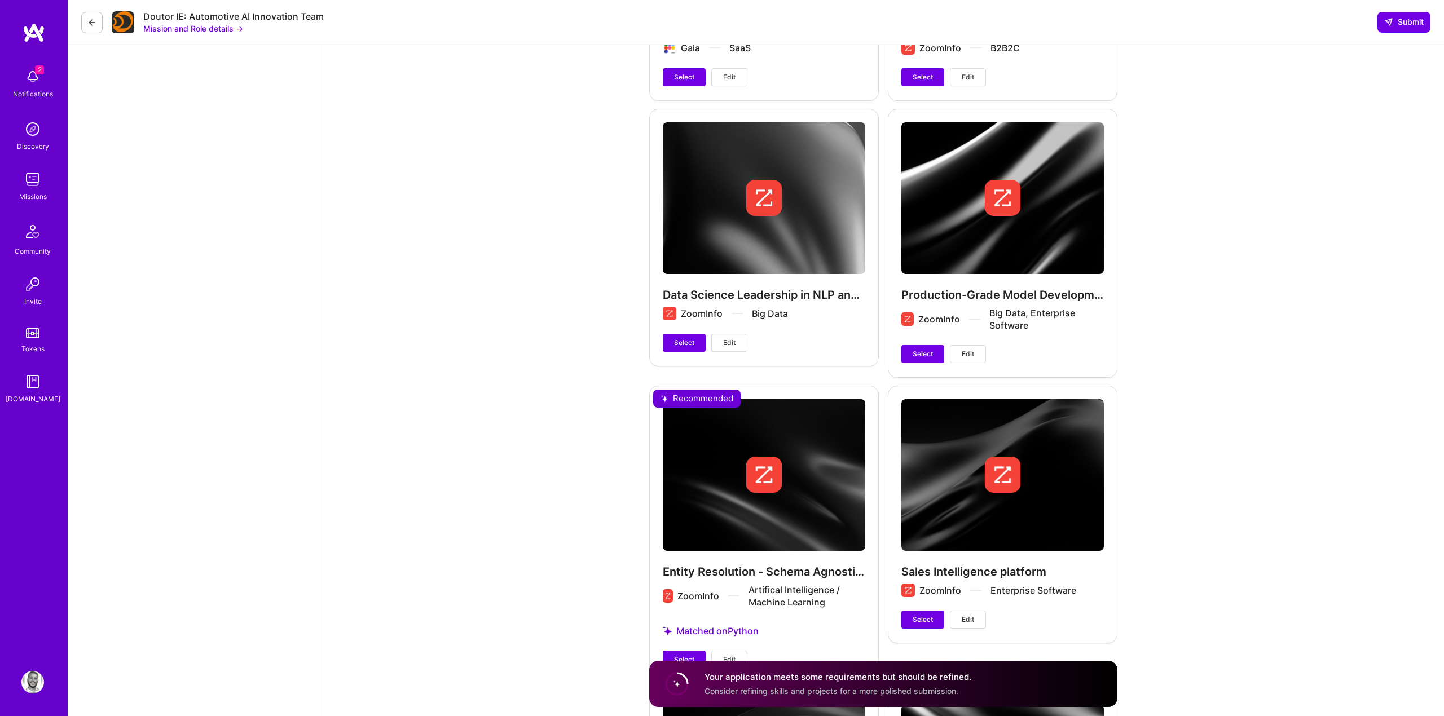
scroll to position [2782, 0]
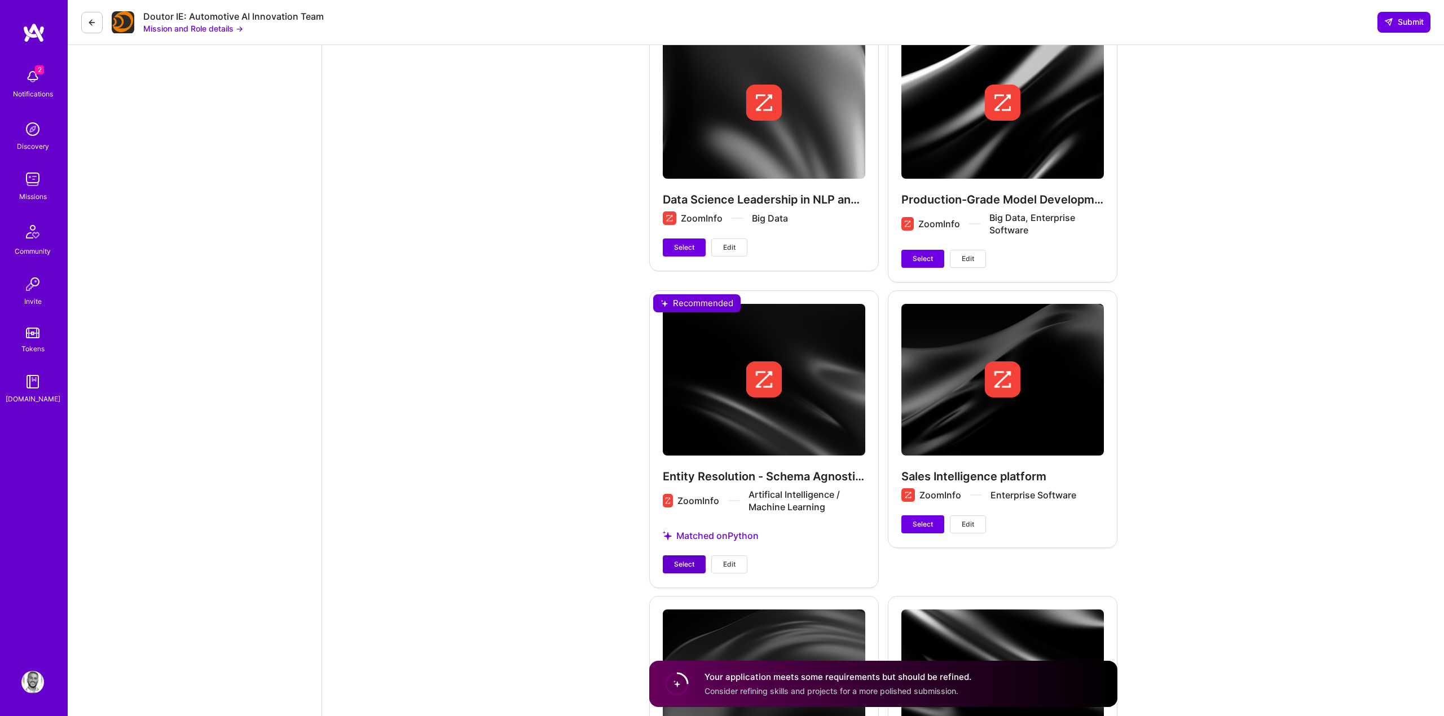
click at [679, 568] on span "Select" at bounding box center [684, 565] width 20 height 10
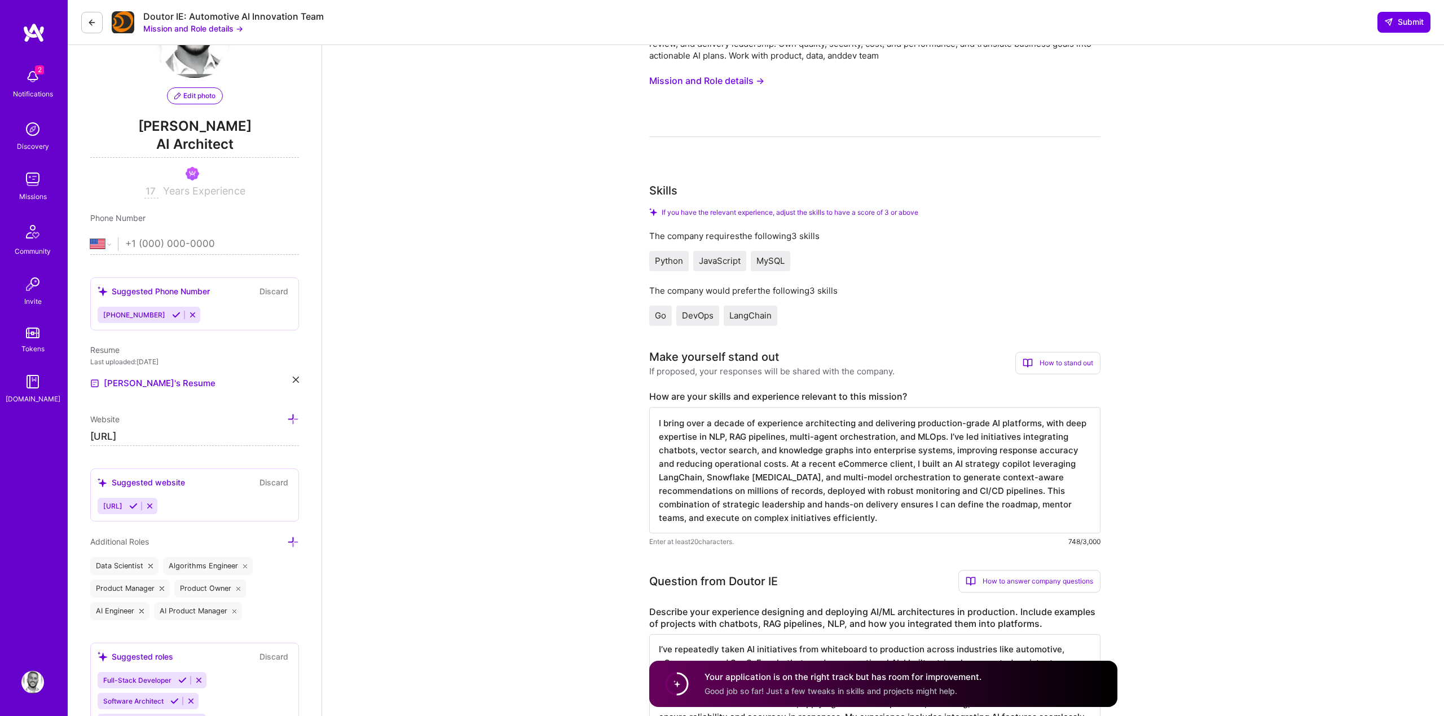
scroll to position [0, 0]
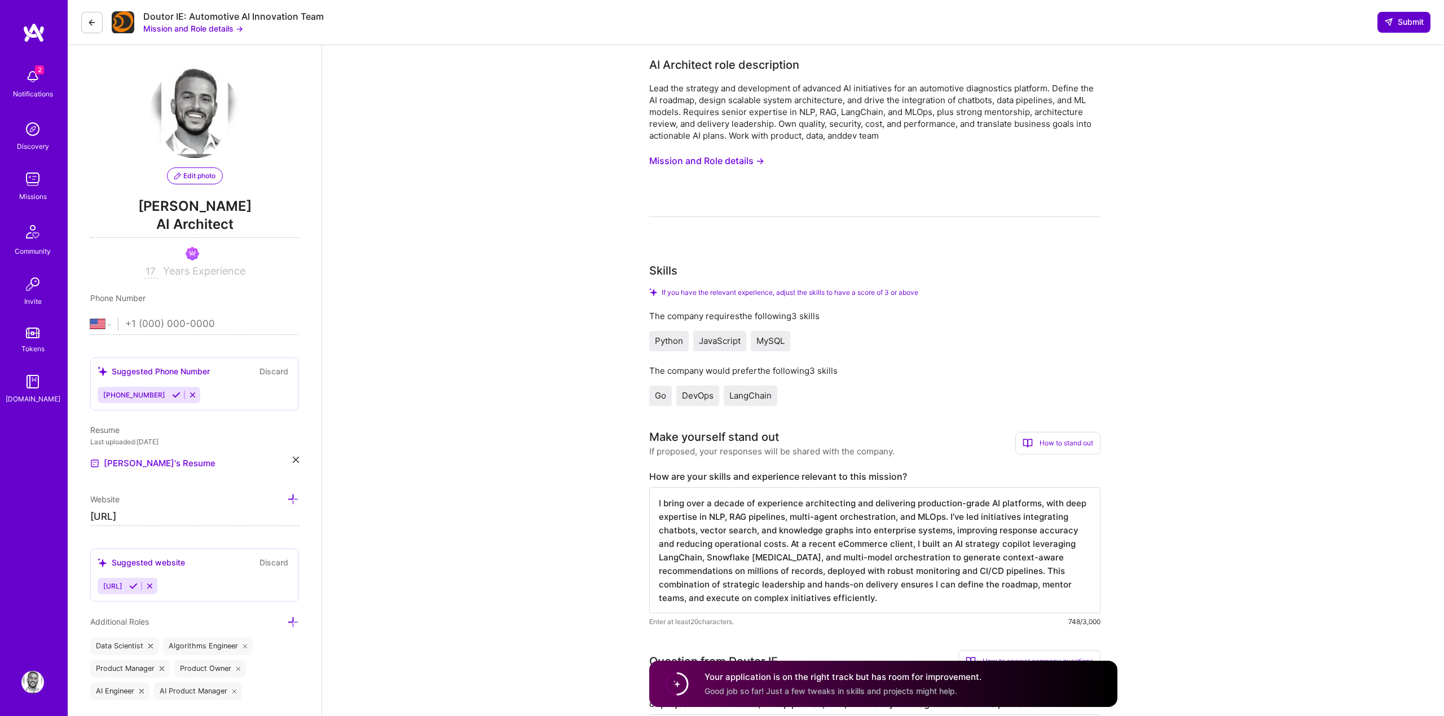
click at [1412, 26] on span "Submit" at bounding box center [1403, 21] width 39 height 11
